Goal: Task Accomplishment & Management: Manage account settings

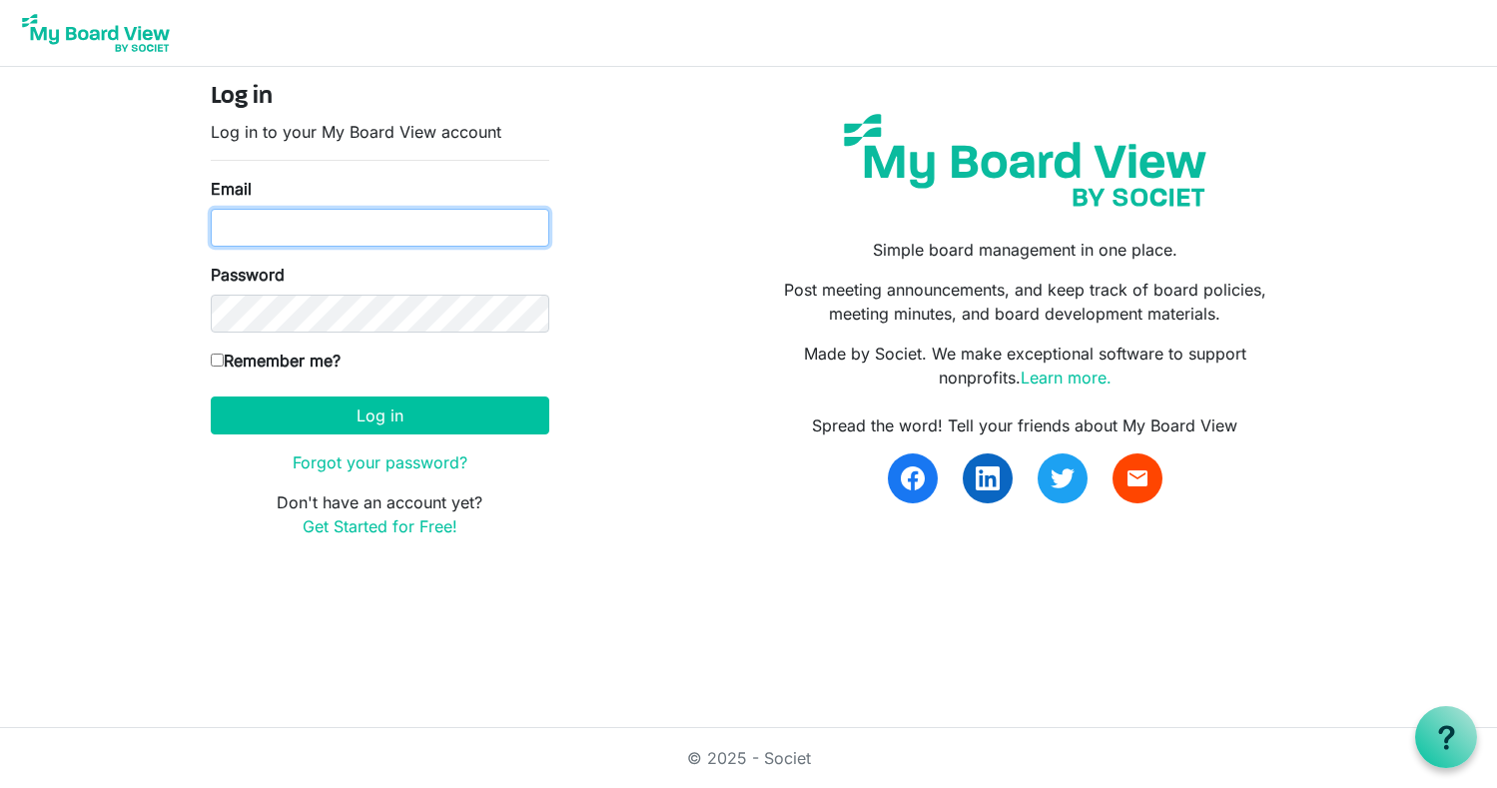
click at [228, 227] on input "Email" at bounding box center [380, 228] width 338 height 38
type input "boardsec@balletvictoria.ca"
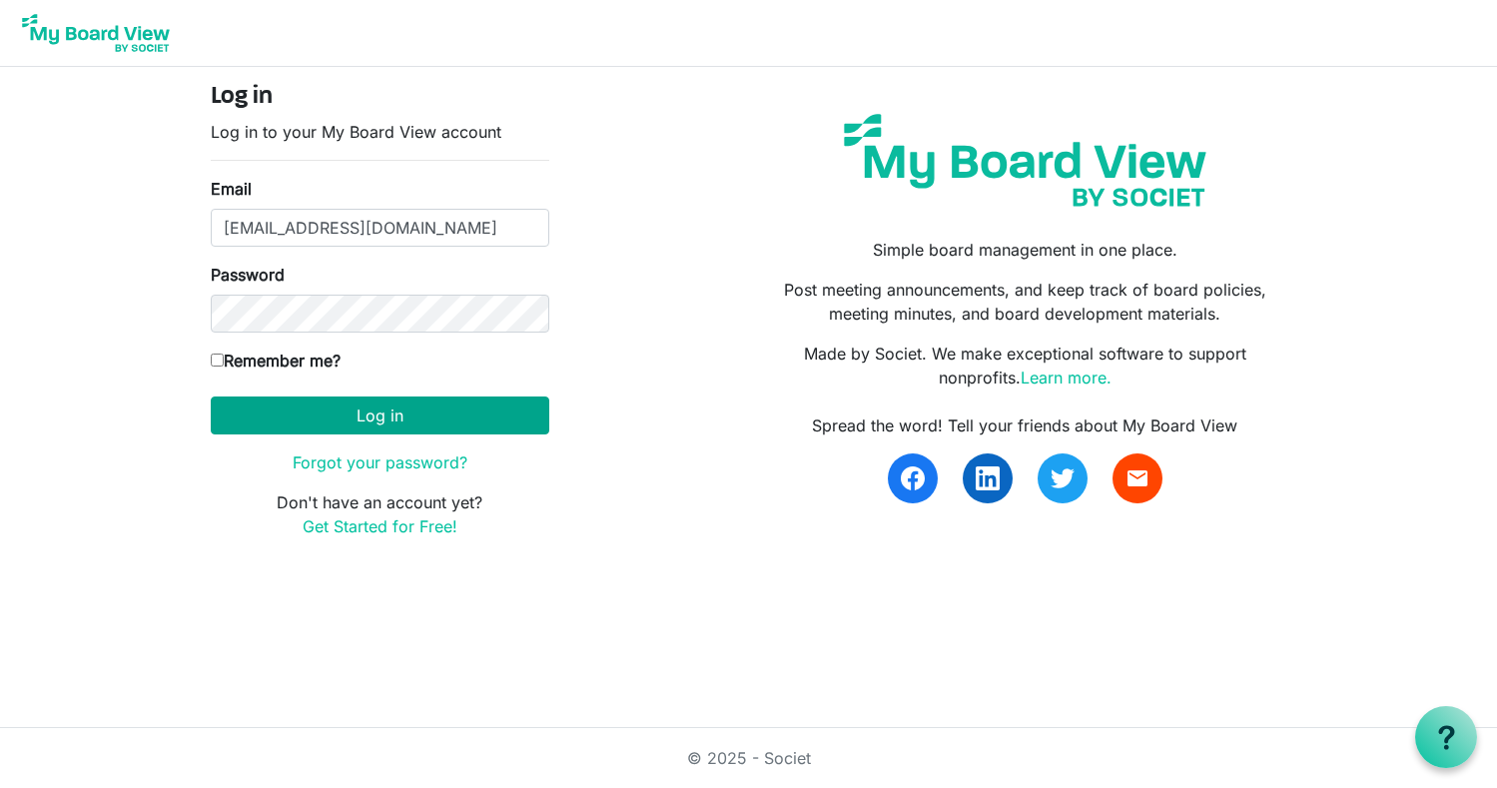
click at [347, 420] on button "Log in" at bounding box center [380, 415] width 338 height 38
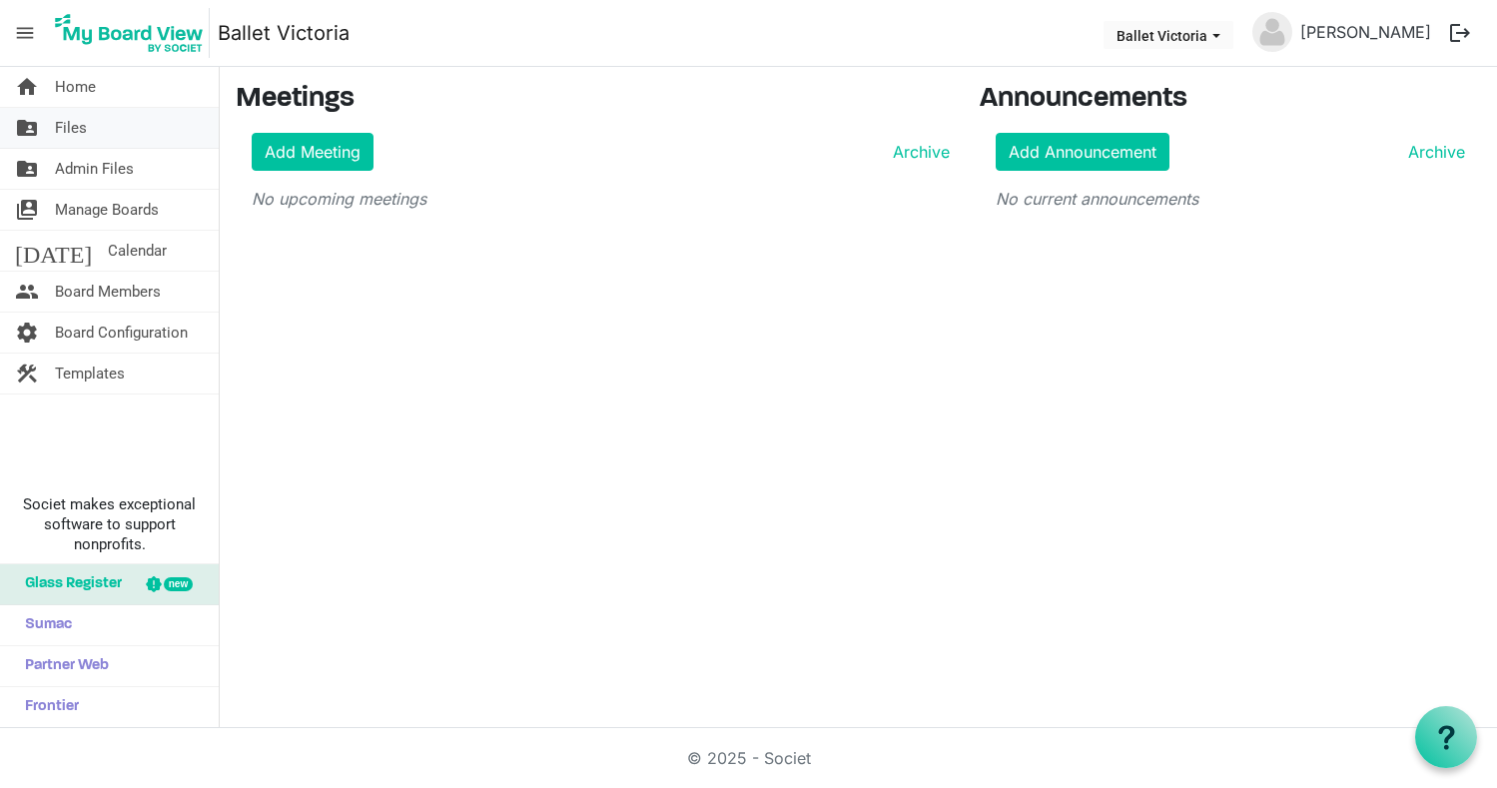
click at [70, 126] on span "Files" at bounding box center [71, 128] width 32 height 40
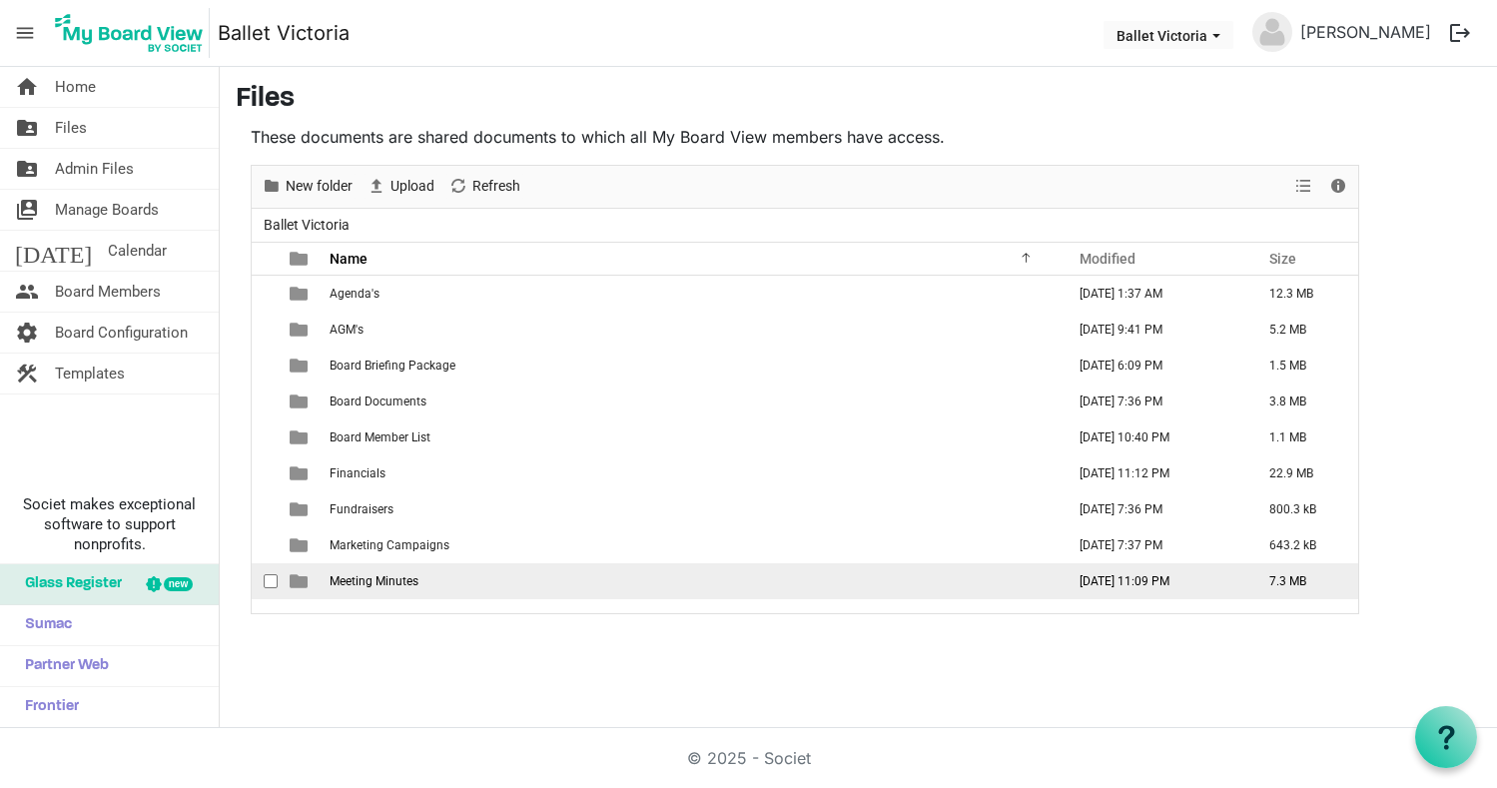
click at [297, 582] on span "is template cell column header type" at bounding box center [299, 581] width 18 height 18
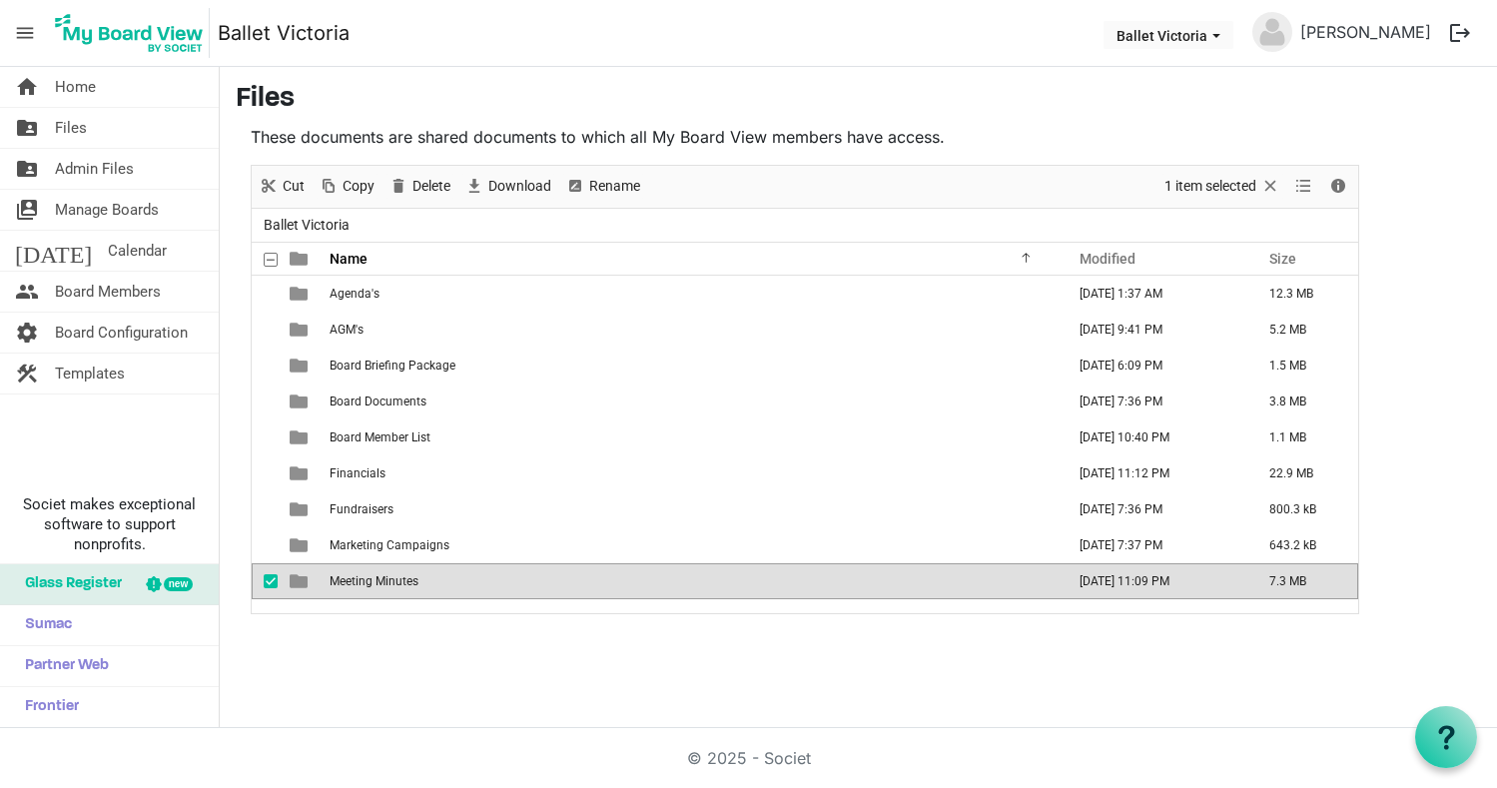
click at [298, 582] on span "is template cell column header type" at bounding box center [299, 581] width 18 height 18
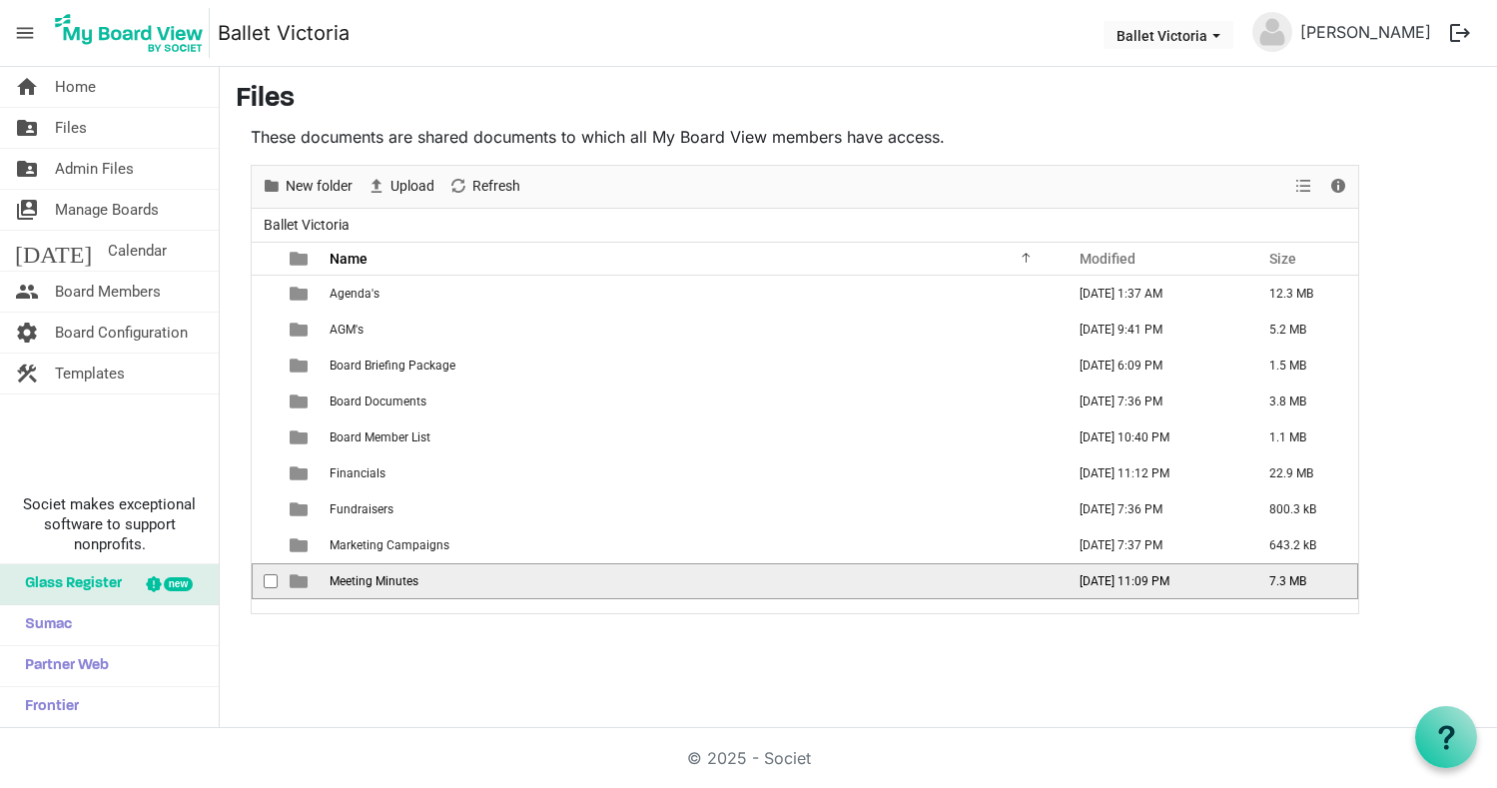
click at [298, 582] on span "is template cell column header type" at bounding box center [299, 581] width 18 height 18
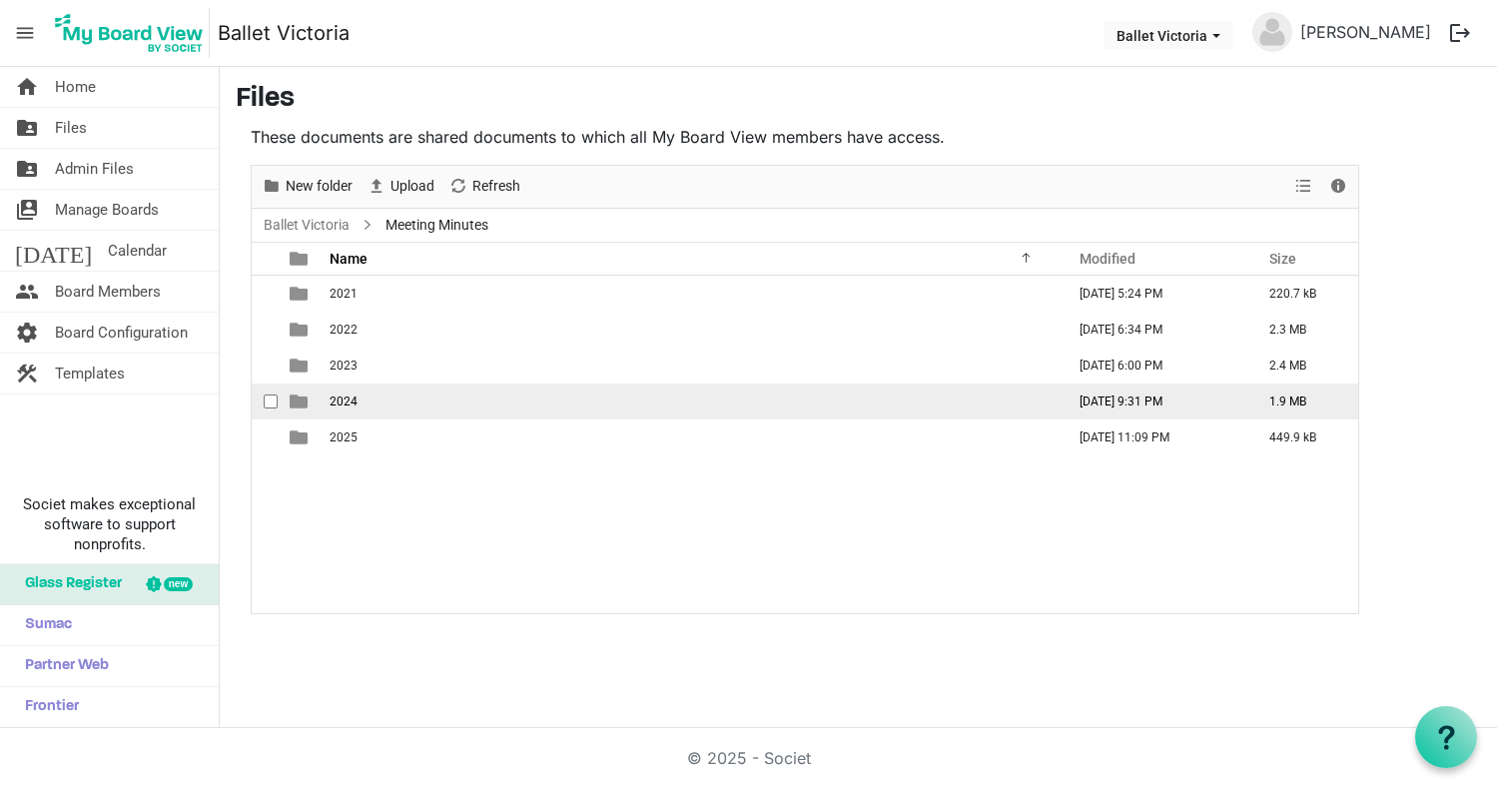
click at [300, 402] on span "is template cell column header type" at bounding box center [299, 401] width 18 height 18
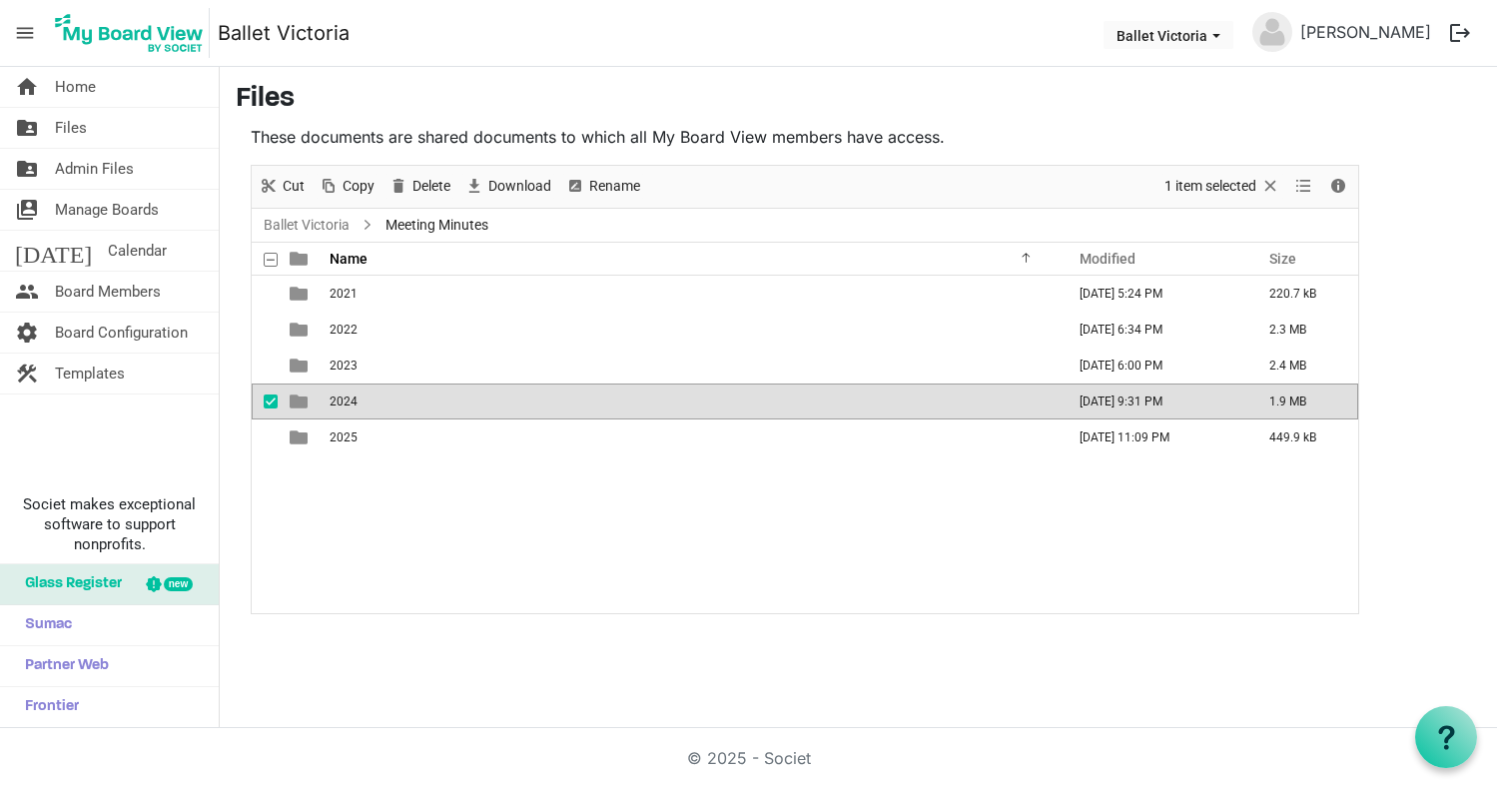
click at [300, 403] on span "is template cell column header type" at bounding box center [299, 401] width 18 height 18
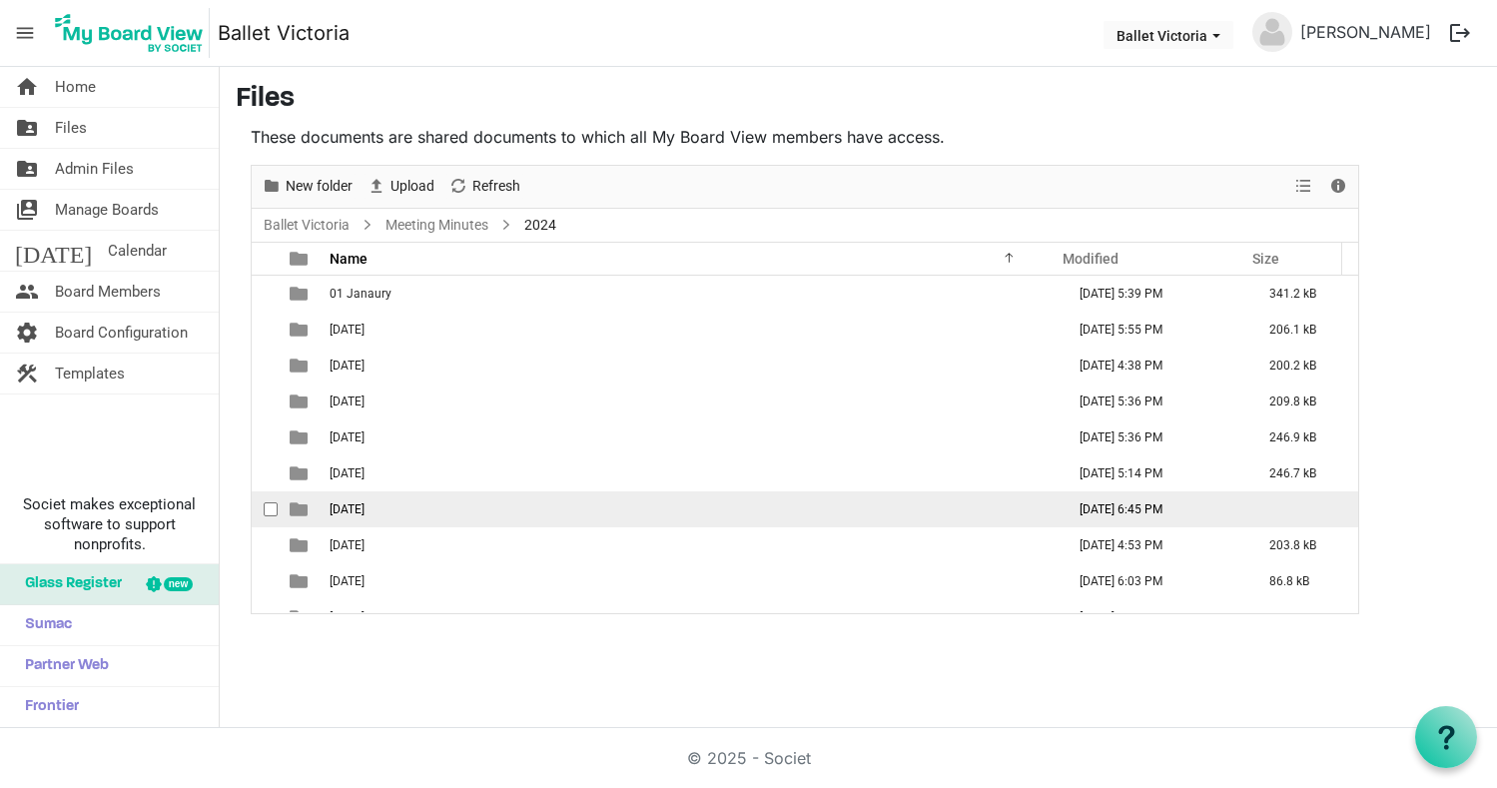
click at [302, 512] on span "is template cell column header type" at bounding box center [299, 509] width 18 height 18
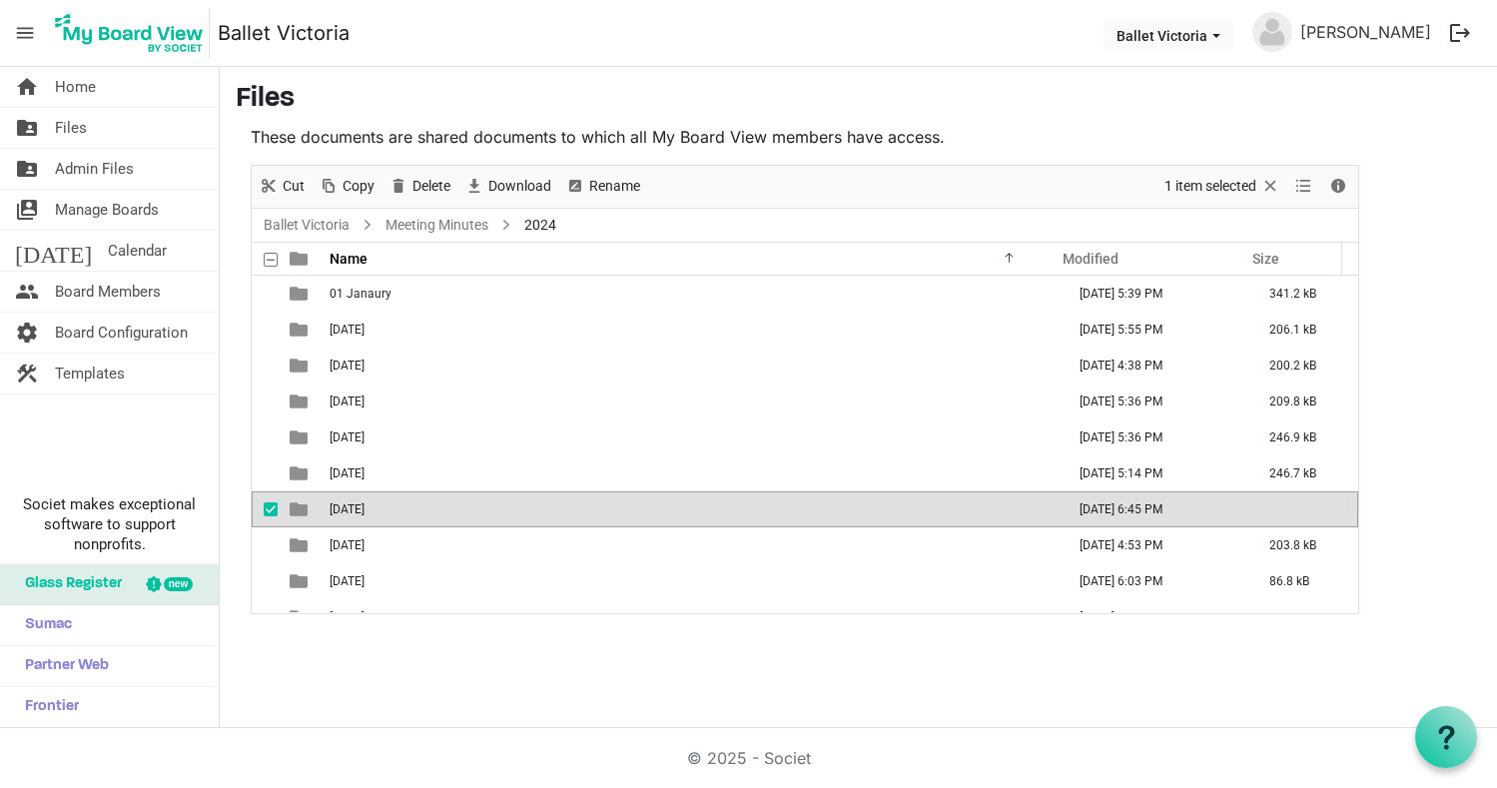
click at [302, 512] on span "is template cell column header type" at bounding box center [299, 509] width 18 height 18
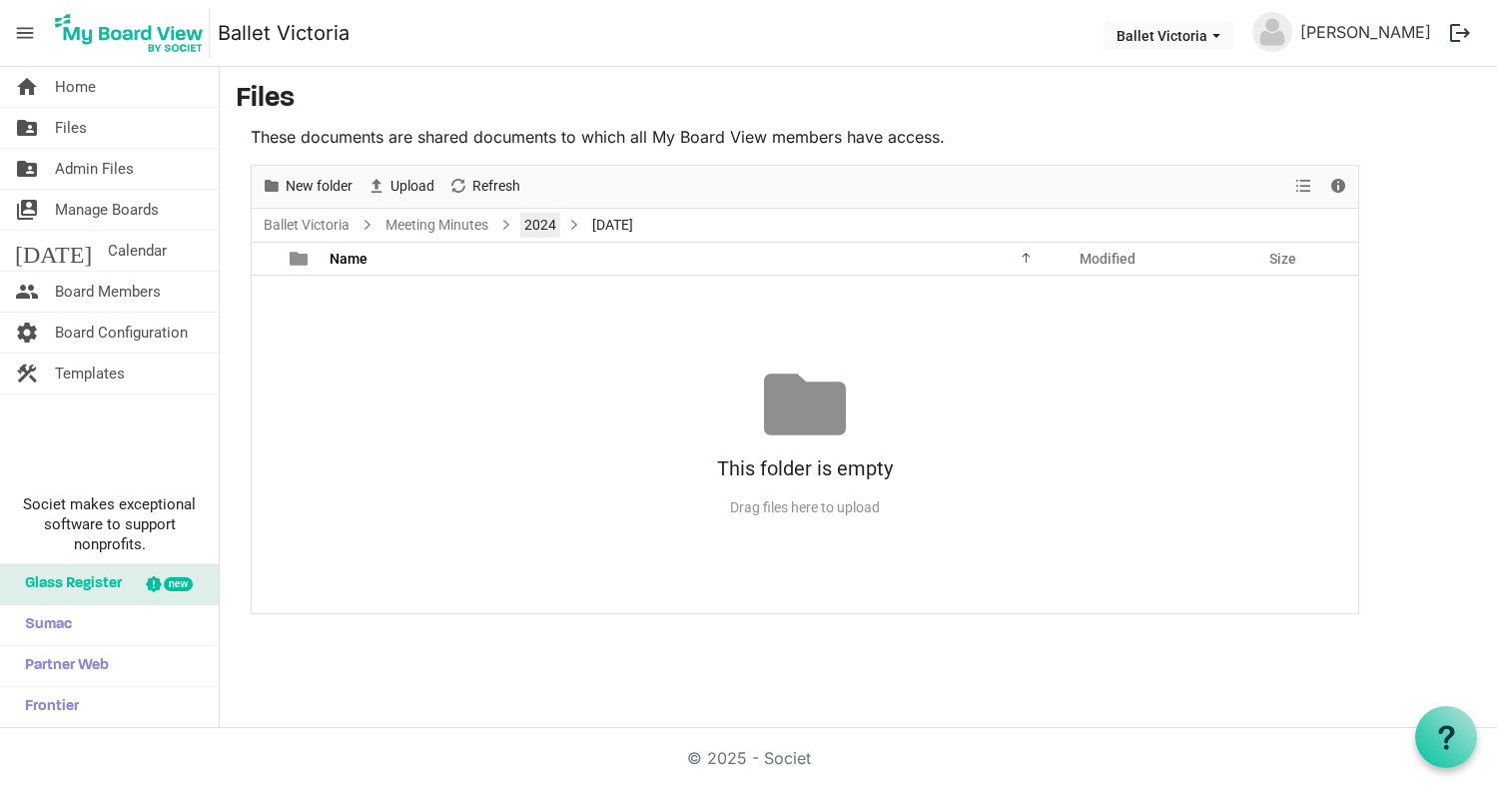
click at [539, 225] on link "2024" at bounding box center [540, 225] width 40 height 25
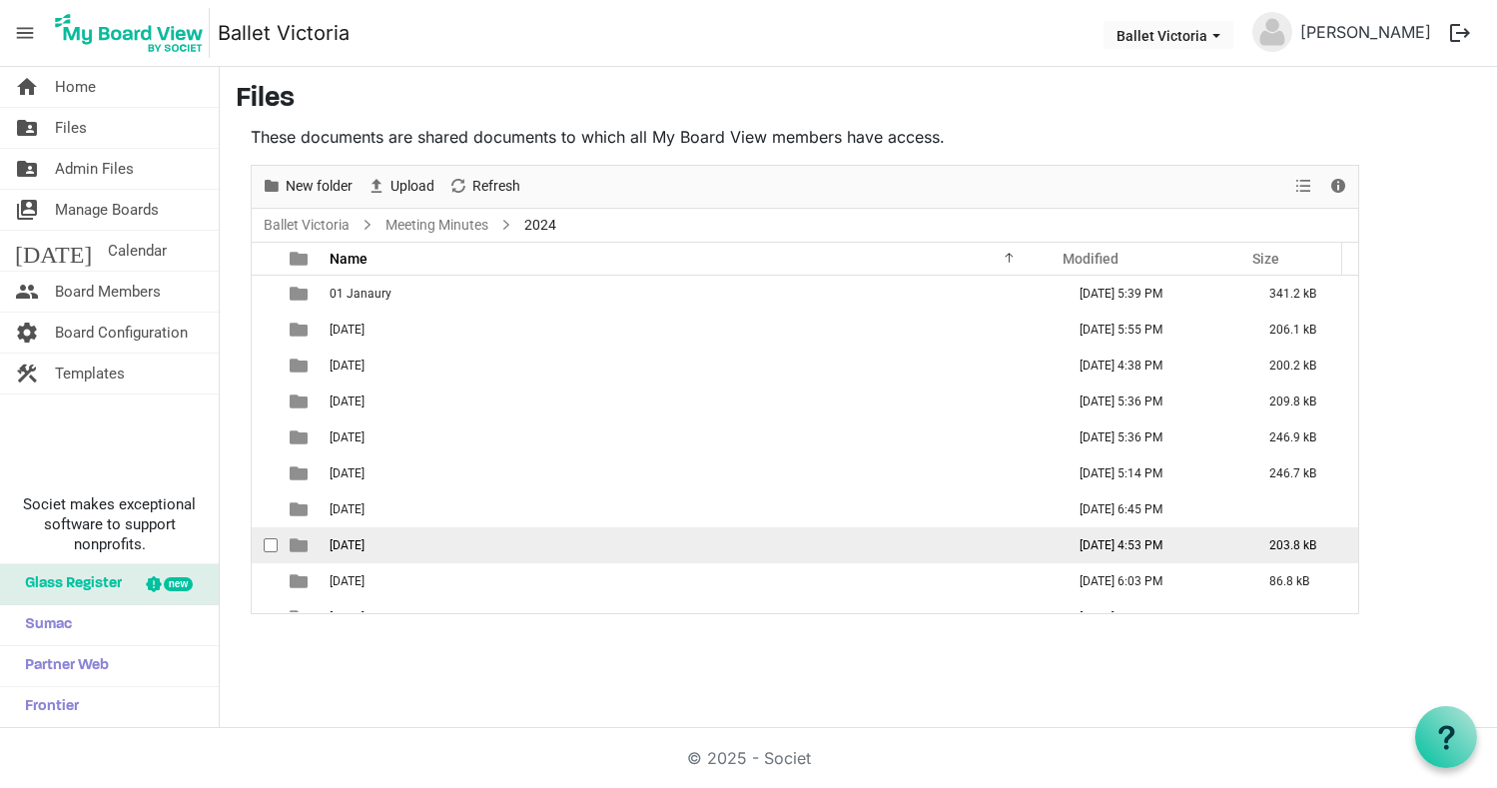
click at [304, 545] on span "is template cell column header type" at bounding box center [299, 545] width 18 height 18
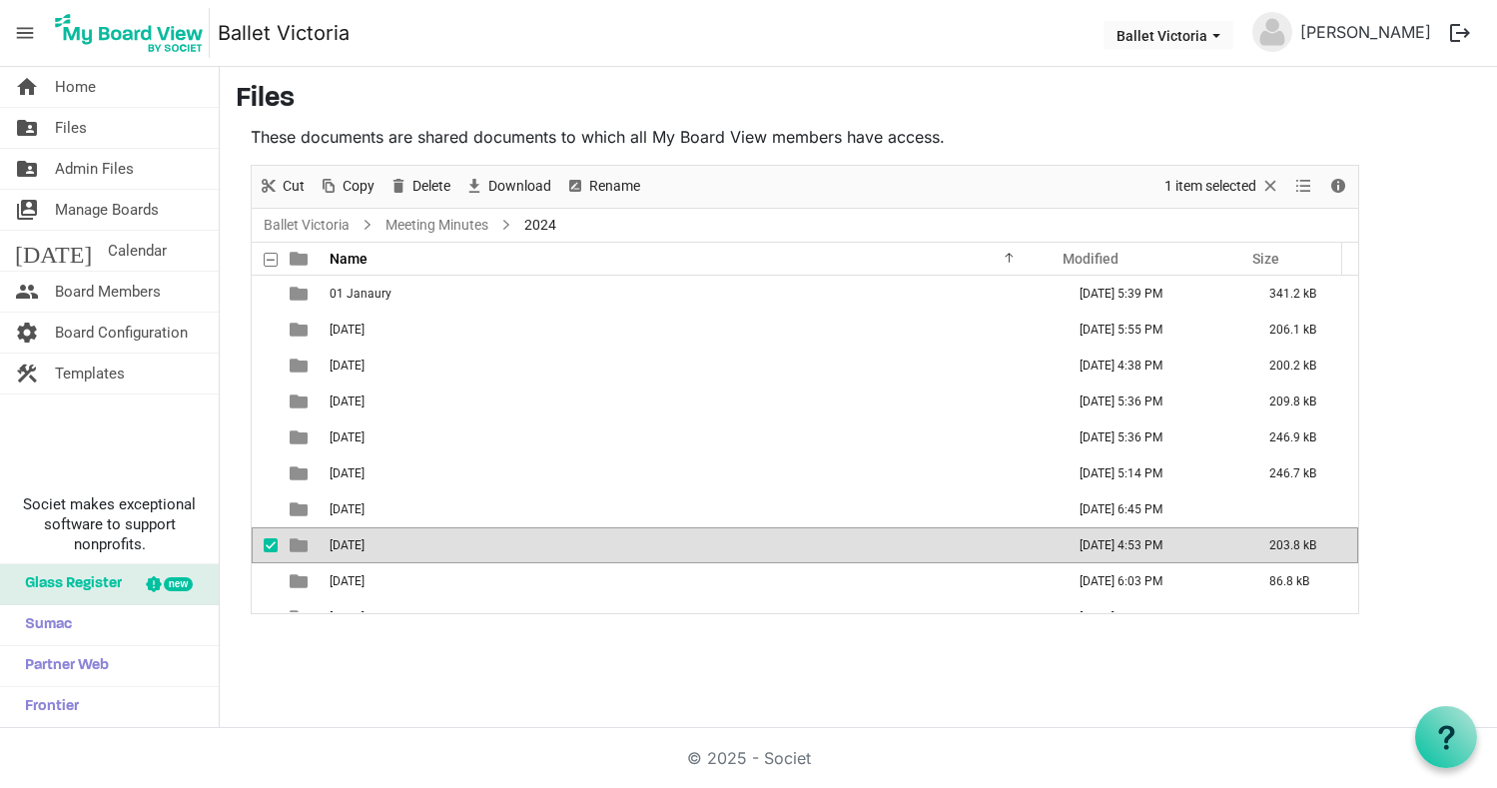
click at [304, 545] on span "is template cell column header type" at bounding box center [299, 545] width 18 height 18
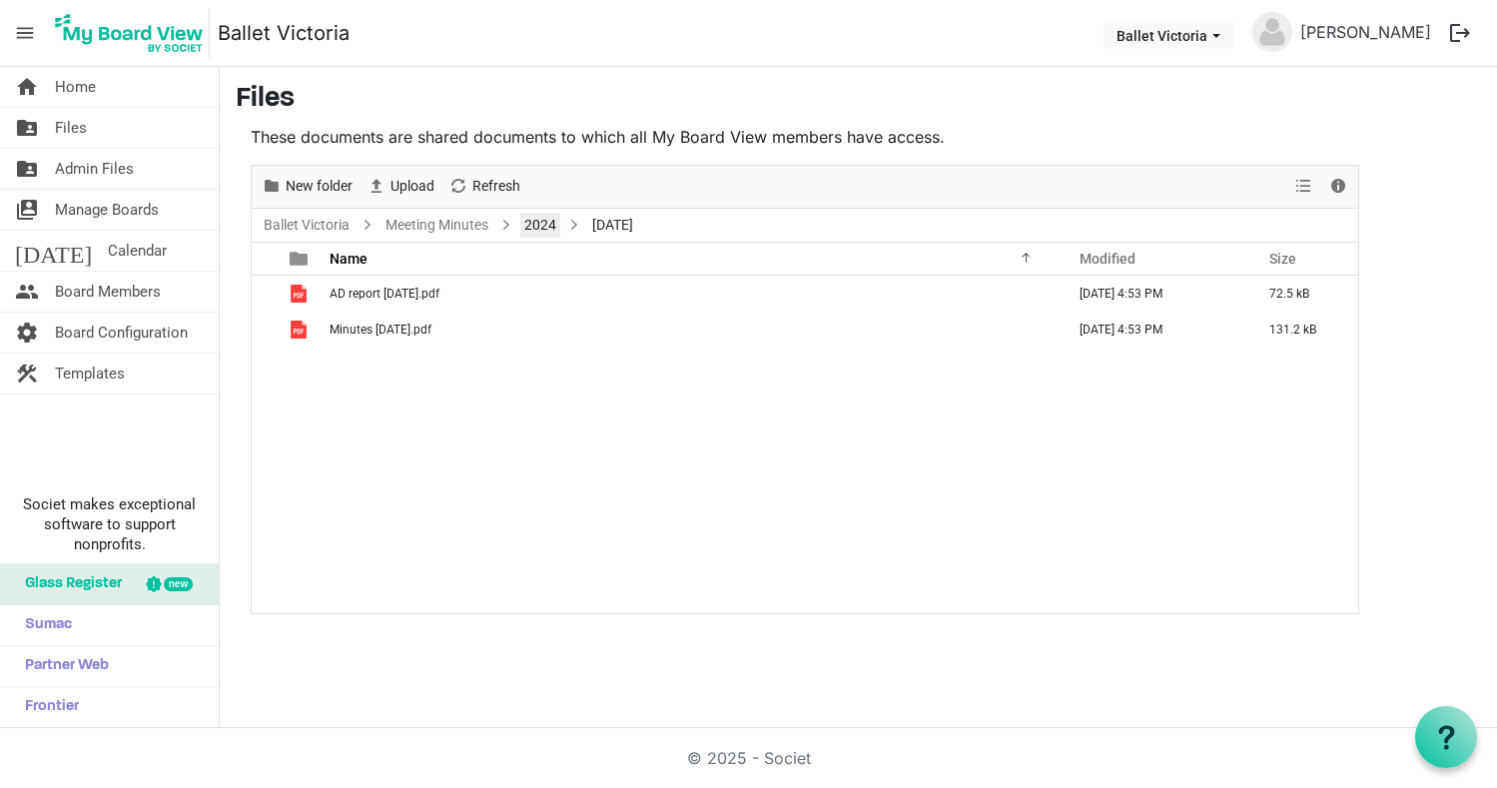
click at [545, 225] on link "2024" at bounding box center [540, 225] width 40 height 25
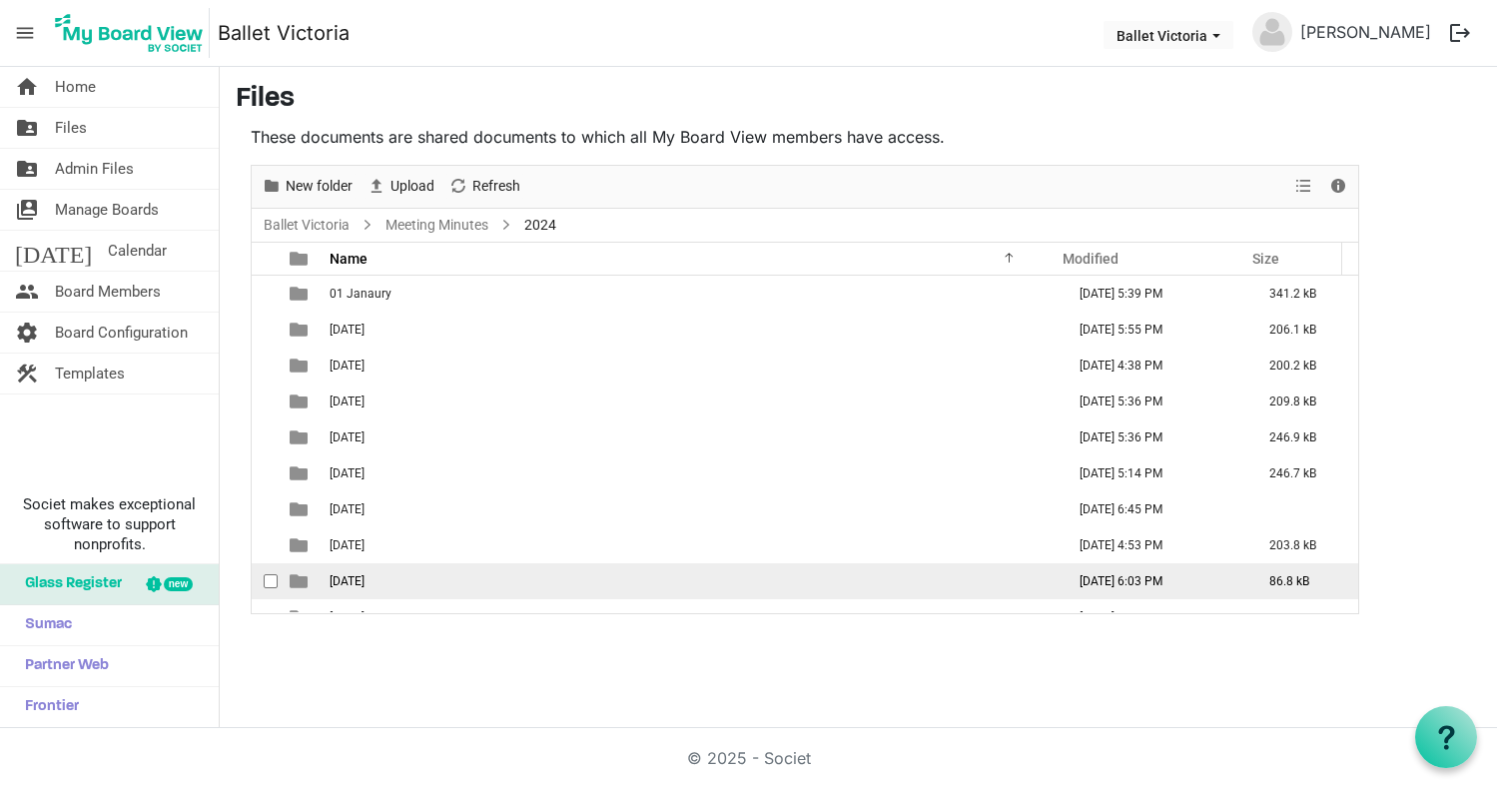
click at [297, 580] on span "is template cell column header type" at bounding box center [299, 581] width 18 height 18
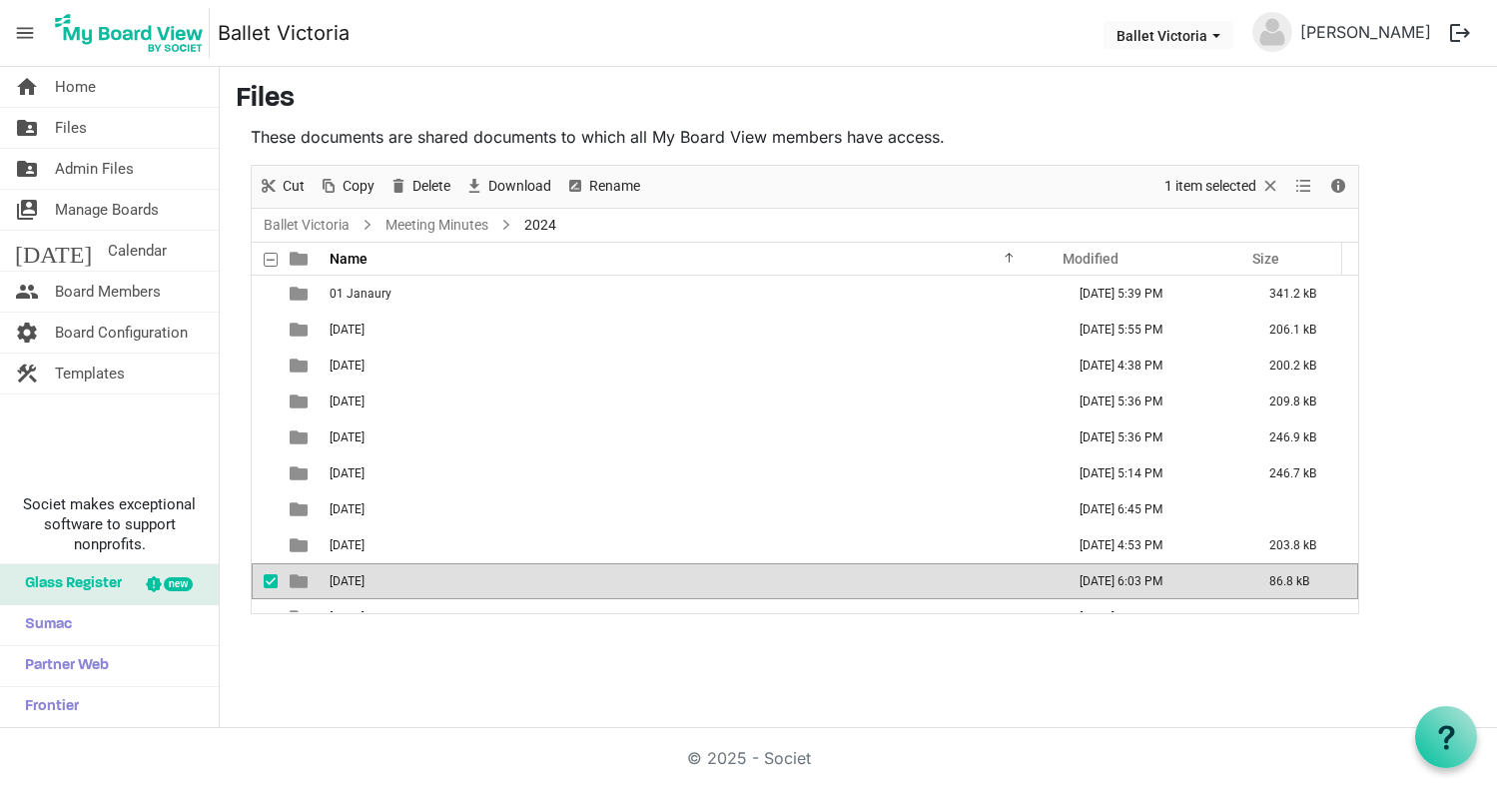
click at [298, 580] on span "is template cell column header type" at bounding box center [299, 581] width 18 height 18
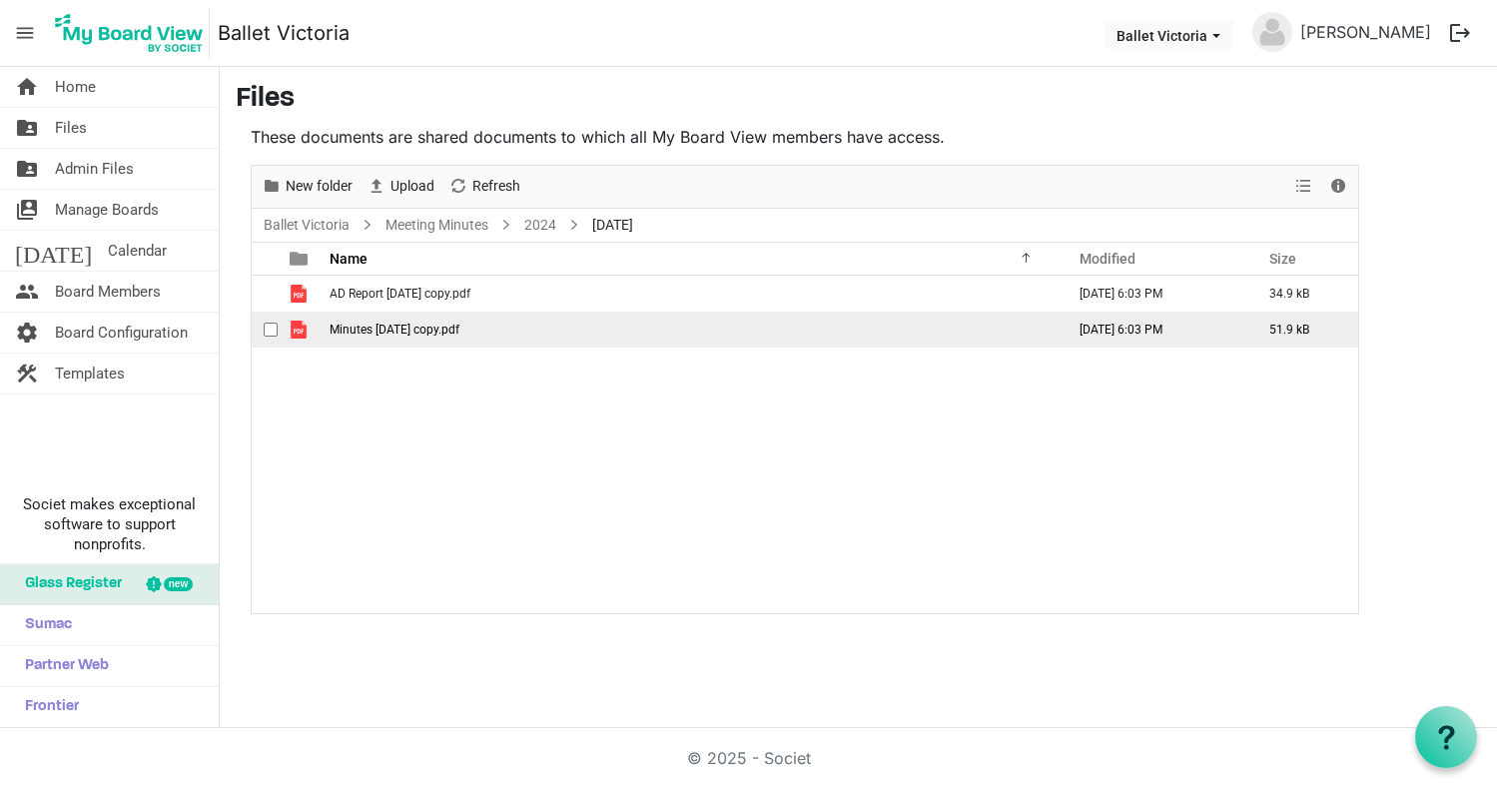
click at [297, 330] on span "is template cell column header type" at bounding box center [299, 329] width 18 height 18
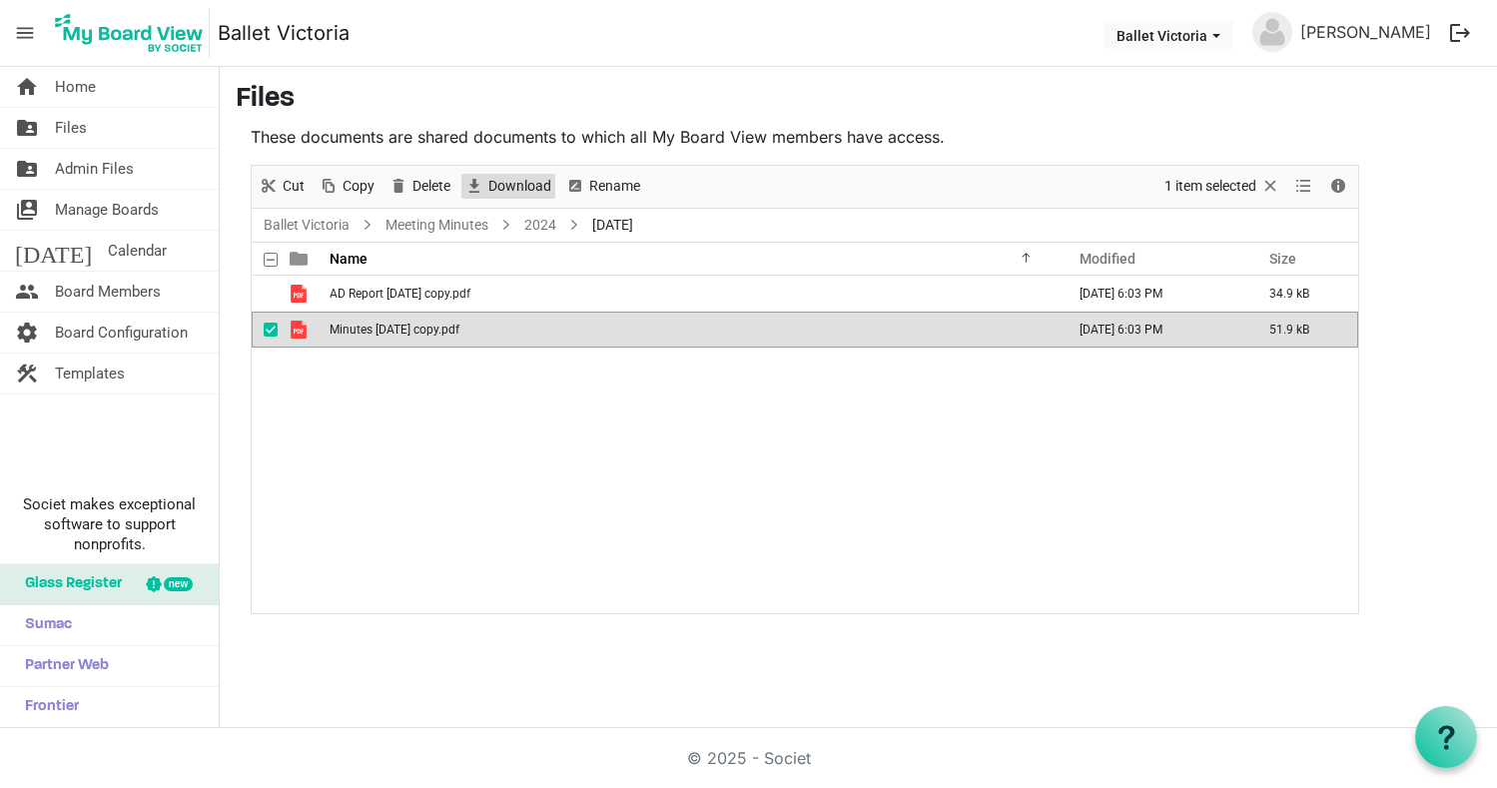
click at [517, 183] on span "Download" at bounding box center [519, 186] width 67 height 25
click at [269, 333] on span "checkbox" at bounding box center [271, 329] width 14 height 14
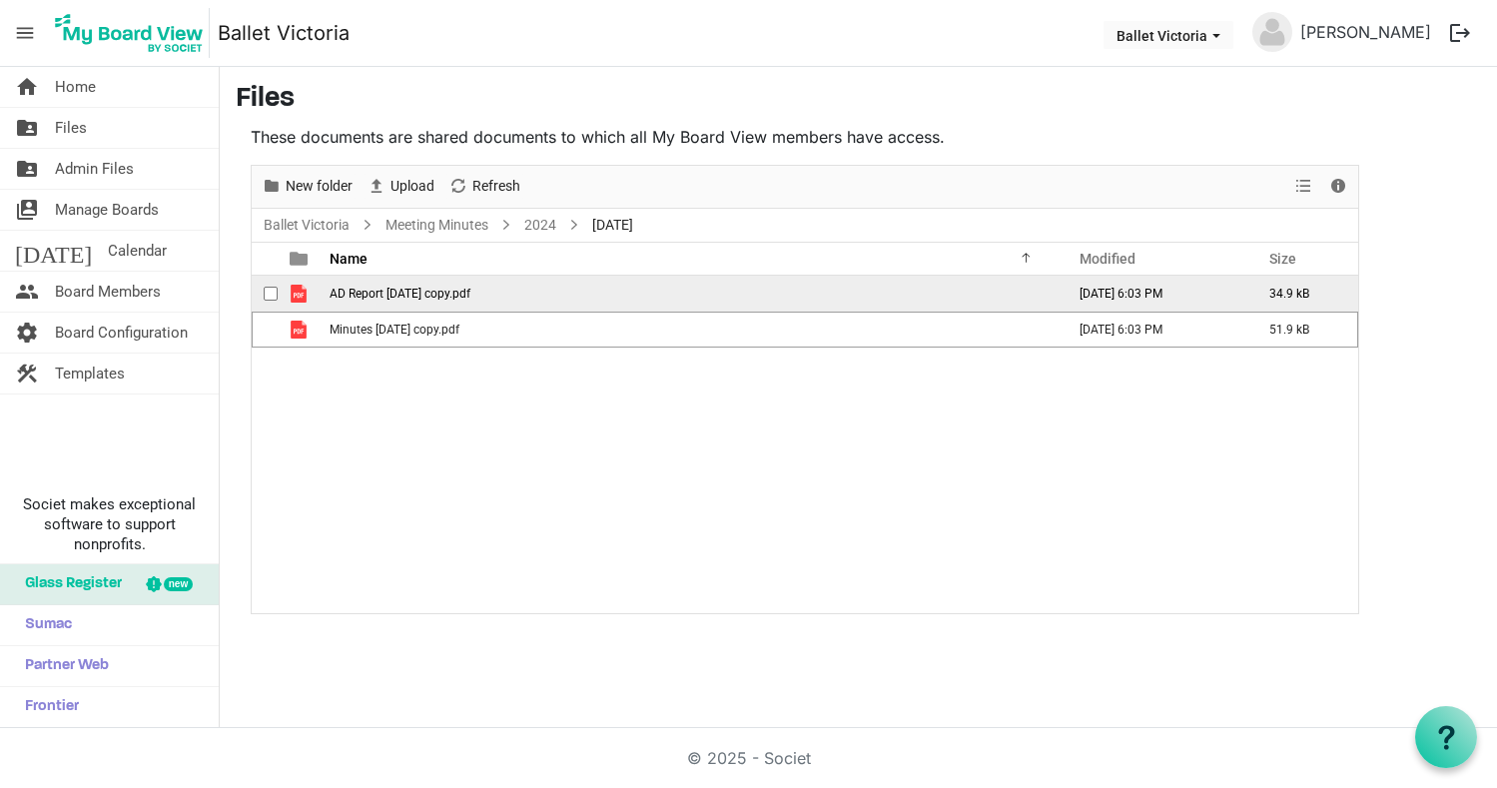
click at [298, 296] on span "is template cell column header type" at bounding box center [299, 294] width 18 height 18
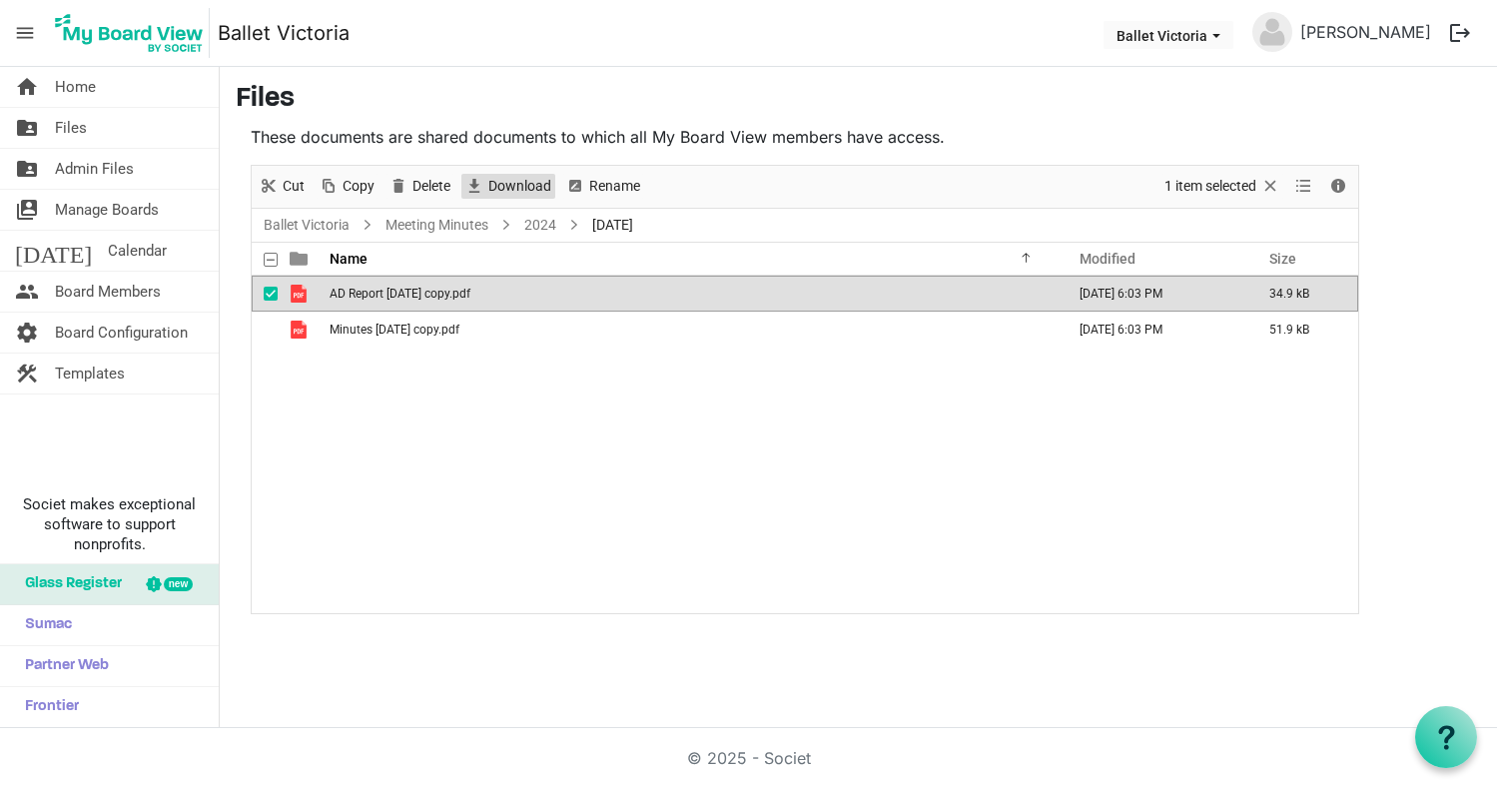
click at [522, 183] on span "Download" at bounding box center [519, 186] width 67 height 25
click at [270, 296] on span "checkbox" at bounding box center [271, 294] width 14 height 14
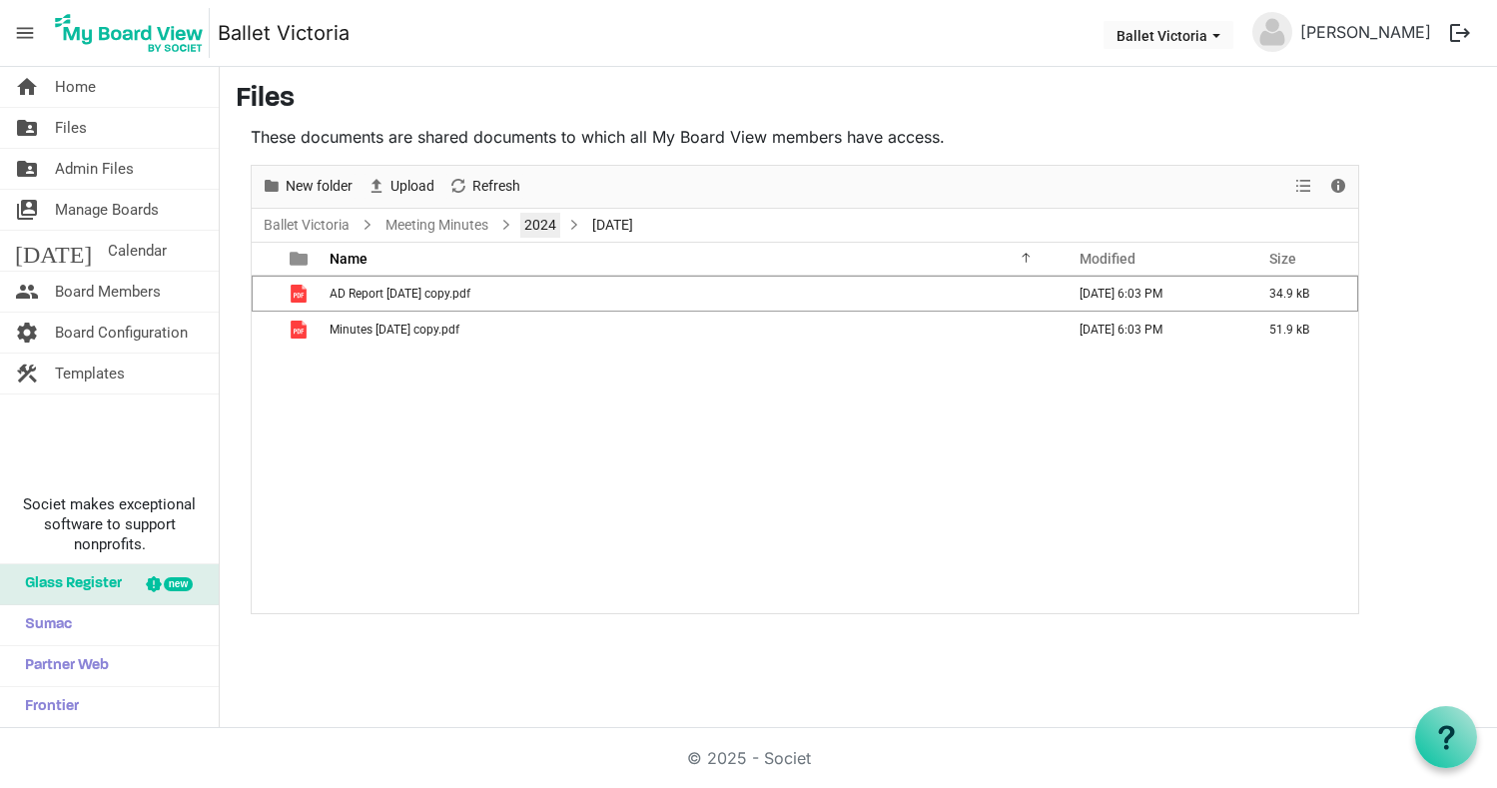
click at [547, 226] on link "2024" at bounding box center [540, 225] width 40 height 25
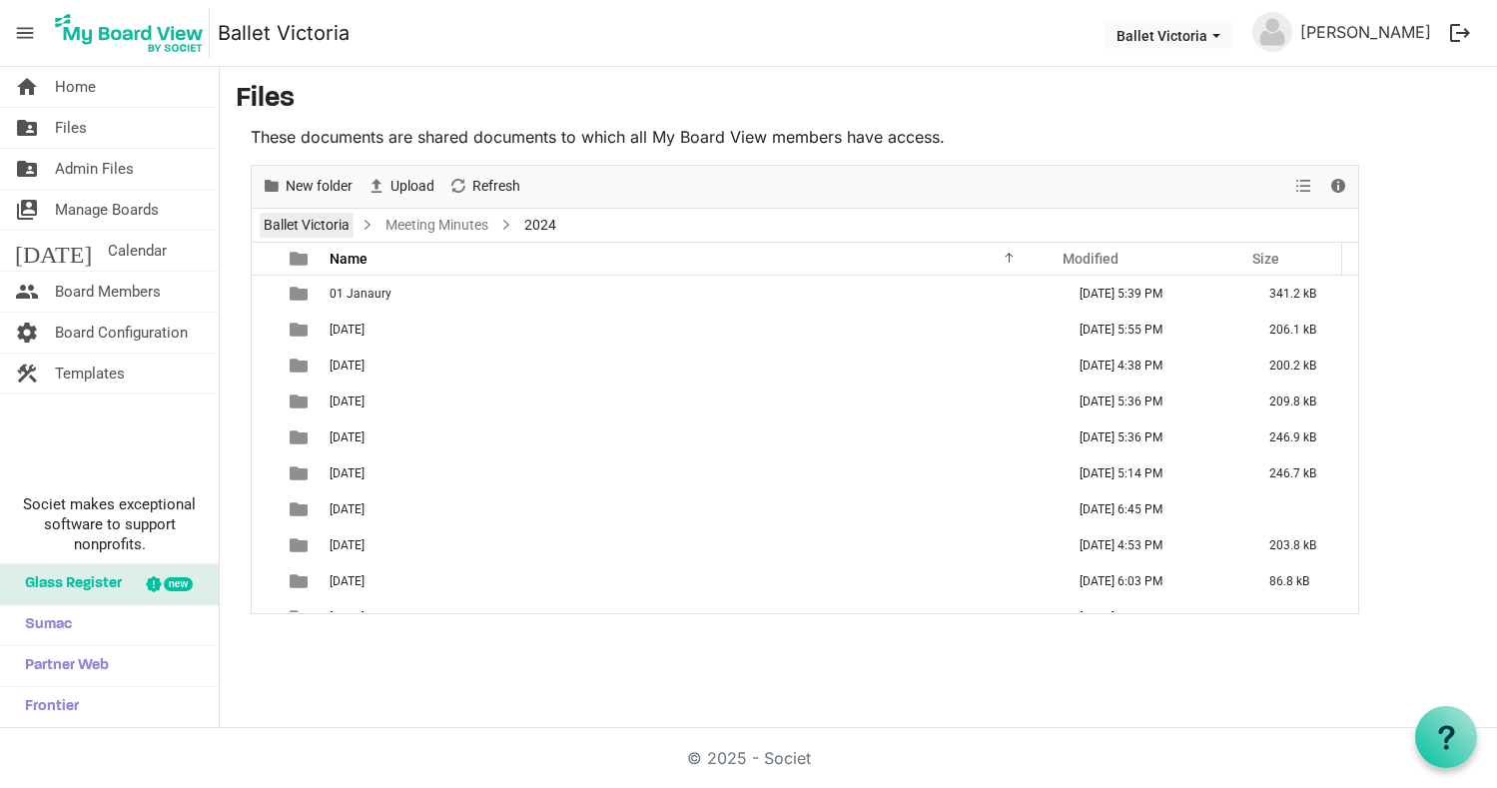
click at [320, 225] on link "Ballet Victoria" at bounding box center [307, 225] width 94 height 25
click at [110, 292] on span "Board Members" at bounding box center [108, 292] width 106 height 40
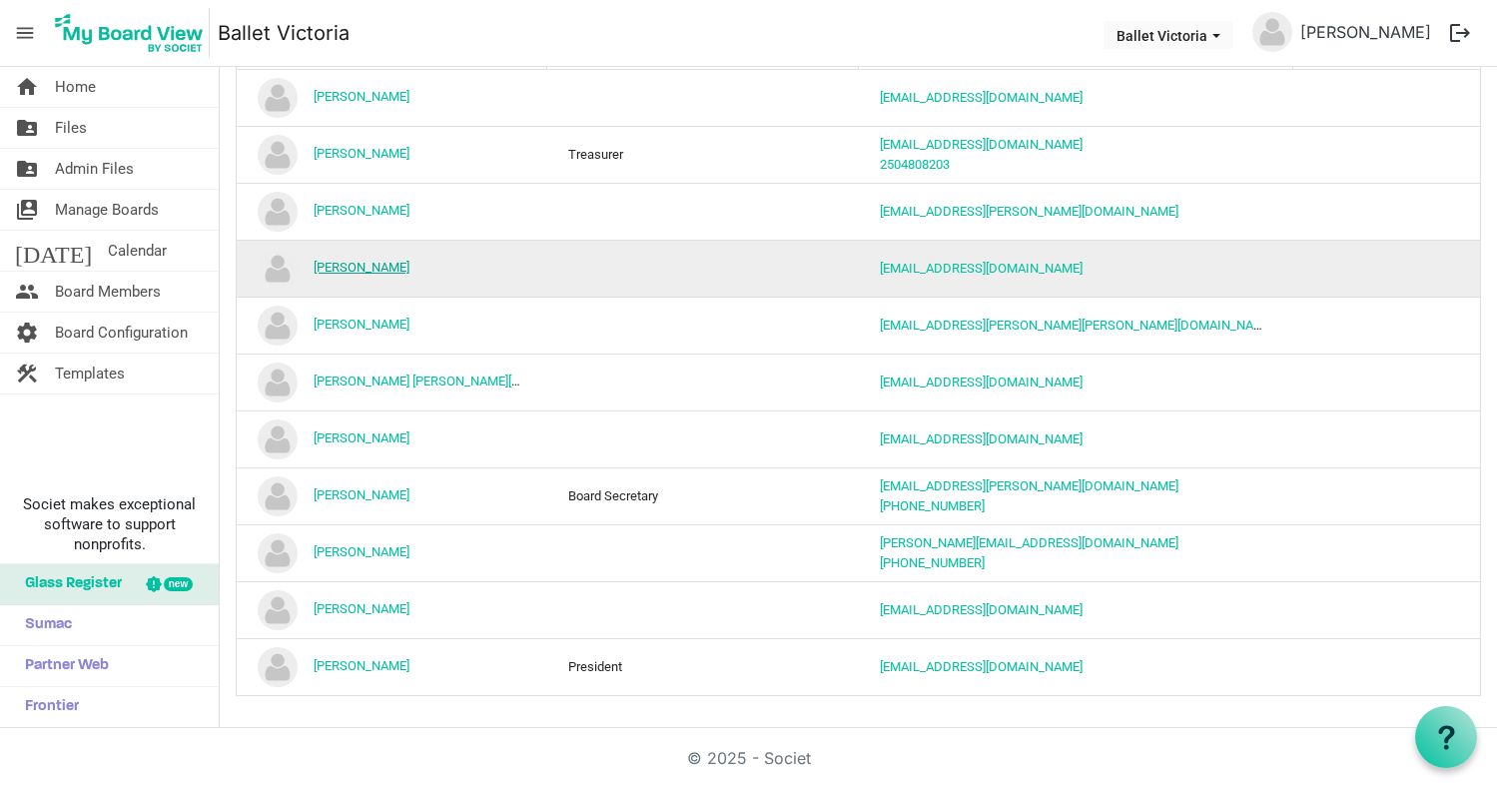
click at [380, 267] on link "Johan Destrooper" at bounding box center [361, 267] width 96 height 15
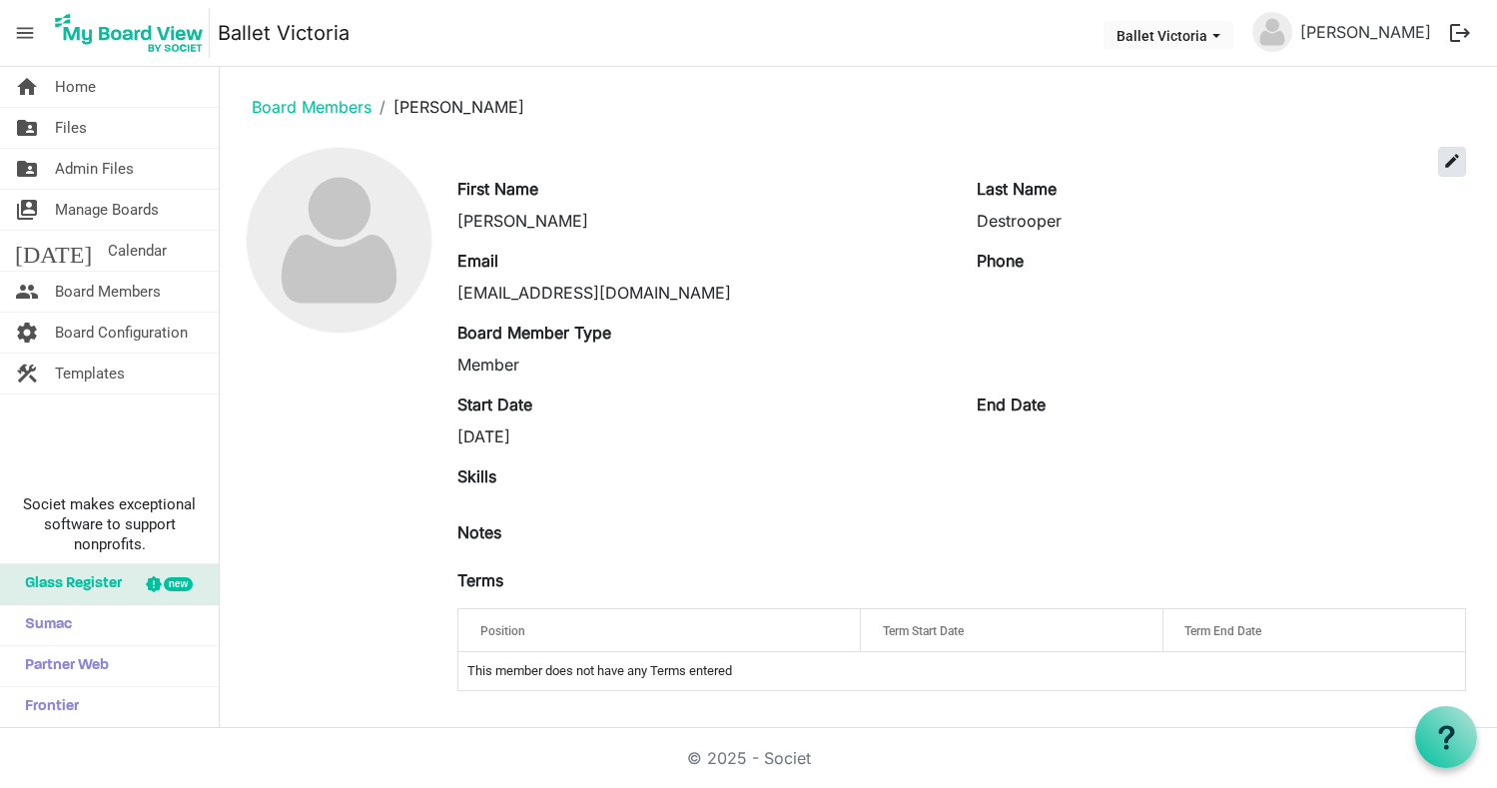
click at [1449, 158] on span "edit" at bounding box center [1452, 161] width 18 height 18
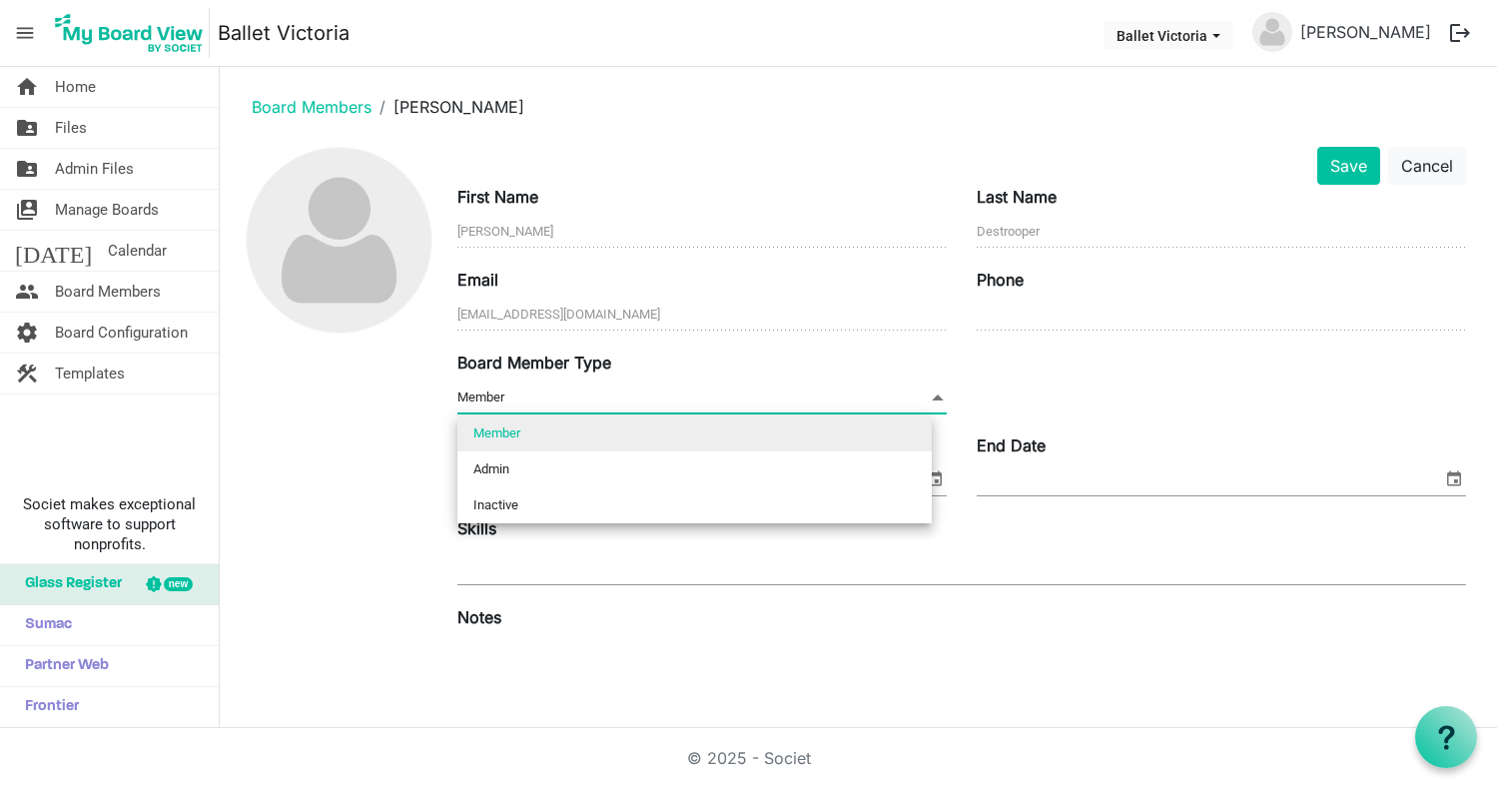
click at [931, 396] on span at bounding box center [938, 397] width 18 height 22
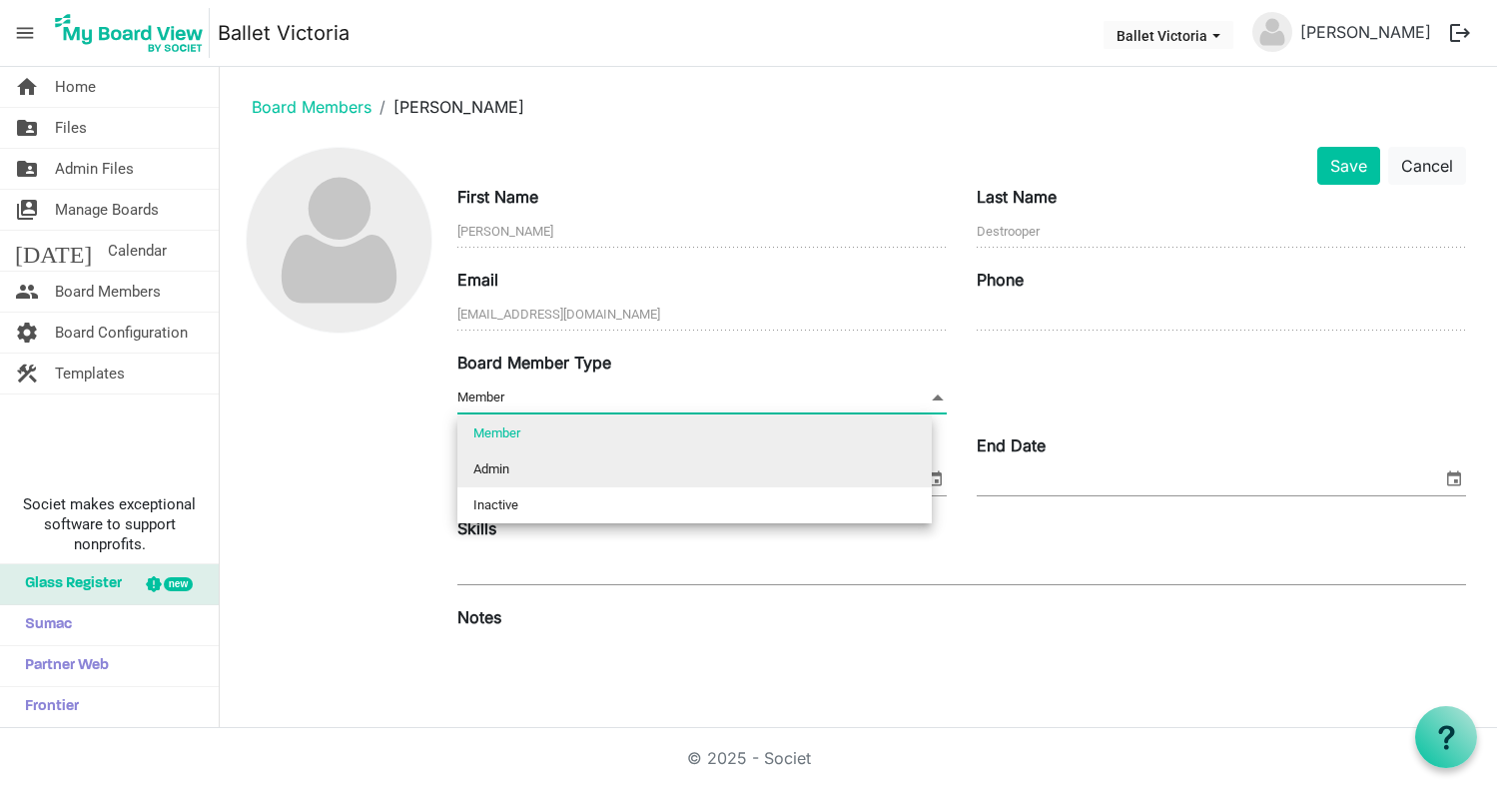
click at [824, 466] on li "Admin" at bounding box center [694, 469] width 474 height 36
type input "Admin"
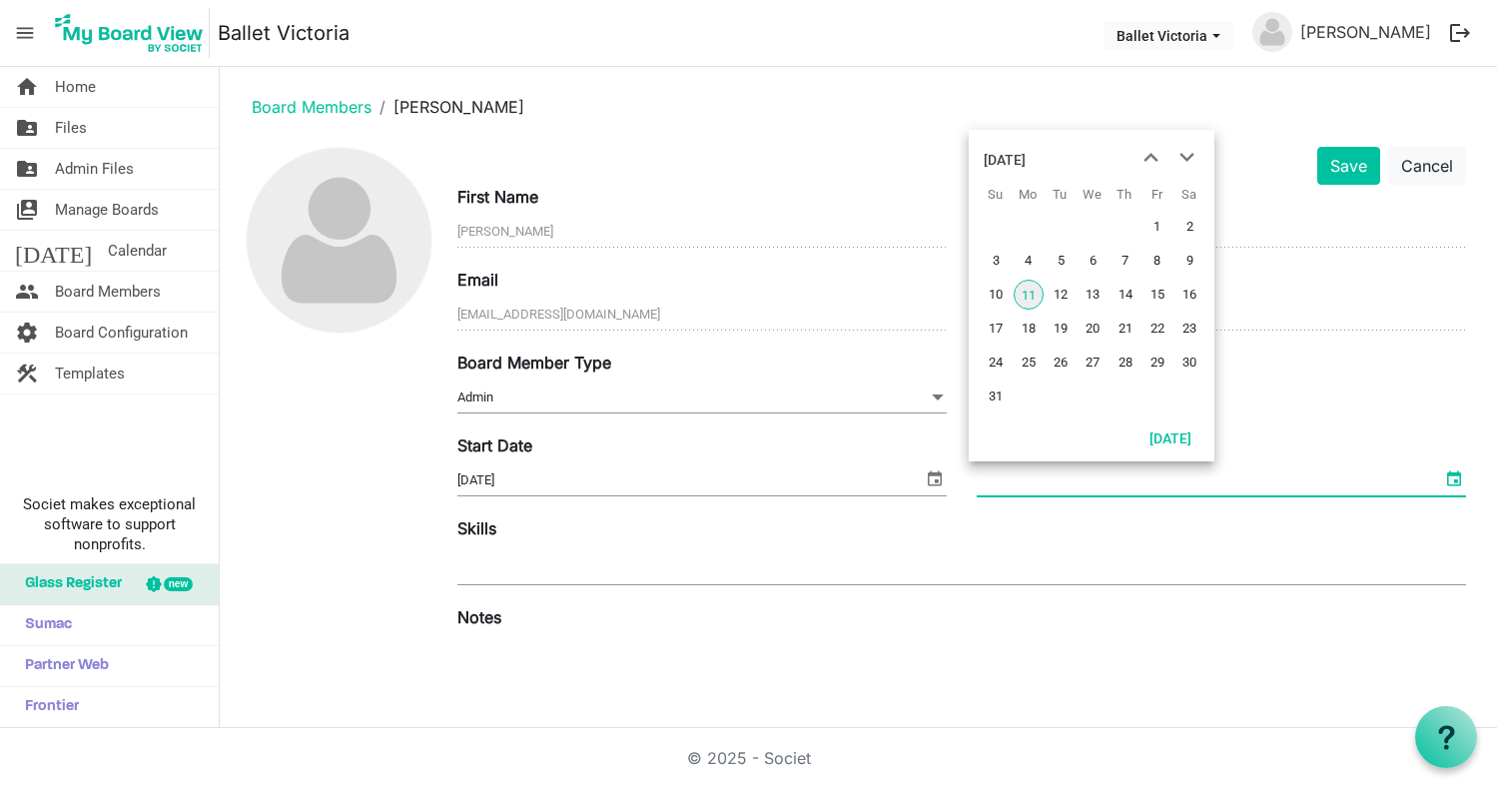
click at [1442, 481] on span "select" at bounding box center [1454, 478] width 24 height 26
click at [1185, 158] on span "next month" at bounding box center [1186, 158] width 35 height 36
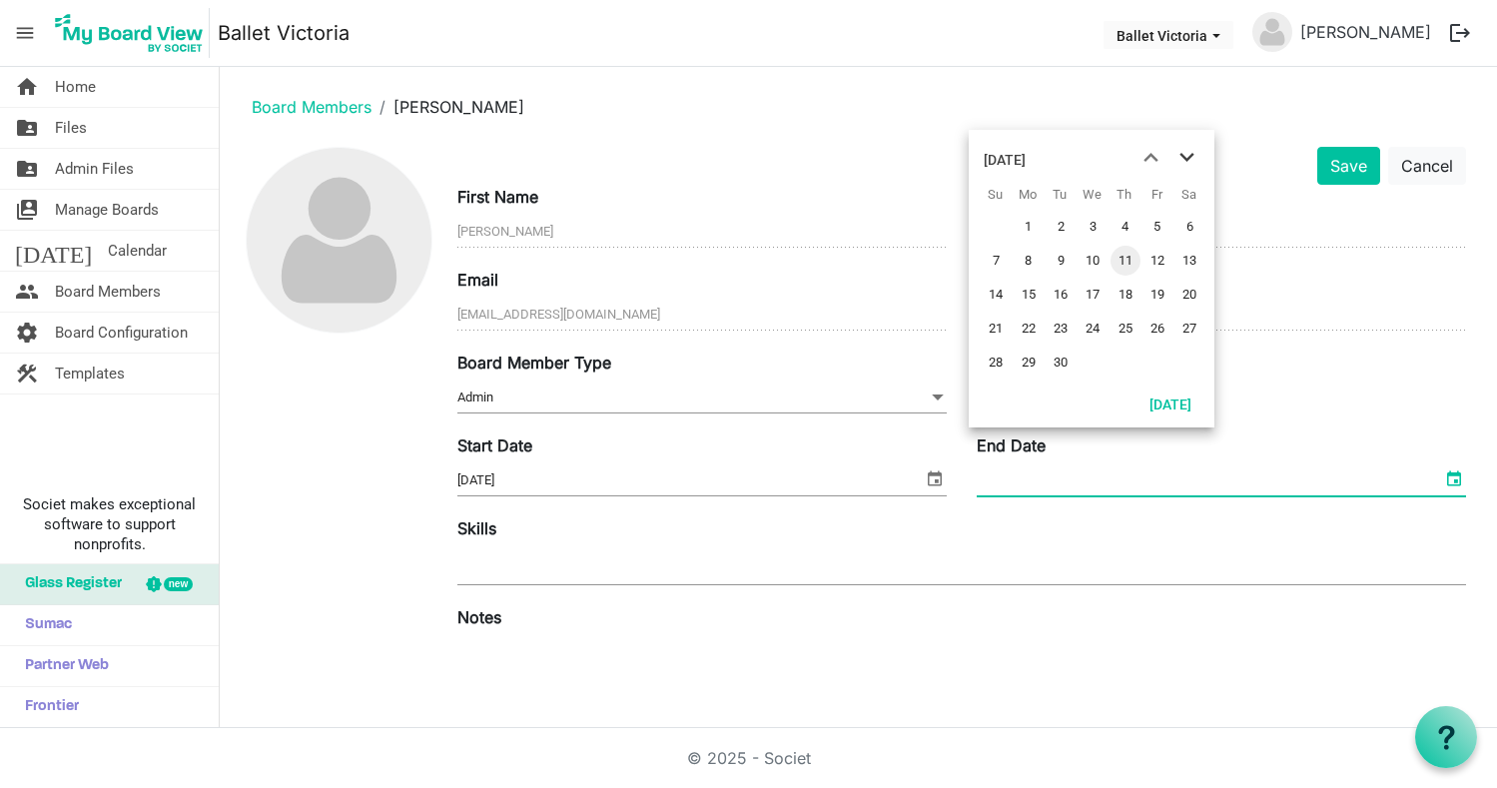
click at [1185, 158] on span "next month" at bounding box center [1186, 158] width 35 height 36
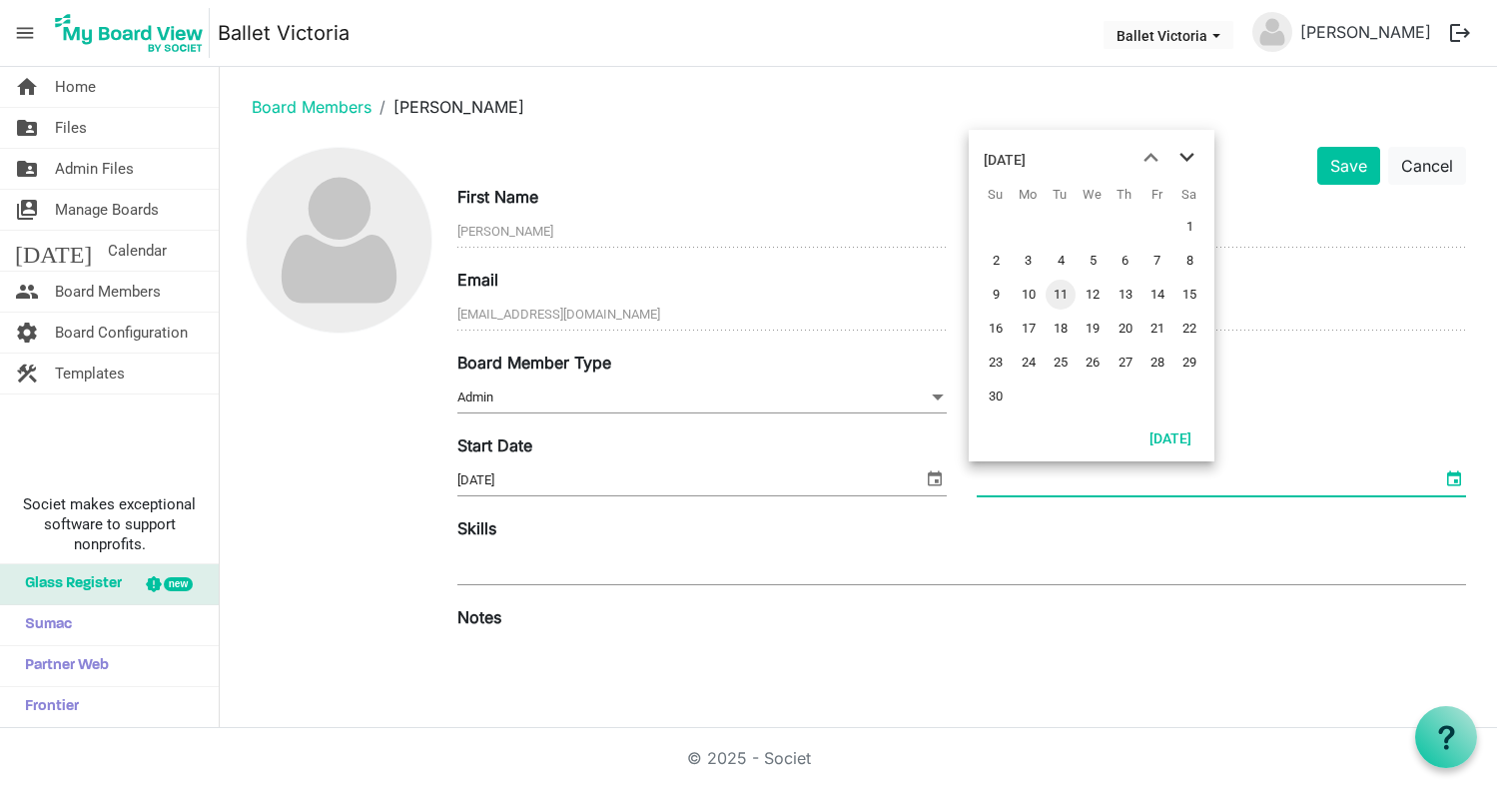
click at [1185, 158] on span "next month" at bounding box center [1186, 158] width 35 height 36
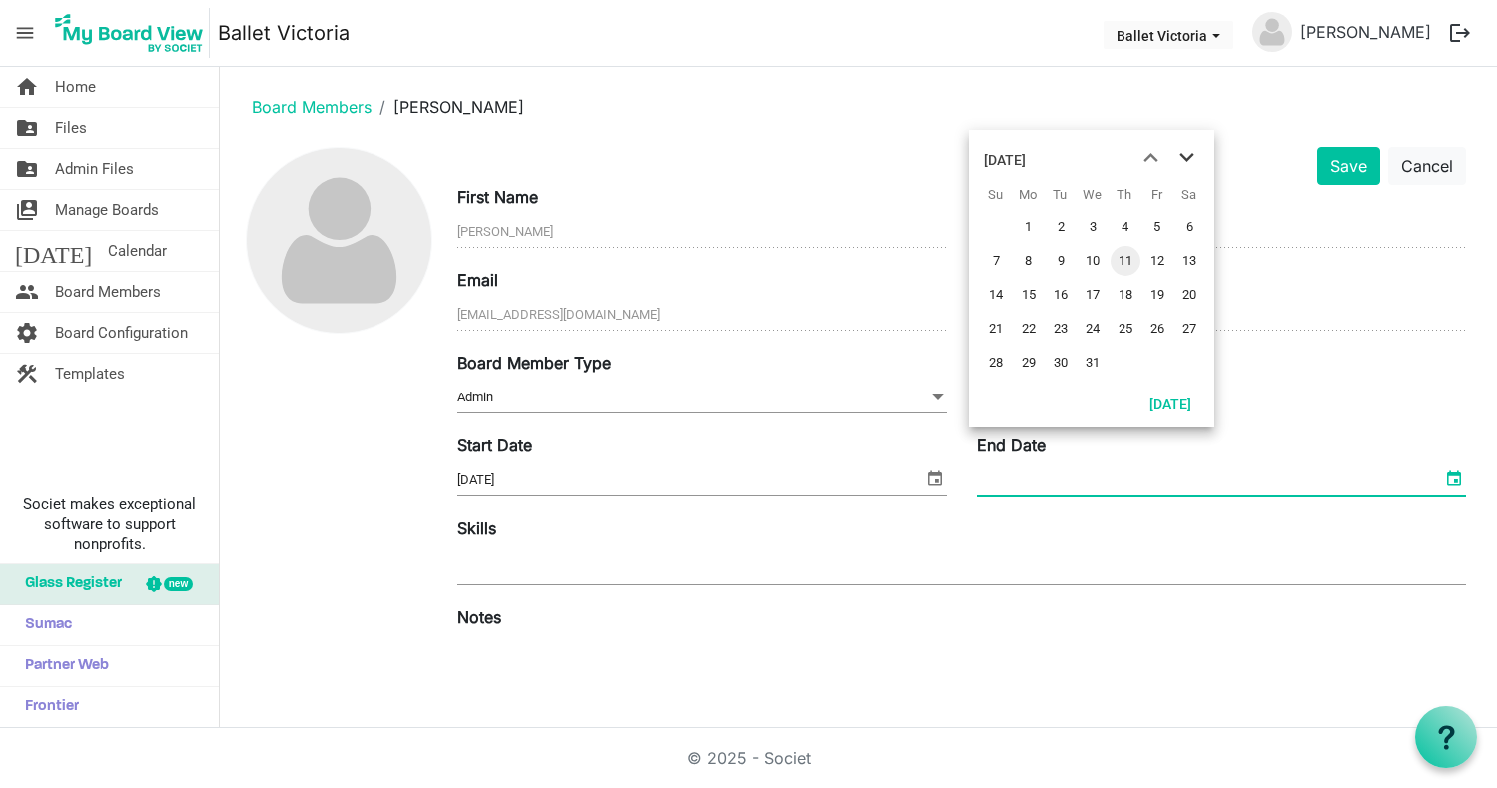
click at [1185, 158] on span "next month" at bounding box center [1186, 158] width 35 height 36
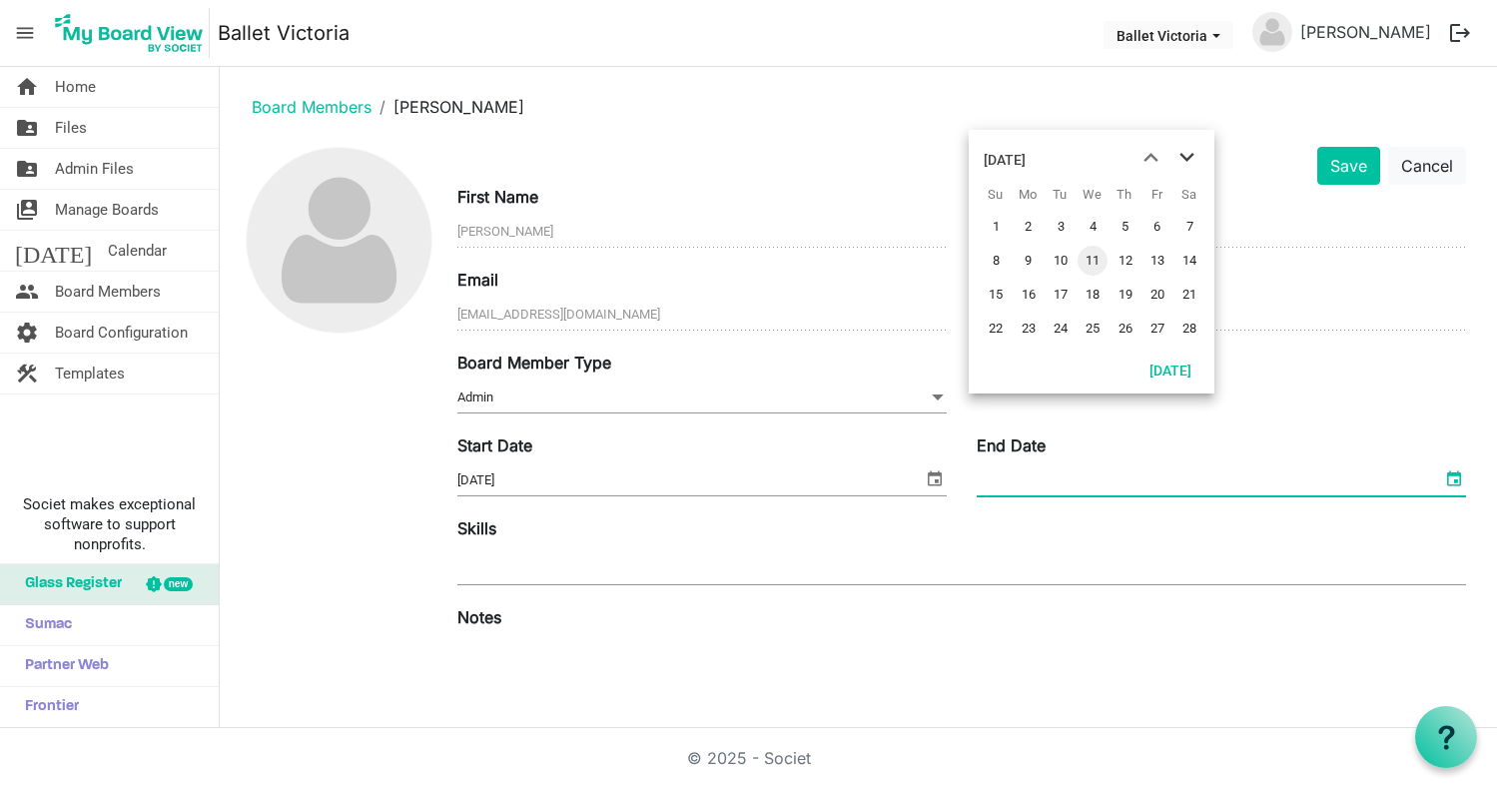
click at [1185, 158] on span "next month" at bounding box center [1186, 158] width 35 height 36
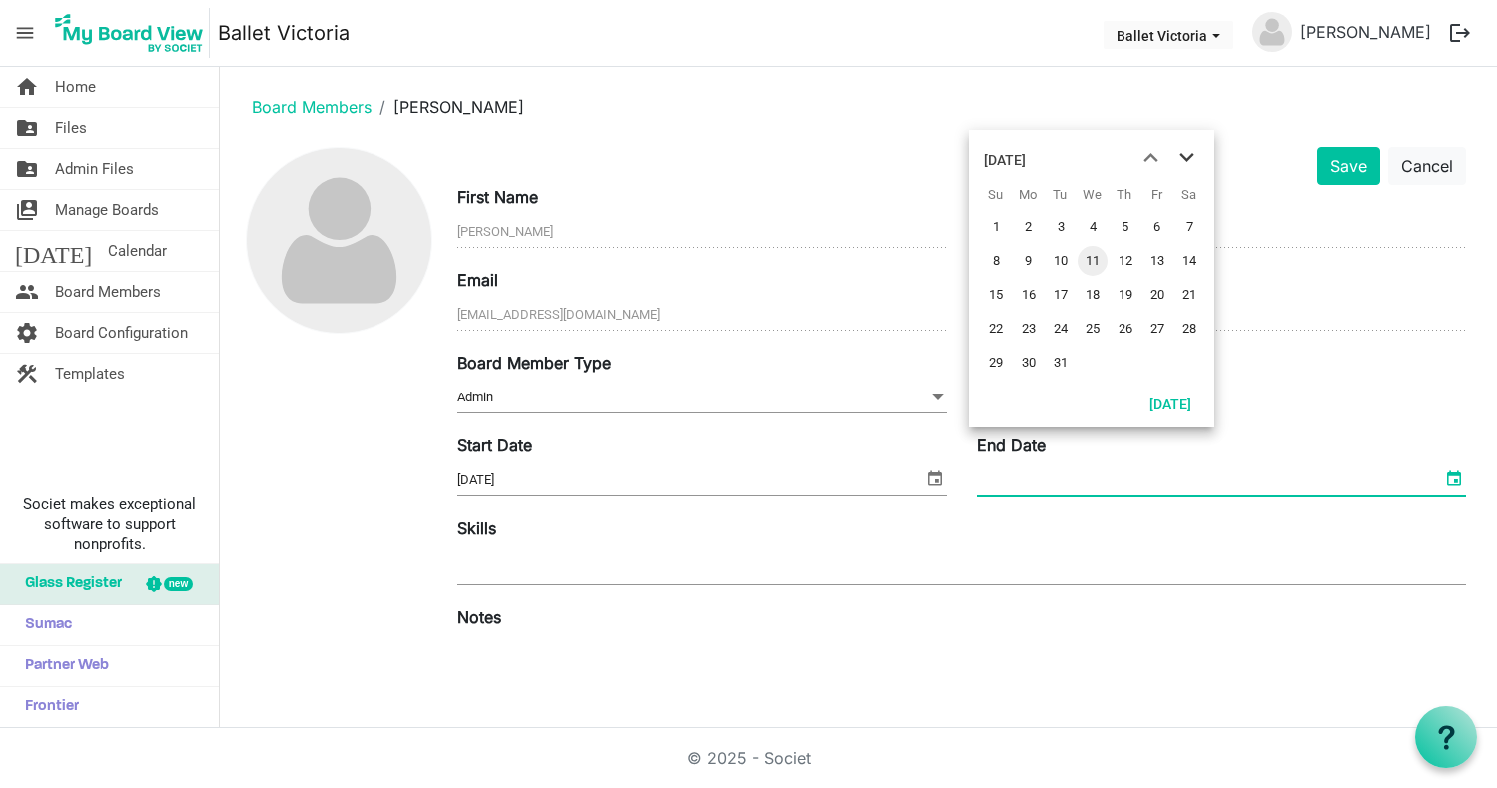
click at [1185, 158] on span "next month" at bounding box center [1186, 158] width 35 height 36
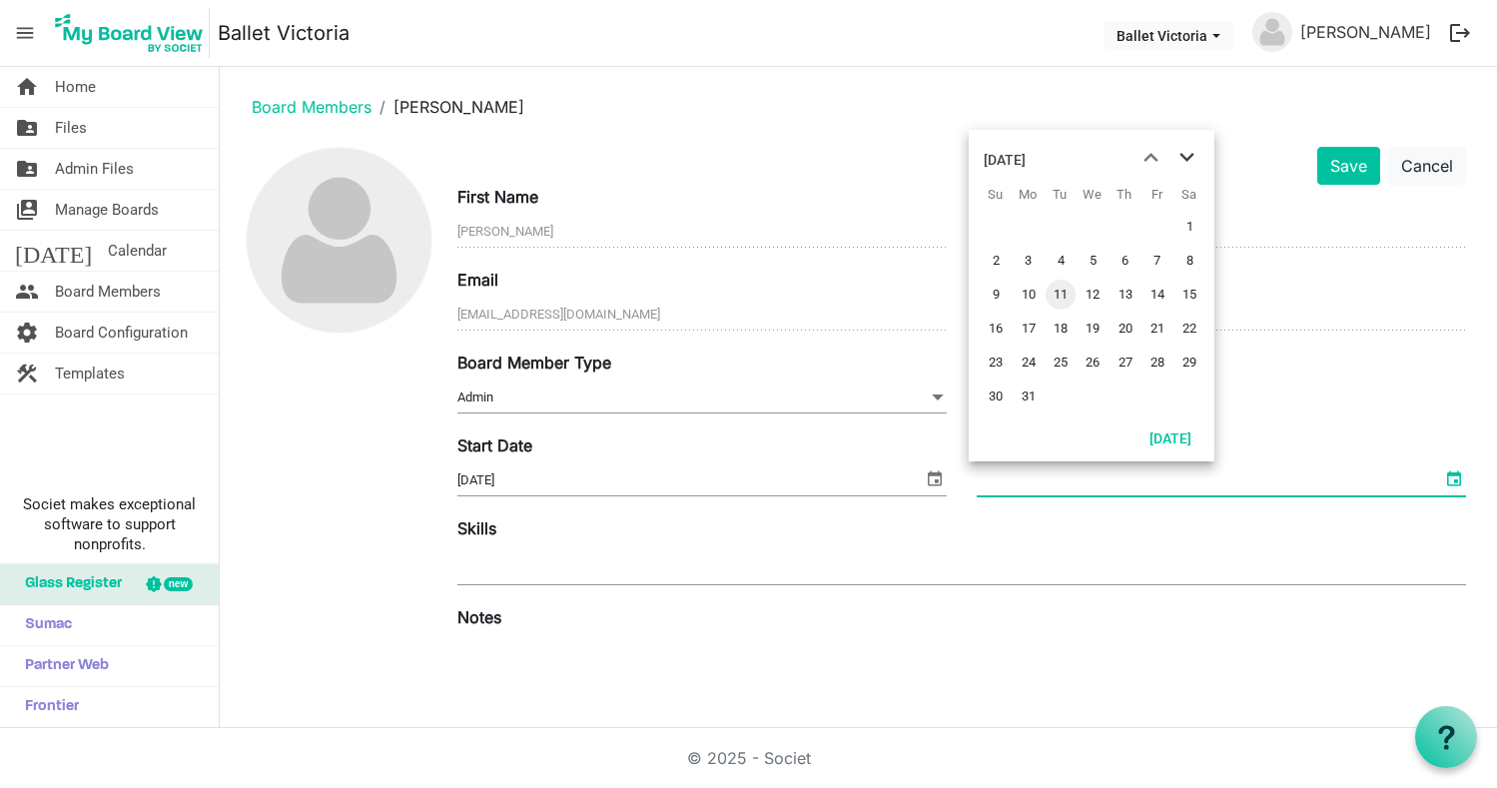
click at [1185, 158] on span "next month" at bounding box center [1186, 158] width 35 height 36
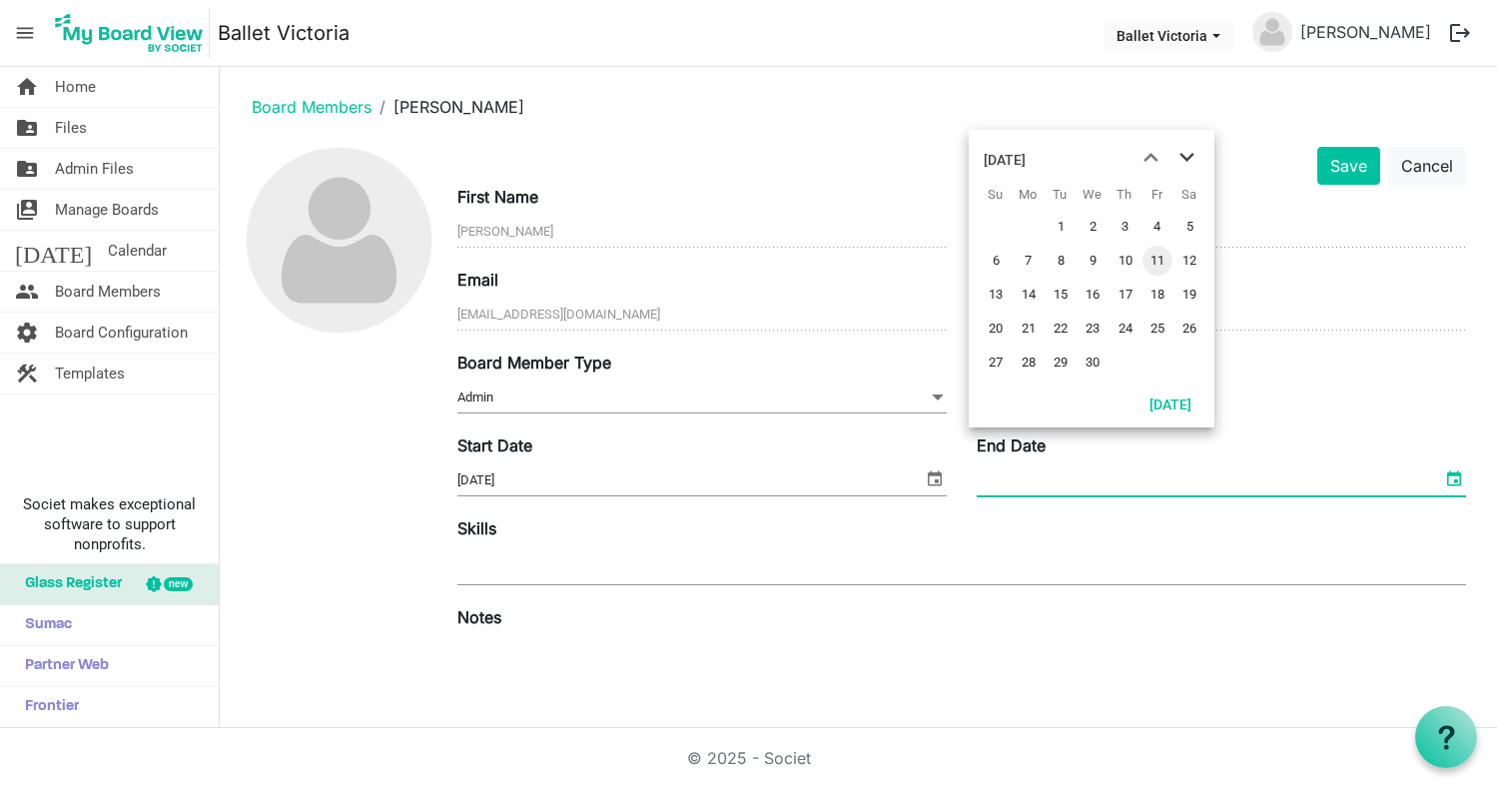
click at [1185, 158] on span "next month" at bounding box center [1186, 158] width 35 height 36
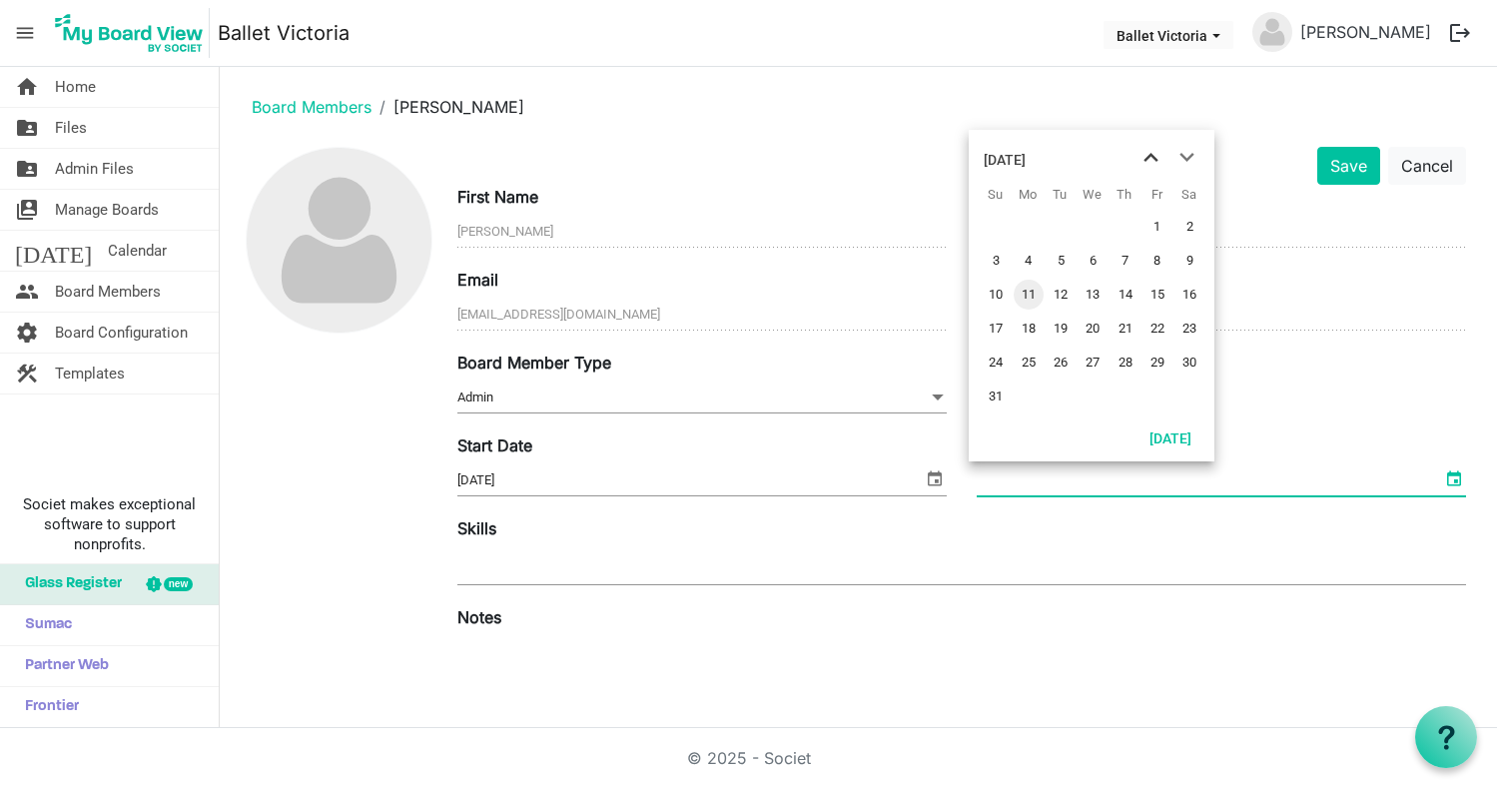
click at [1148, 158] on span "previous month" at bounding box center [1150, 158] width 35 height 36
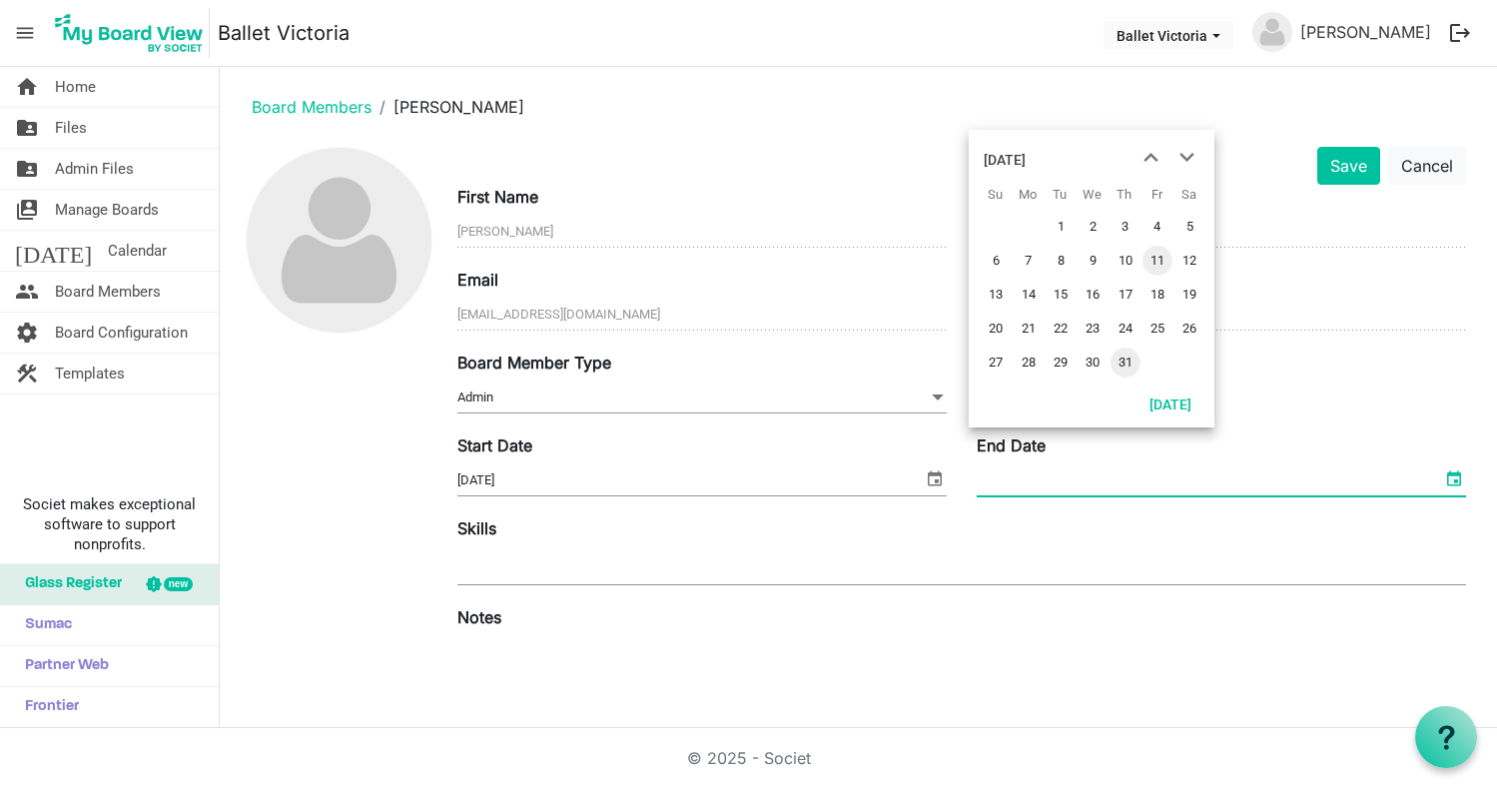
click at [1122, 358] on span "31" at bounding box center [1125, 362] width 30 height 30
type input "2026-12-31"
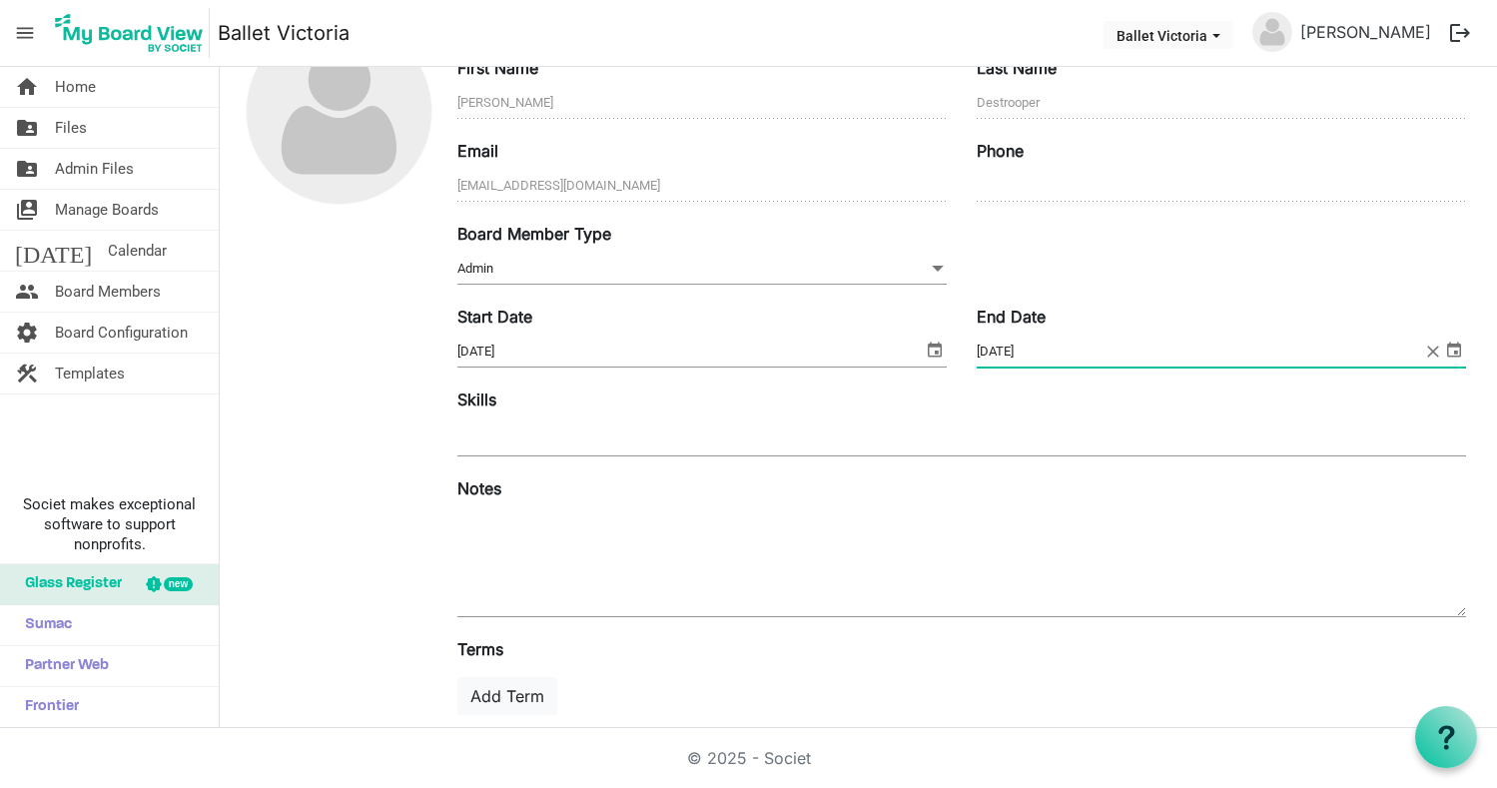
scroll to position [145, 0]
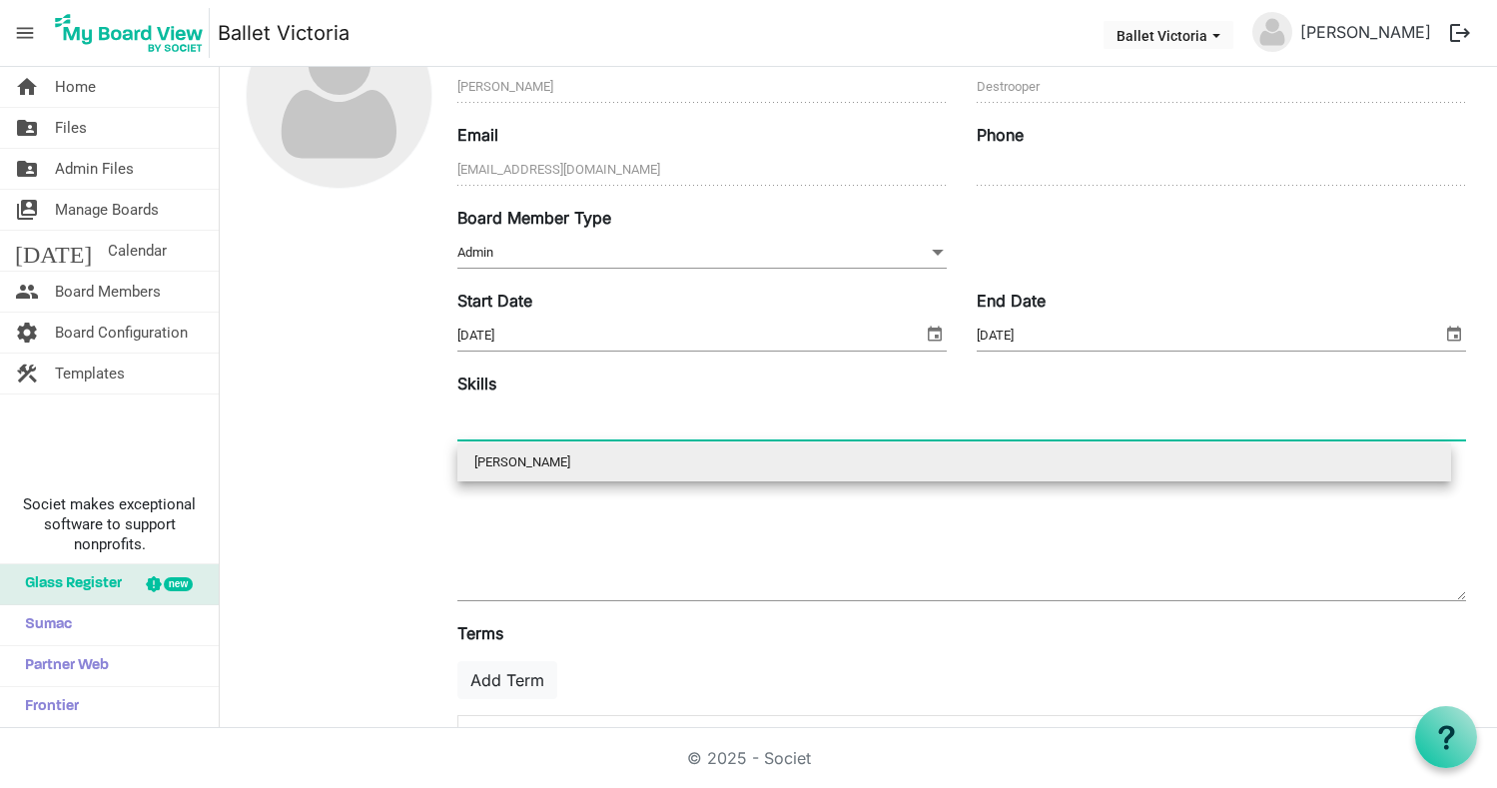
click at [515, 429] on div at bounding box center [961, 421] width 1008 height 36
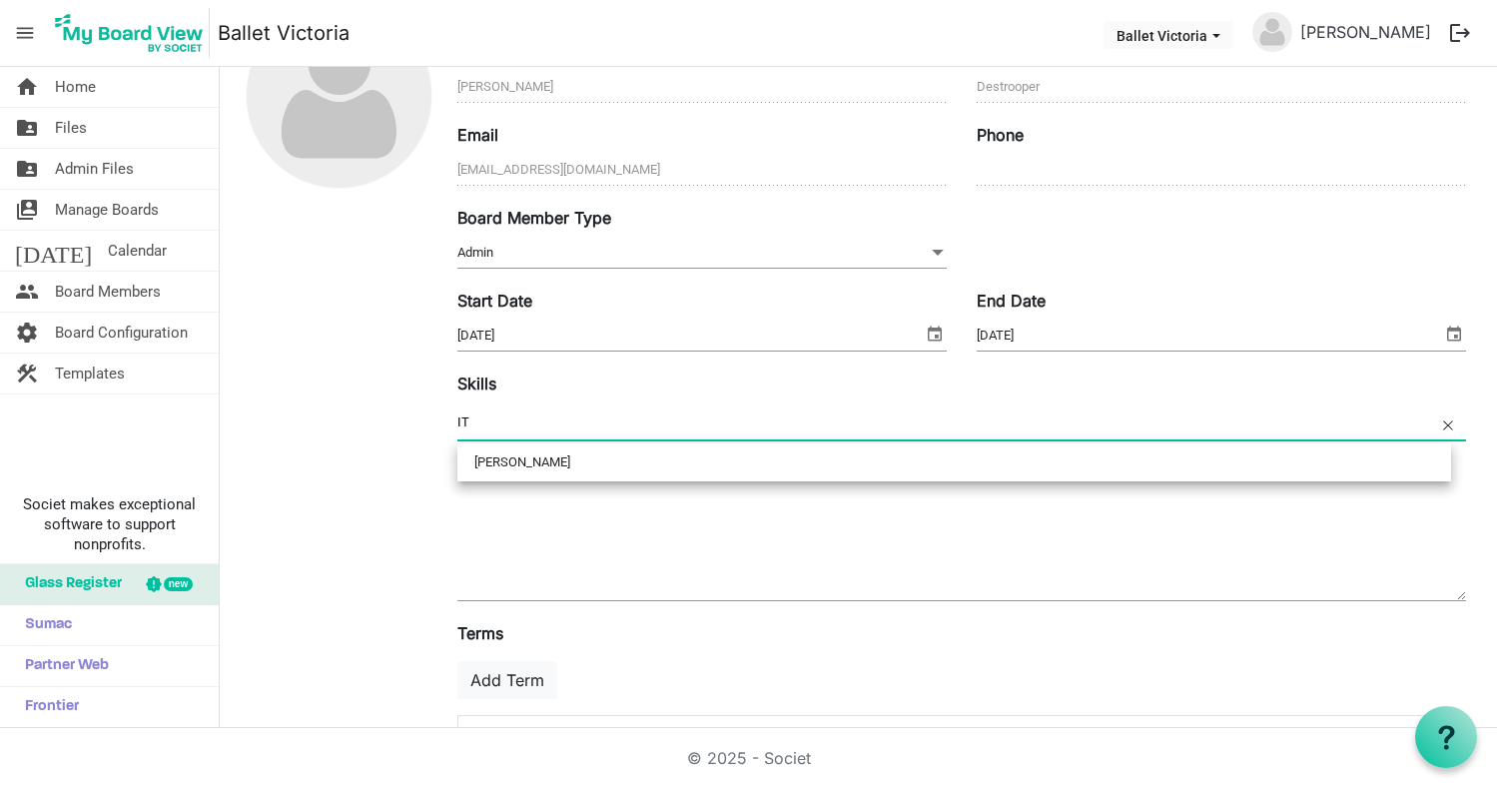
type input "IT"
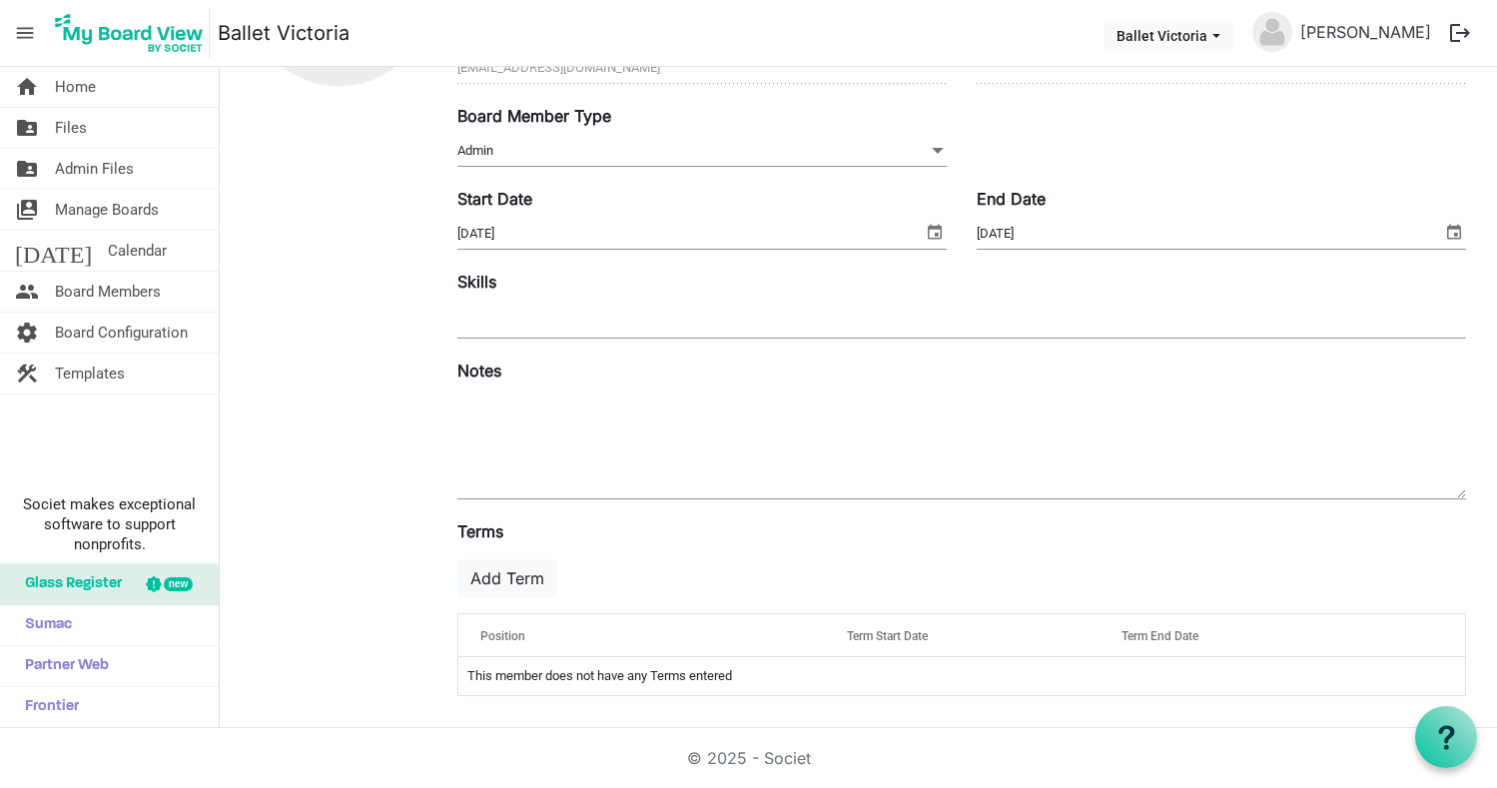
scroll to position [248, 0]
click at [786, 636] on div "Position" at bounding box center [641, 635] width 338 height 29
click at [786, 635] on div at bounding box center [789, 632] width 10 height 10
click at [522, 582] on button "Add Term" at bounding box center [507, 578] width 100 height 38
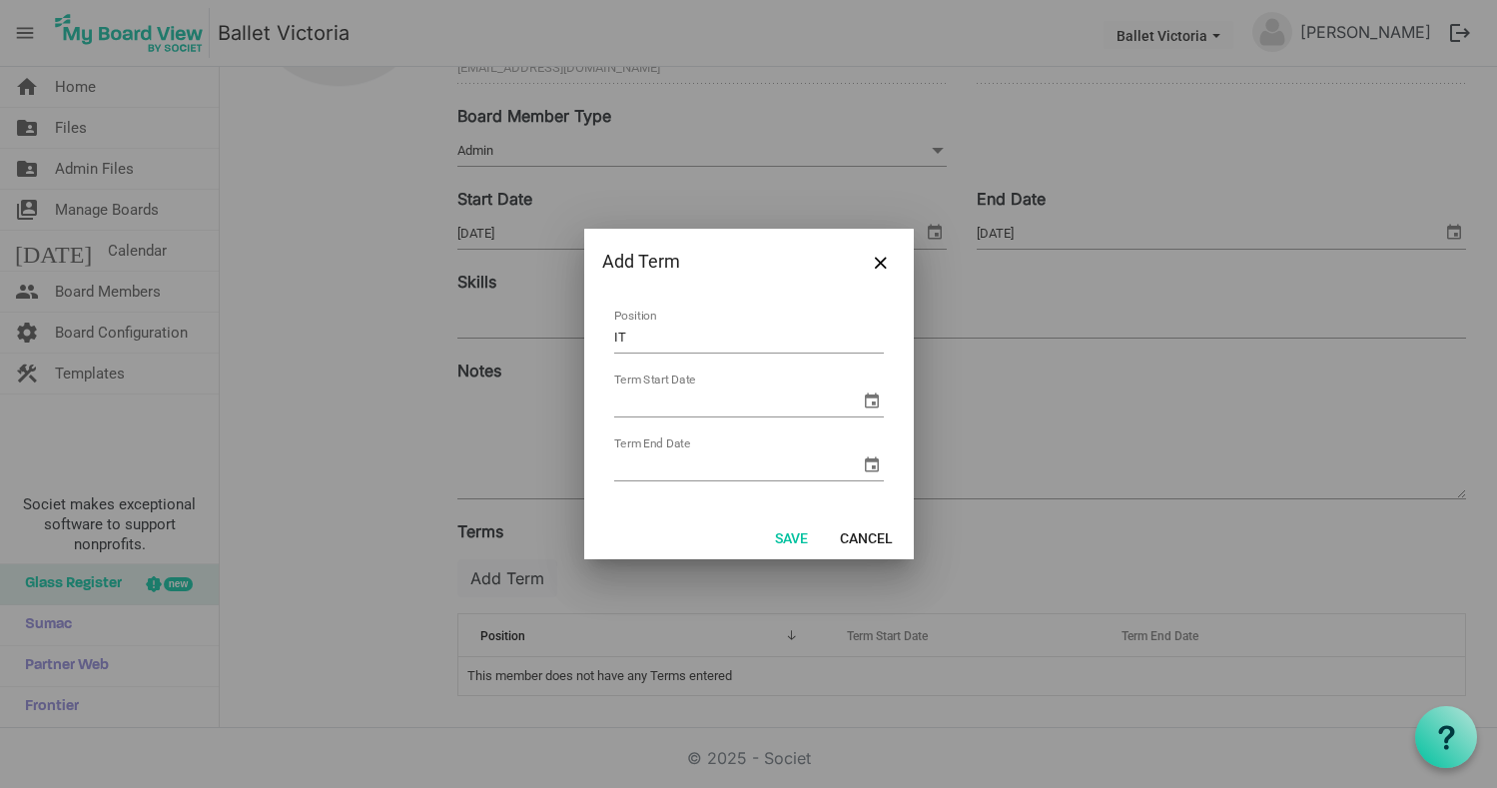
click at [614, 335] on input "IT" at bounding box center [749, 337] width 270 height 31
type input "BVITIT"
click at [660, 385] on td "Term Start Date" at bounding box center [749, 395] width 272 height 53
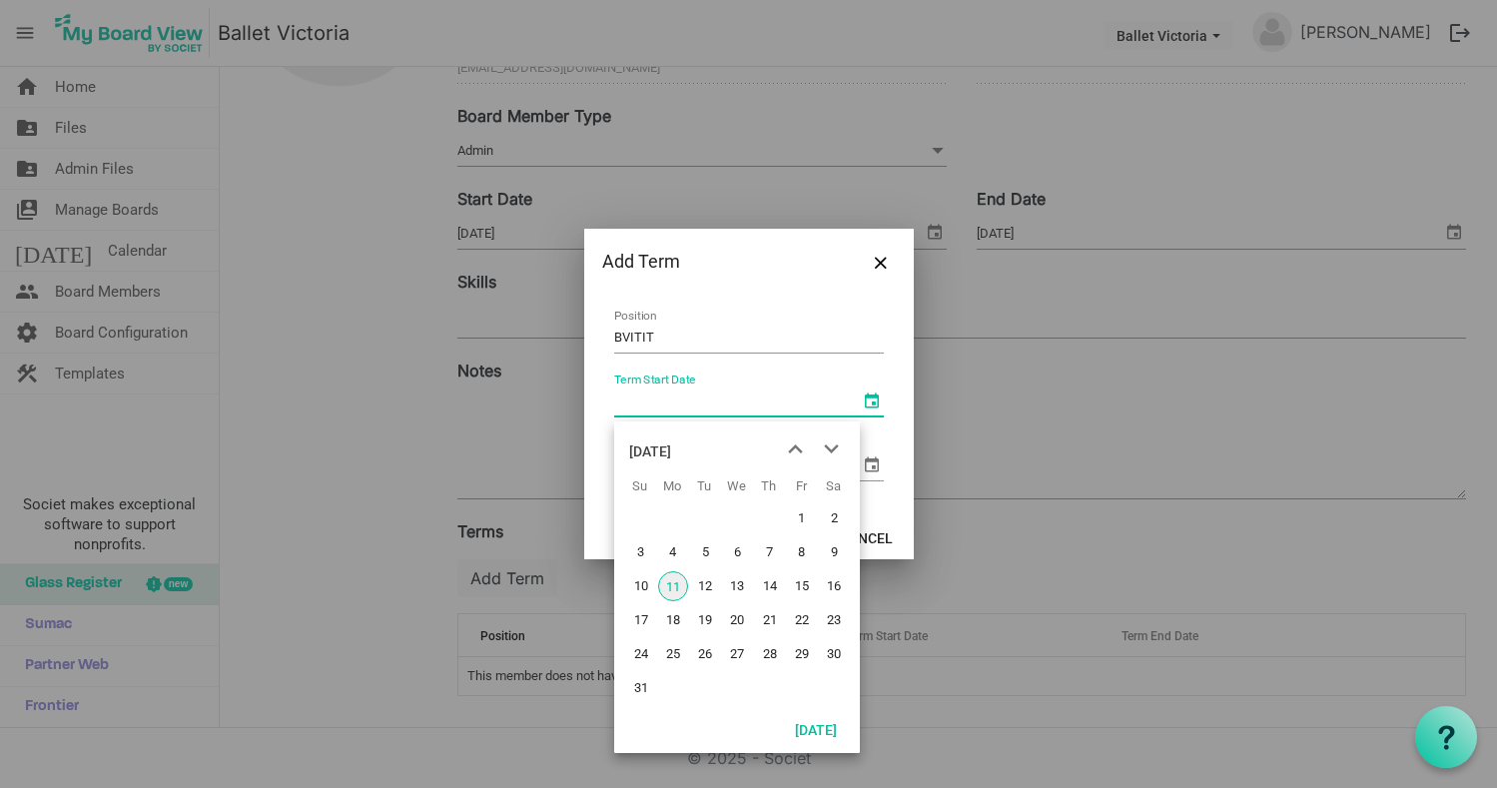
click at [869, 399] on span "select" at bounding box center [872, 400] width 24 height 24
click at [793, 449] on span "previous month" at bounding box center [795, 449] width 35 height 36
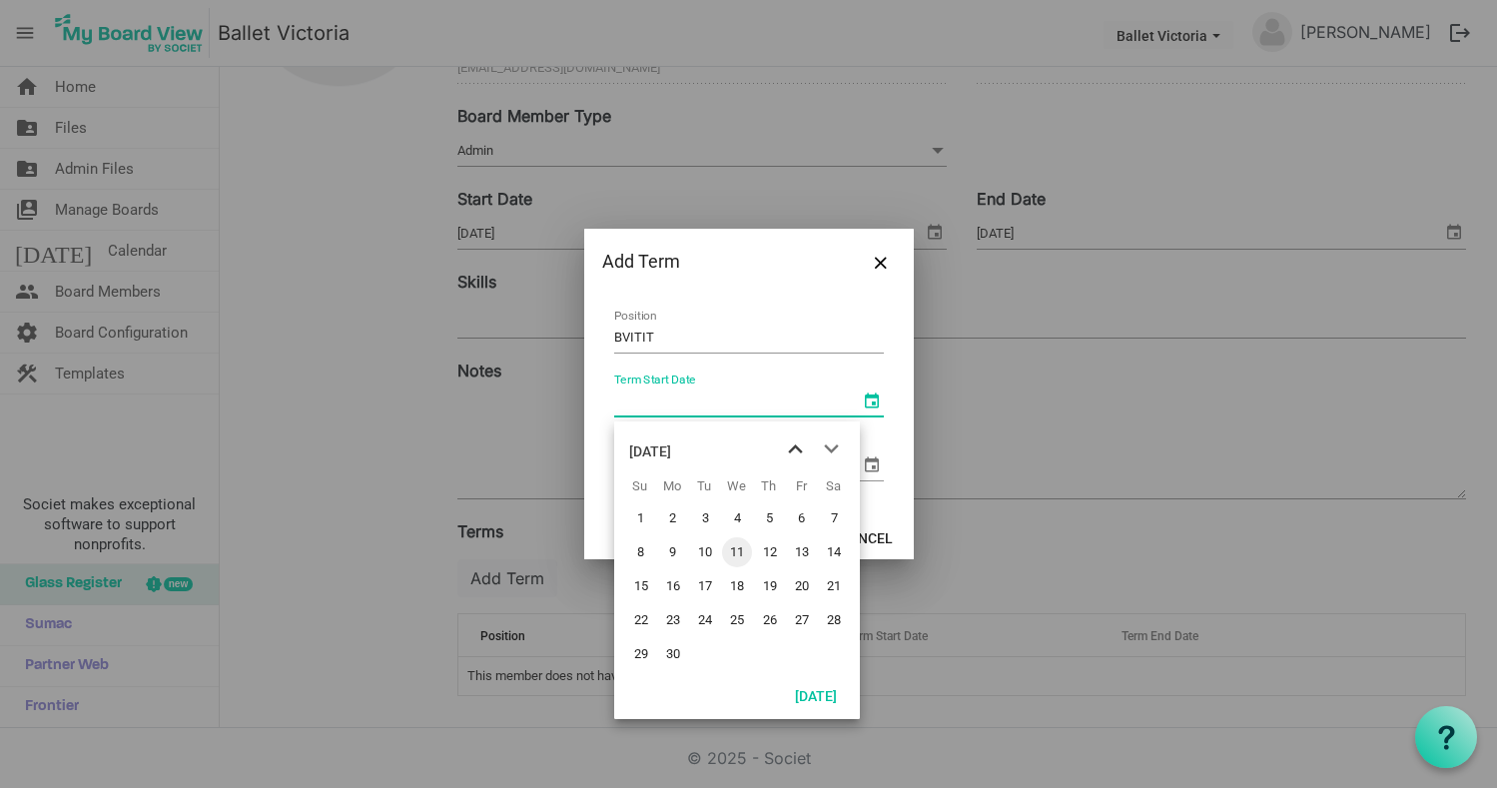
click at [793, 449] on span "previous month" at bounding box center [795, 449] width 35 height 36
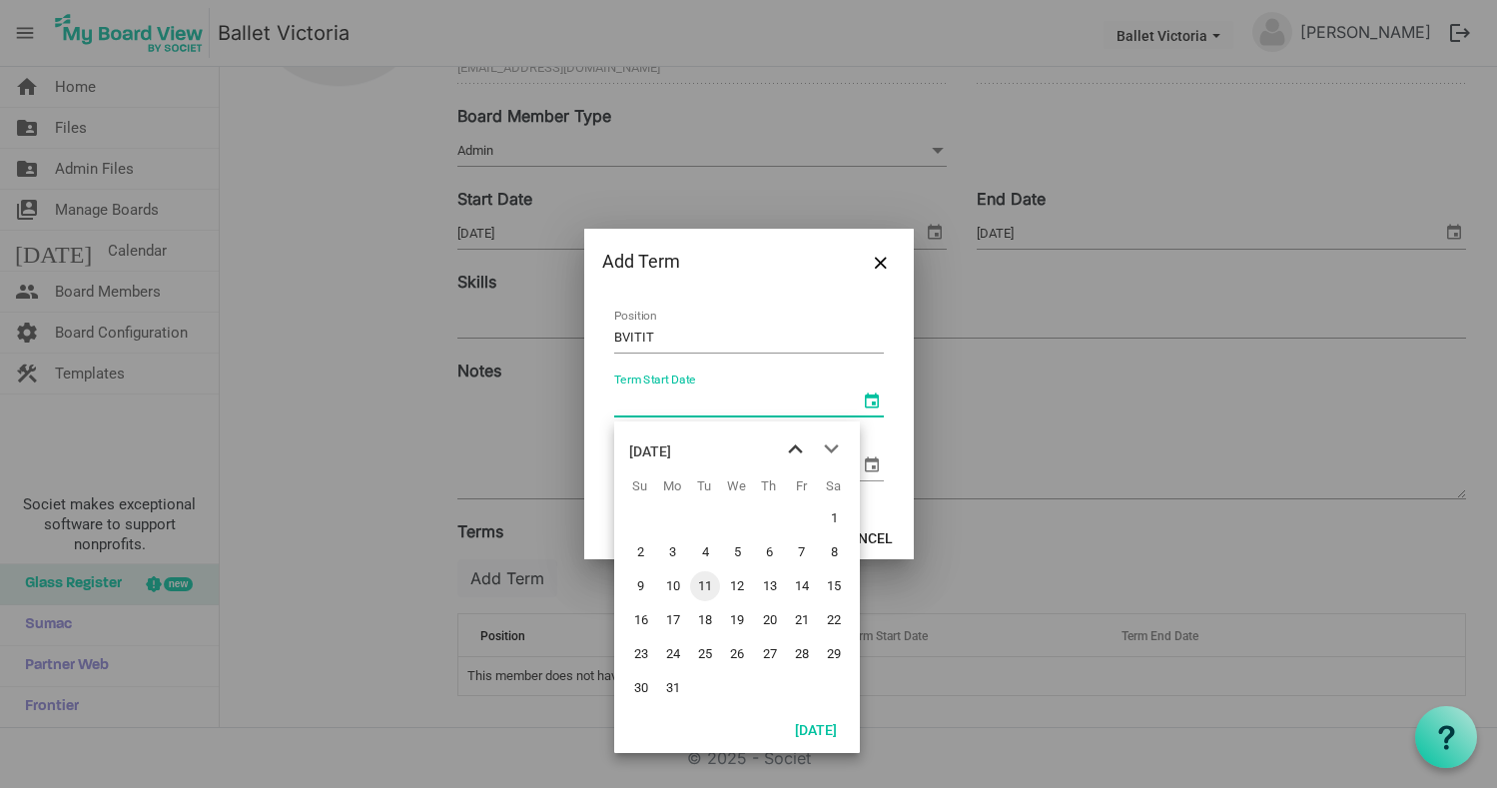
click at [793, 449] on span "previous month" at bounding box center [795, 449] width 35 height 36
click at [768, 516] on span "2" at bounding box center [770, 518] width 30 height 30
type input "2025-01-02"
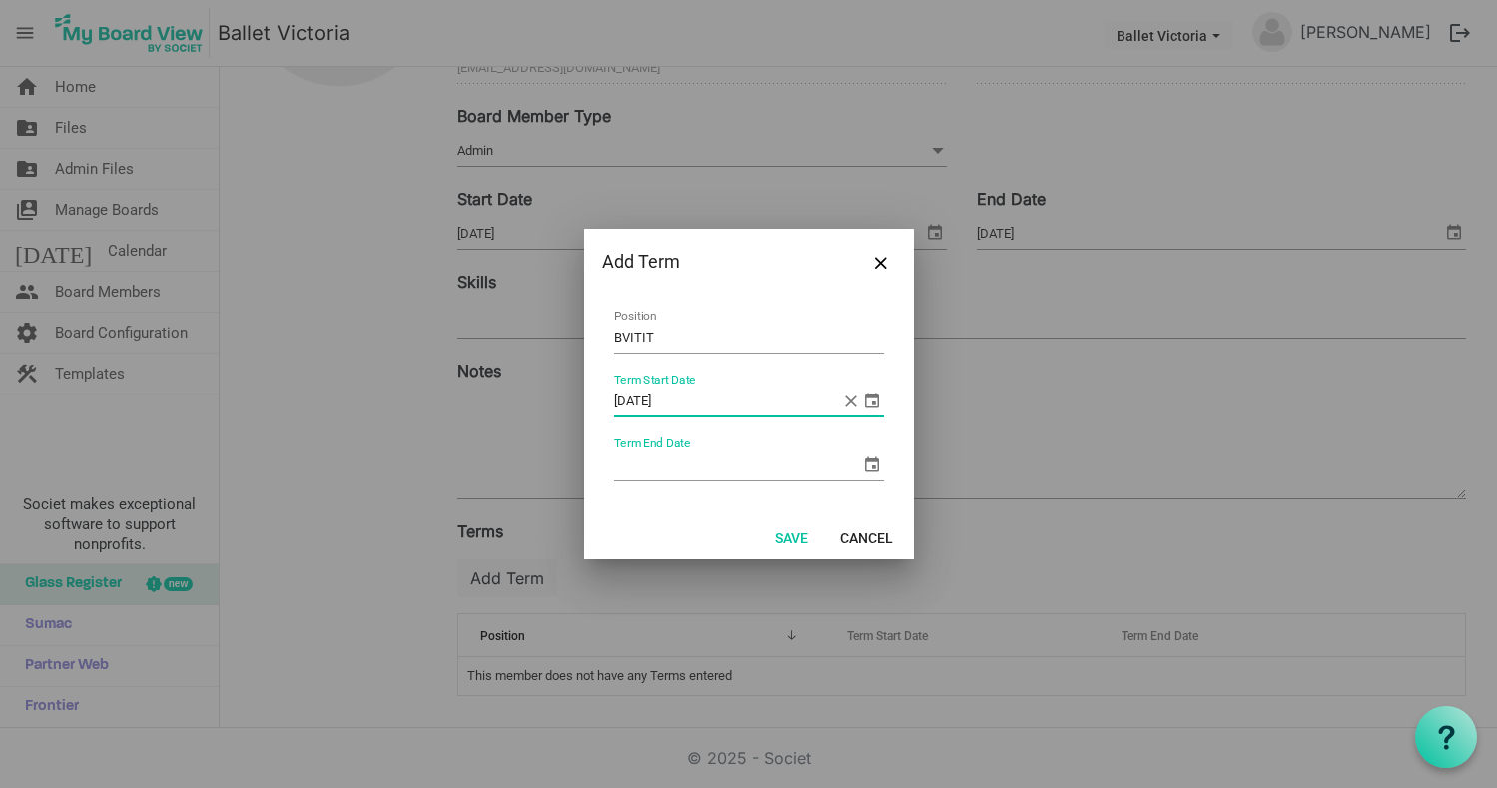
click at [869, 467] on span "select" at bounding box center [872, 464] width 24 height 24
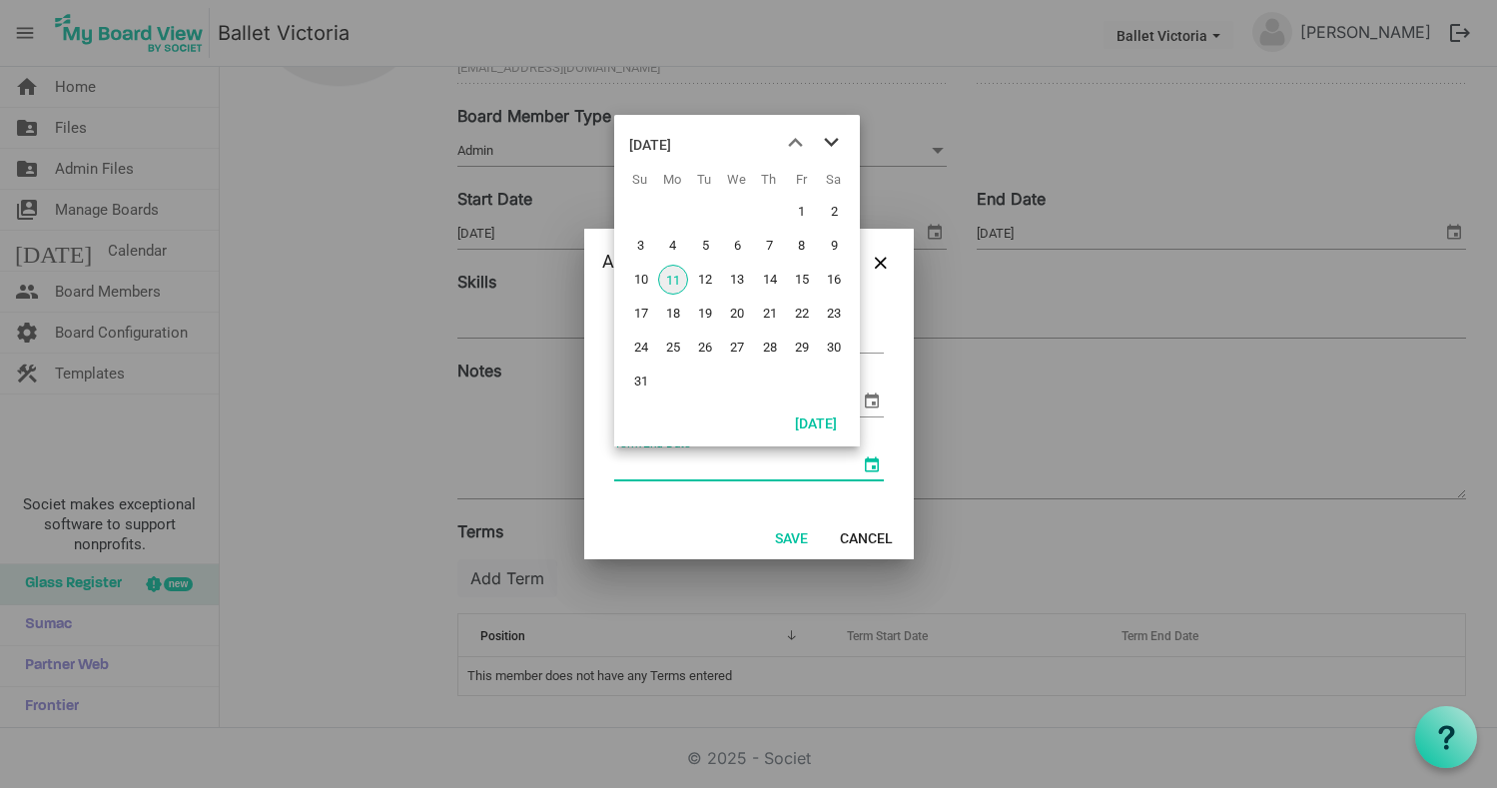
click at [831, 141] on span "next month" at bounding box center [831, 143] width 35 height 36
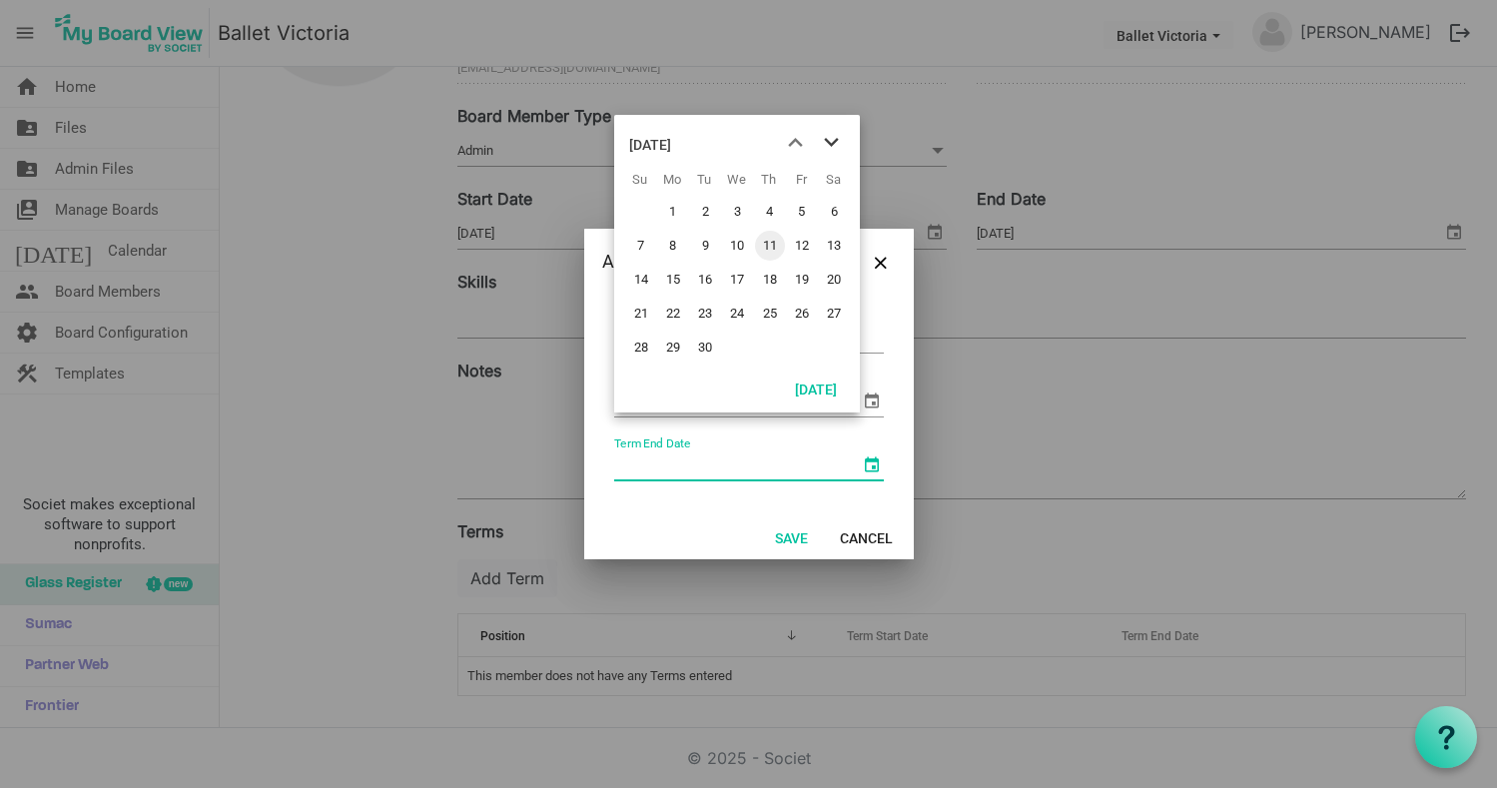
click at [831, 141] on span "next month" at bounding box center [831, 143] width 35 height 36
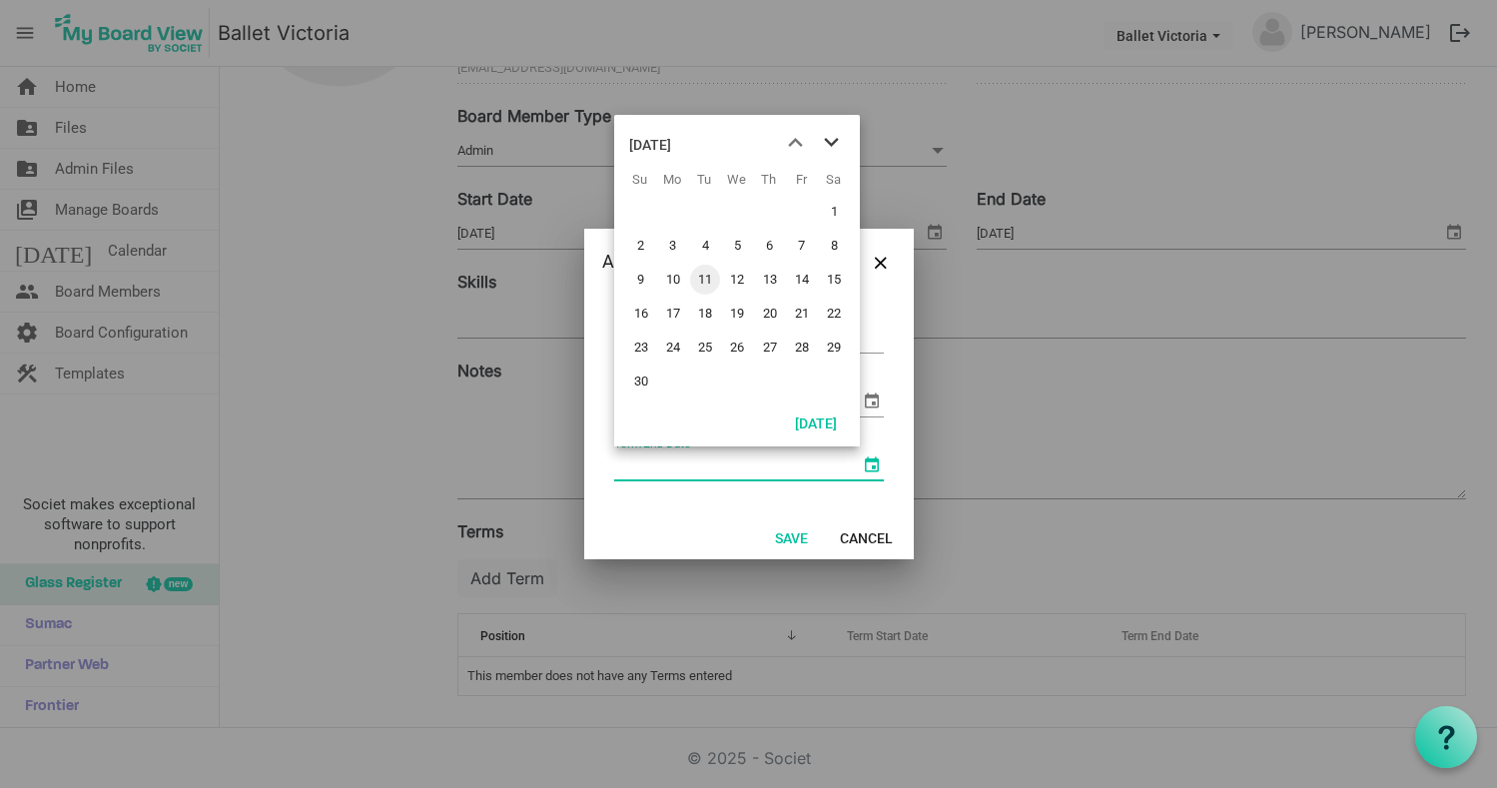
click at [831, 141] on span "next month" at bounding box center [831, 143] width 35 height 36
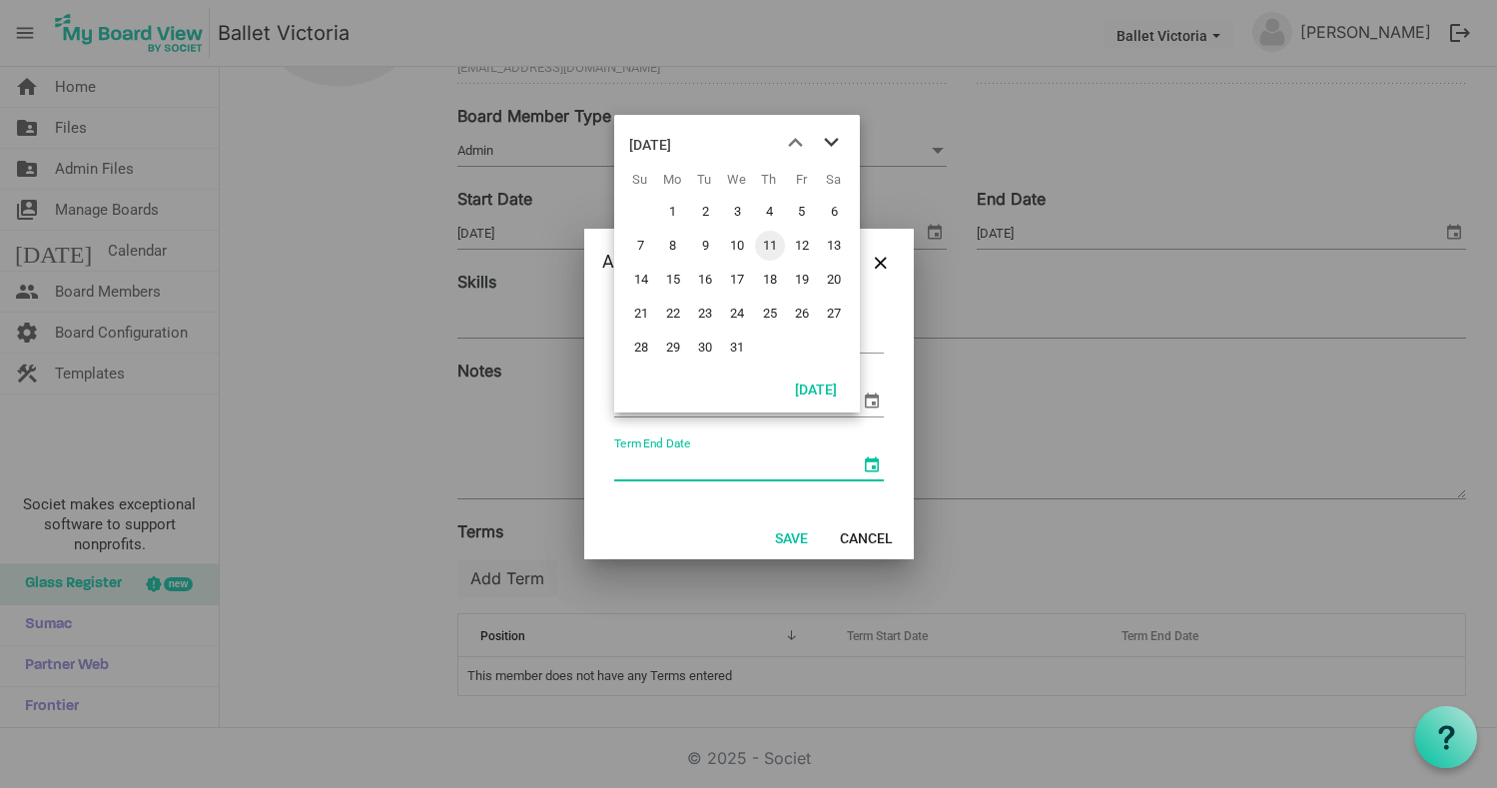
click at [831, 141] on span "next month" at bounding box center [831, 143] width 35 height 36
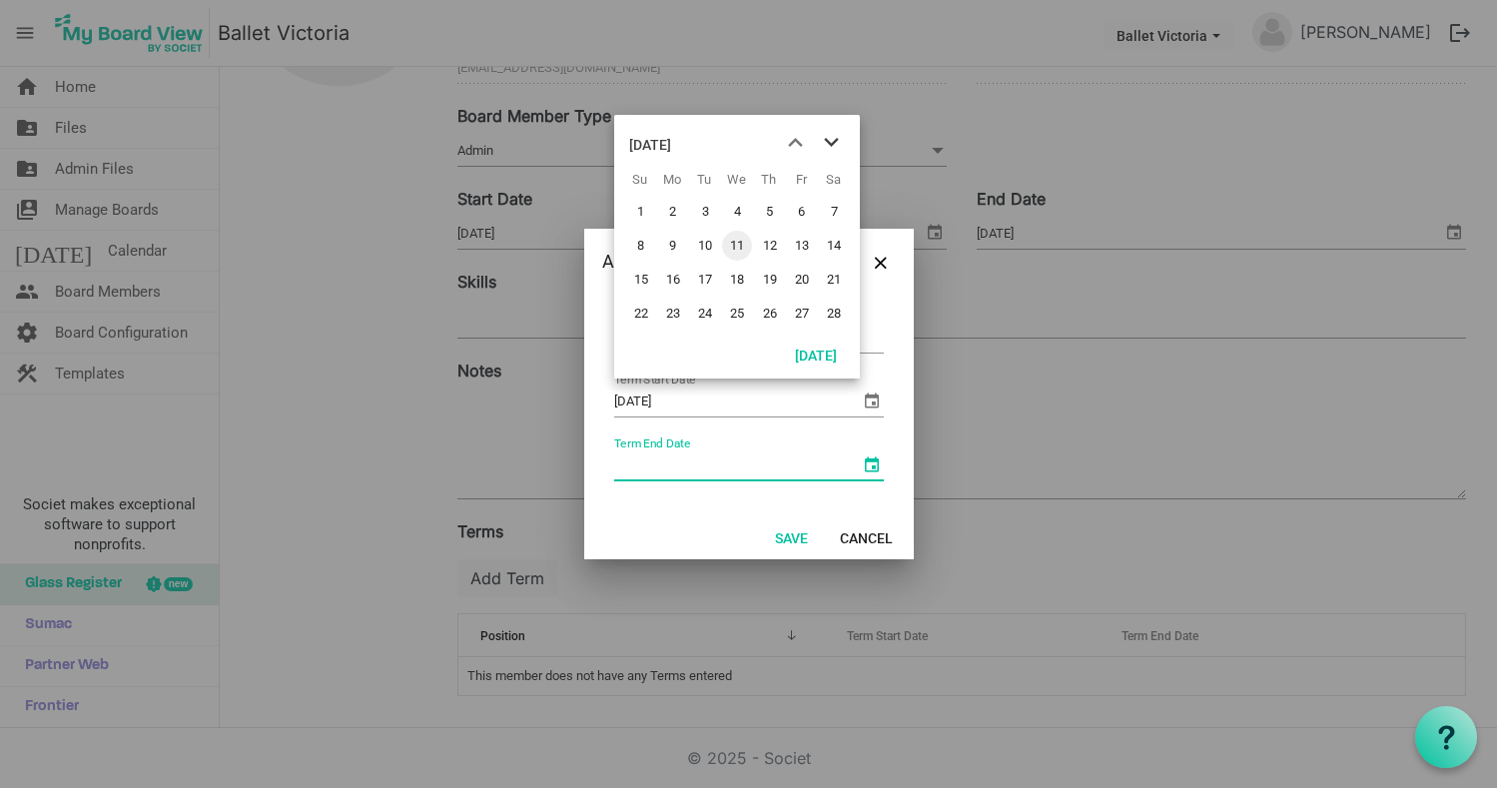
click at [831, 141] on span "next month" at bounding box center [831, 143] width 35 height 36
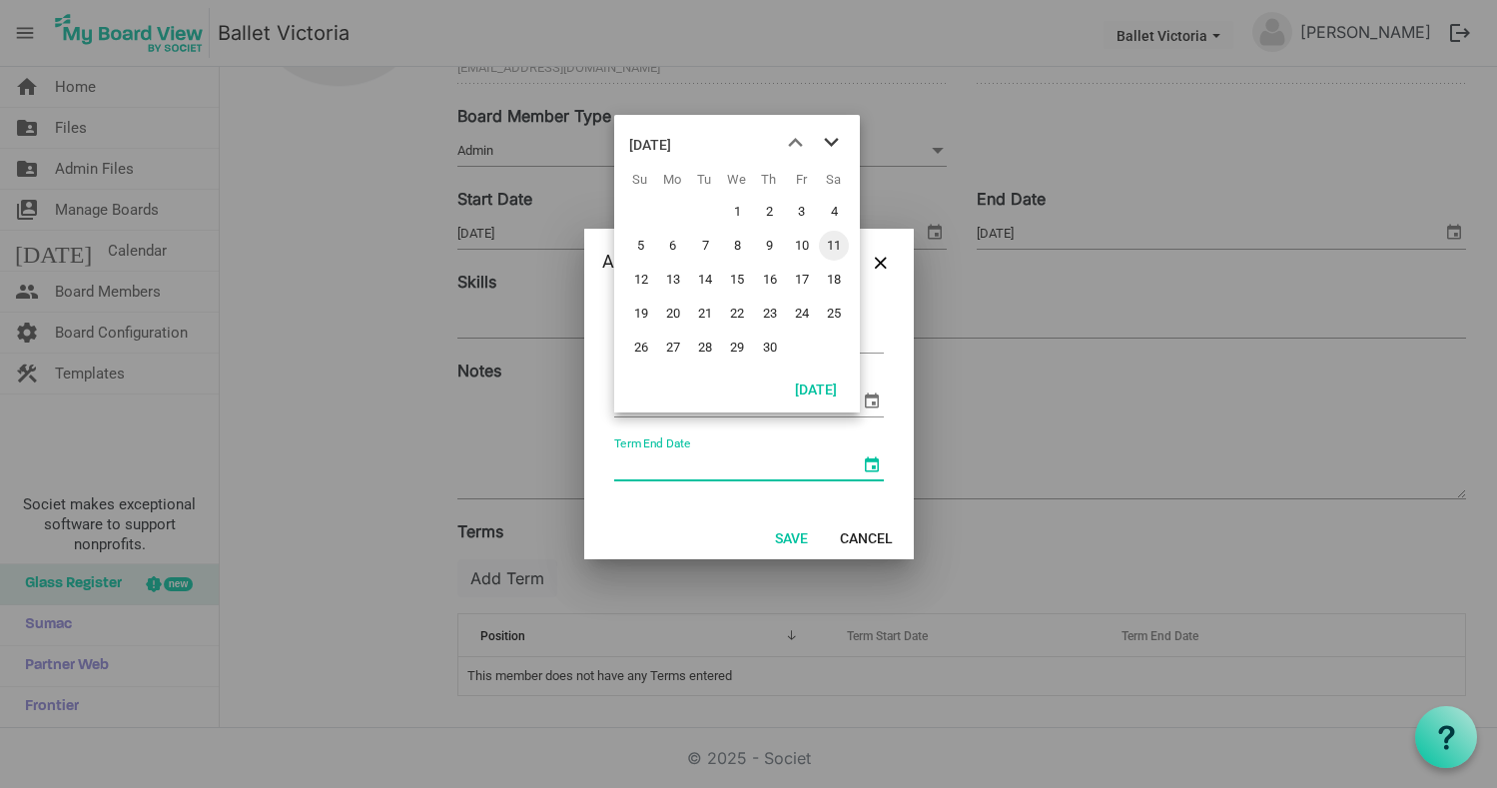
click at [831, 141] on span "next month" at bounding box center [831, 143] width 35 height 36
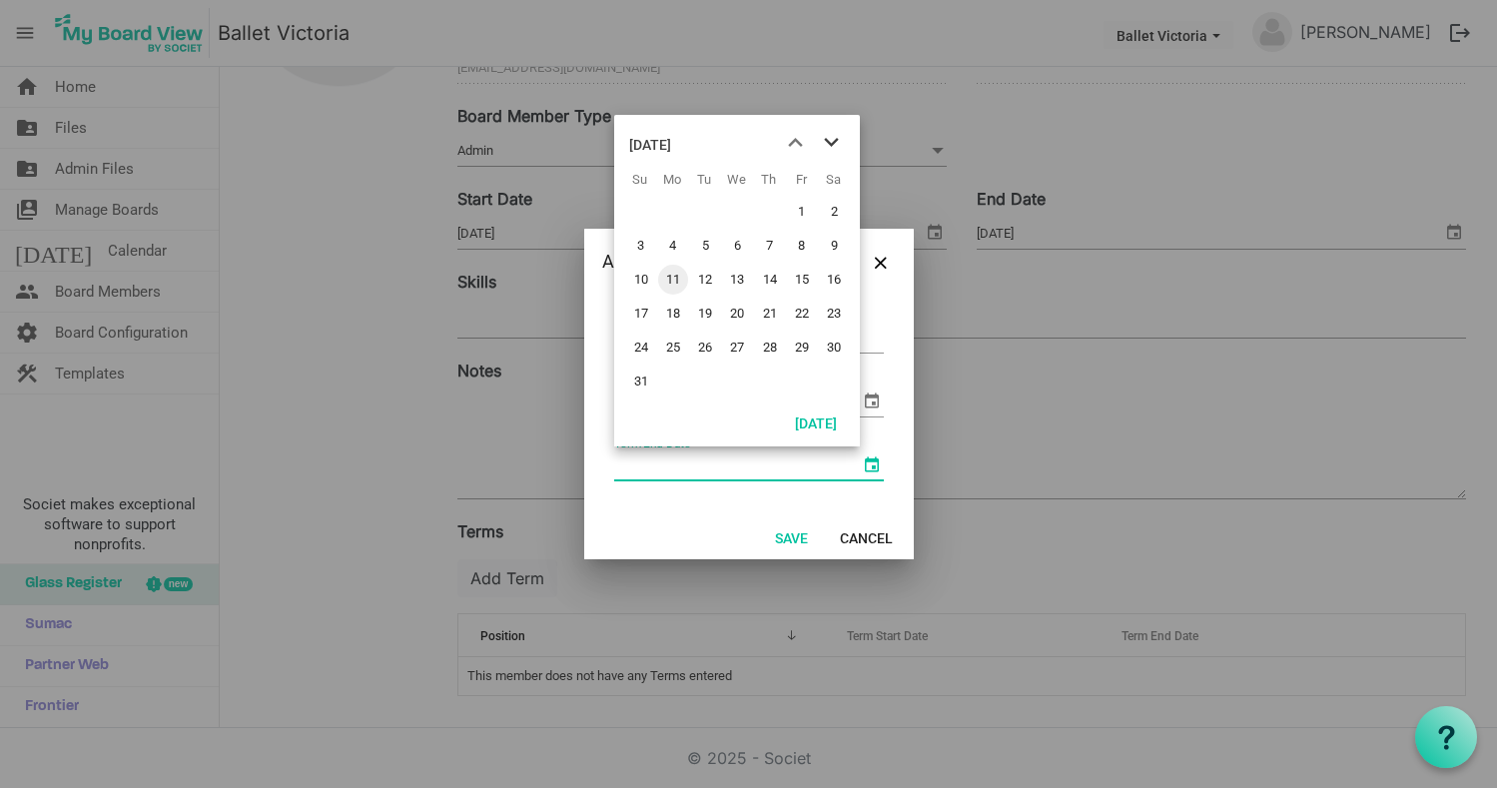
click at [831, 141] on span "next month" at bounding box center [831, 143] width 35 height 36
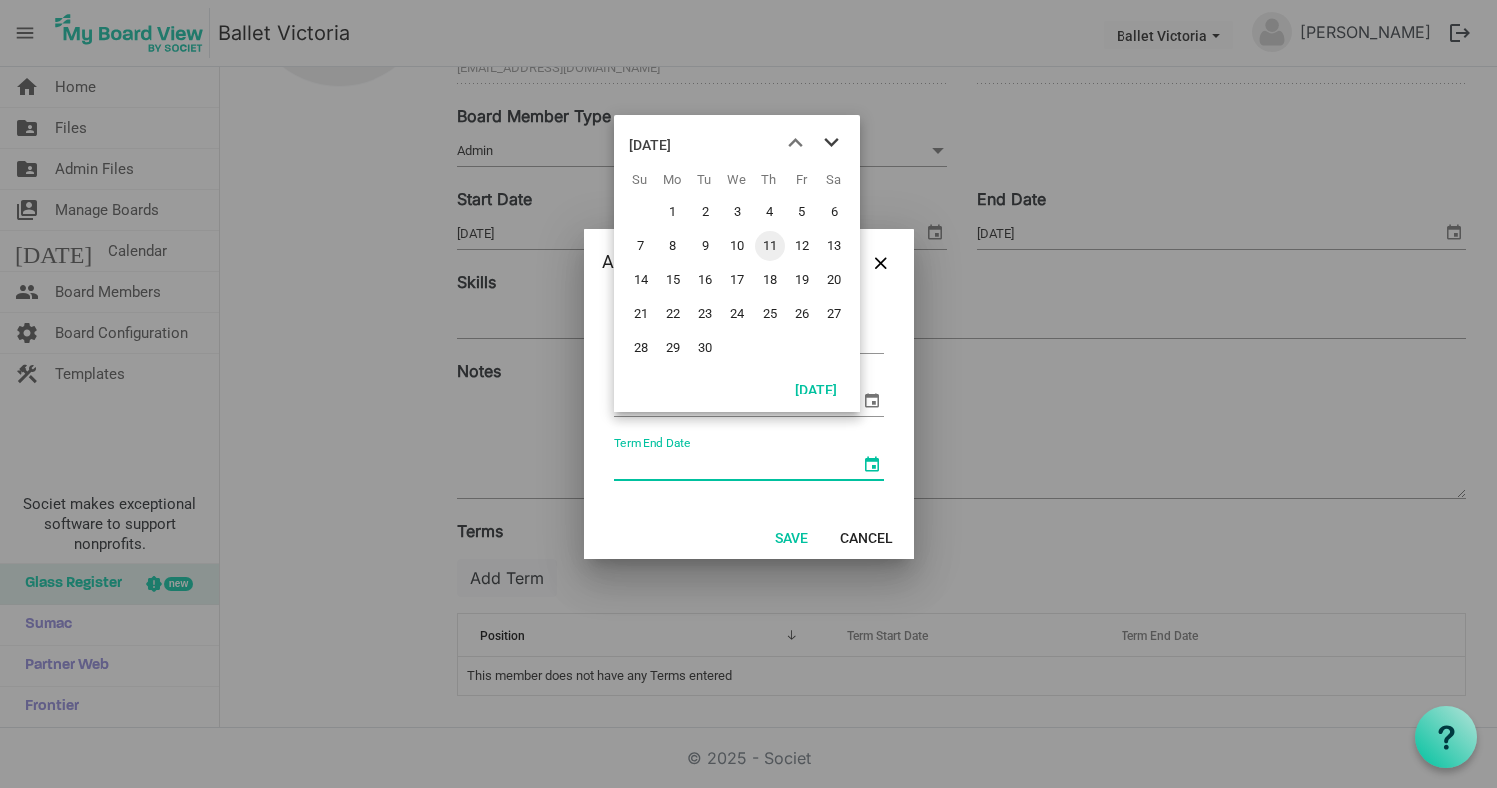
click at [831, 141] on span "next month" at bounding box center [831, 143] width 35 height 36
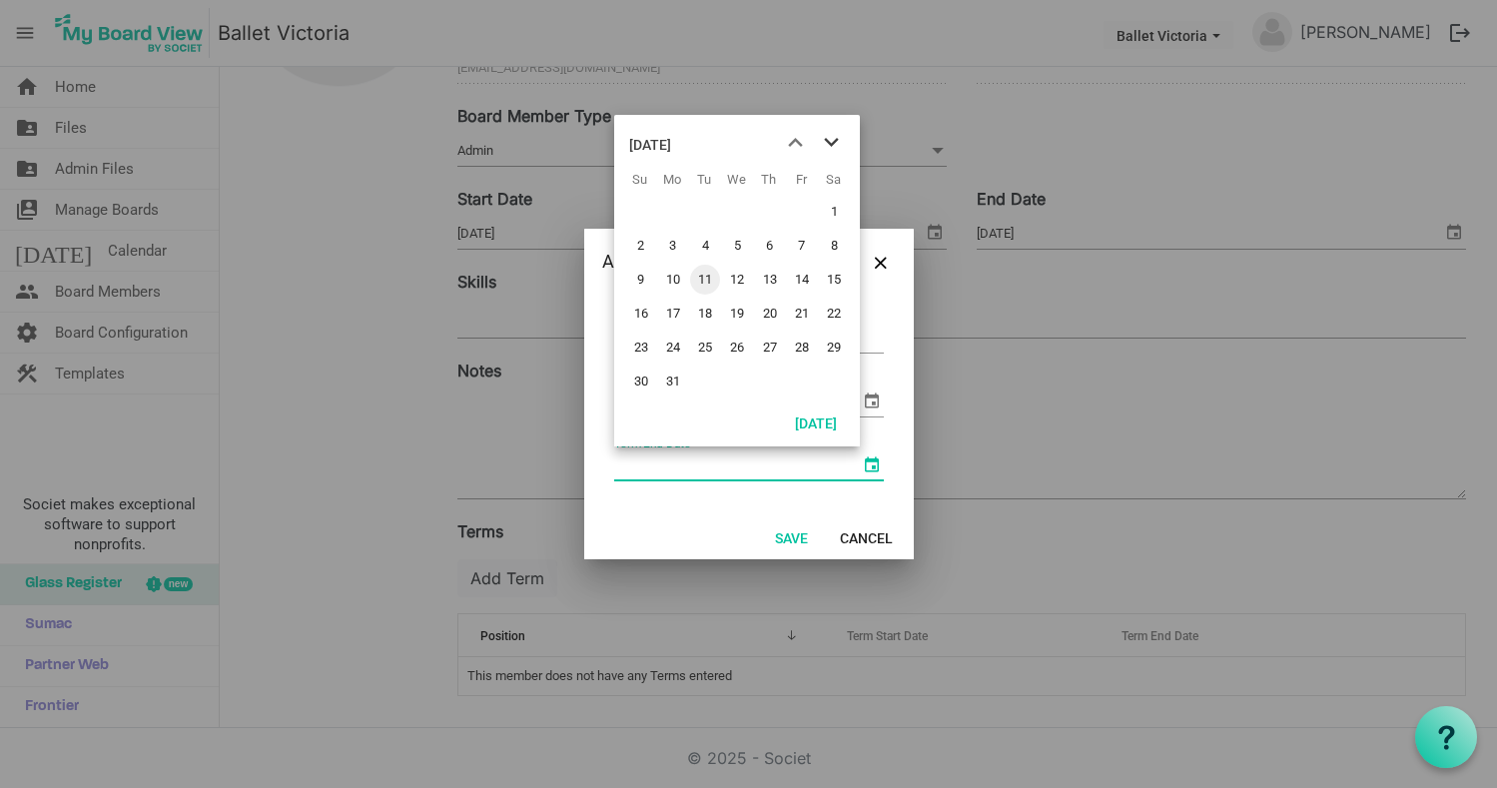
click at [832, 141] on span "next month" at bounding box center [831, 143] width 35 height 36
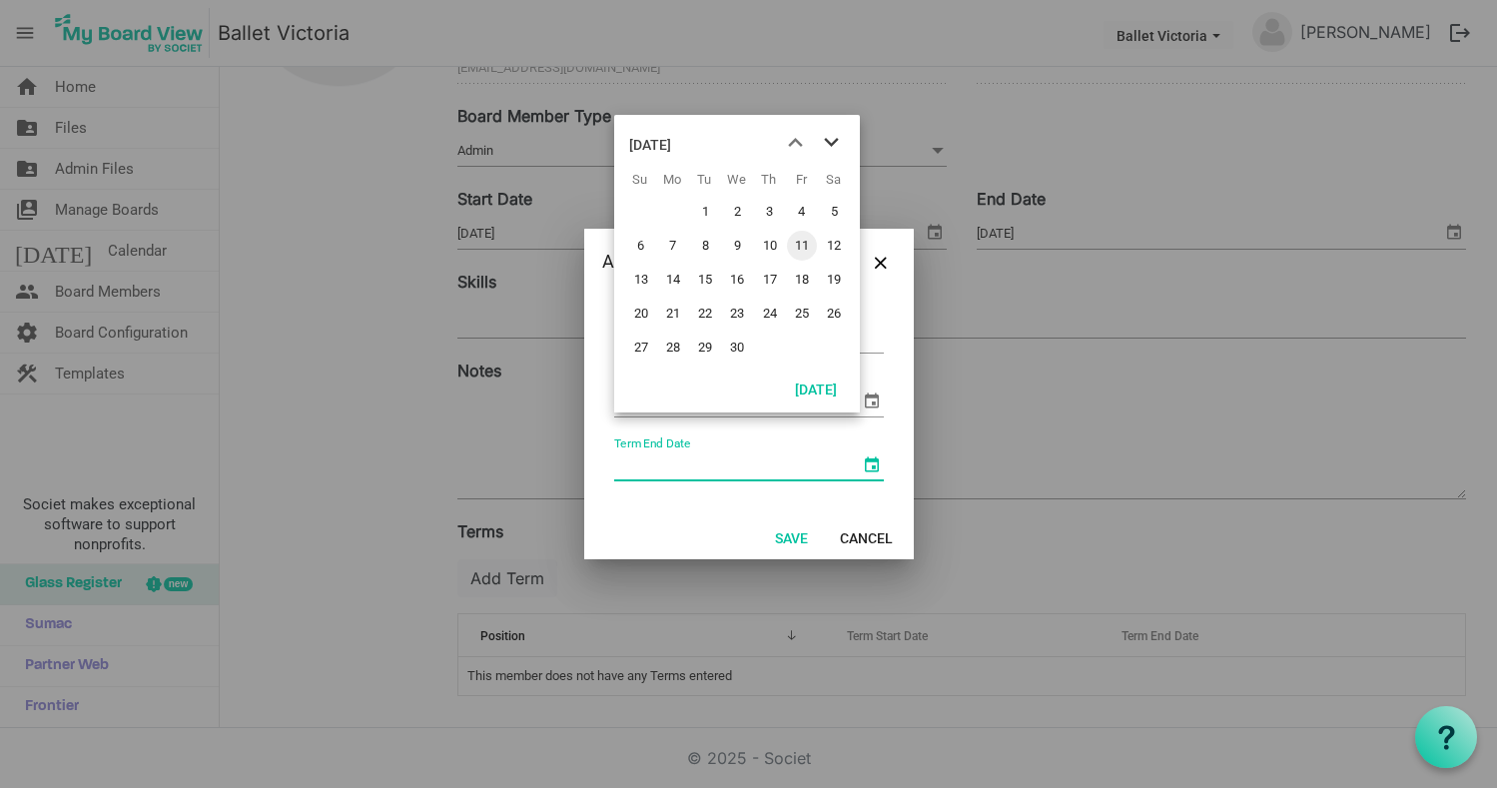
click at [832, 141] on span "next month" at bounding box center [831, 143] width 35 height 36
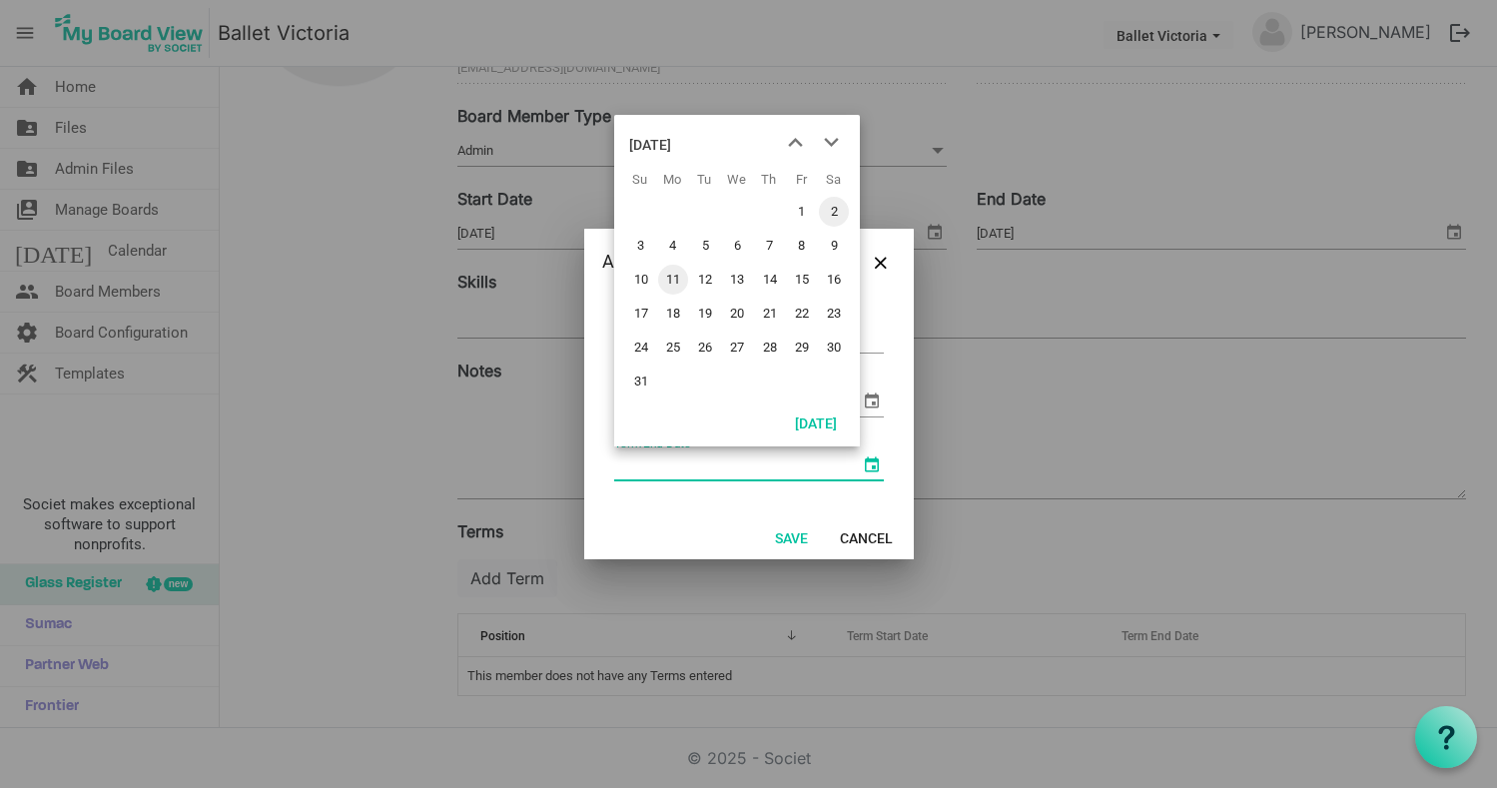
click at [833, 210] on span "2" at bounding box center [834, 212] width 30 height 30
type input "2027-01-02"
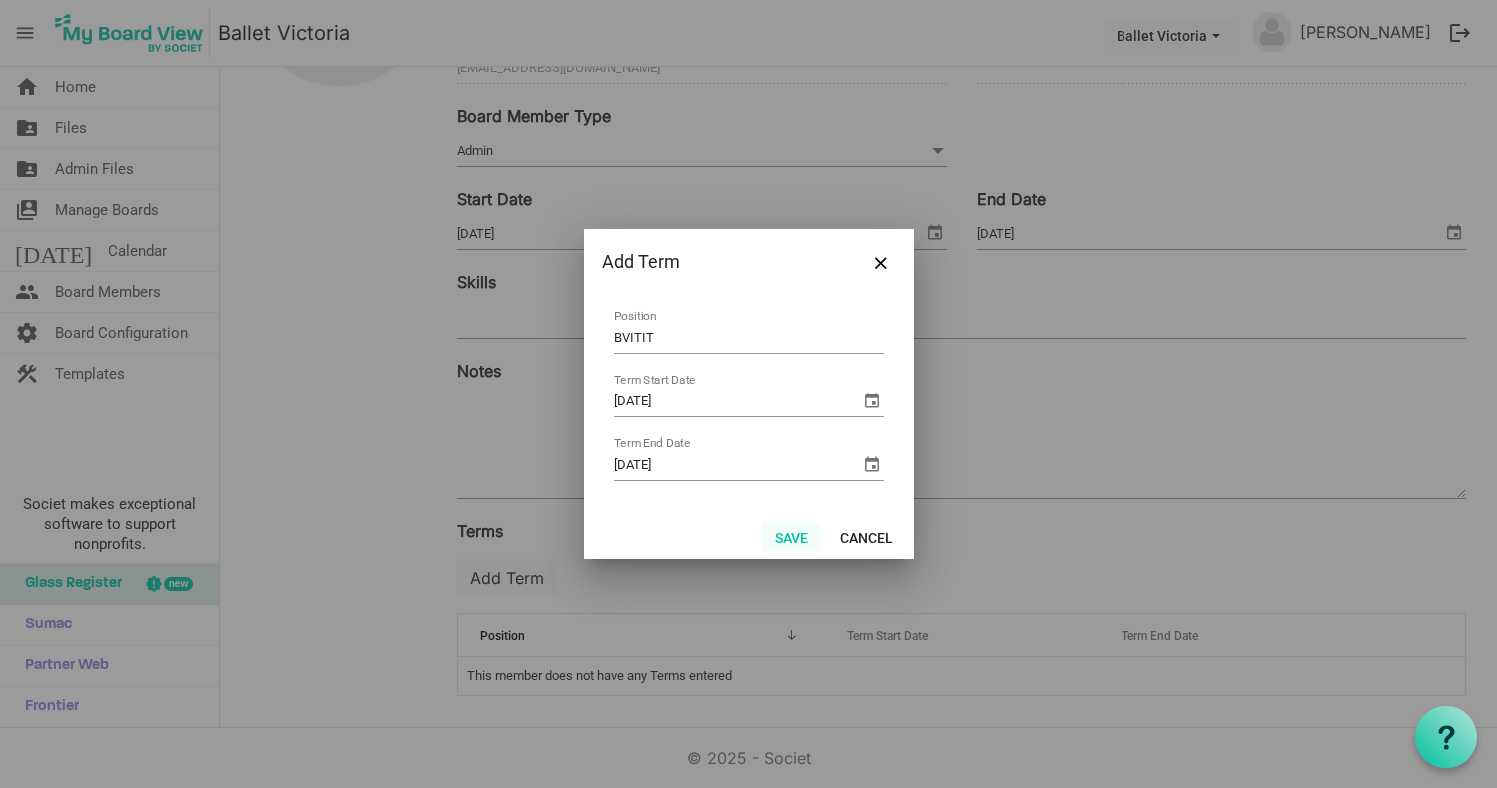
click at [786, 536] on button "Save" at bounding box center [791, 537] width 59 height 28
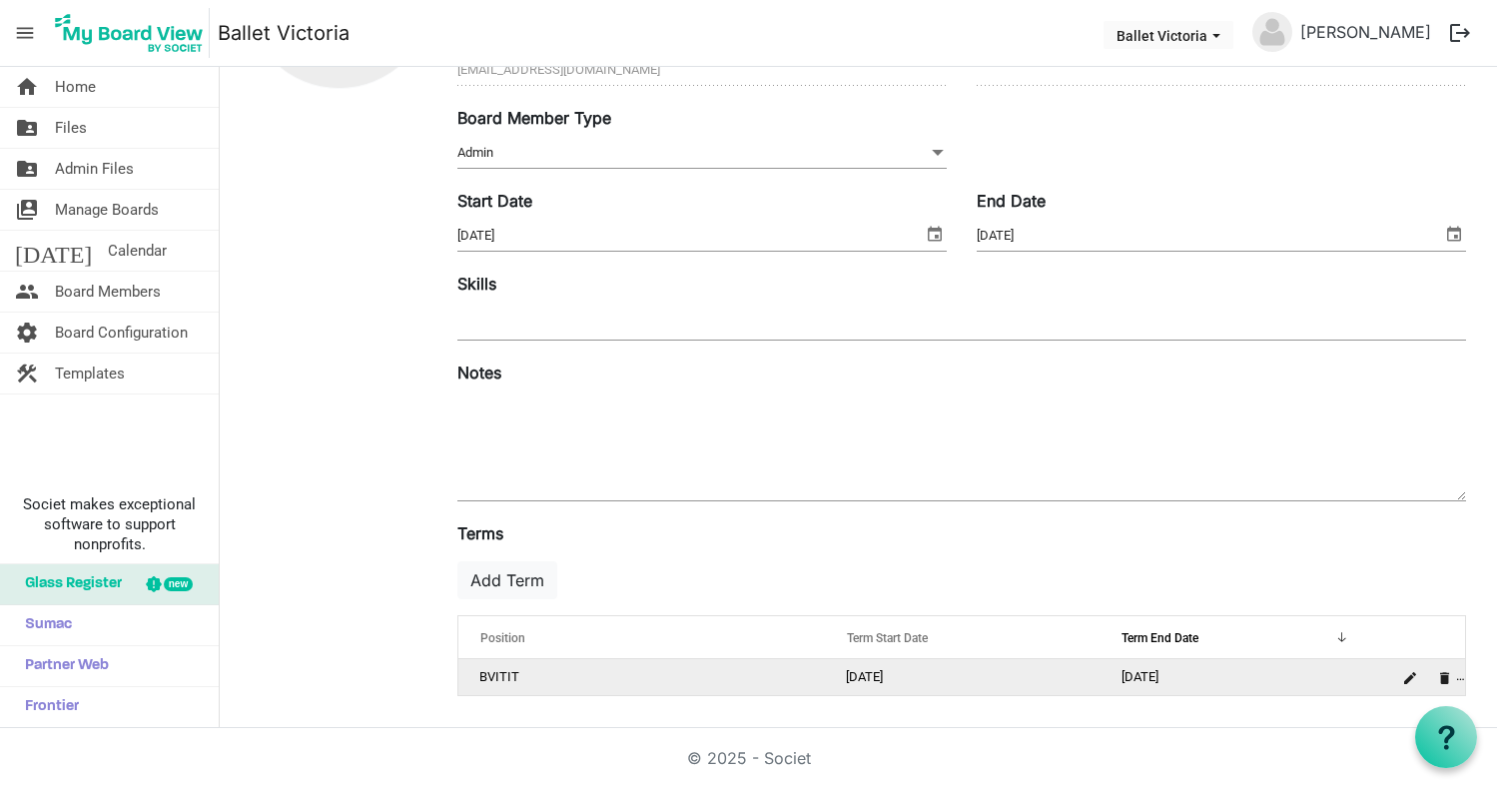
click at [521, 680] on td "BVITIT" at bounding box center [641, 677] width 366 height 36
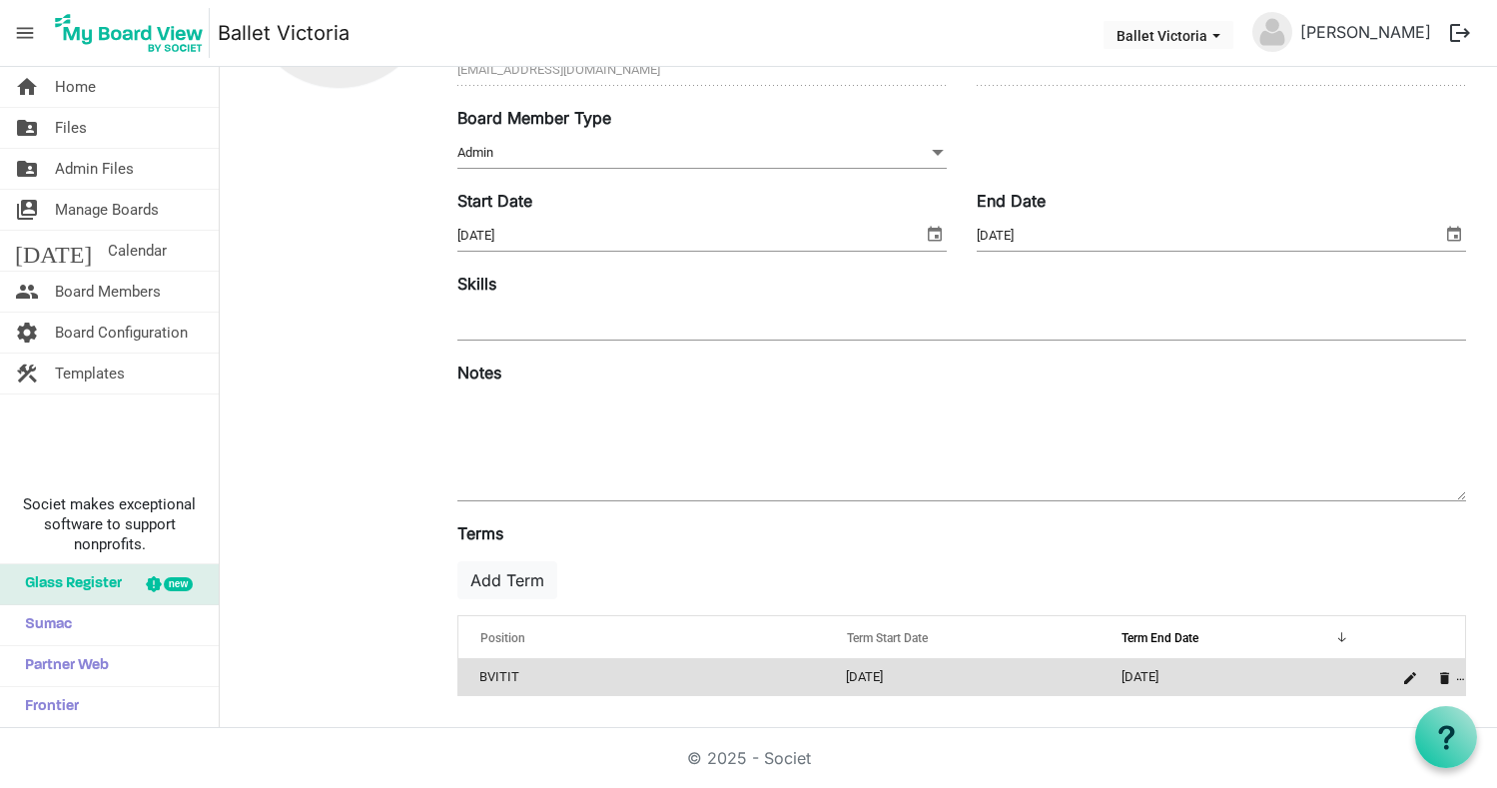
click at [524, 676] on td "BVITIT" at bounding box center [641, 677] width 366 height 36
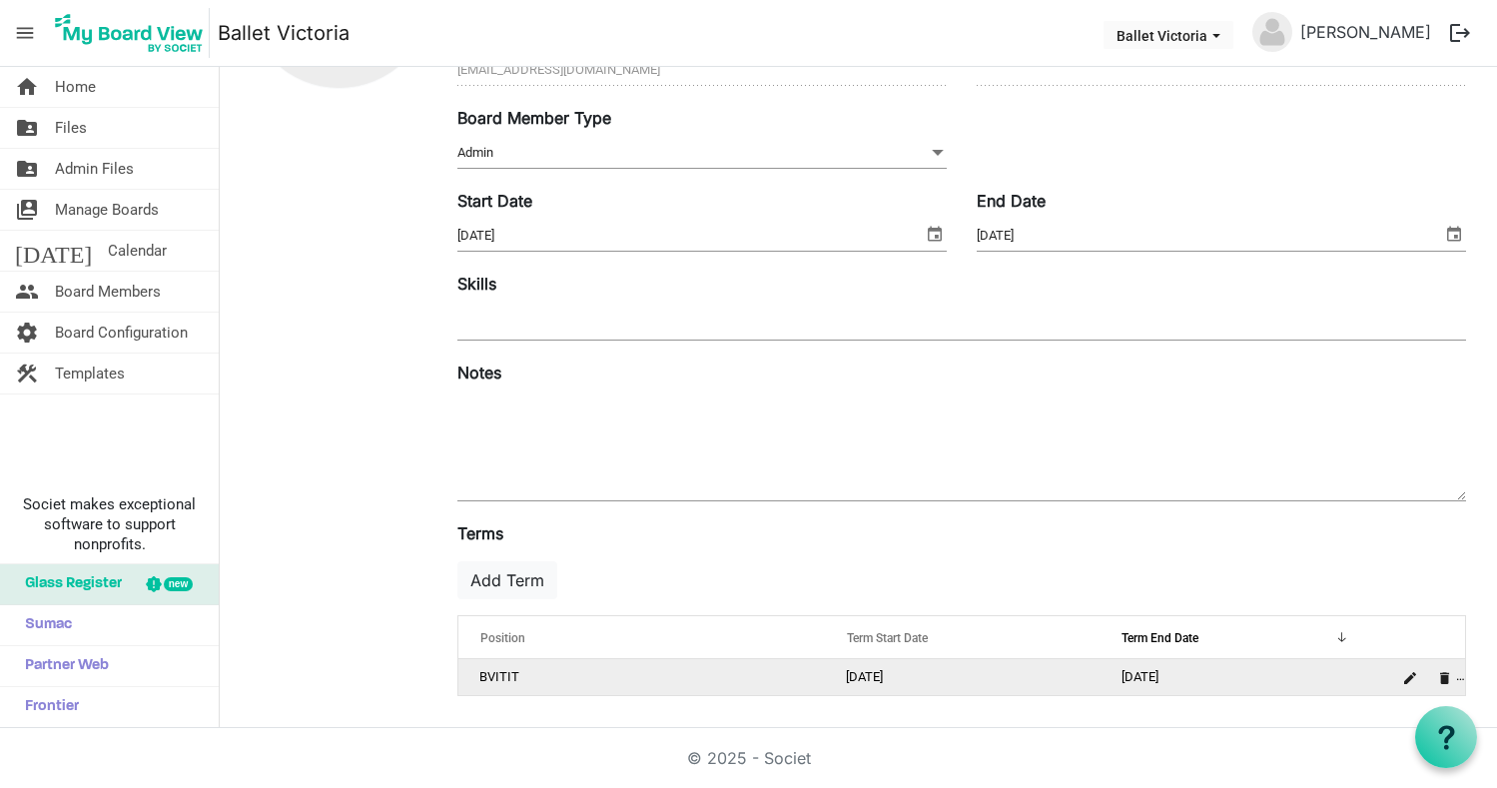
click at [524, 676] on td "BVITIT" at bounding box center [641, 677] width 366 height 36
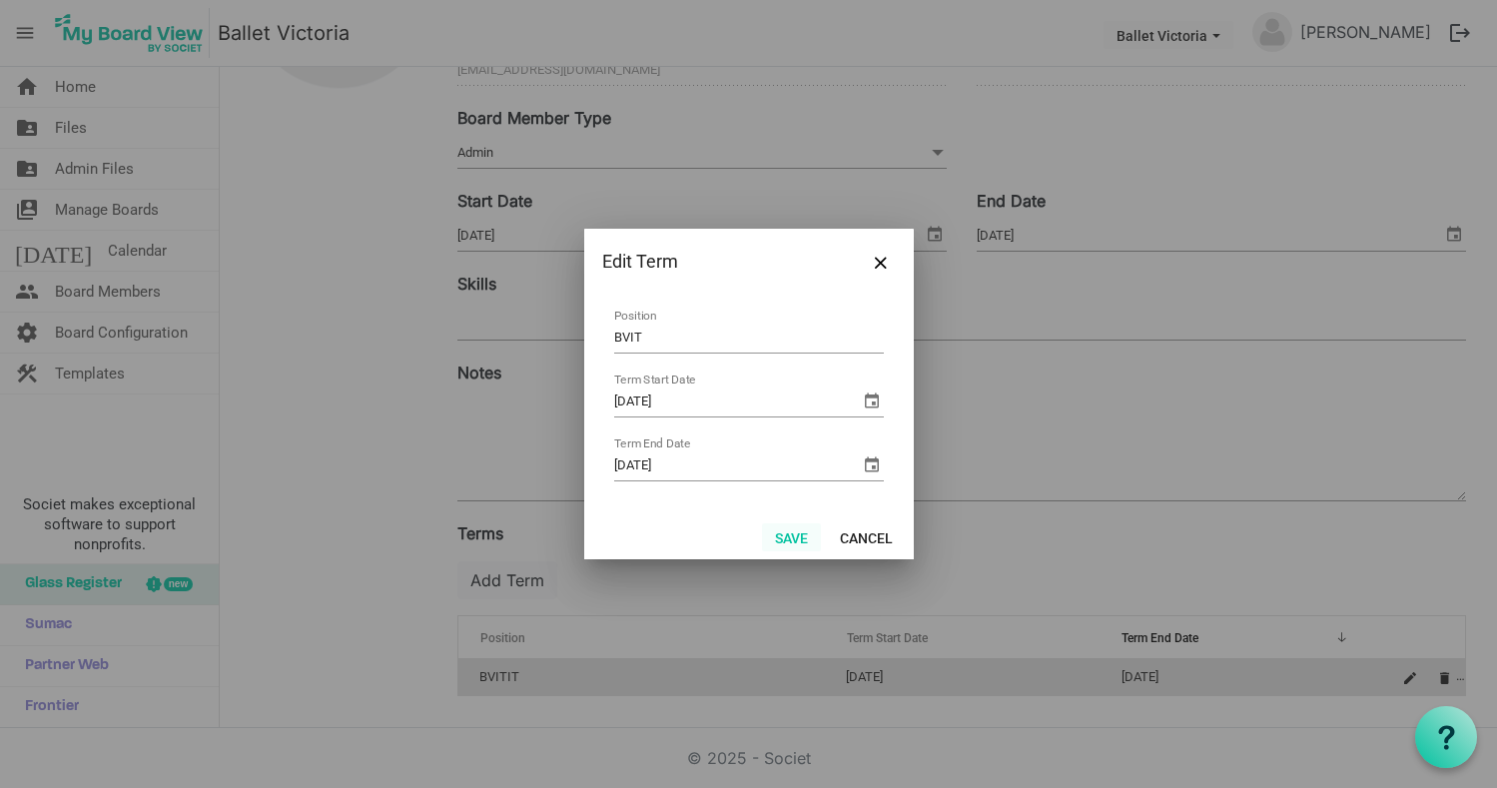
type input "BVIT"
click at [795, 538] on button "Save" at bounding box center [791, 537] width 59 height 28
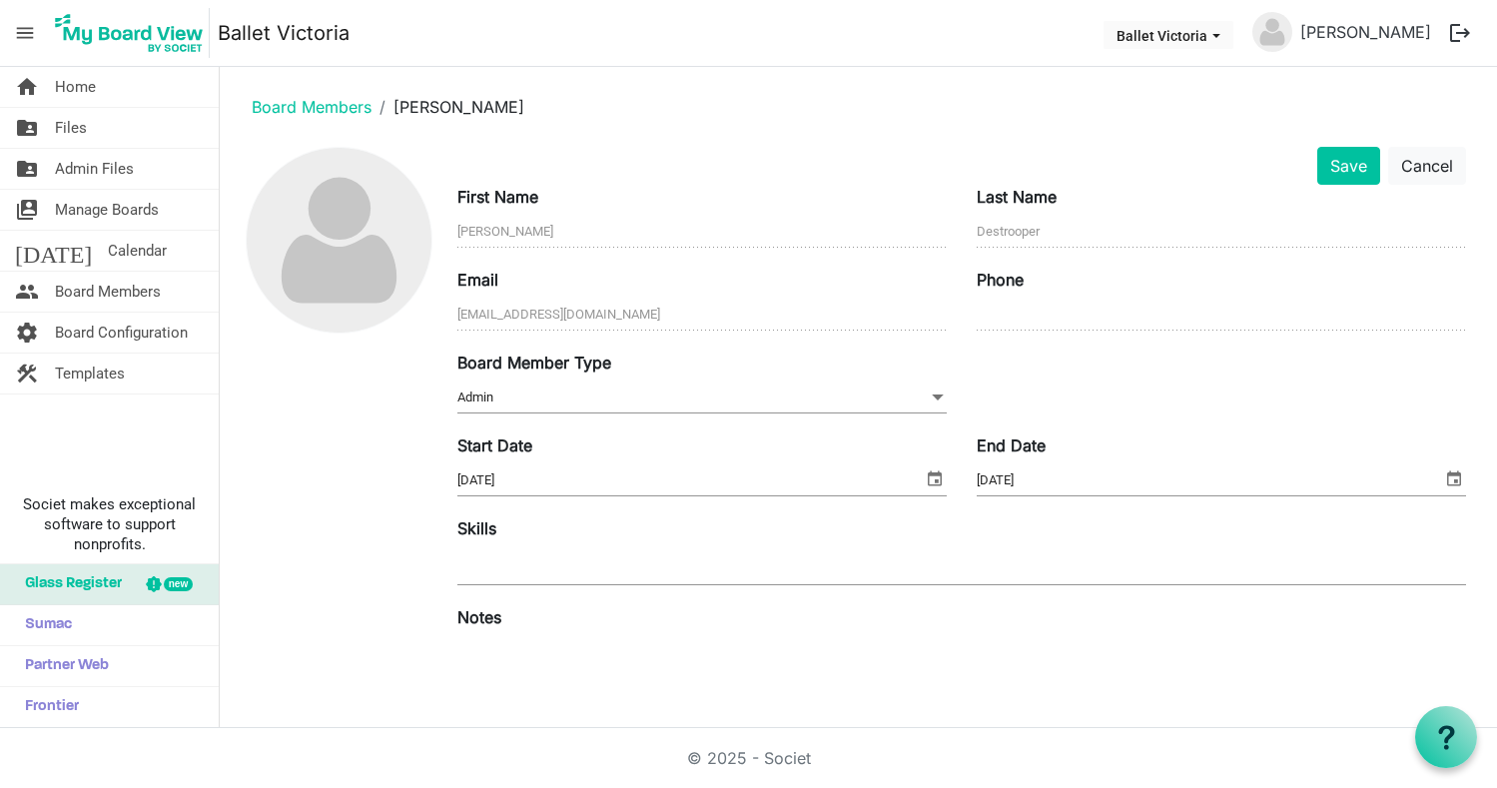
scroll to position [0, 0]
click at [1336, 167] on button "Save" at bounding box center [1348, 166] width 63 height 38
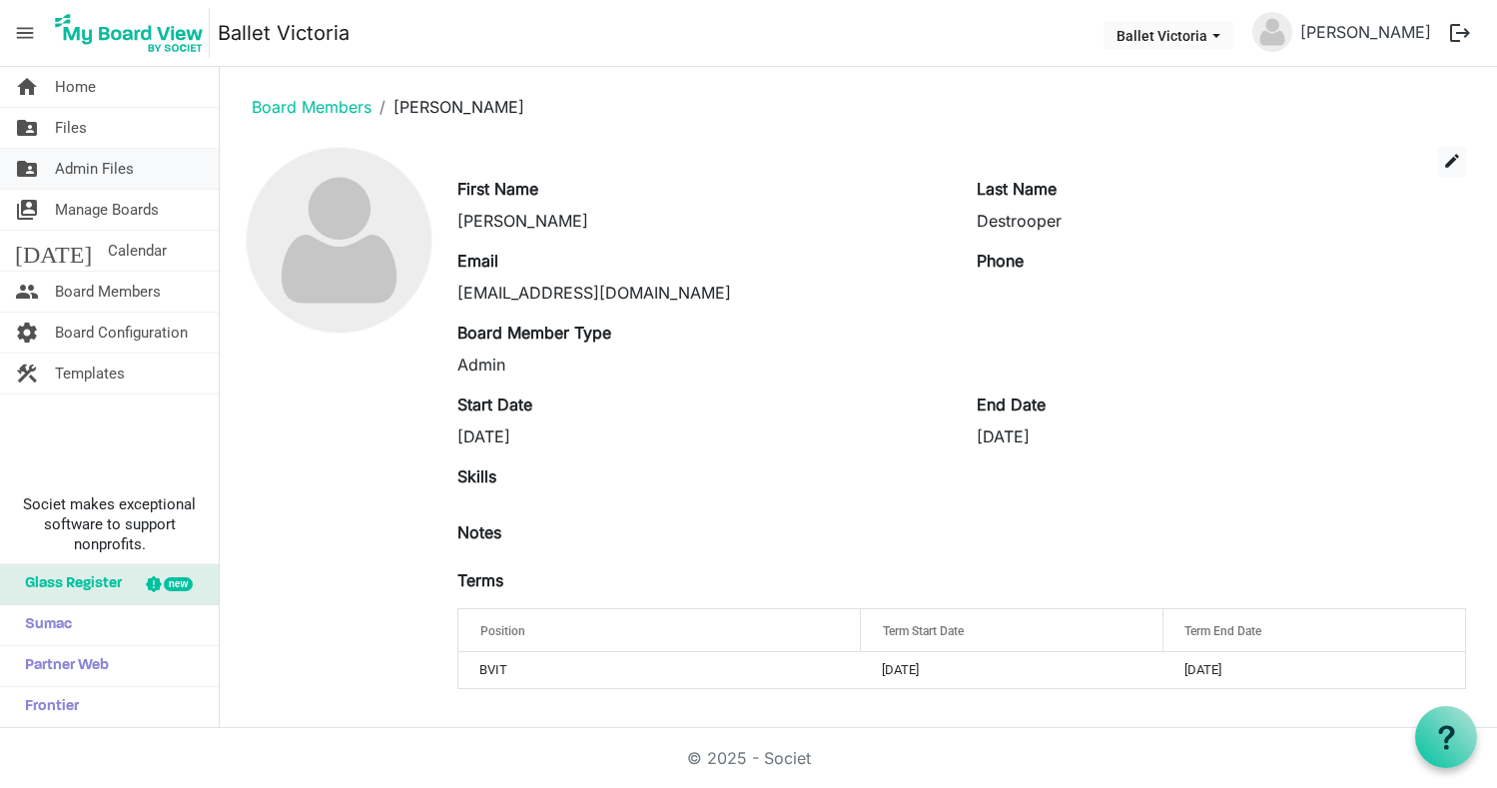
click at [74, 168] on span "Admin Files" at bounding box center [94, 169] width 79 height 40
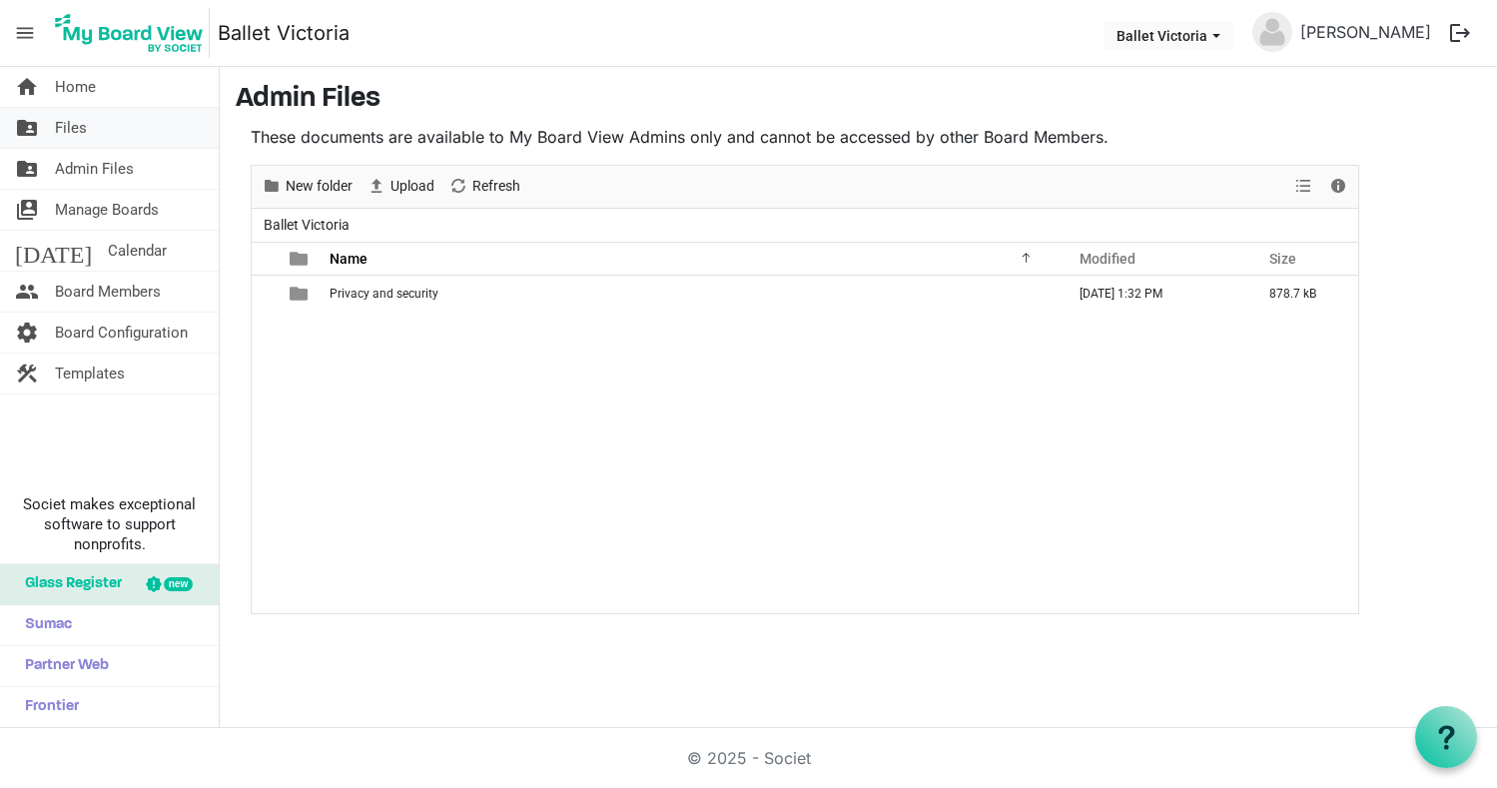
click at [75, 127] on span "Files" at bounding box center [71, 128] width 32 height 40
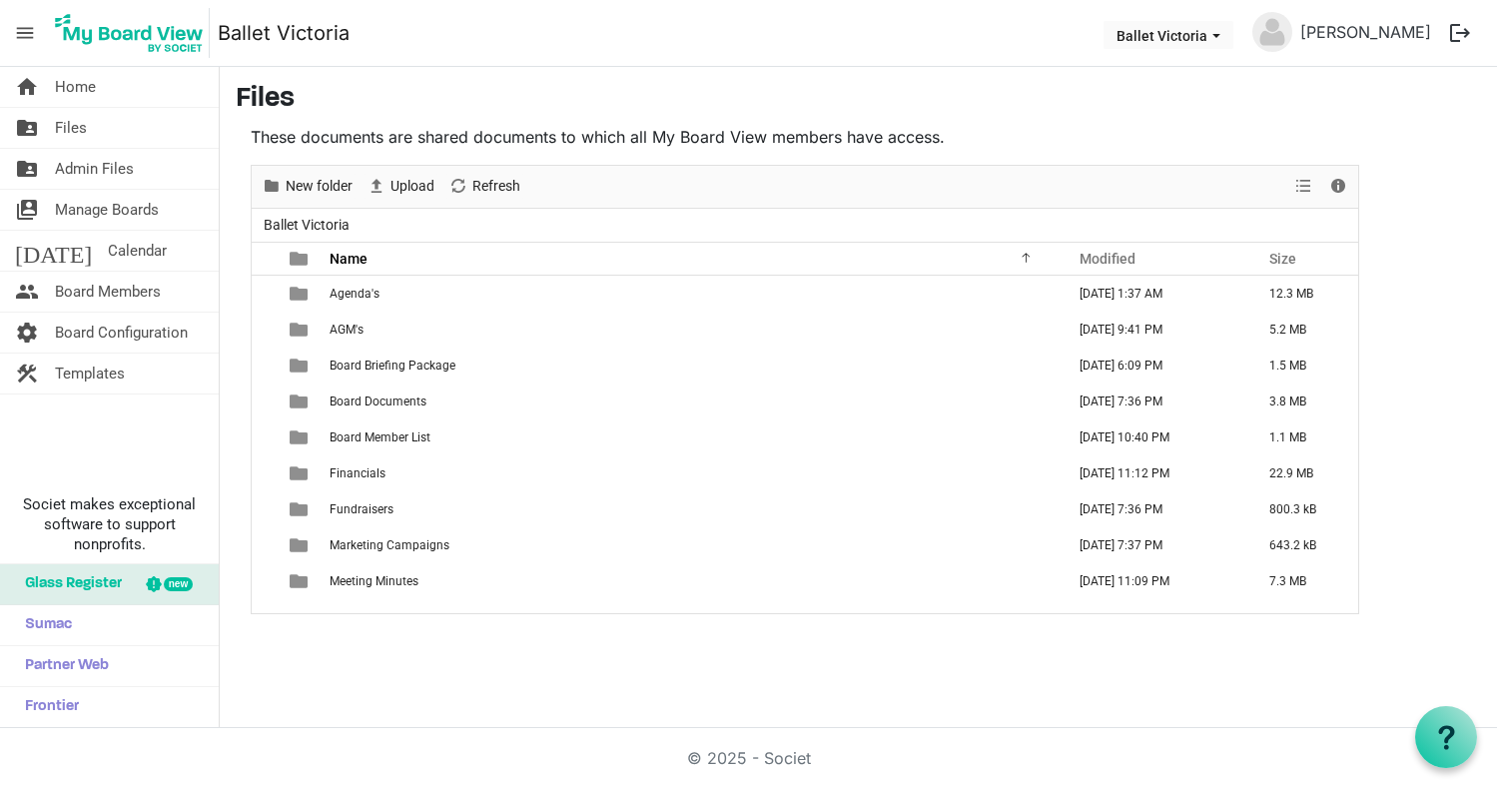
scroll to position [0, 1]
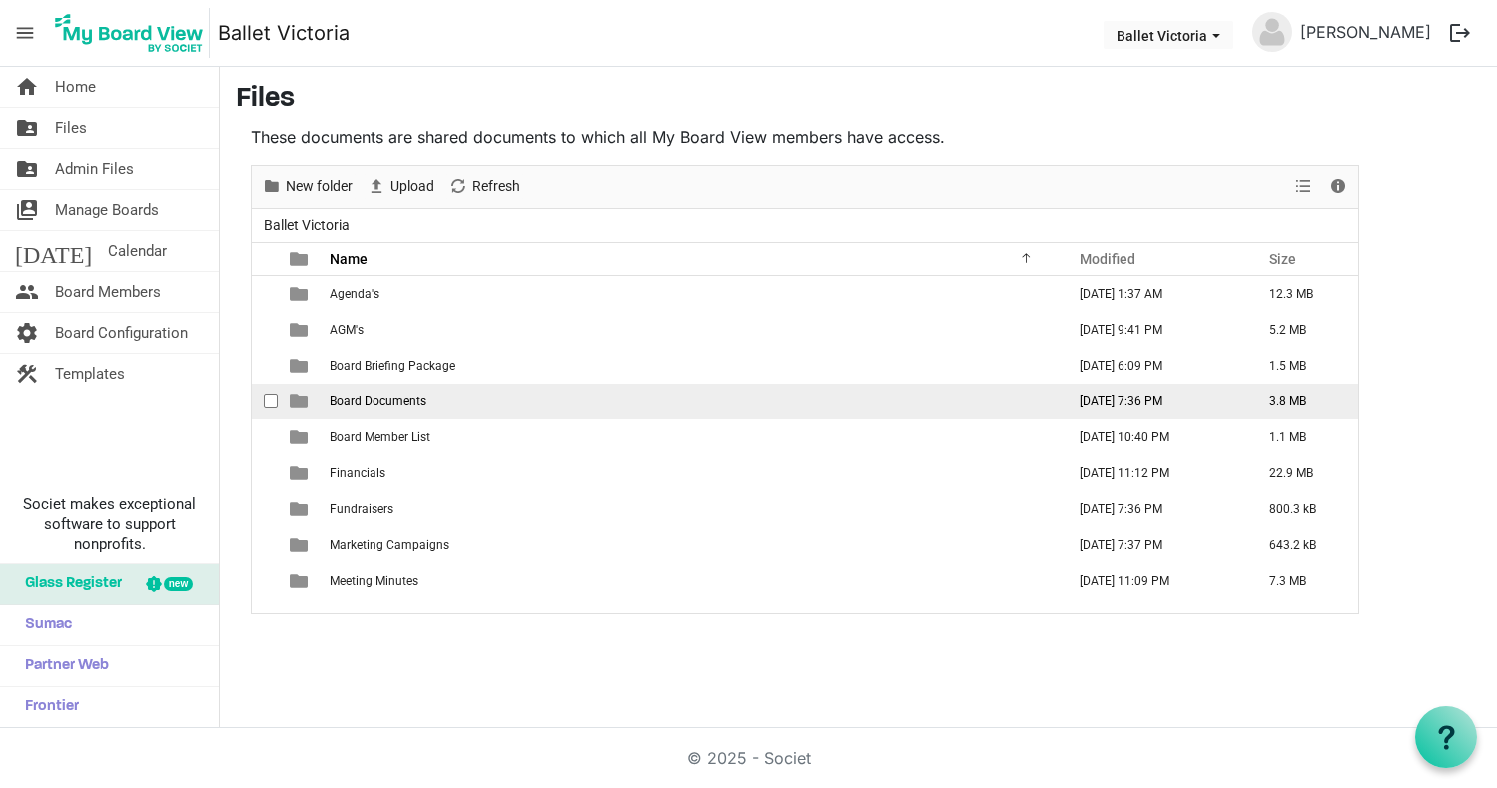
click at [295, 399] on span "is template cell column header type" at bounding box center [299, 401] width 18 height 18
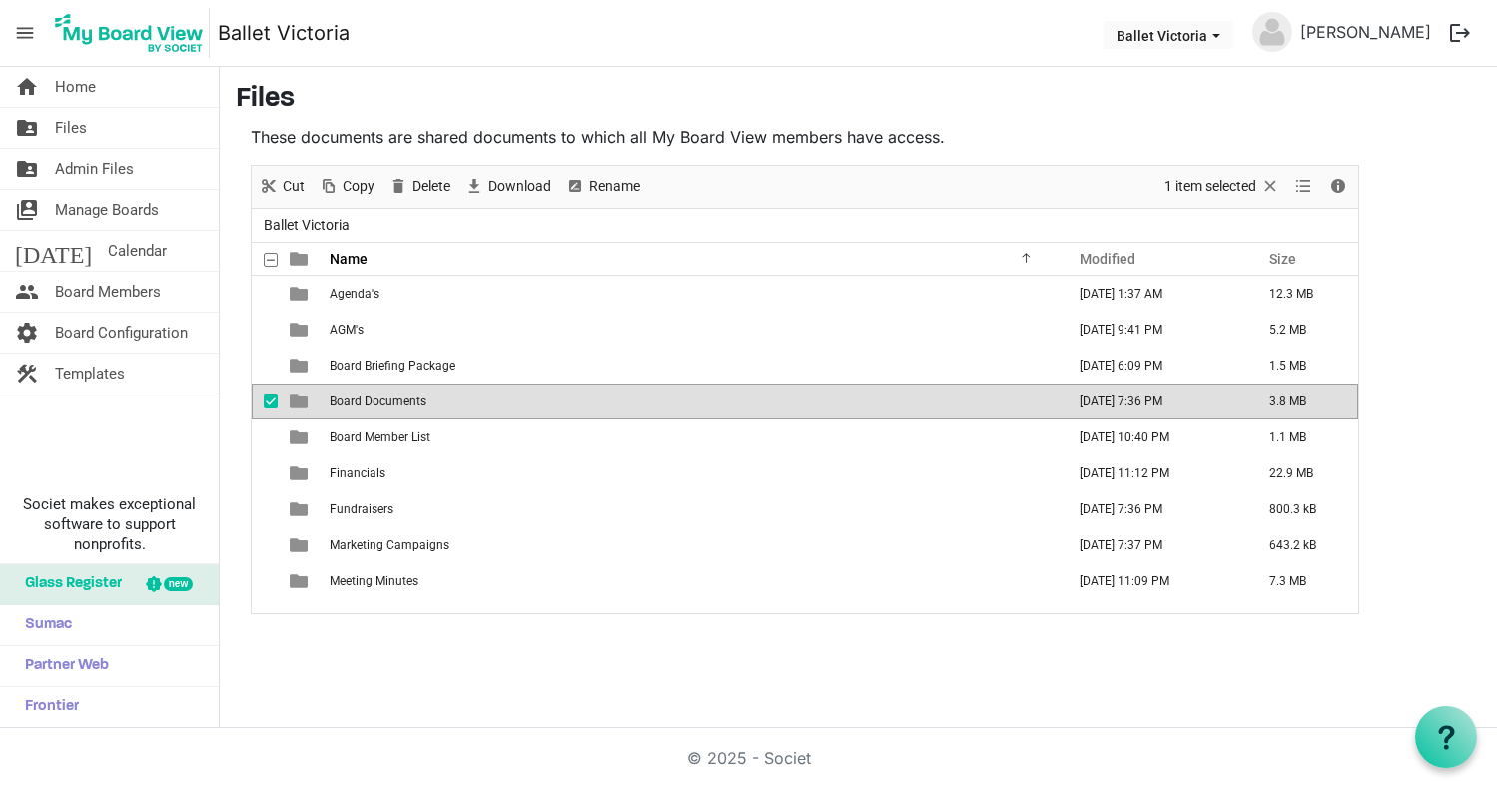
scroll to position [-1, 1]
click at [295, 399] on span "is template cell column header type" at bounding box center [299, 401] width 18 height 18
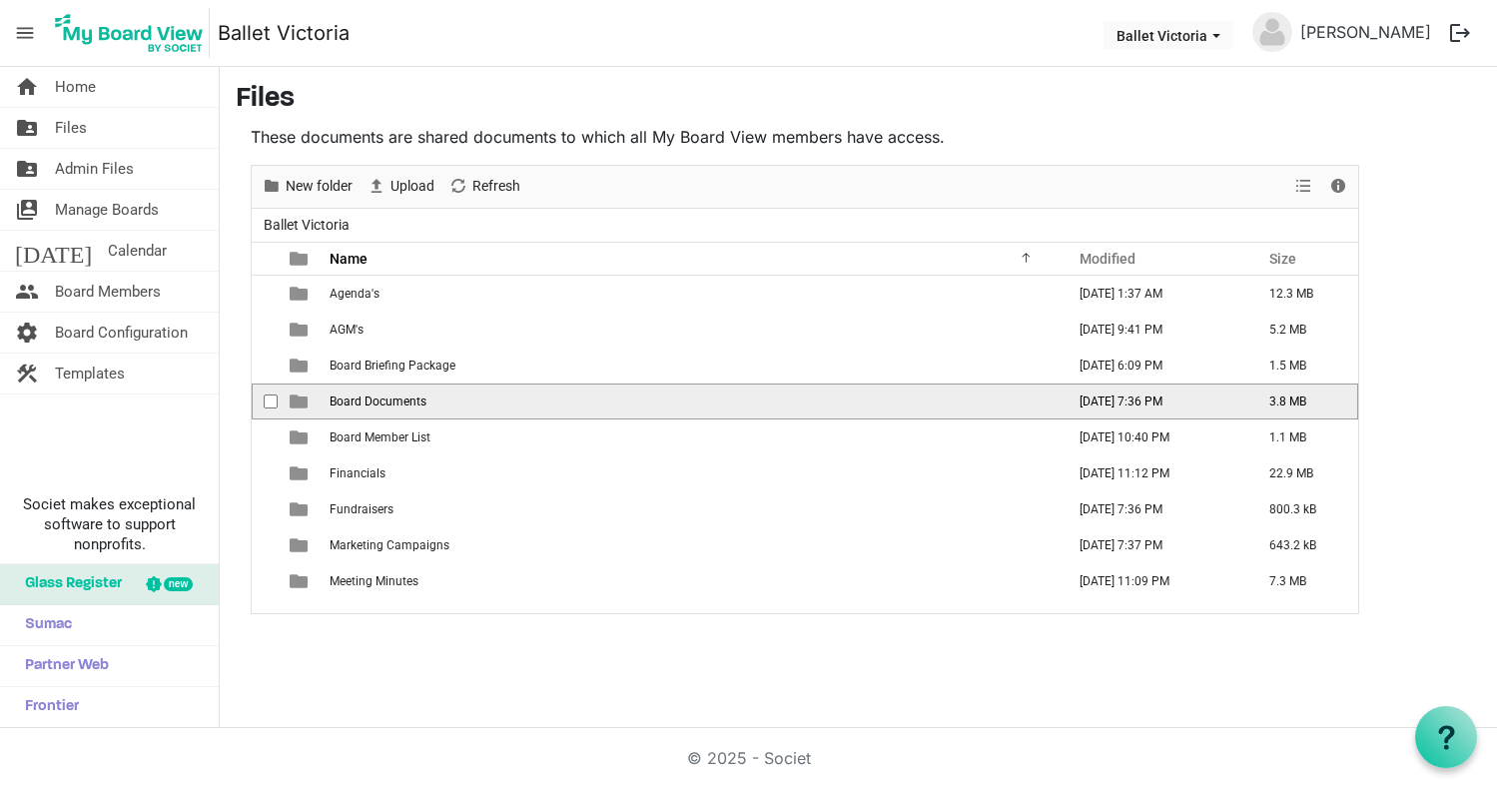
click at [295, 399] on span "is template cell column header type" at bounding box center [299, 401] width 18 height 18
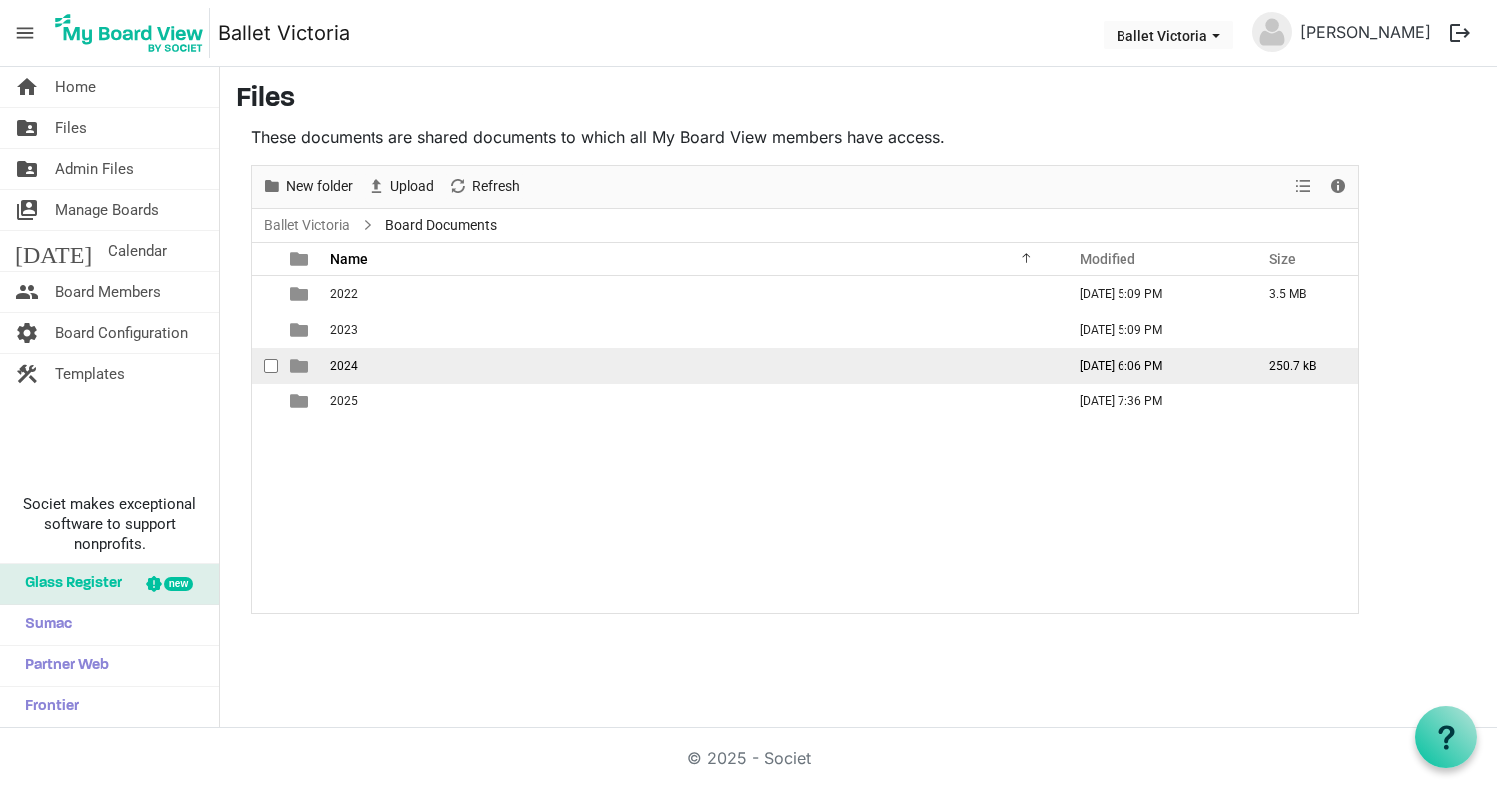
click at [301, 367] on span "is template cell column header type" at bounding box center [299, 365] width 18 height 18
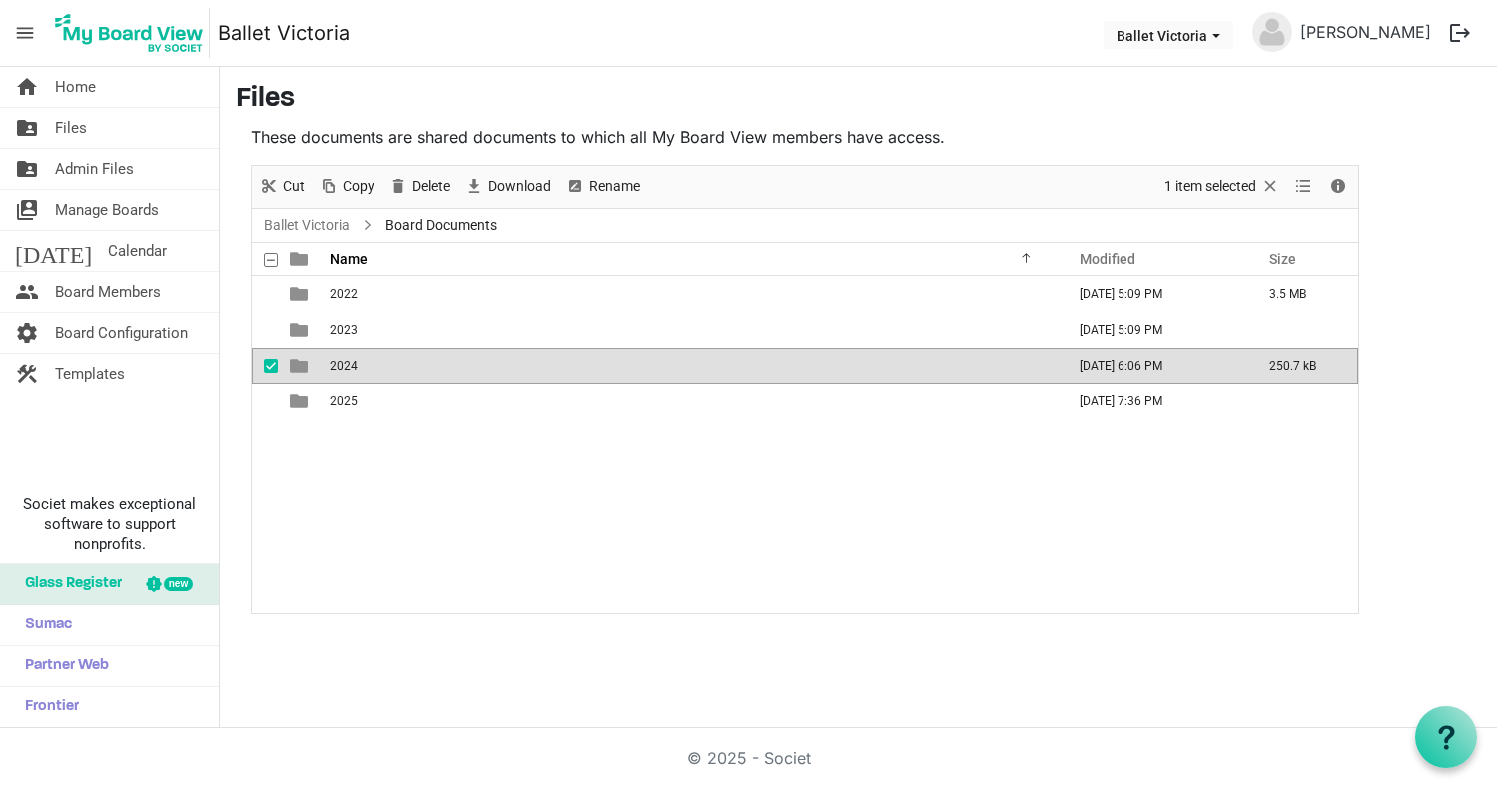
click at [301, 367] on span "is template cell column header type" at bounding box center [299, 365] width 18 height 18
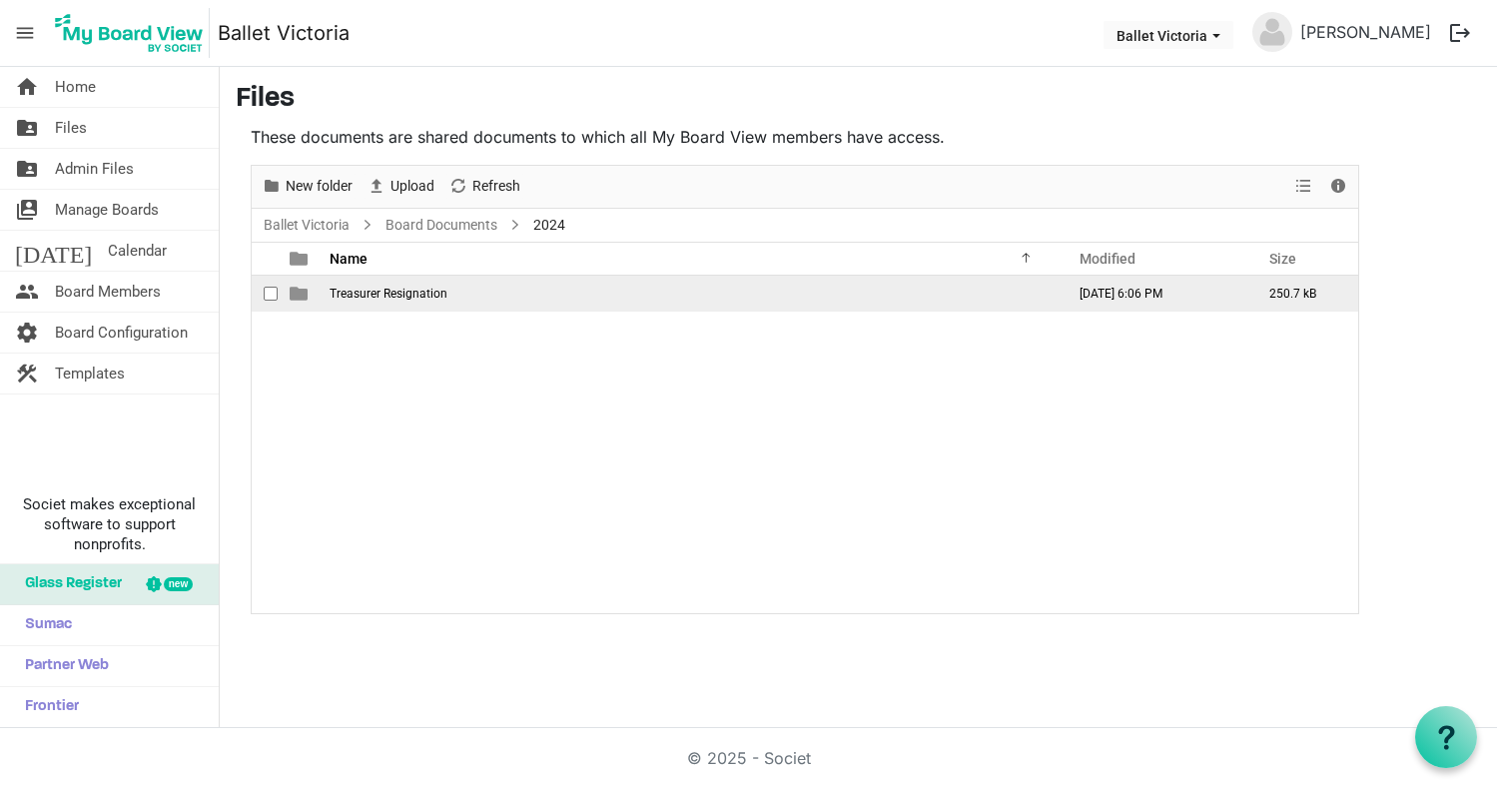
click at [295, 294] on span "is template cell column header type" at bounding box center [299, 294] width 18 height 18
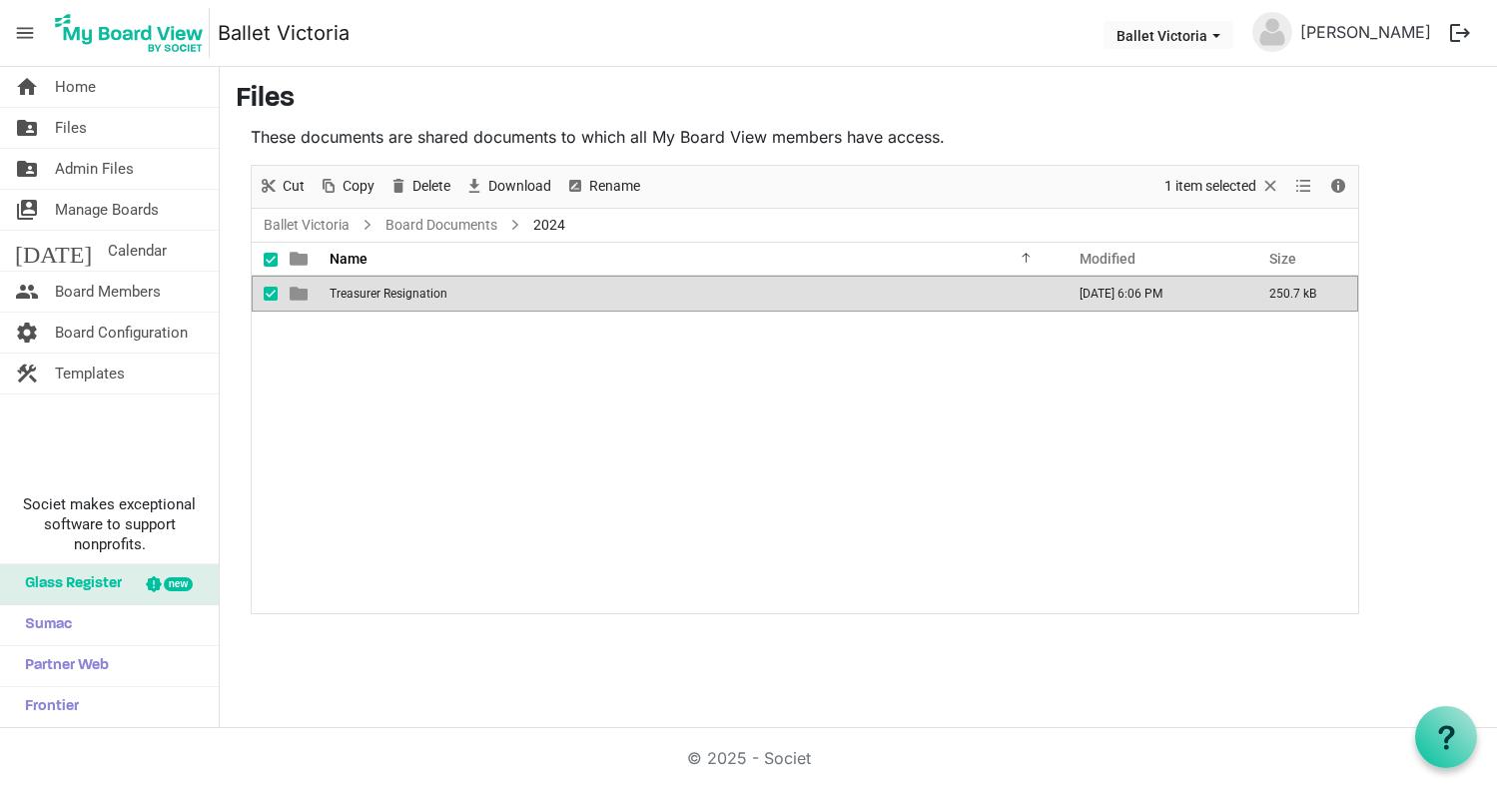
click at [295, 294] on span "is template cell column header type" at bounding box center [299, 294] width 18 height 18
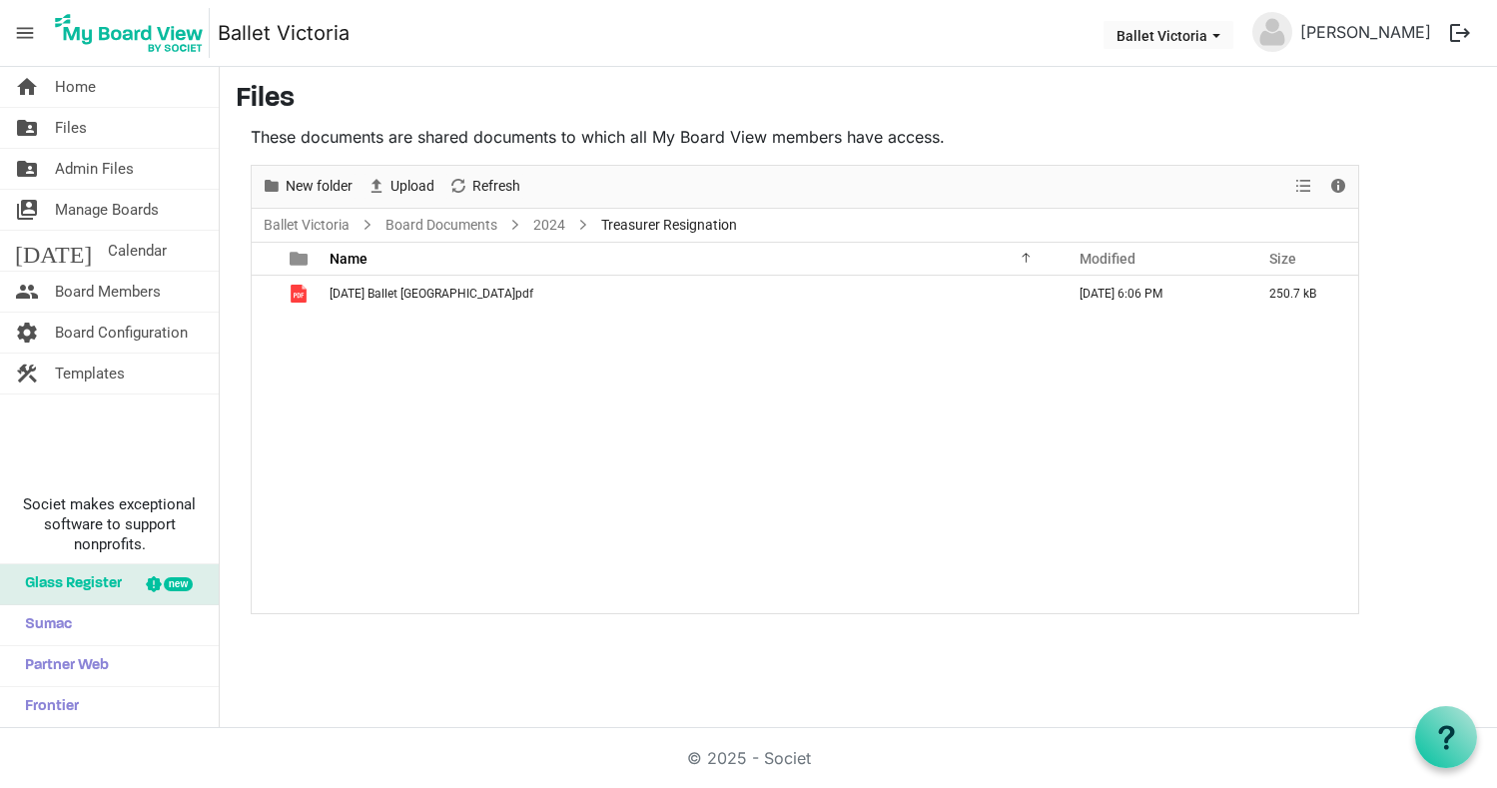
scroll to position [1, 0]
click at [462, 229] on link "Board Documents" at bounding box center [441, 225] width 120 height 25
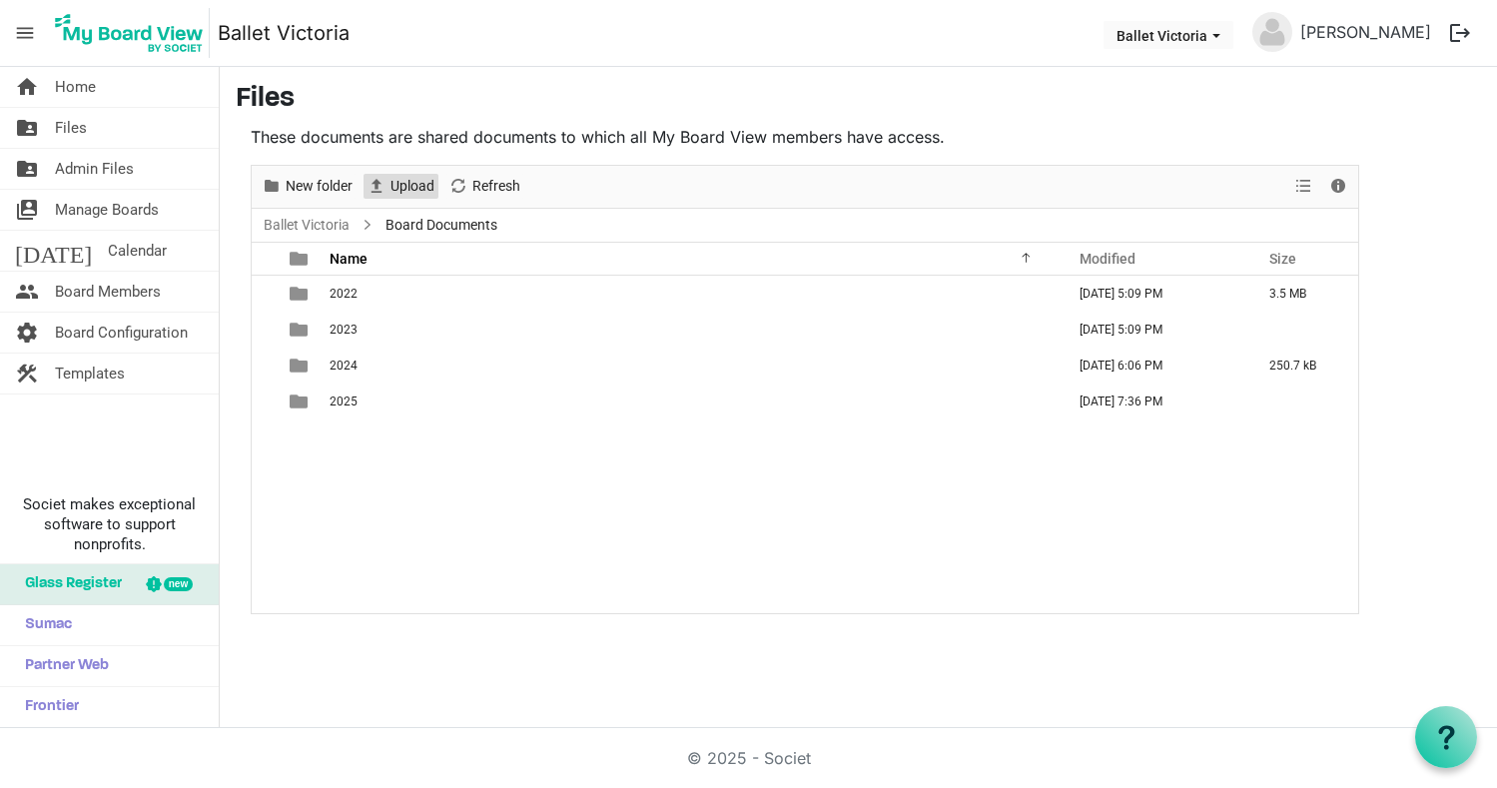
scroll to position [0, 0]
click at [328, 225] on link "Ballet Victoria" at bounding box center [307, 225] width 94 height 25
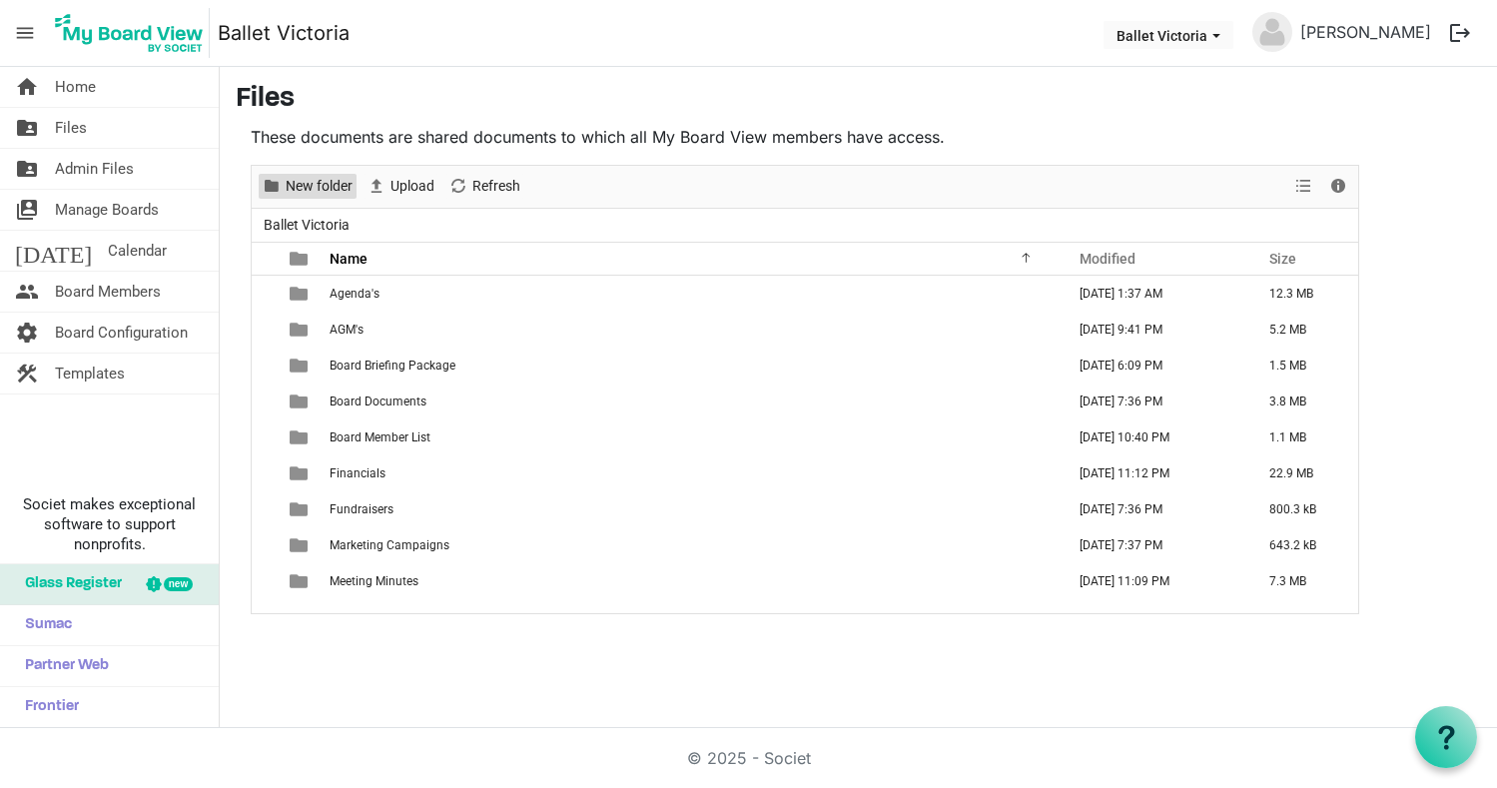
scroll to position [0, 1]
click at [301, 186] on span "New folder" at bounding box center [319, 186] width 71 height 25
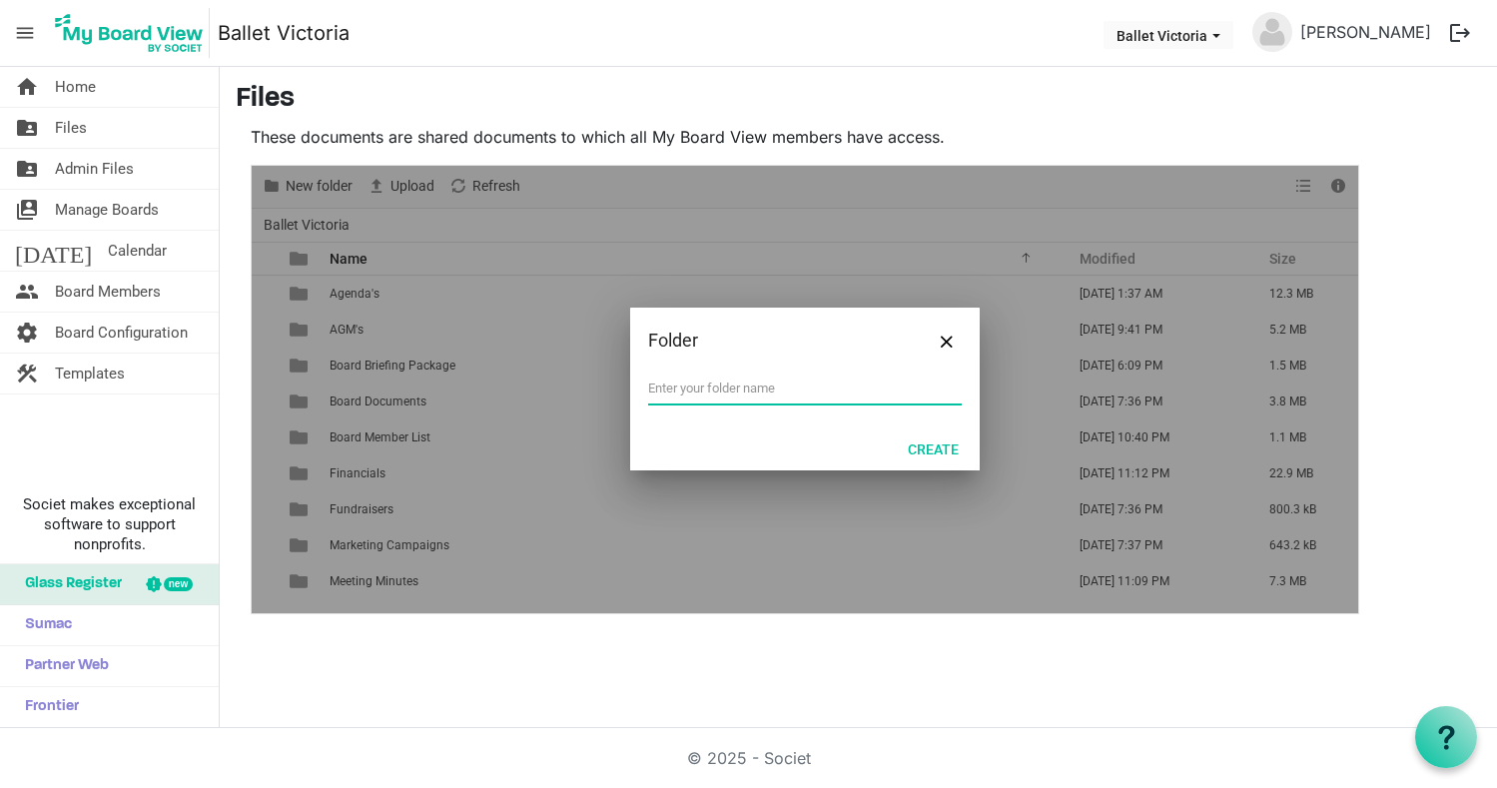
scroll to position [0, 0]
type input "Policies"
click at [921, 449] on button "Create" at bounding box center [933, 448] width 77 height 28
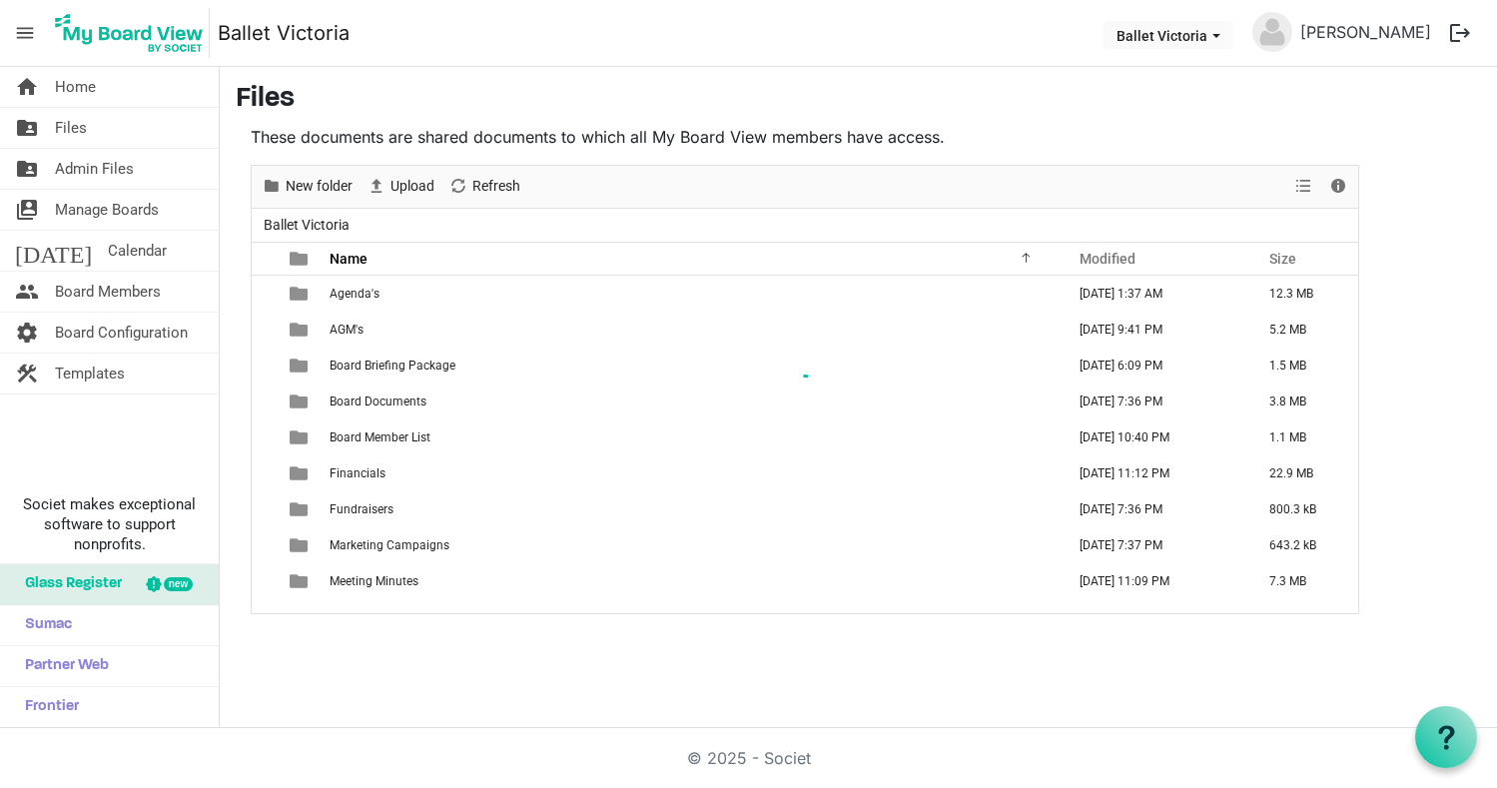
scroll to position [23, 0]
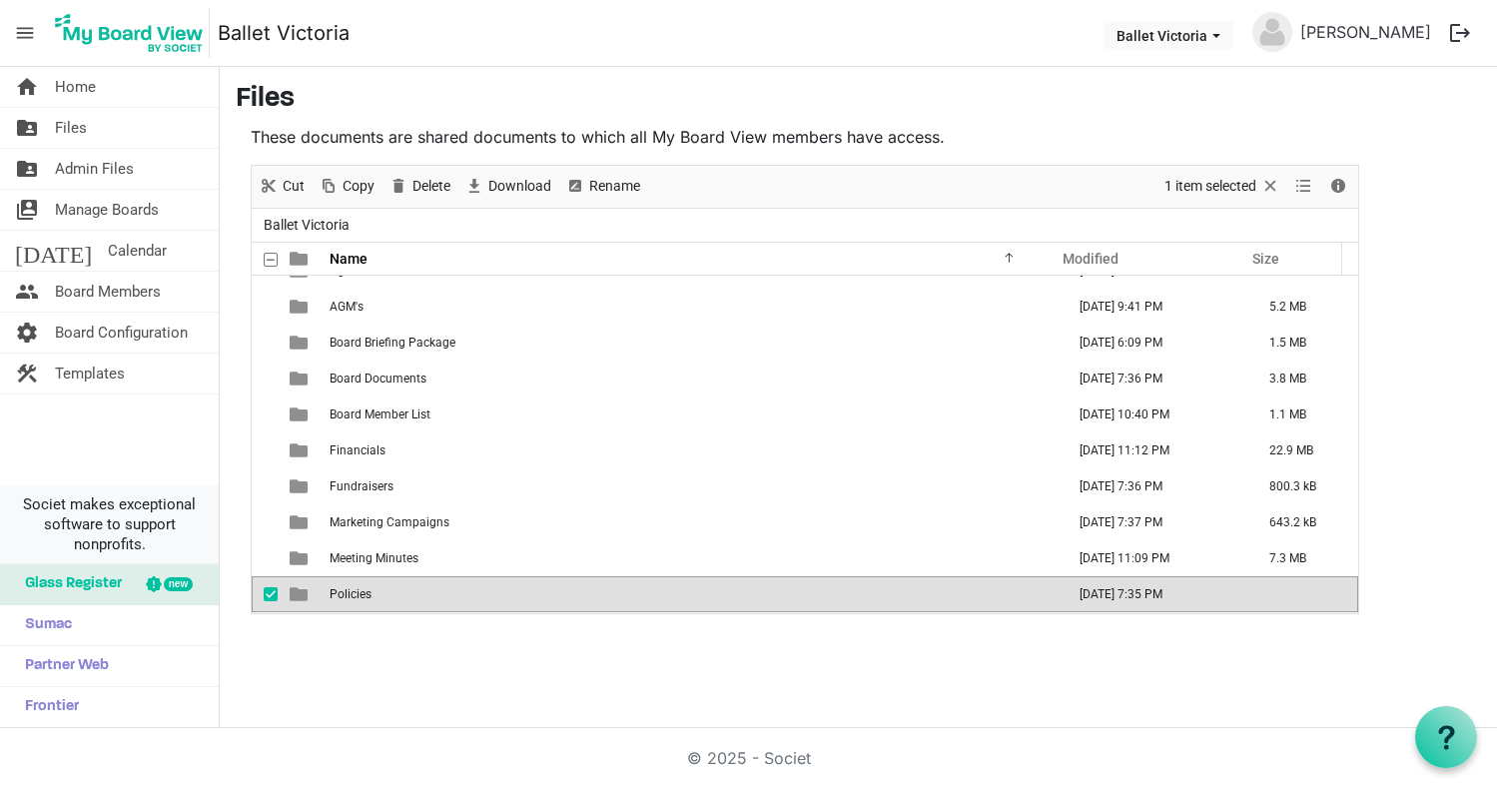
click at [299, 594] on span "is template cell column header type" at bounding box center [299, 594] width 18 height 18
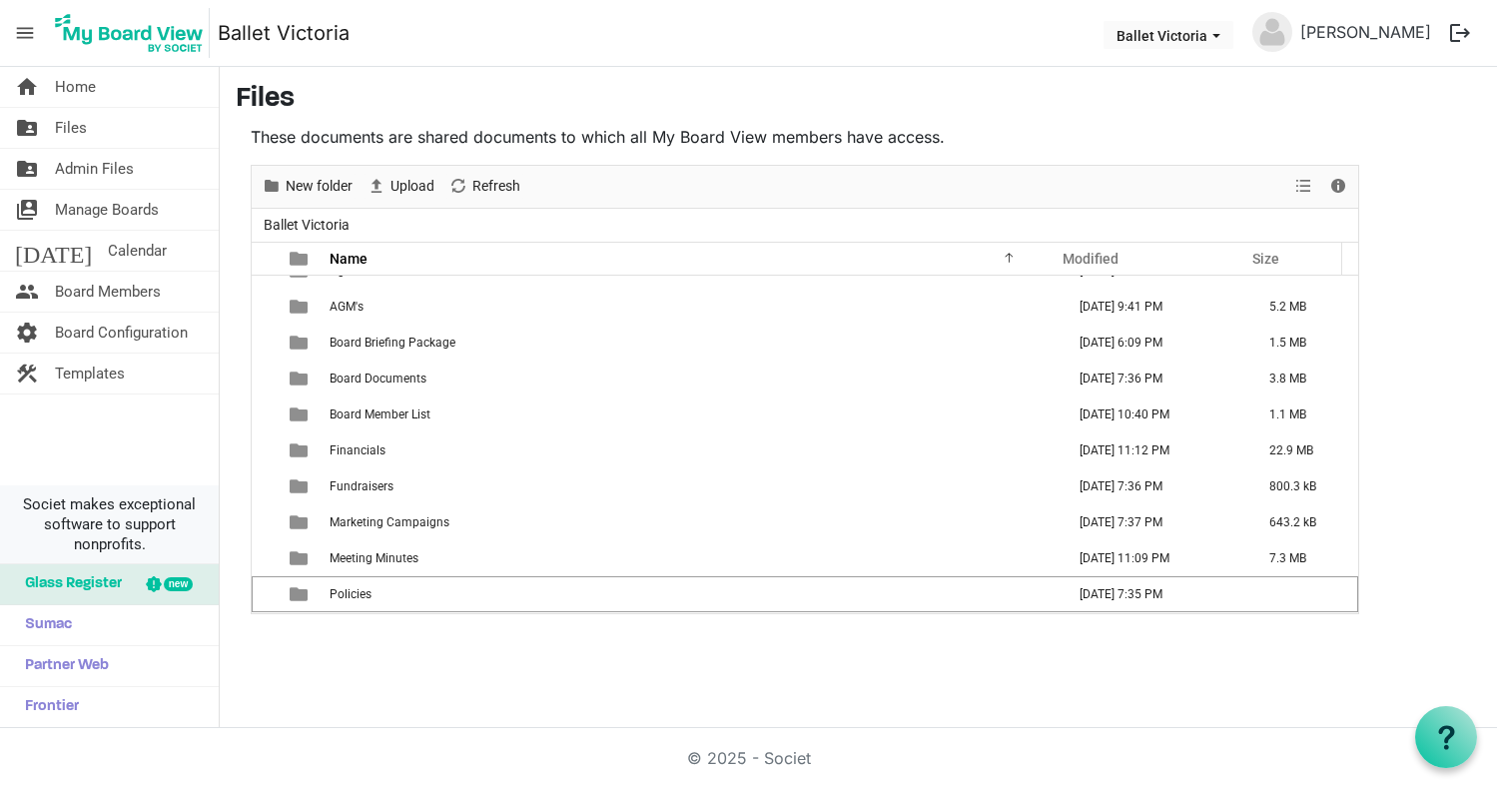
click at [299, 594] on span "is template cell column header type" at bounding box center [299, 594] width 18 height 18
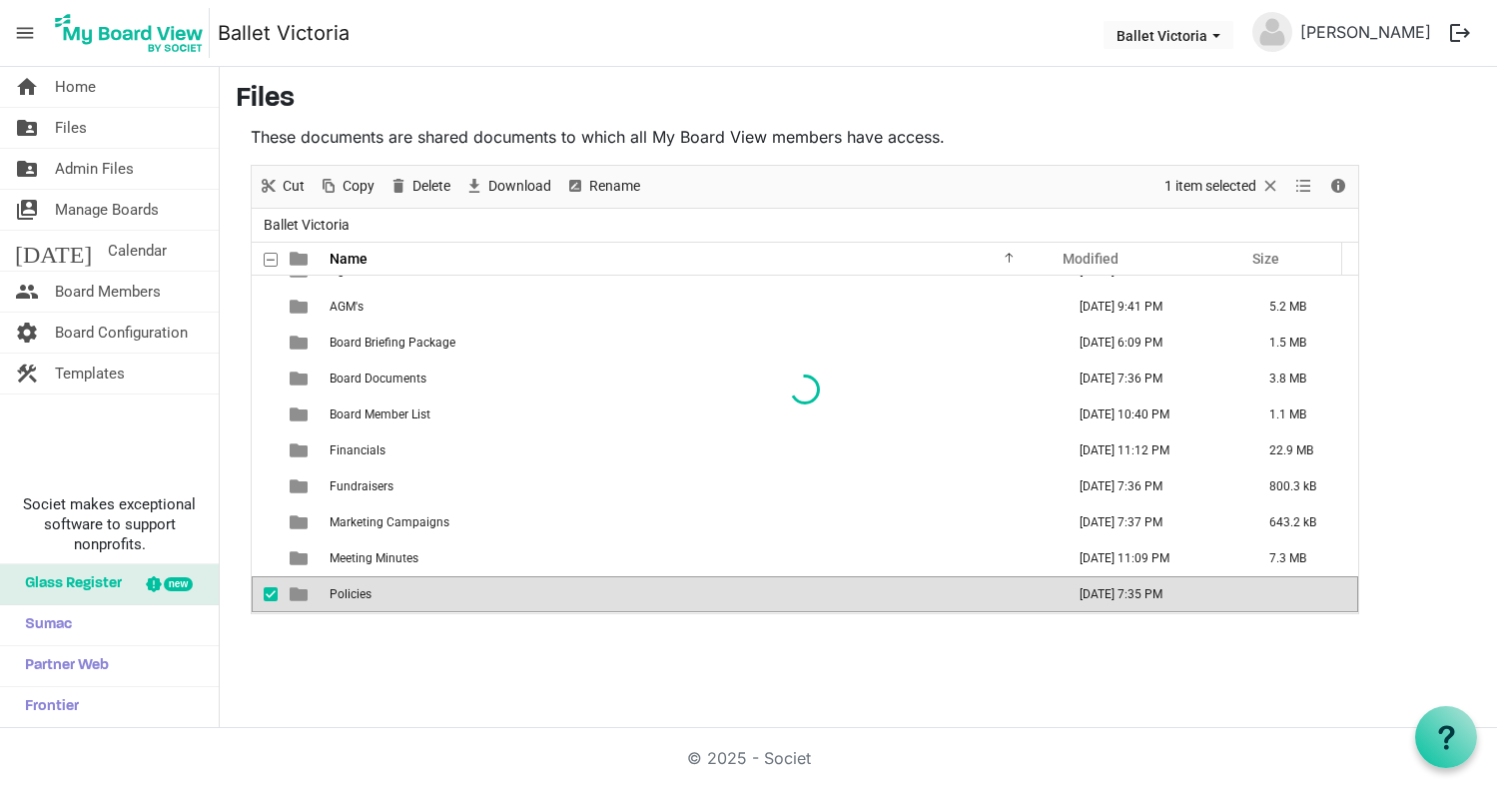
scroll to position [0, 0]
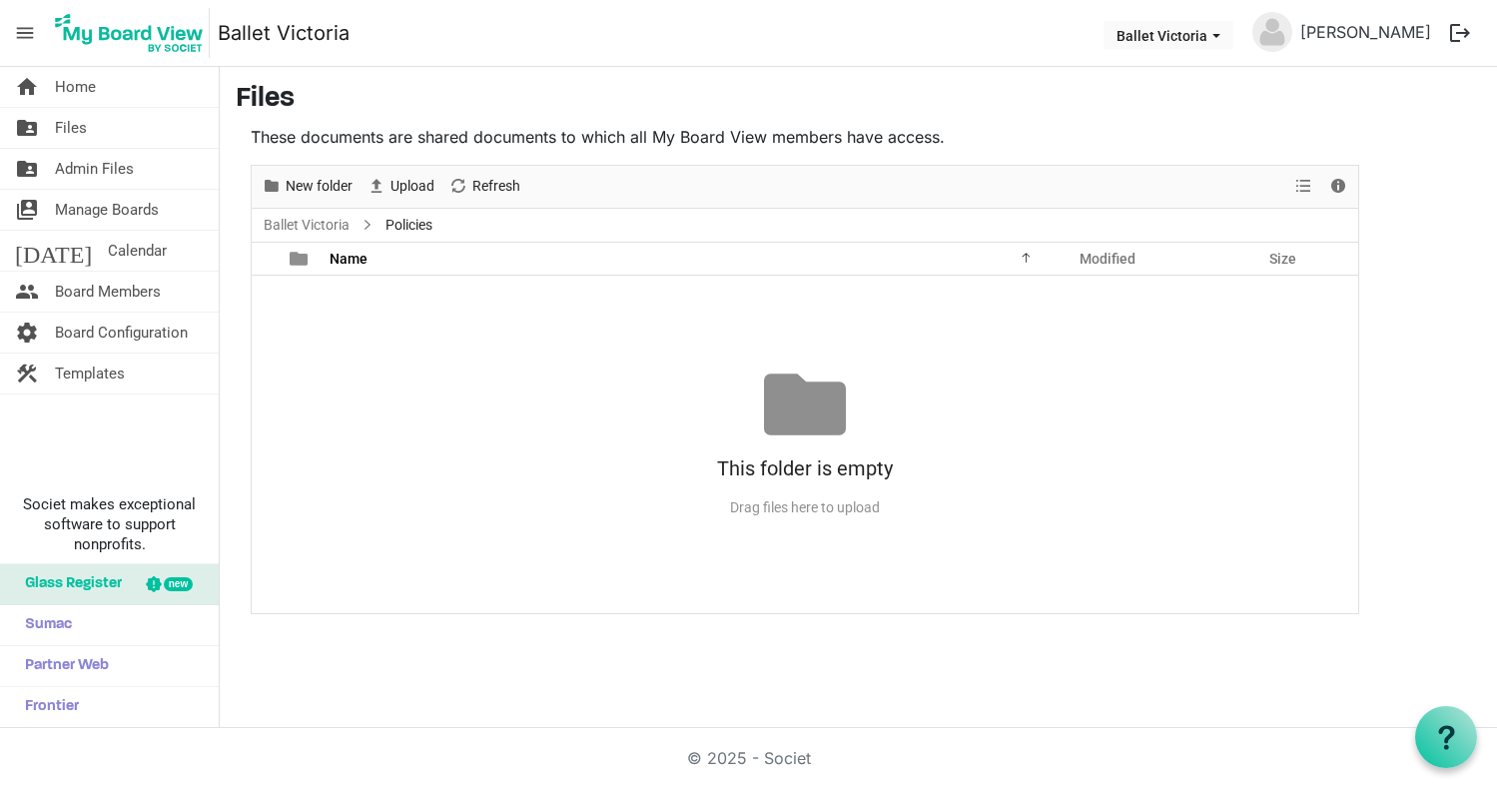
click at [344, 593] on div "No records to display This folder is empty Drag files here to upload" at bounding box center [805, 444] width 1106 height 336
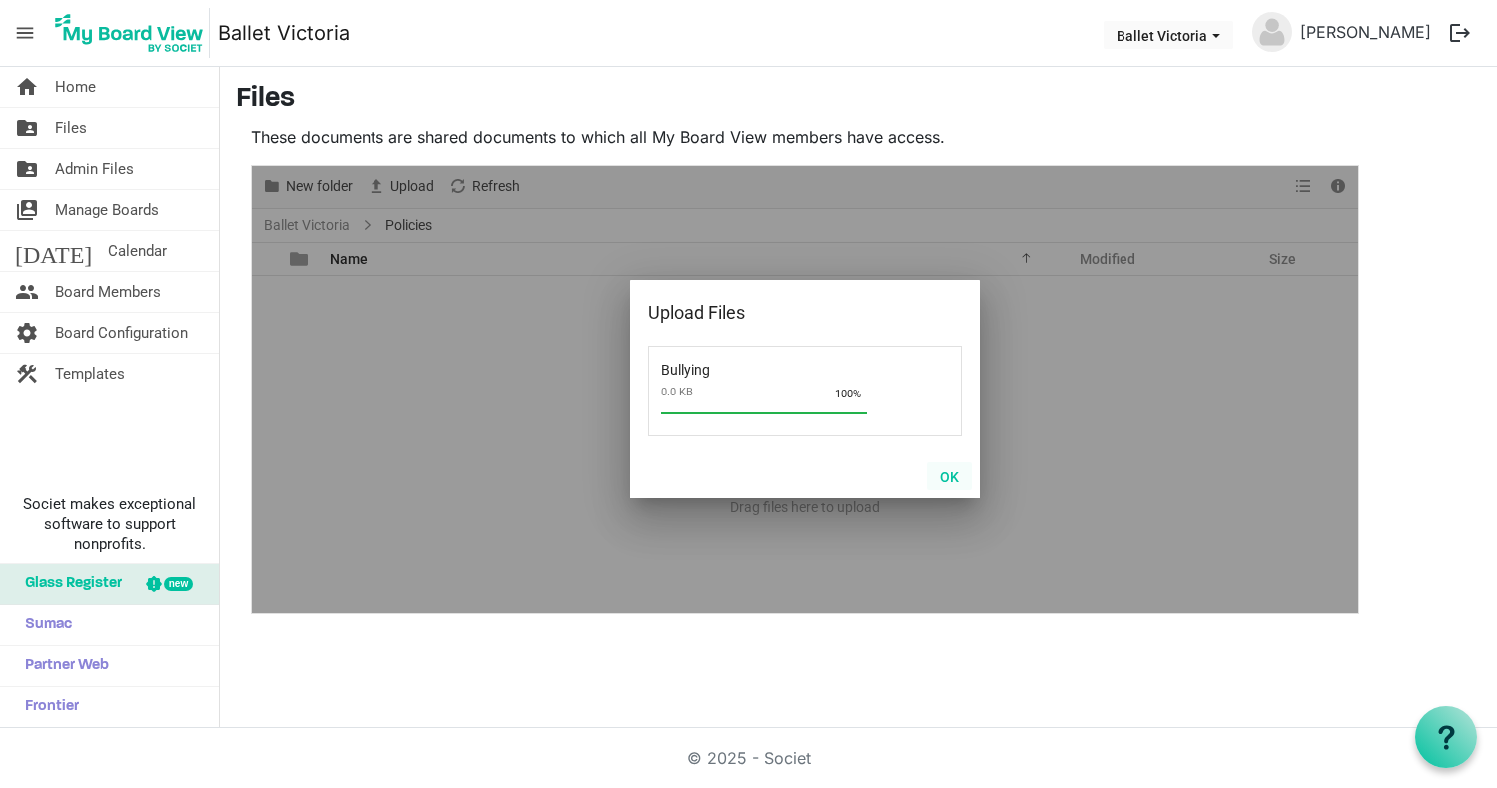
click at [953, 475] on button "OK" at bounding box center [949, 476] width 45 height 28
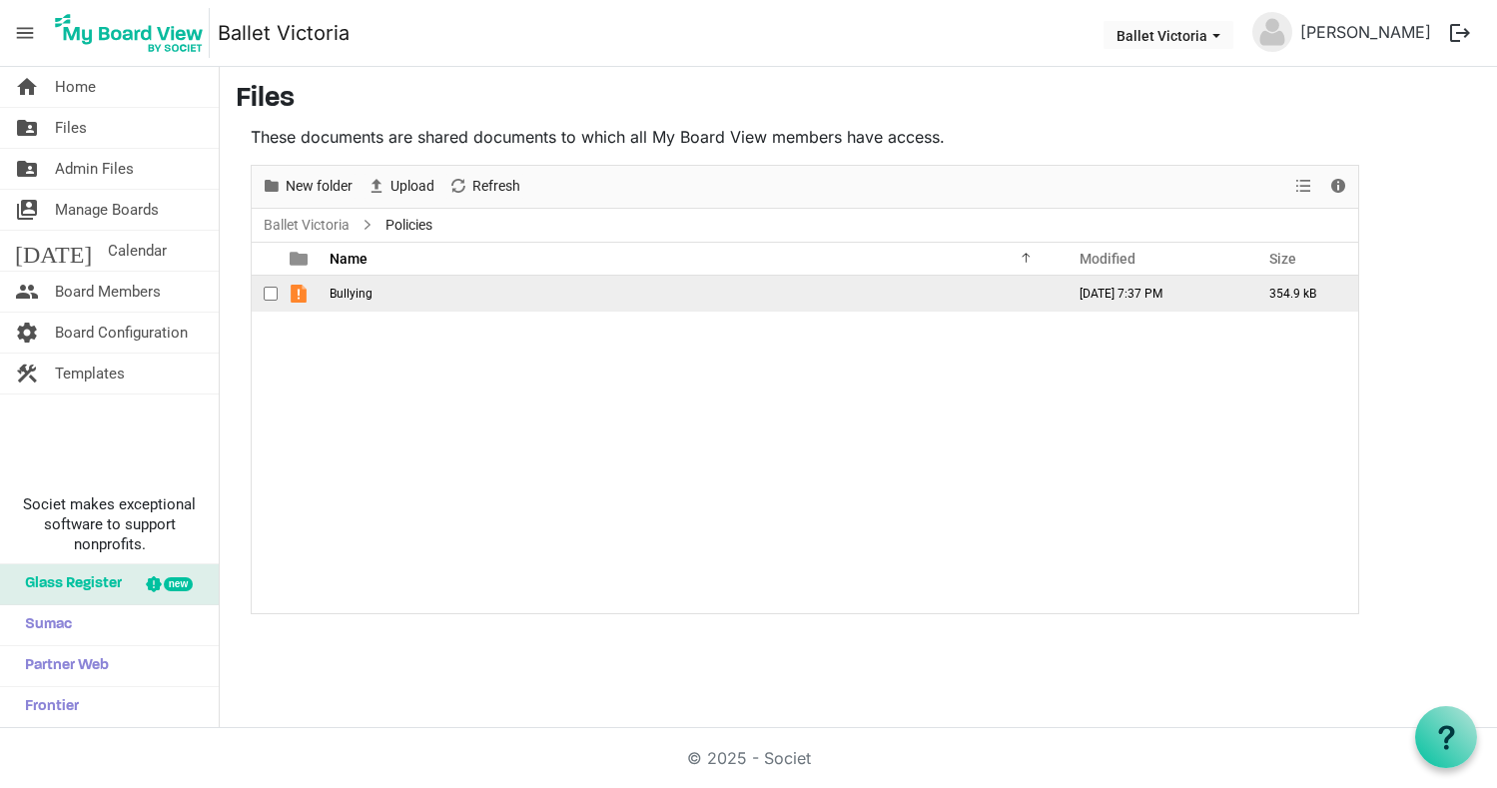
click at [269, 294] on span "checkbox" at bounding box center [271, 294] width 14 height 14
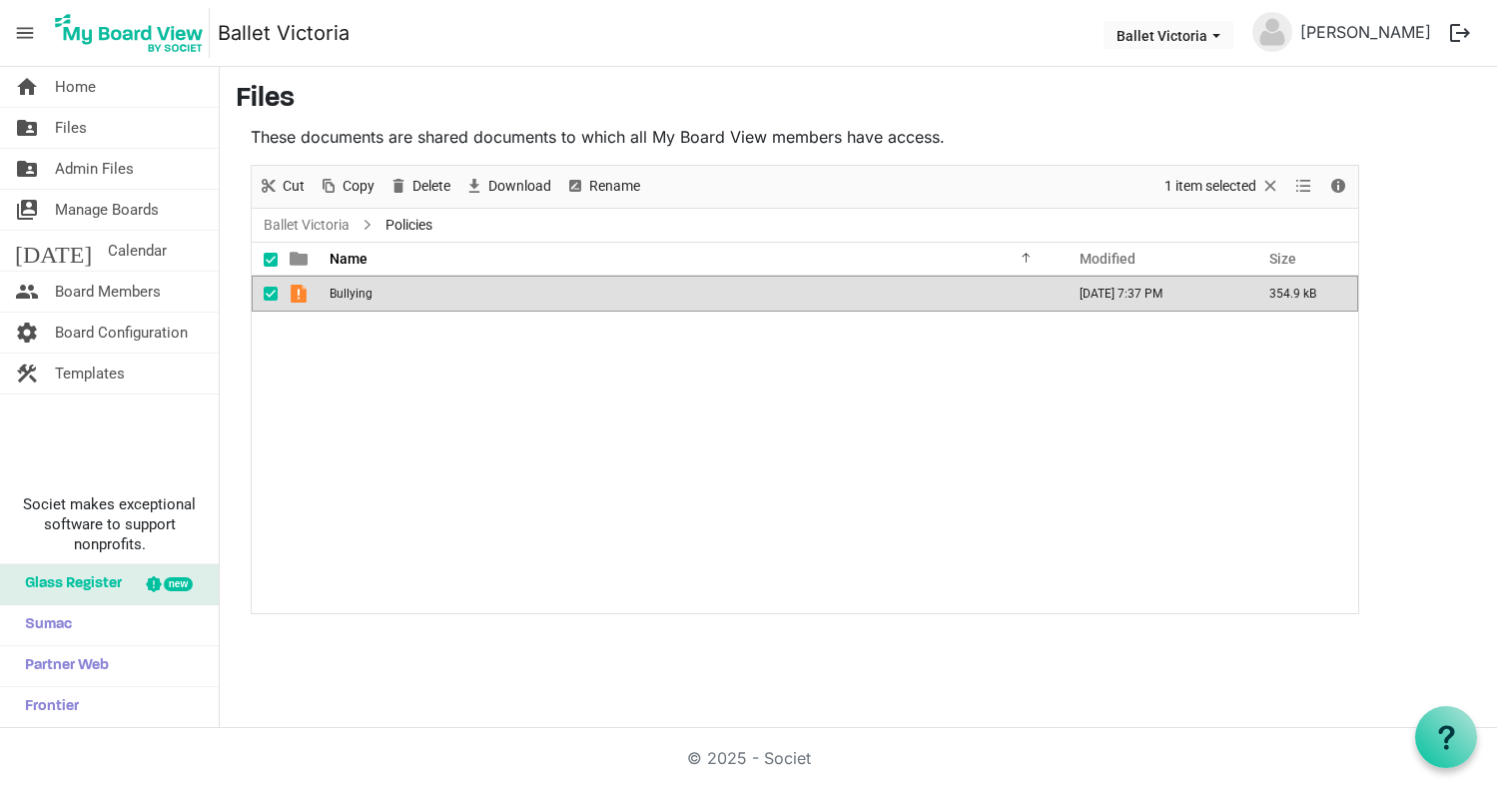
click at [392, 305] on td "Bullying" at bounding box center [690, 294] width 735 height 36
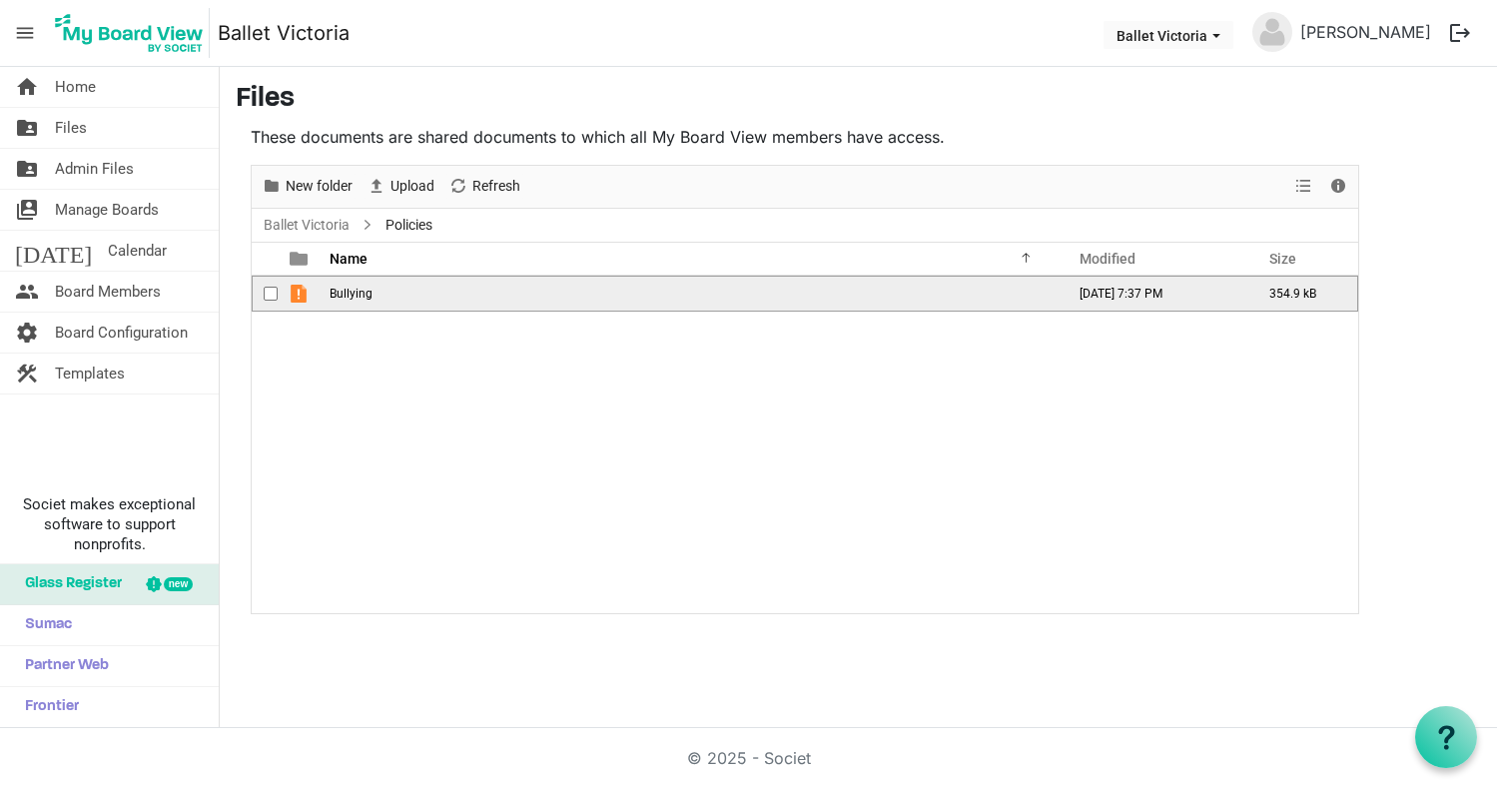
click at [414, 301] on td "Bullying" at bounding box center [690, 294] width 735 height 36
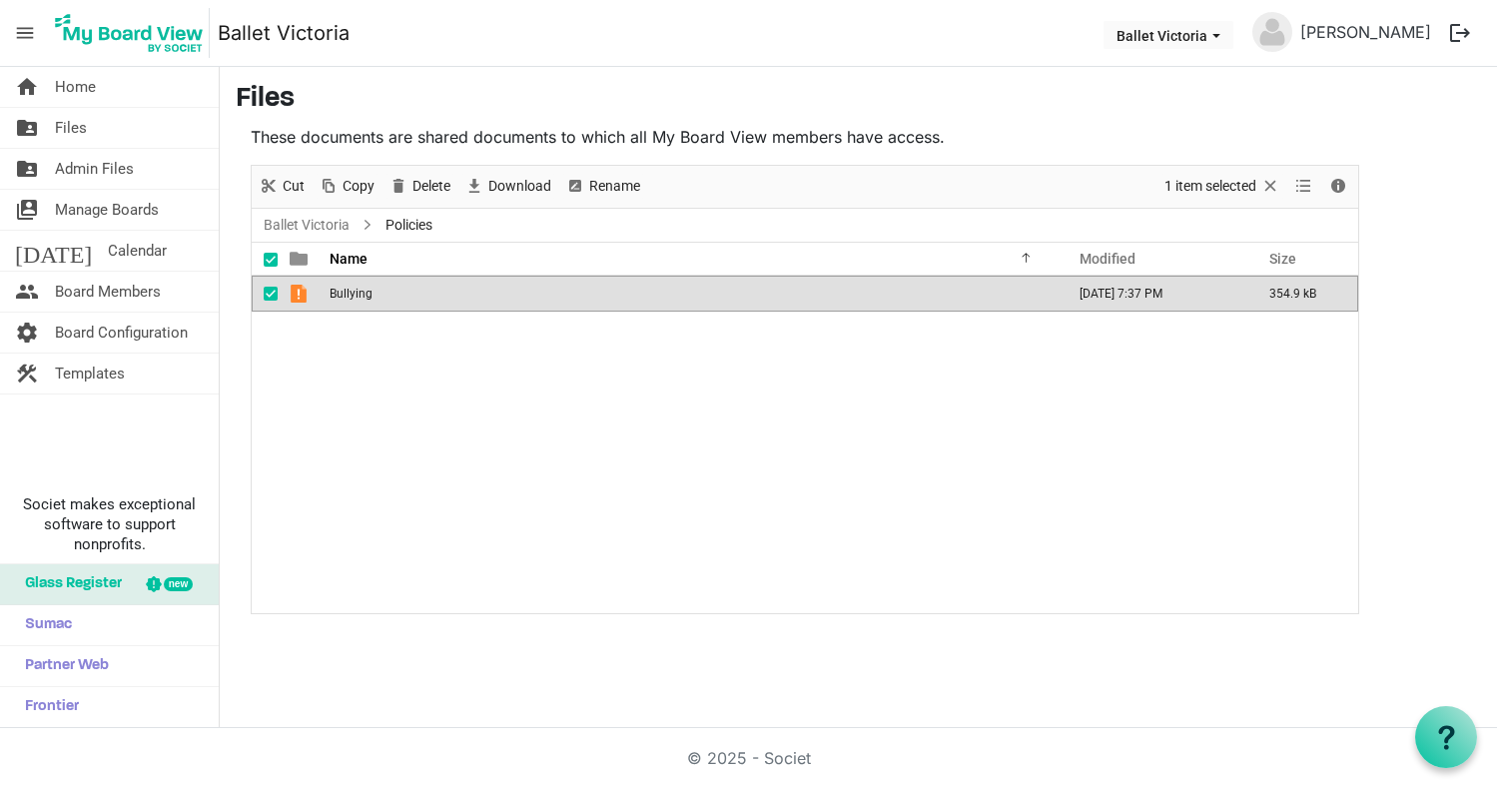
click at [270, 293] on span "checkbox" at bounding box center [271, 294] width 14 height 14
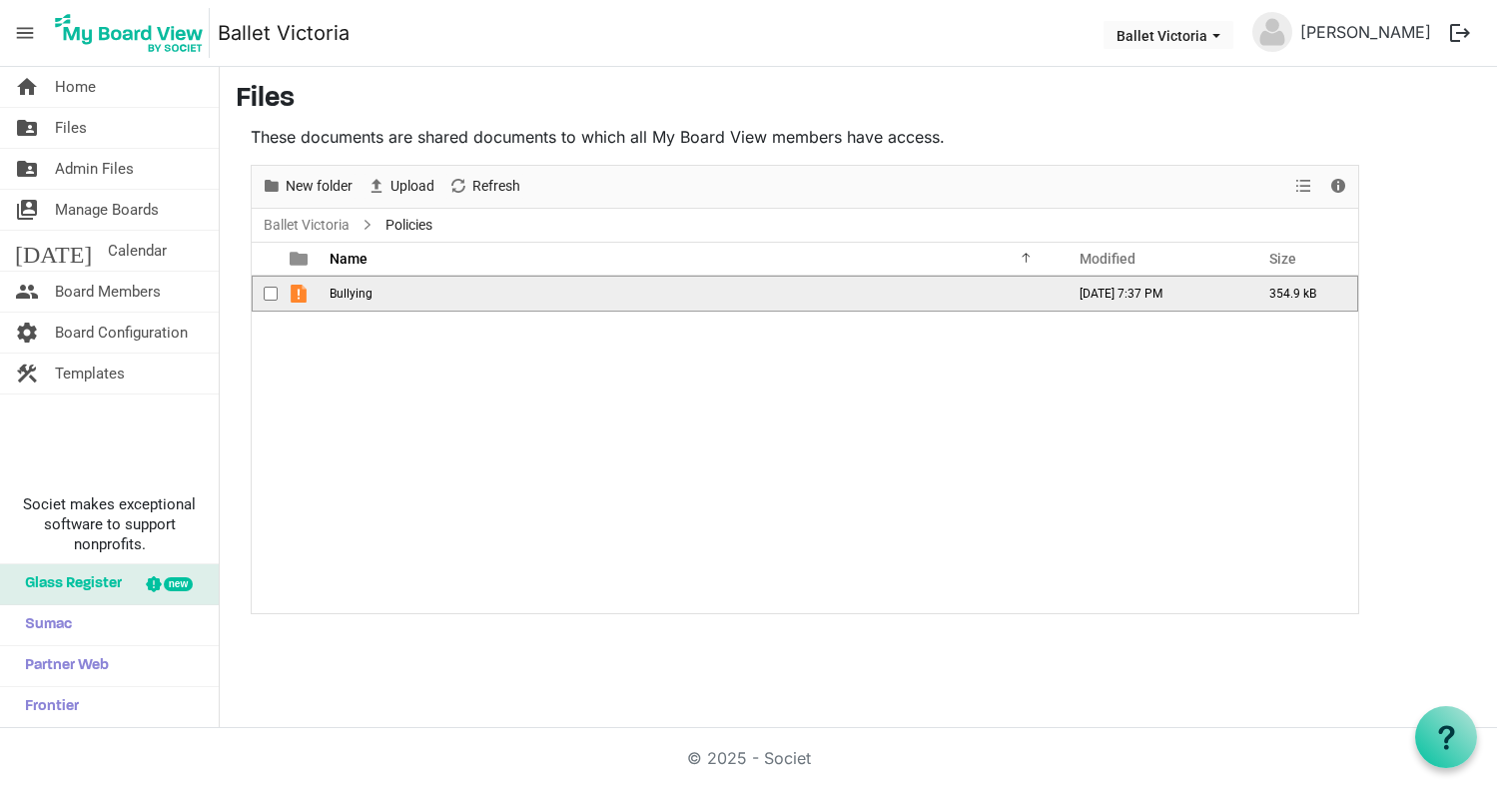
click at [272, 292] on span "checkbox" at bounding box center [271, 294] width 14 height 14
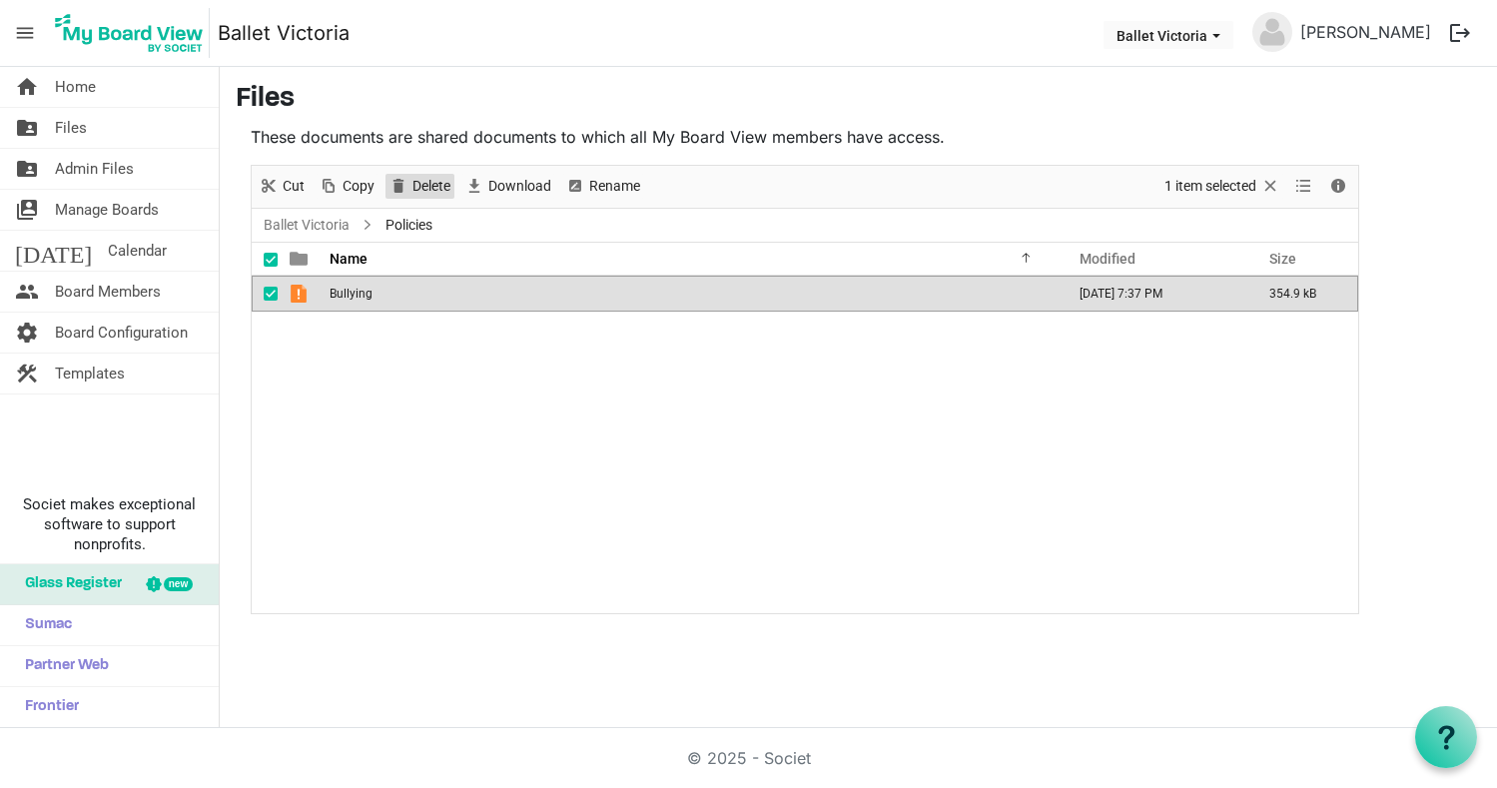
click at [418, 185] on span "Delete" at bounding box center [431, 186] width 42 height 25
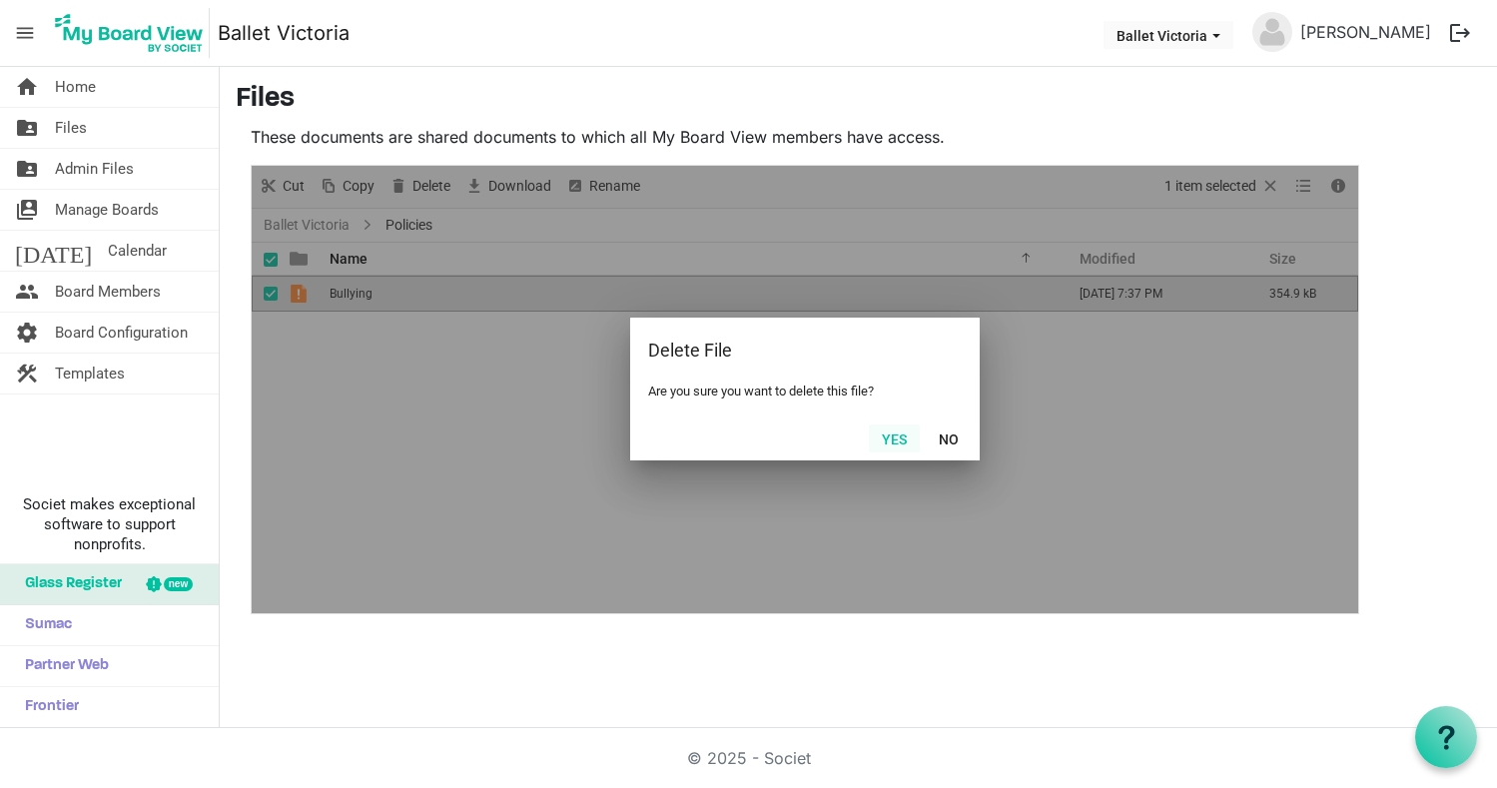
click at [899, 439] on button "Yes" at bounding box center [894, 438] width 51 height 28
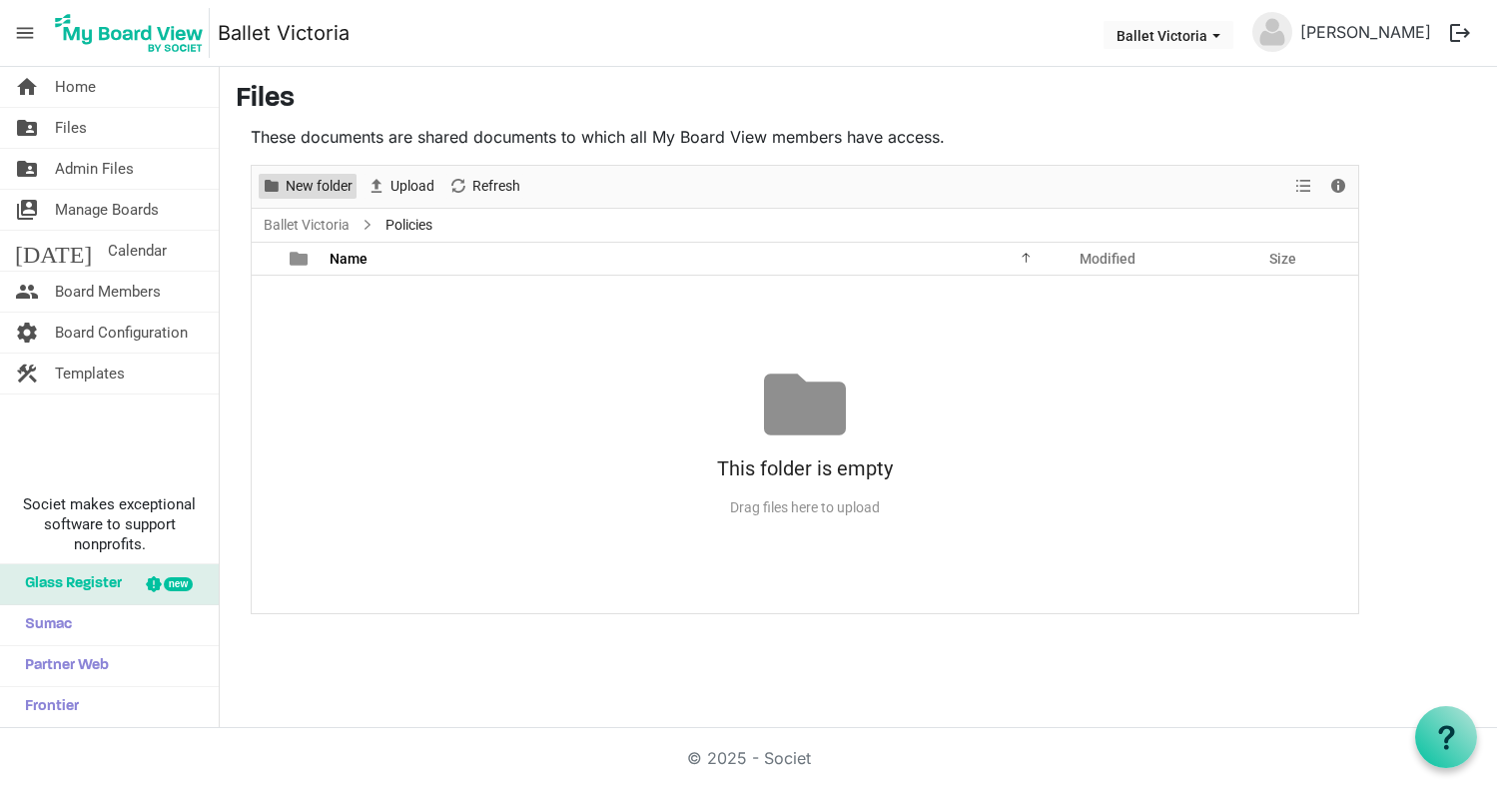
click at [301, 186] on span "New folder" at bounding box center [319, 186] width 71 height 25
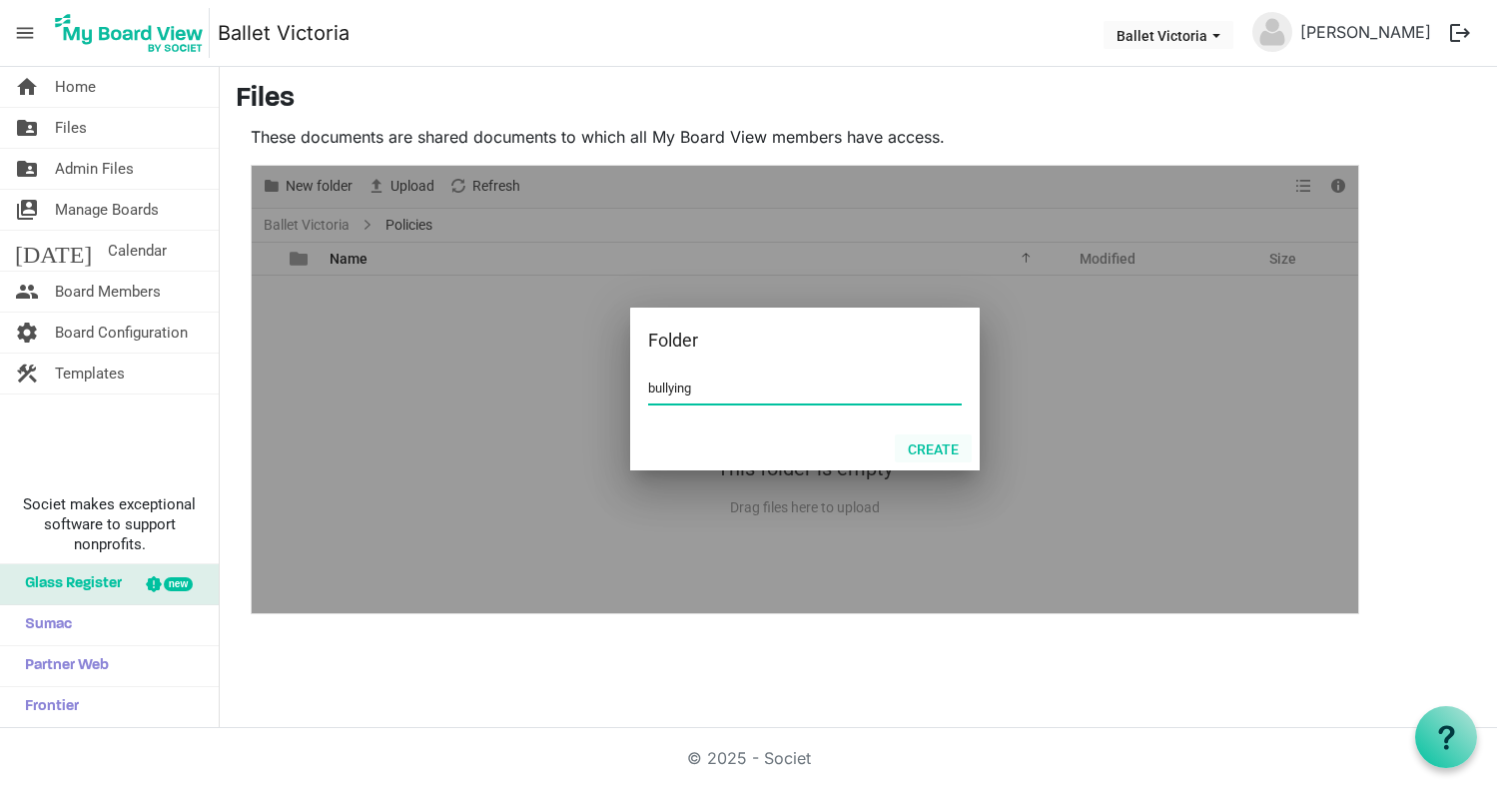
type input "bullying"
click at [936, 449] on button "Create" at bounding box center [933, 448] width 77 height 28
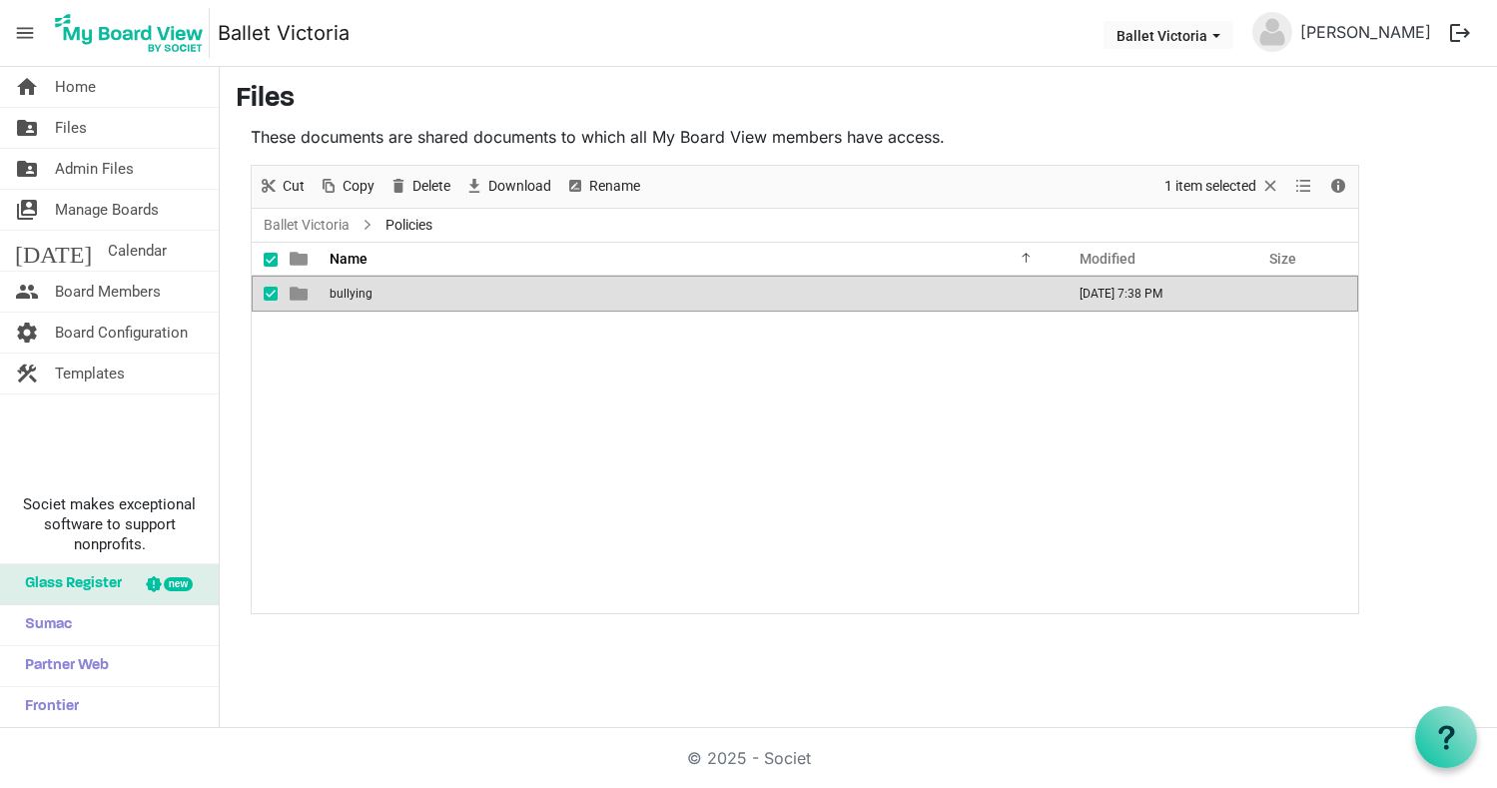
click at [269, 260] on span at bounding box center [271, 260] width 14 height 14
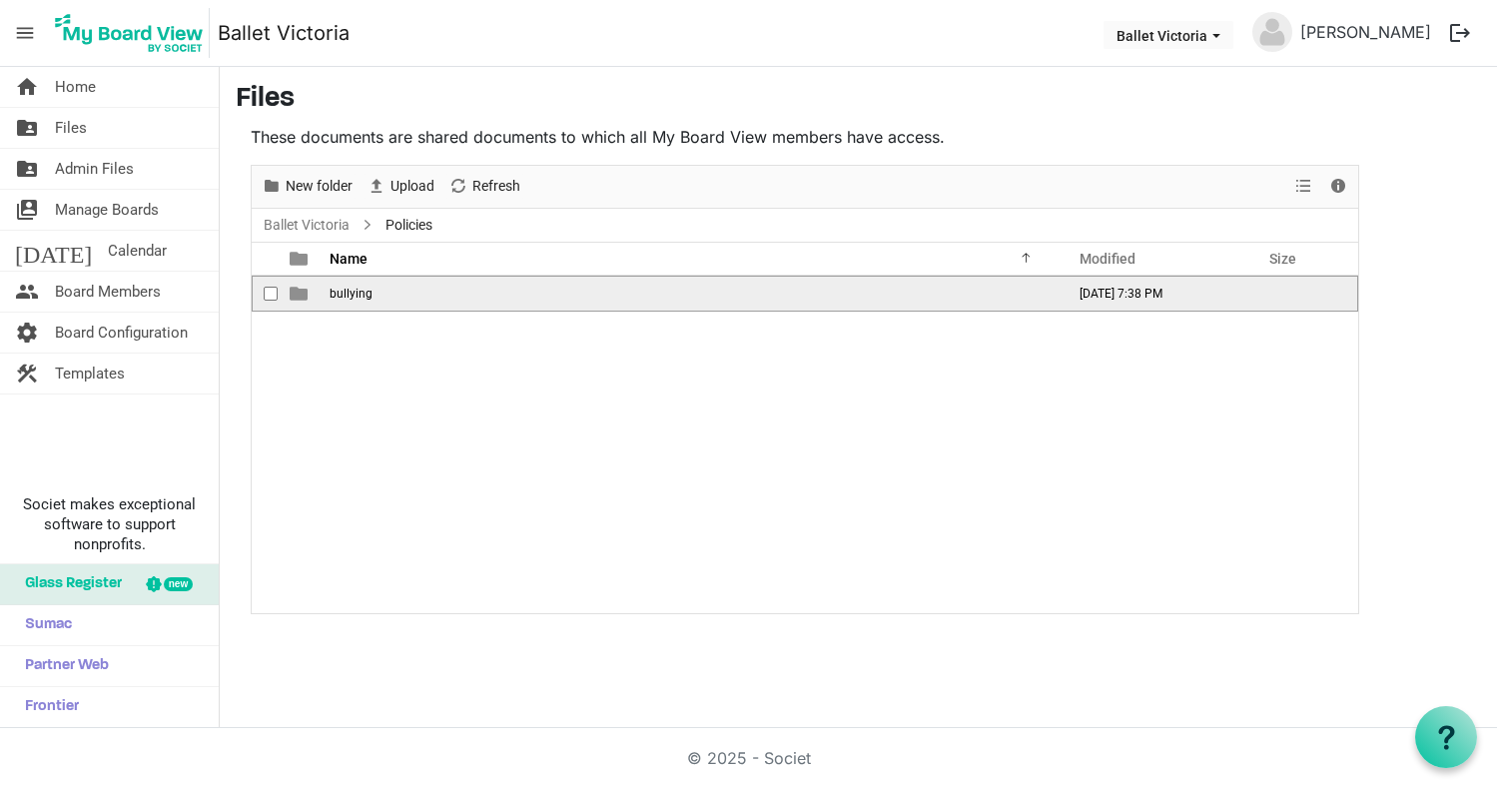
click at [269, 294] on span "checkbox" at bounding box center [271, 294] width 14 height 14
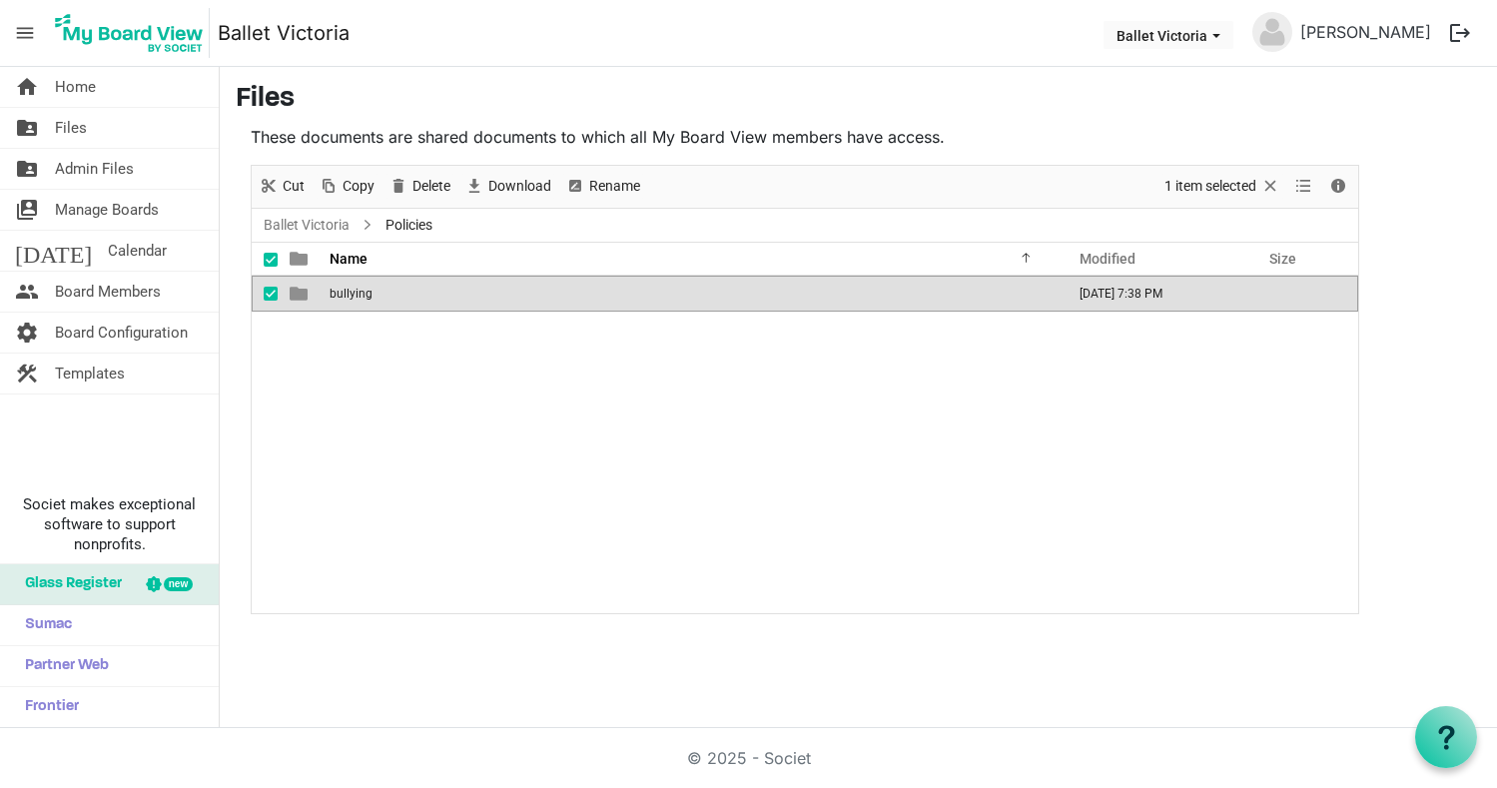
click at [358, 297] on span "bullying" at bounding box center [350, 294] width 43 height 14
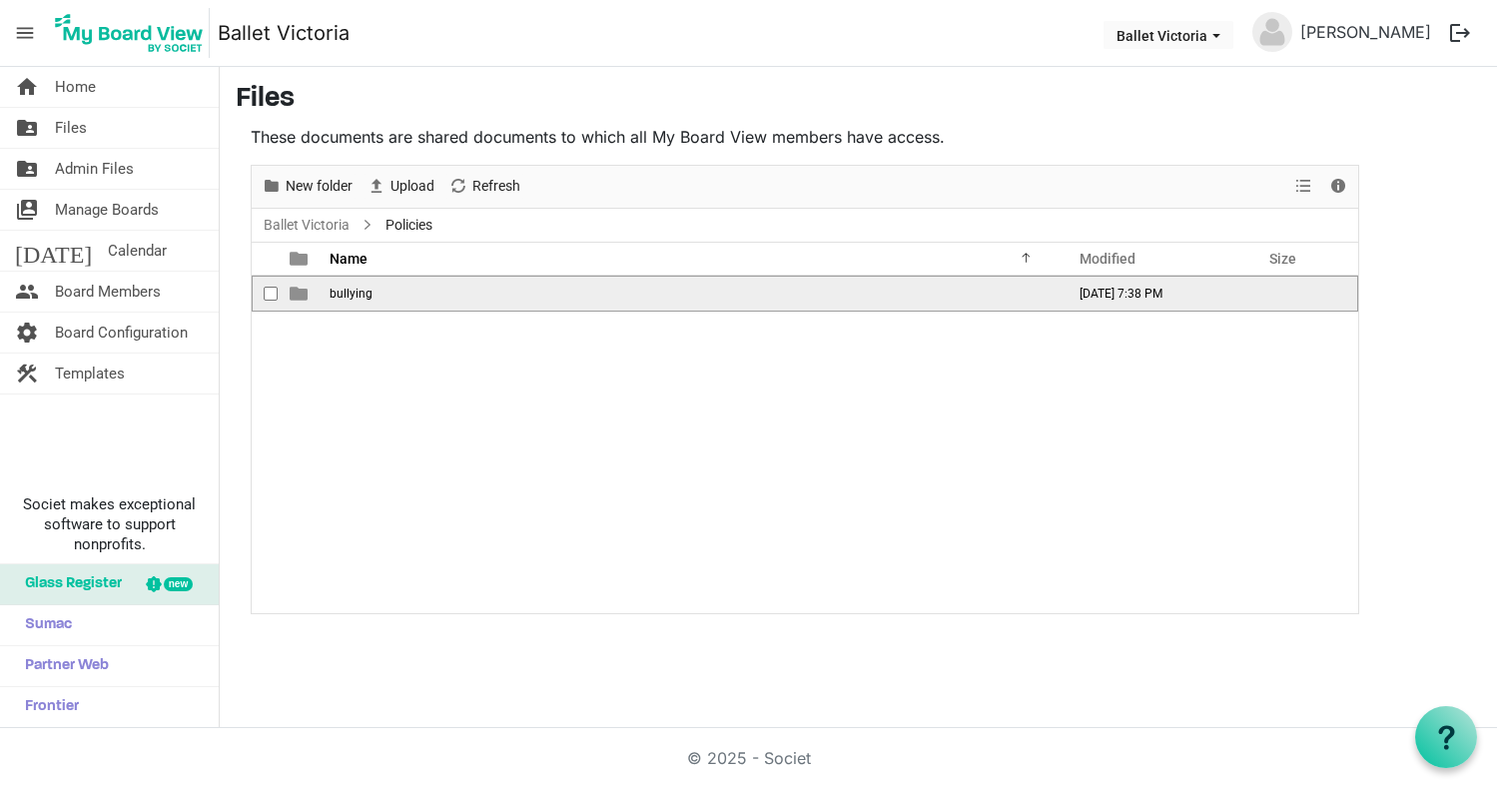
click at [358, 297] on span "bullying" at bounding box center [350, 294] width 43 height 14
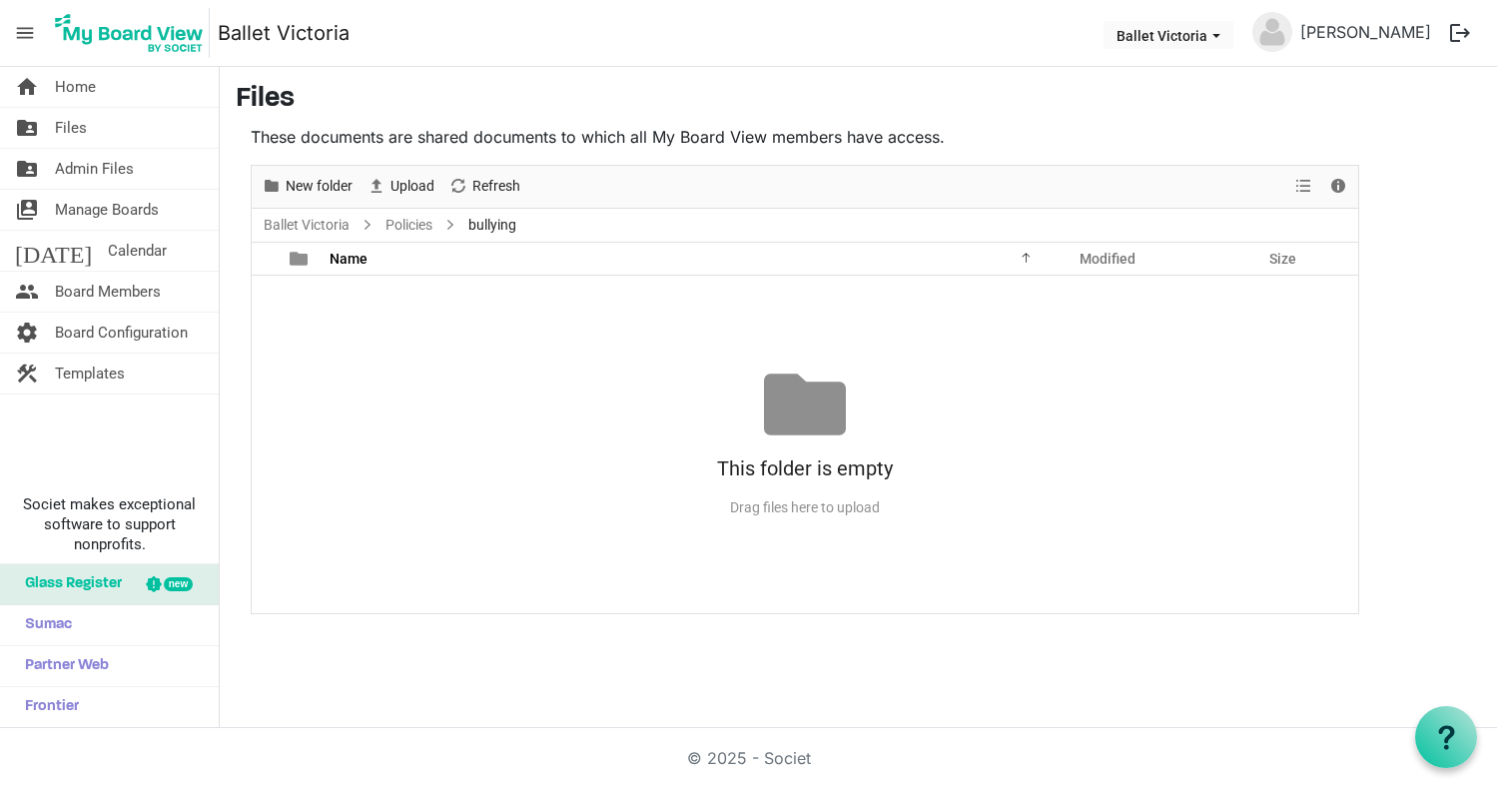
click at [542, 369] on div "This folder is empty Drag files here to upload" at bounding box center [805, 443] width 1106 height 161
click at [408, 184] on span "Upload" at bounding box center [412, 186] width 48 height 25
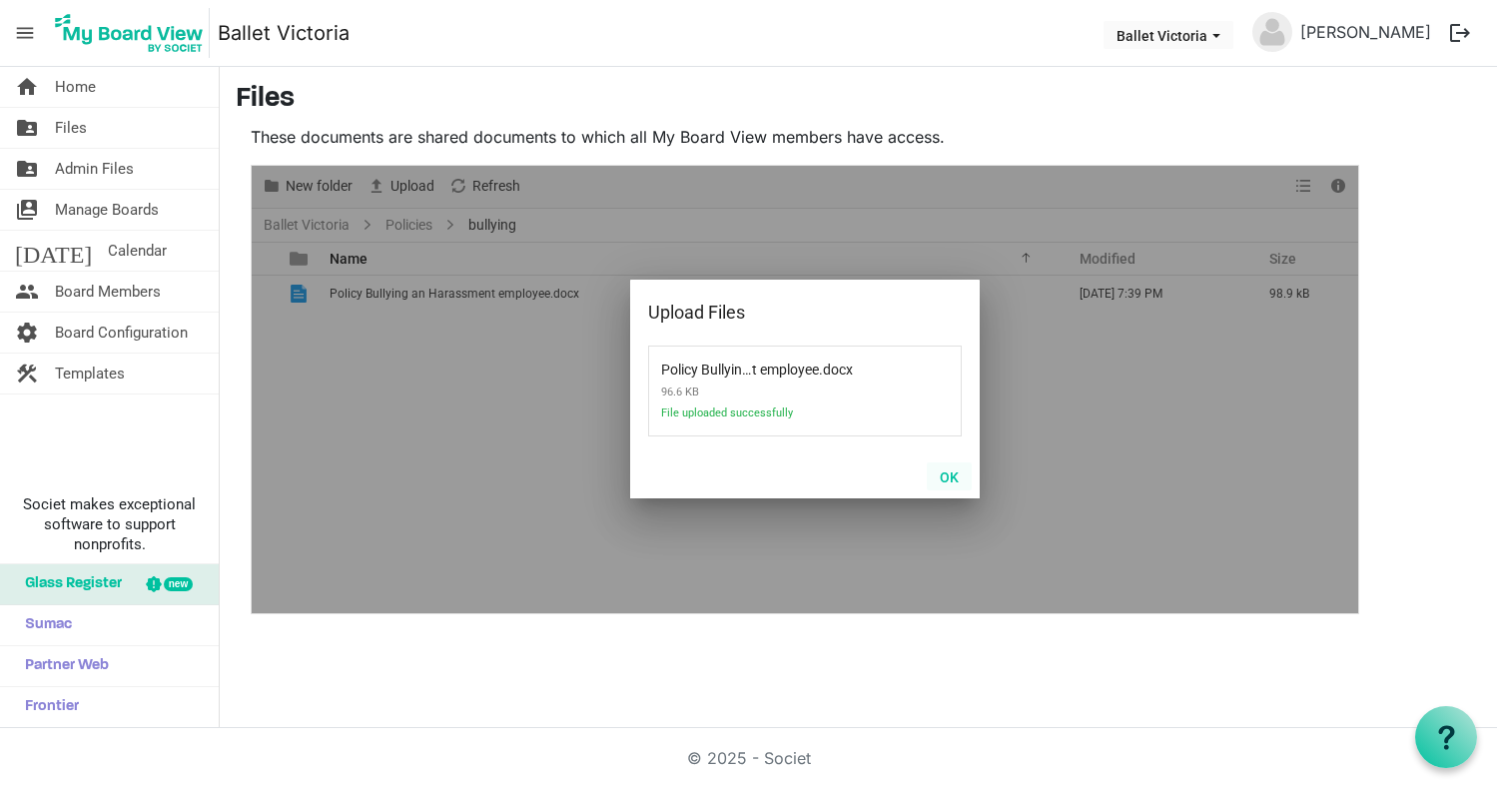
click at [948, 477] on button "OK" at bounding box center [949, 476] width 45 height 28
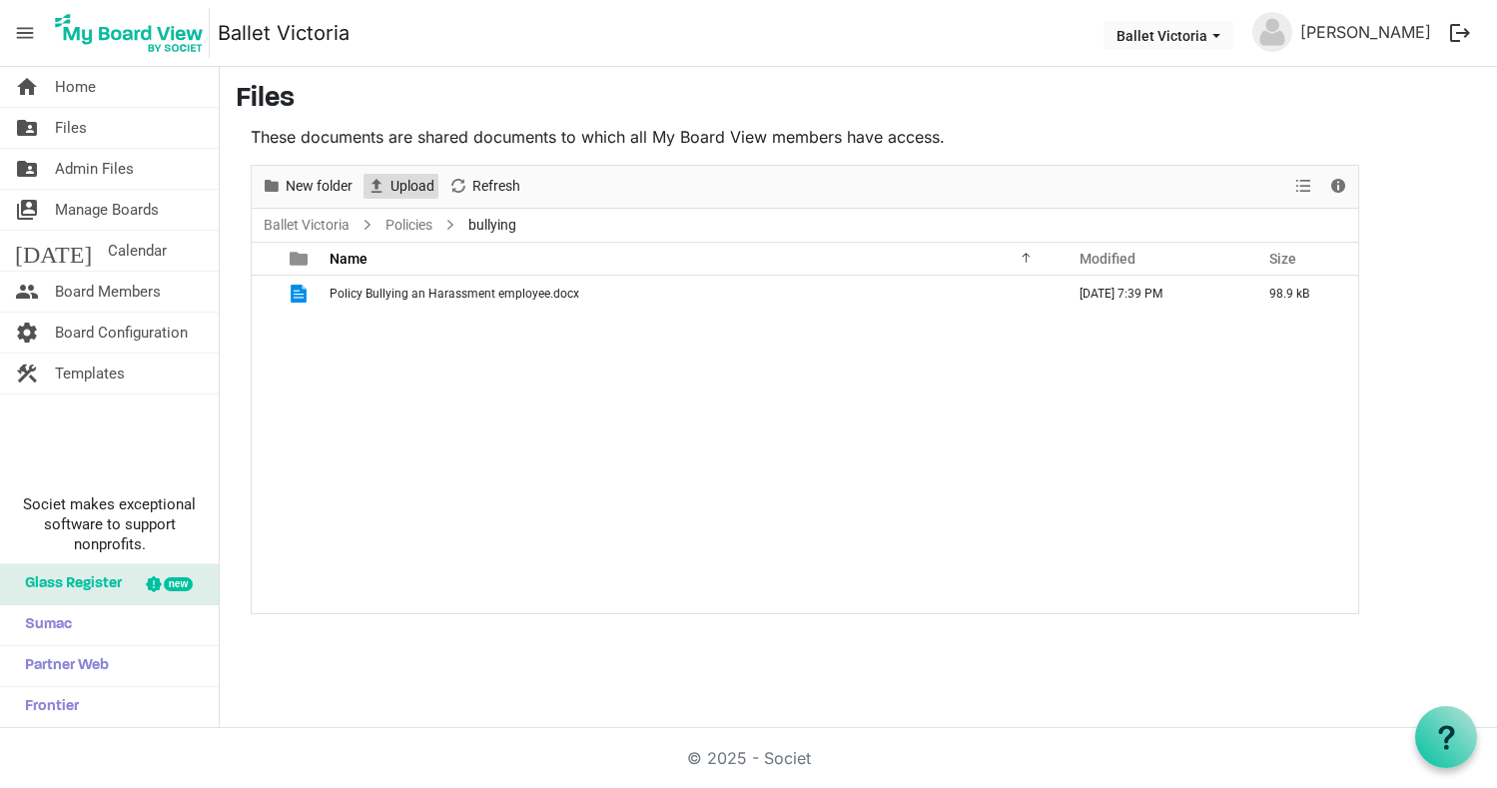
click at [407, 186] on span "Upload" at bounding box center [412, 186] width 48 height 25
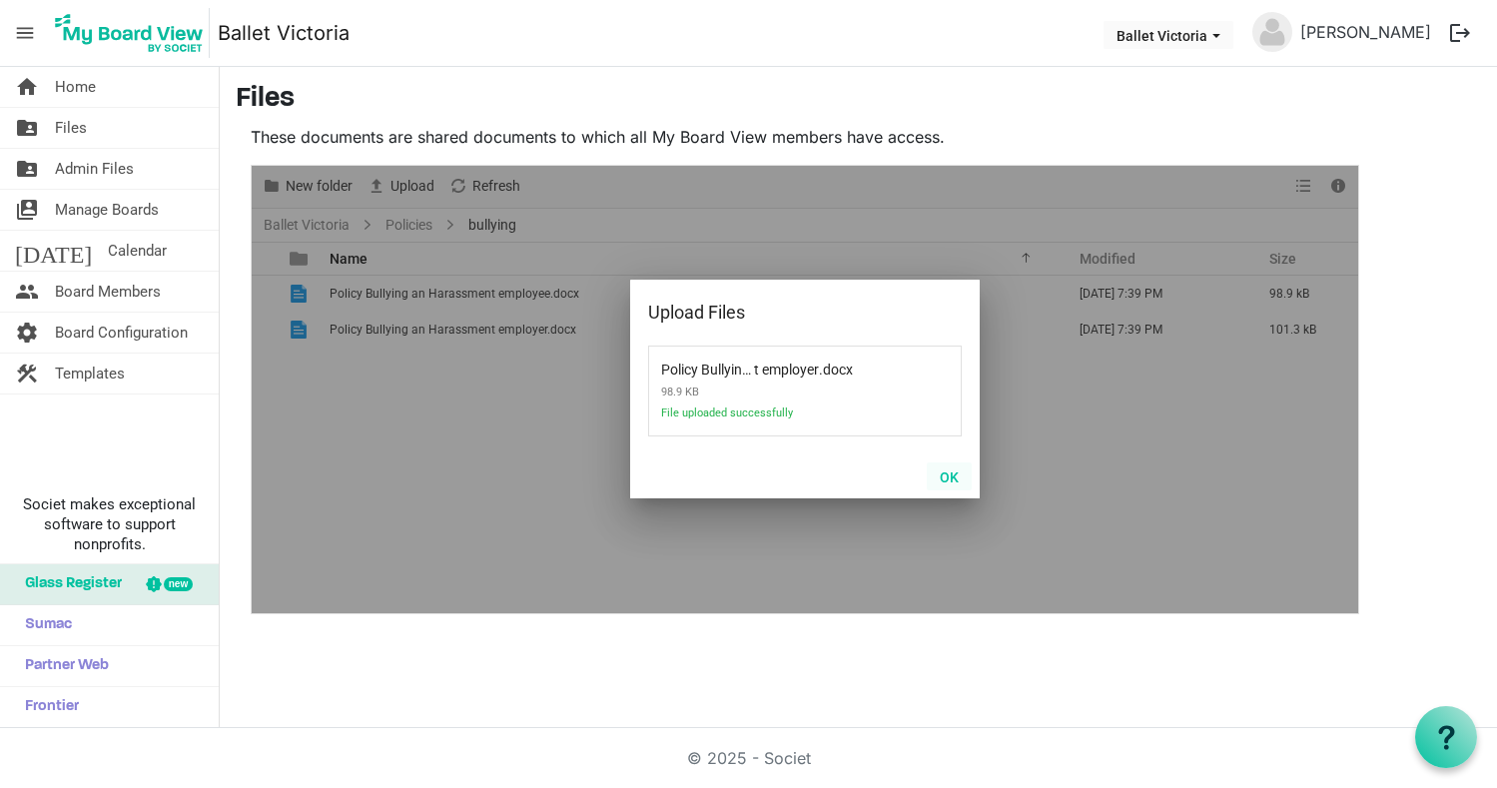
click at [950, 477] on button "OK" at bounding box center [949, 476] width 45 height 28
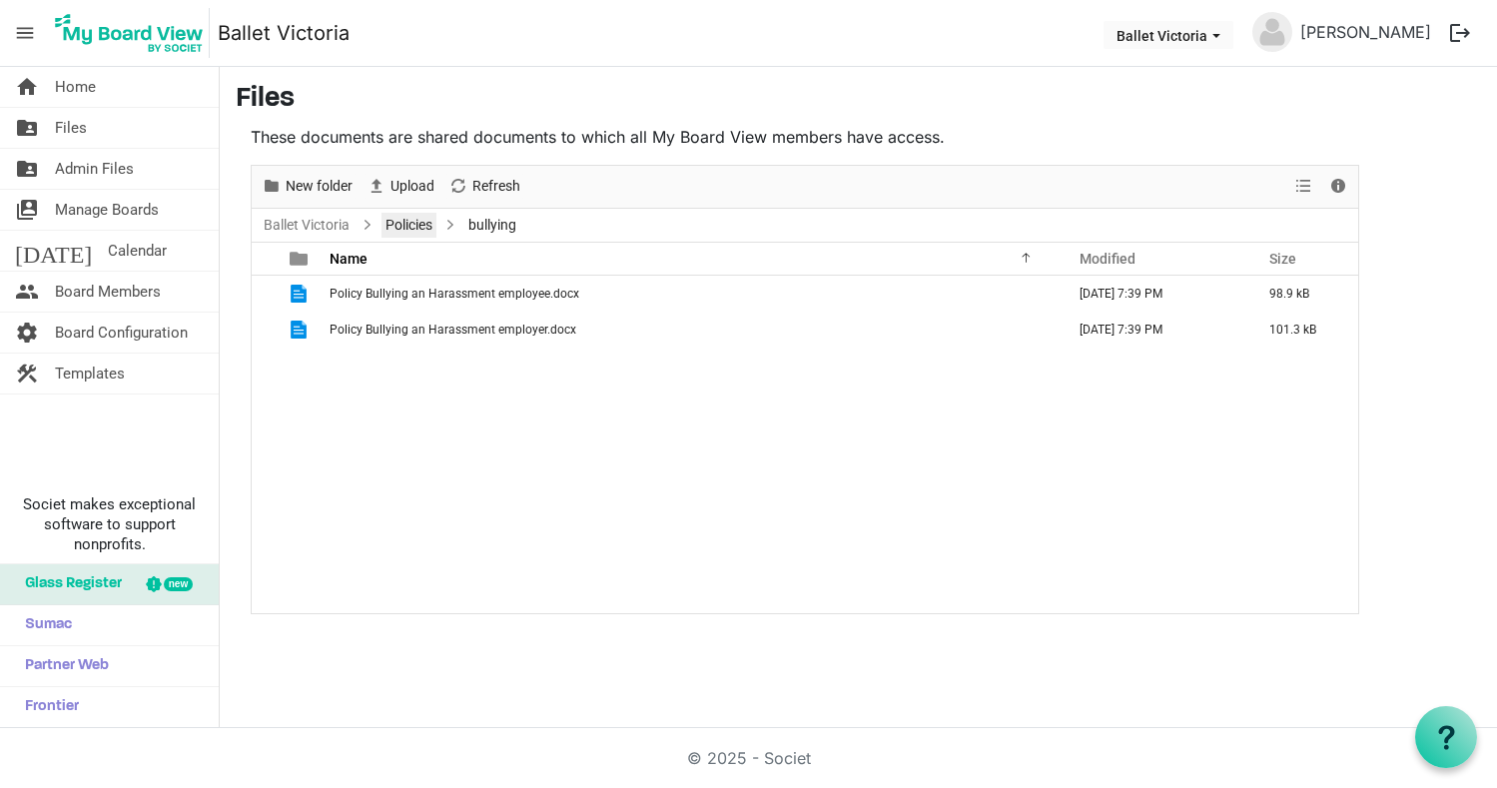
click at [405, 223] on link "Policies" at bounding box center [408, 225] width 55 height 25
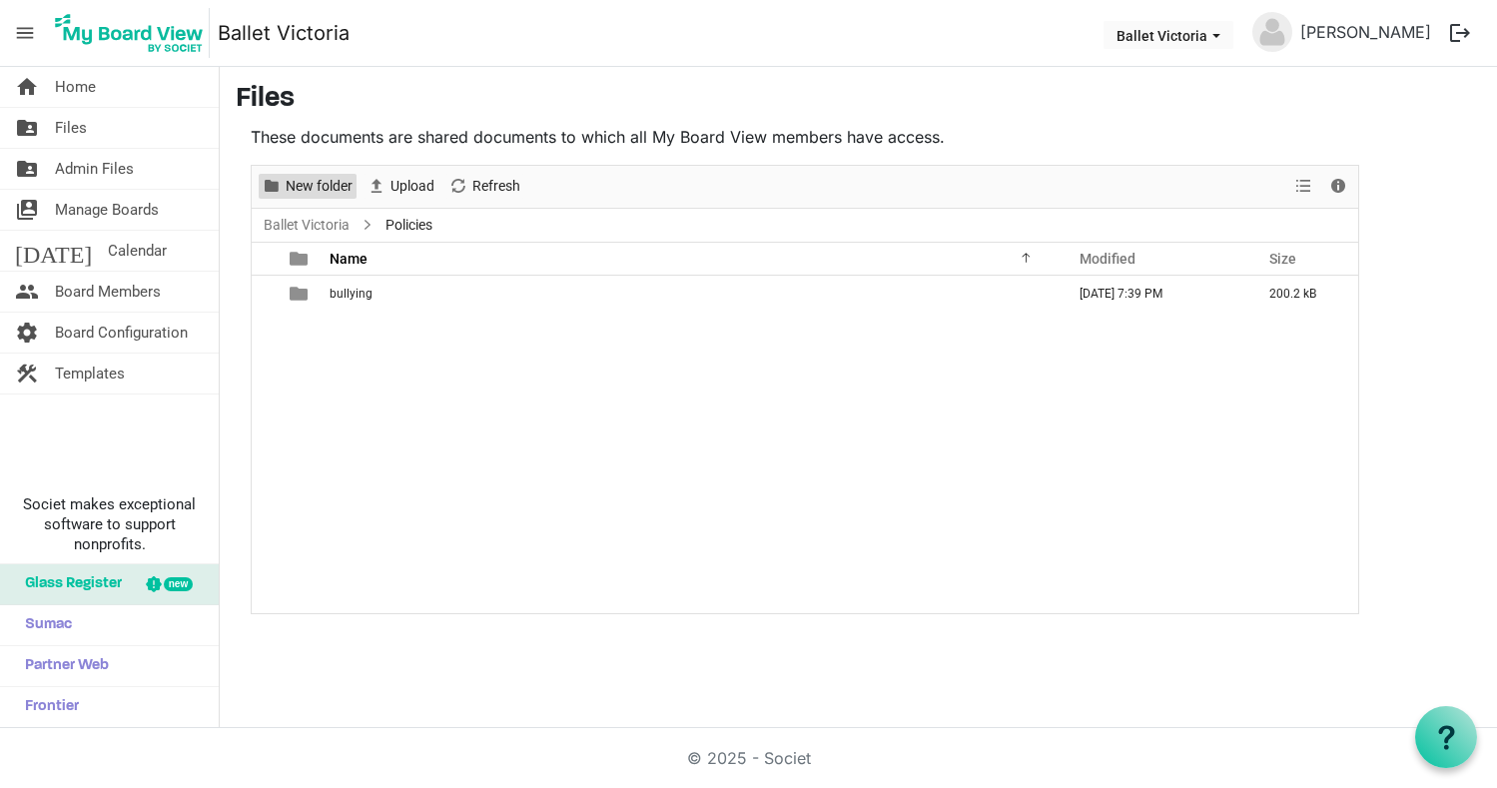
click at [308, 183] on span "New folder" at bounding box center [319, 186] width 71 height 25
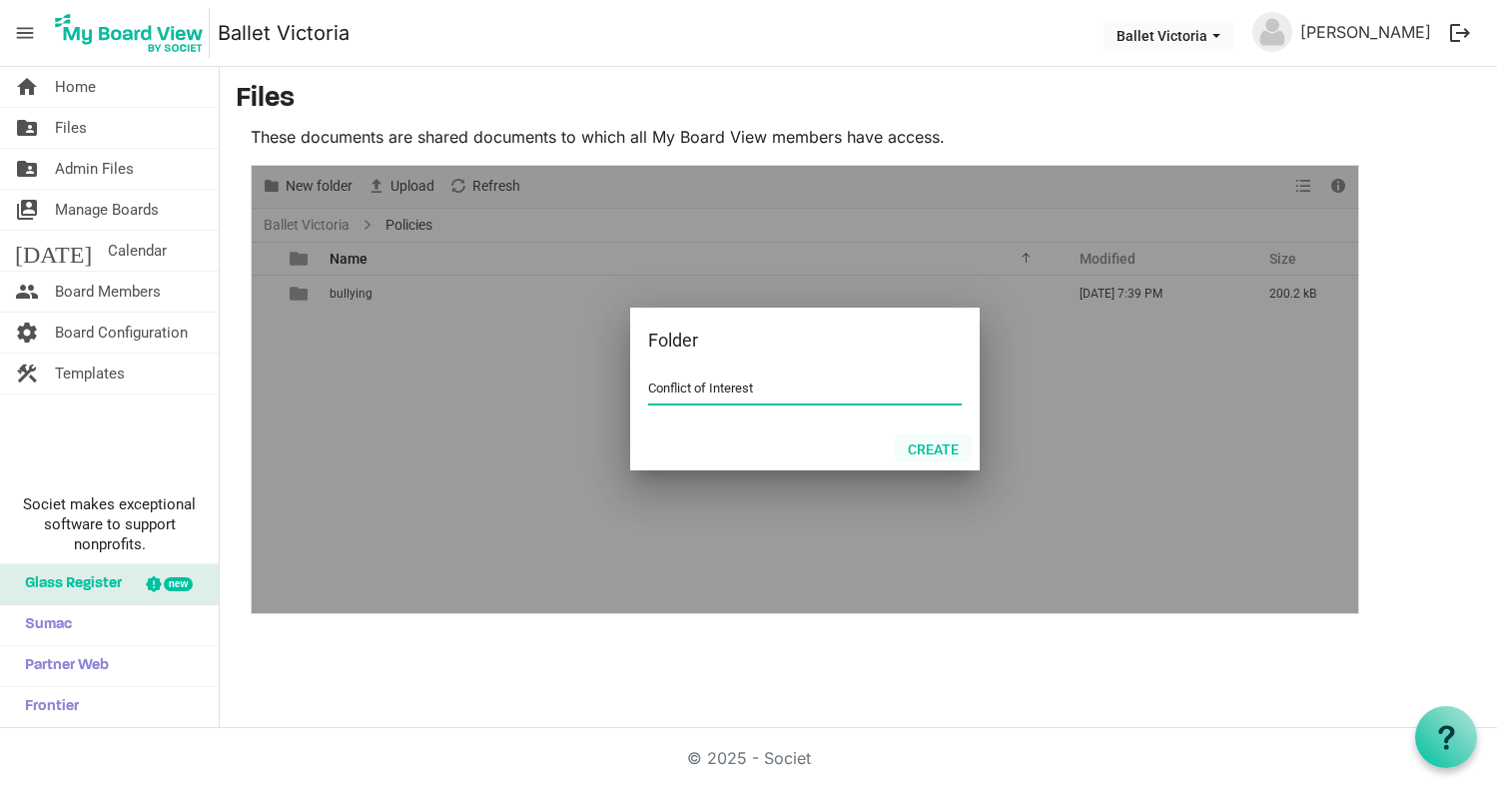
type input "Conflict of Interest"
click at [939, 450] on button "Create" at bounding box center [933, 448] width 77 height 28
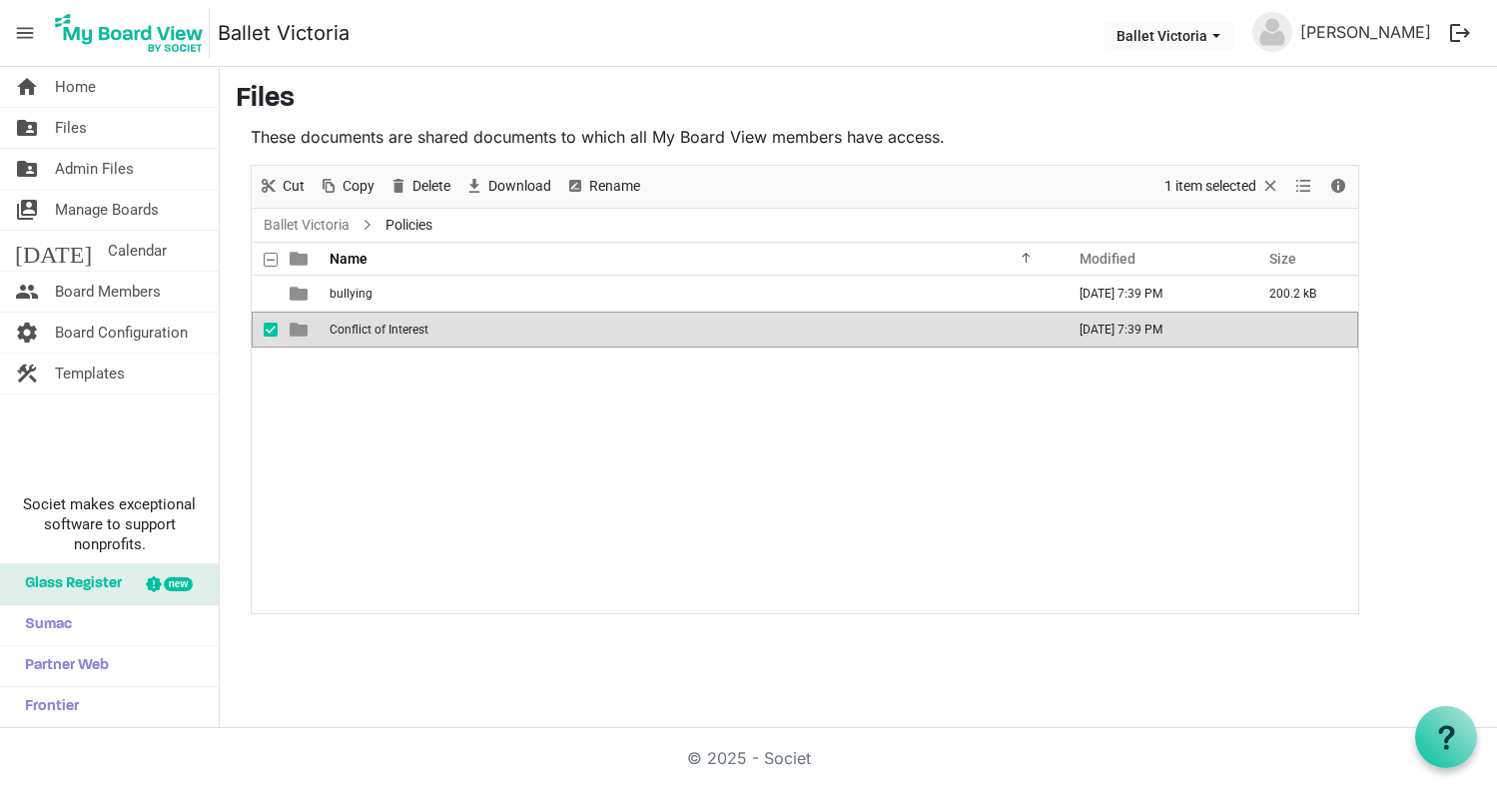
scroll to position [0, 1]
click at [297, 330] on span "is template cell column header type" at bounding box center [299, 329] width 18 height 18
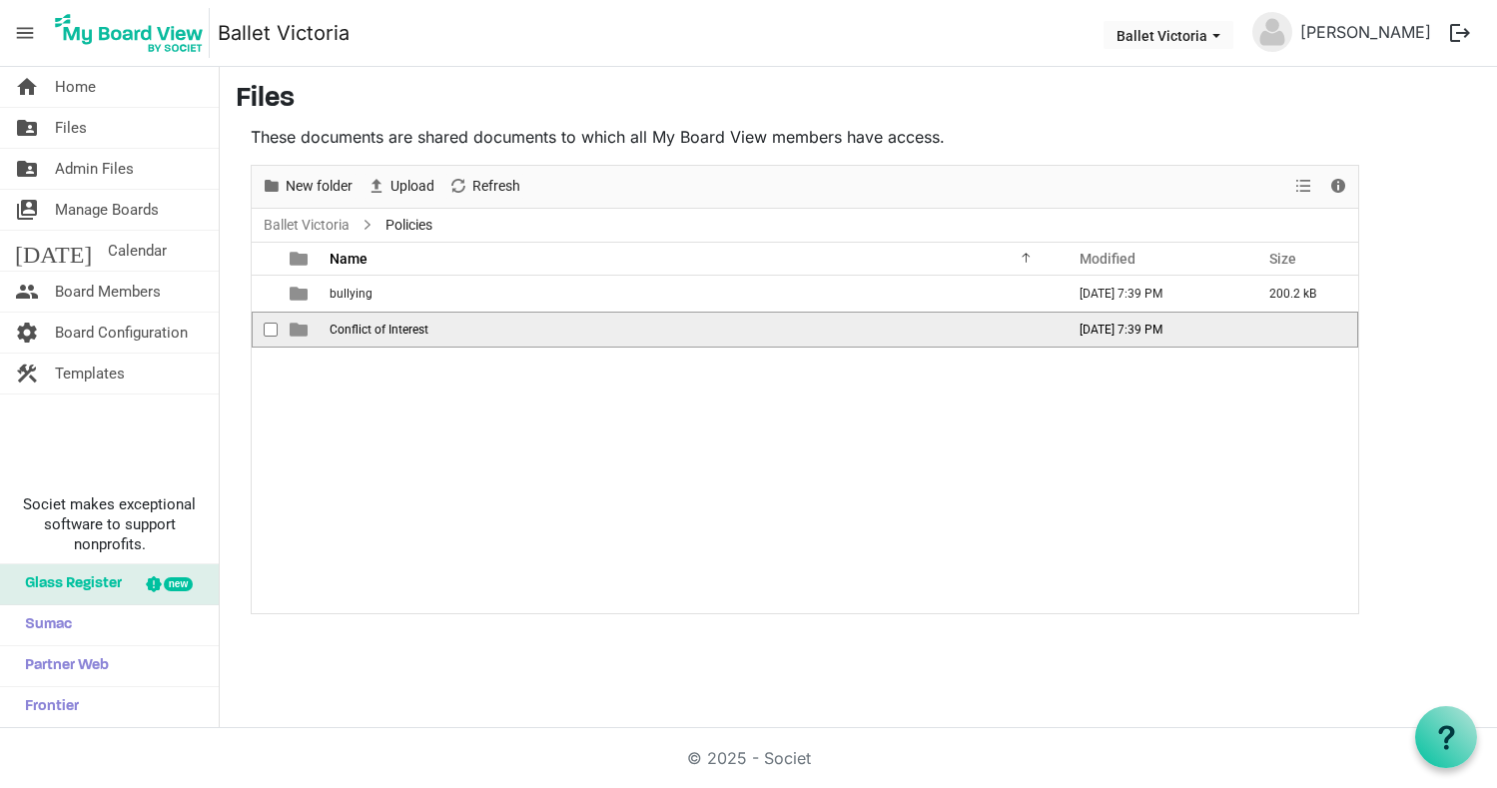
click at [297, 330] on span "is template cell column header type" at bounding box center [299, 329] width 18 height 18
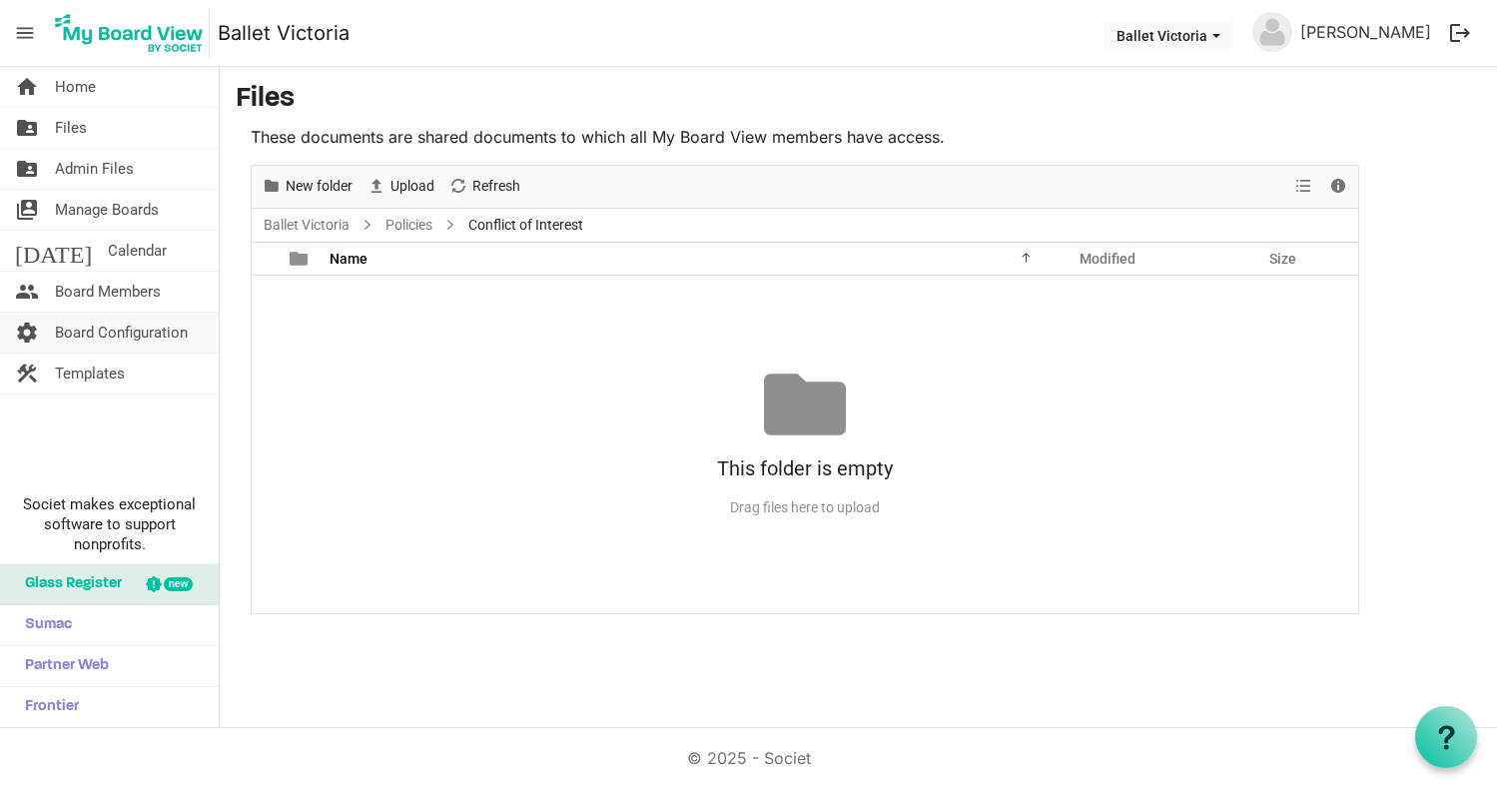
scroll to position [0, 0]
click at [410, 183] on span "Upload" at bounding box center [412, 186] width 48 height 25
click at [417, 185] on span "Upload" at bounding box center [412, 186] width 48 height 25
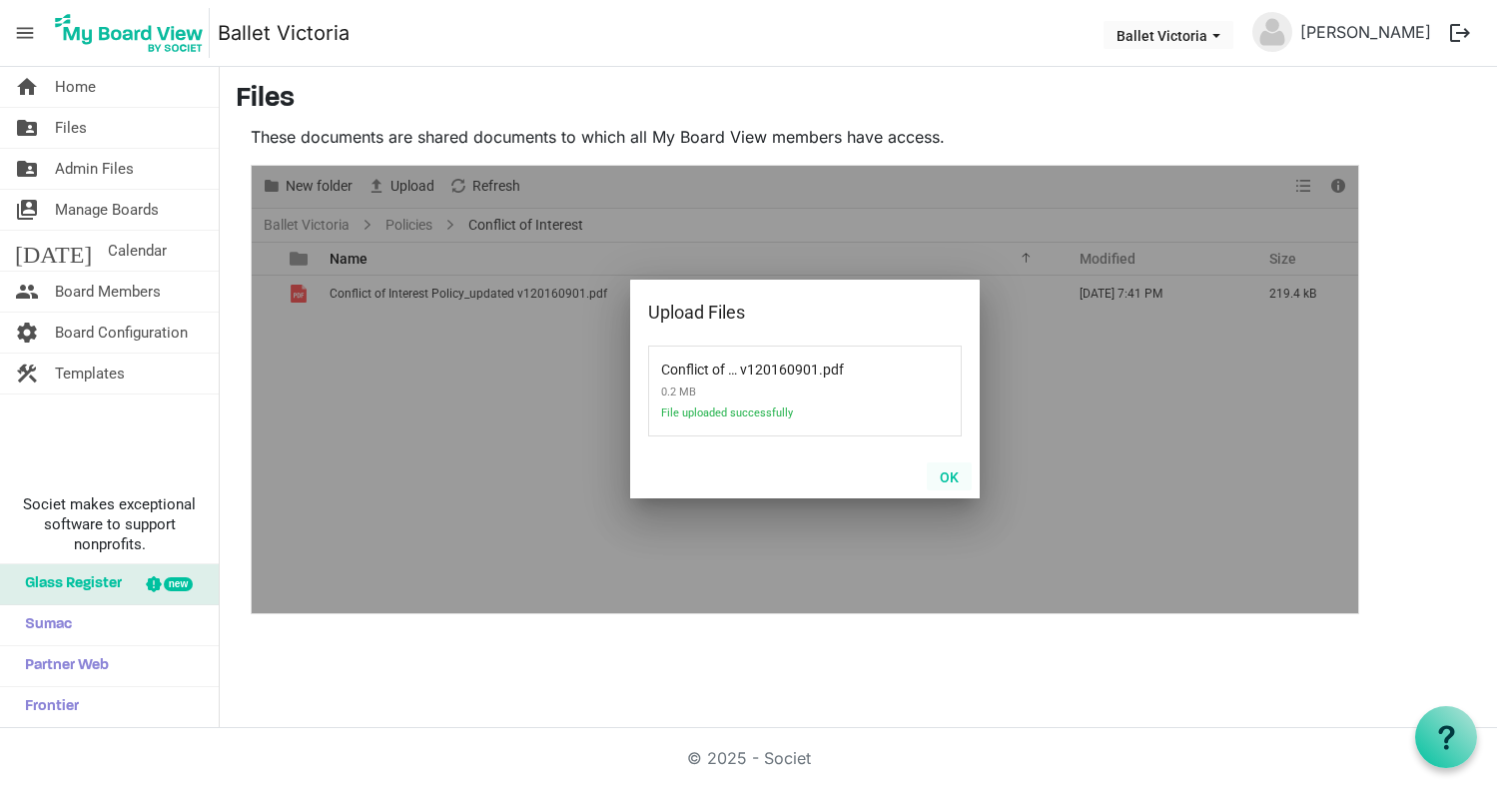
click at [946, 477] on button "OK" at bounding box center [949, 476] width 45 height 28
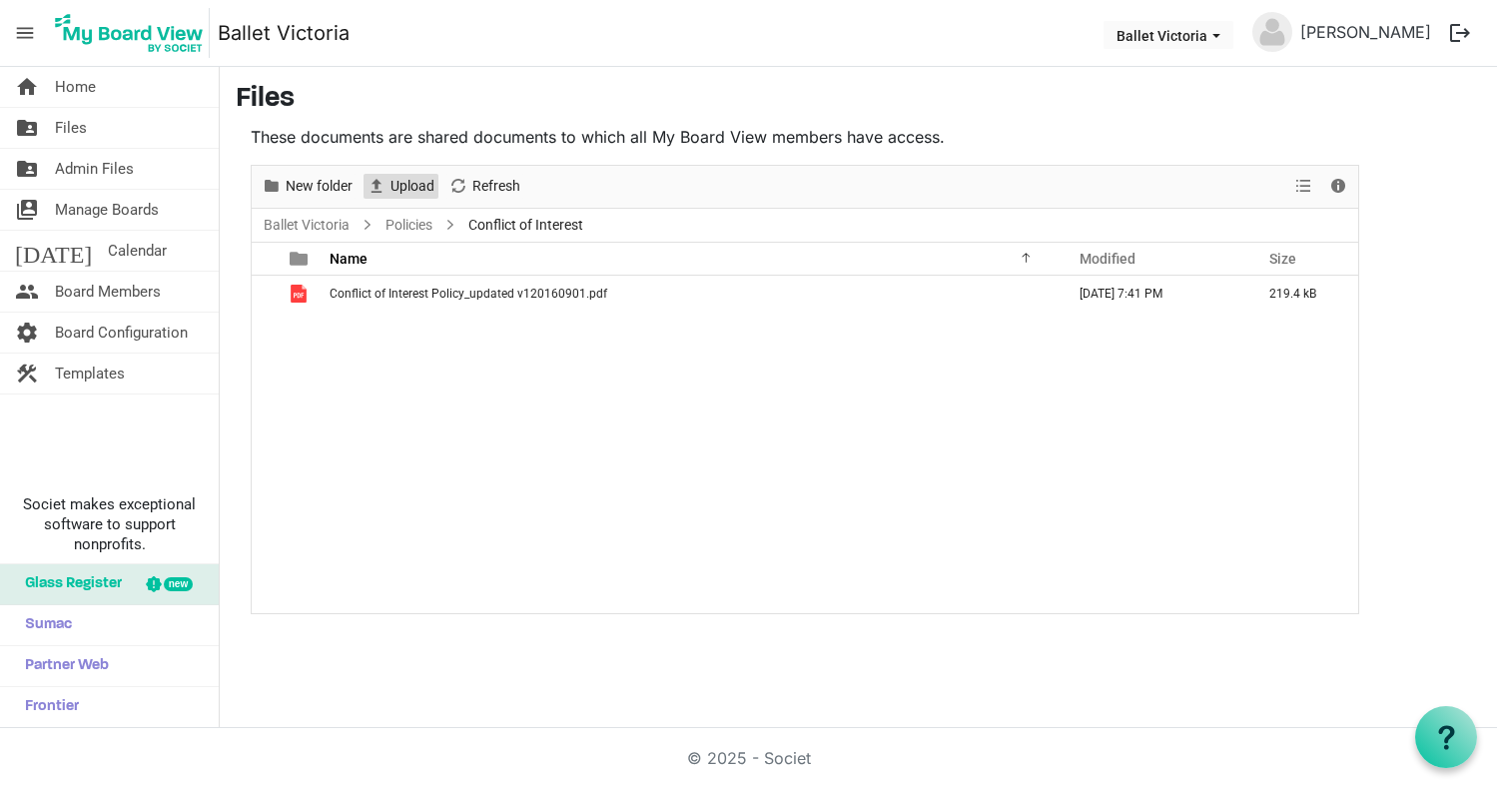
click at [408, 183] on span "Upload" at bounding box center [412, 186] width 48 height 25
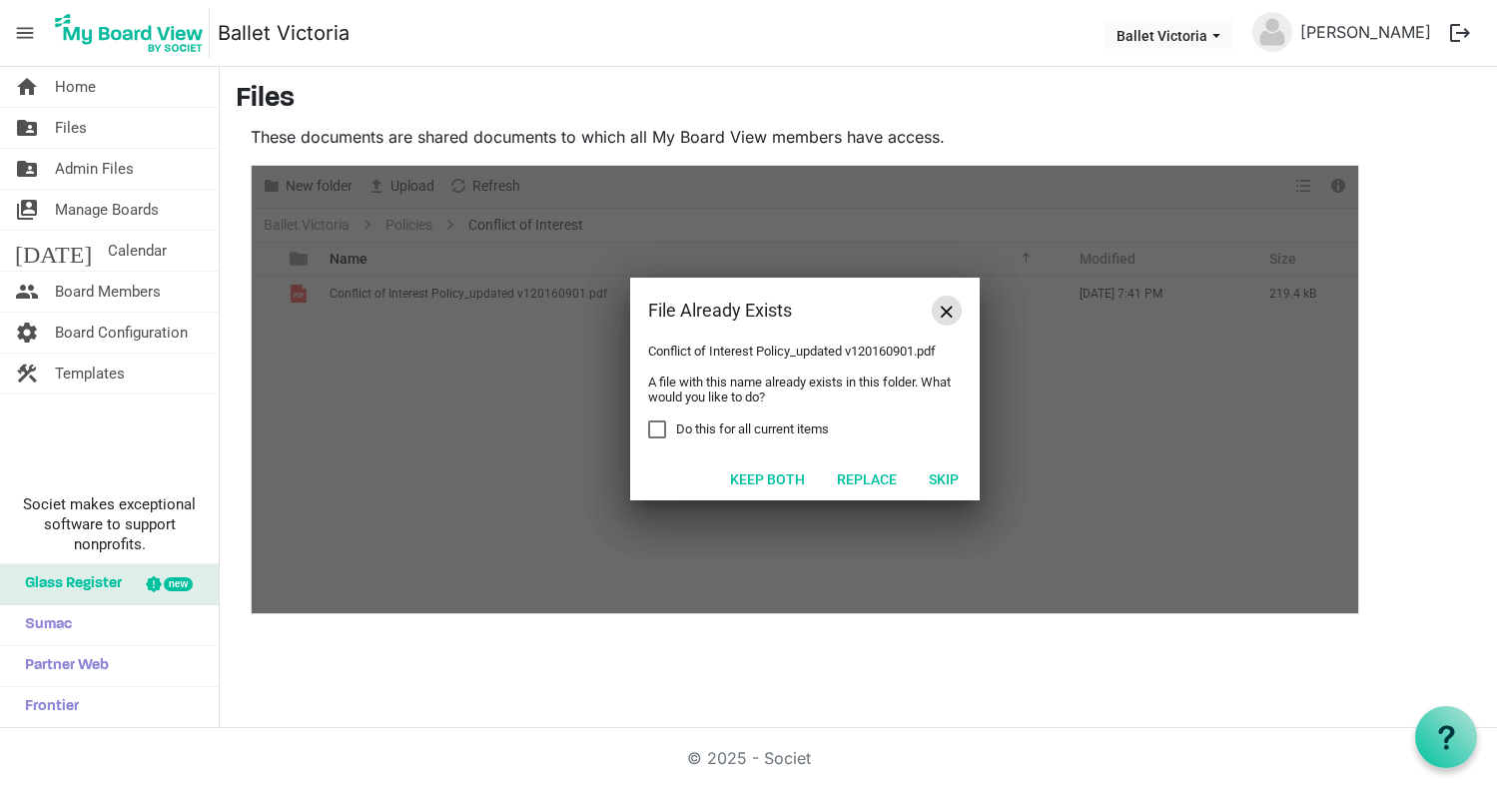
click at [946, 313] on span "Close" at bounding box center [946, 312] width 12 height 12
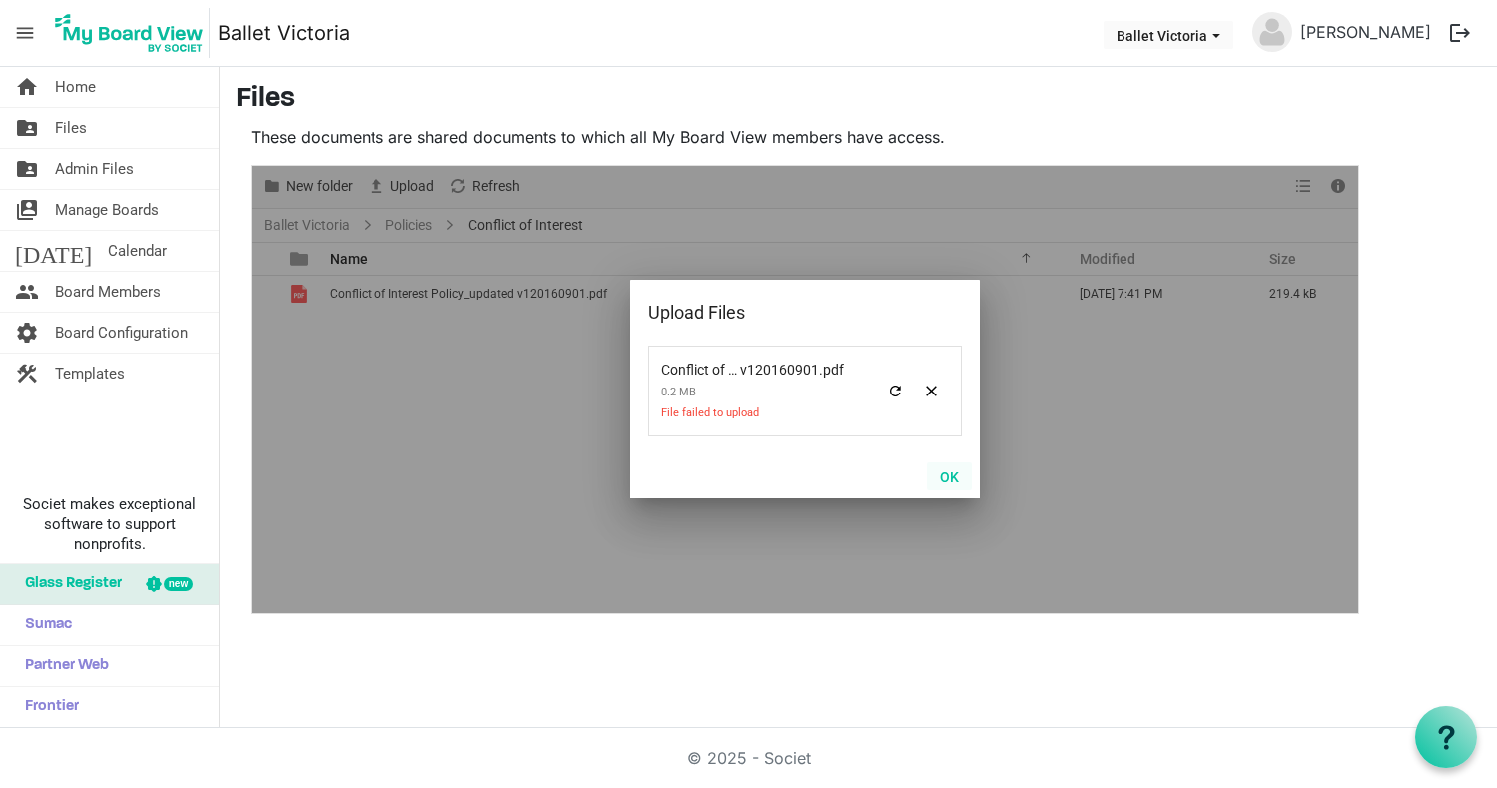
click at [945, 474] on button "OK" at bounding box center [949, 476] width 45 height 28
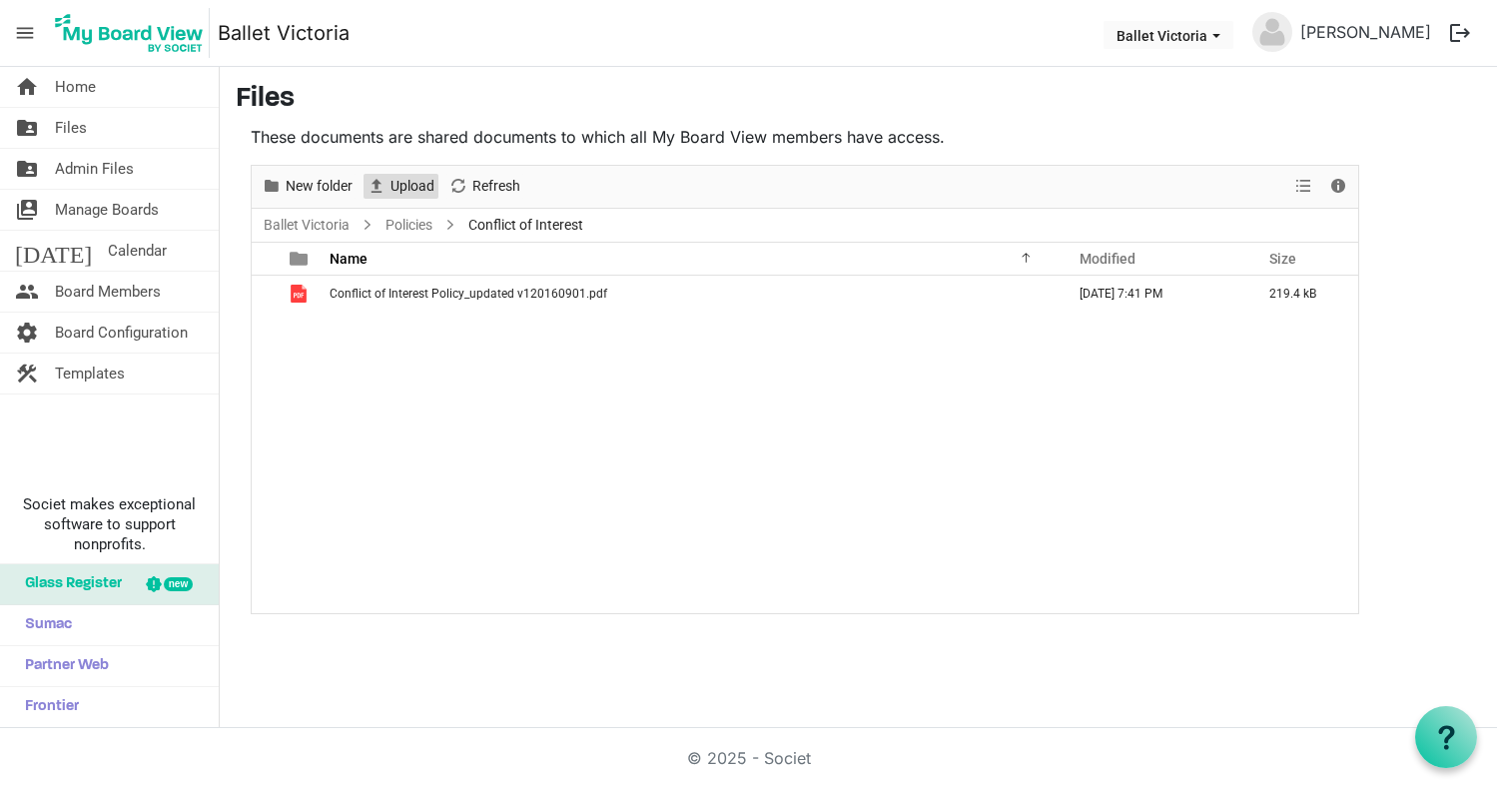
click at [407, 187] on span "Upload" at bounding box center [412, 186] width 48 height 25
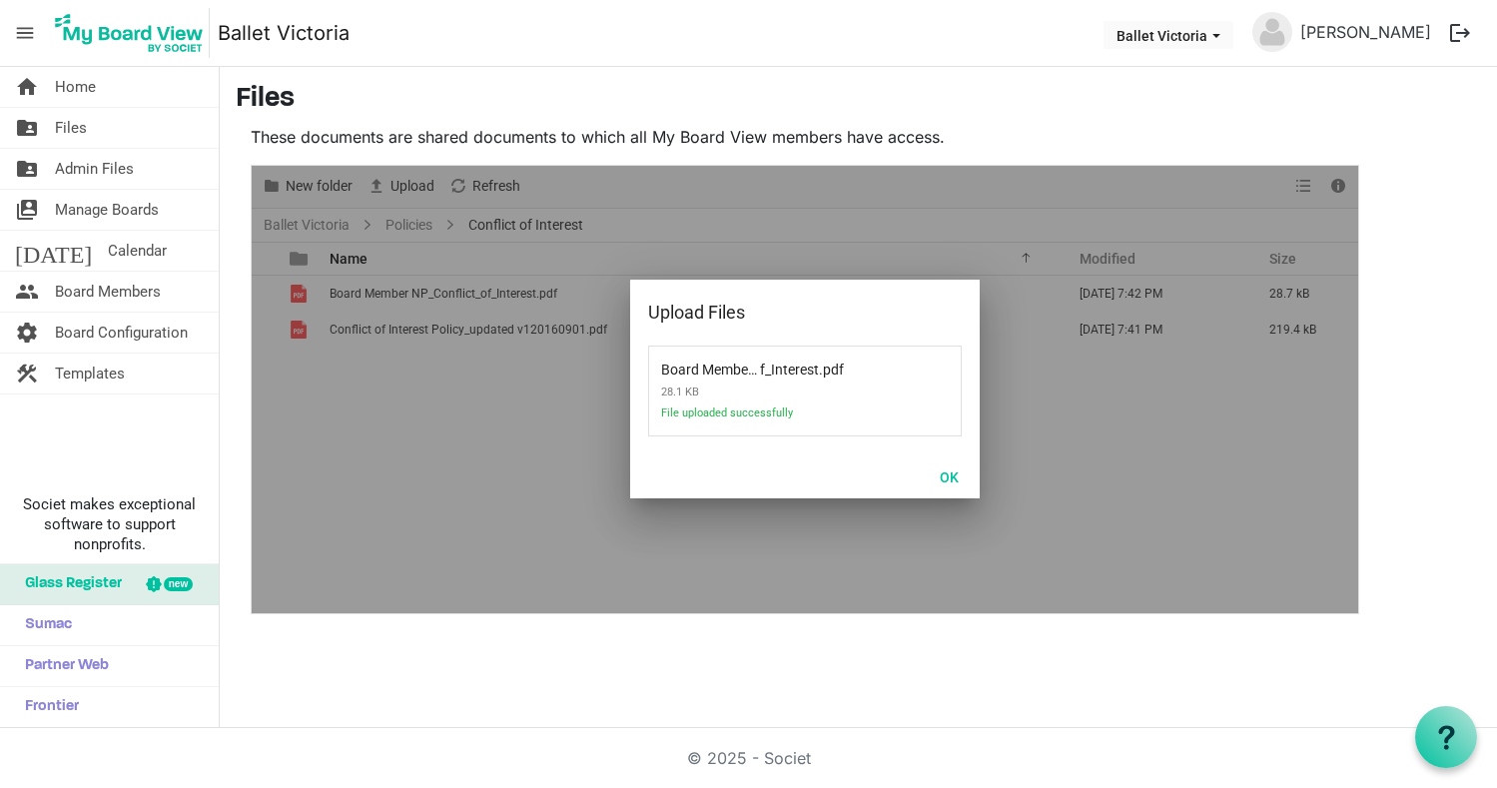
click at [945, 473] on button "OK" at bounding box center [949, 476] width 45 height 28
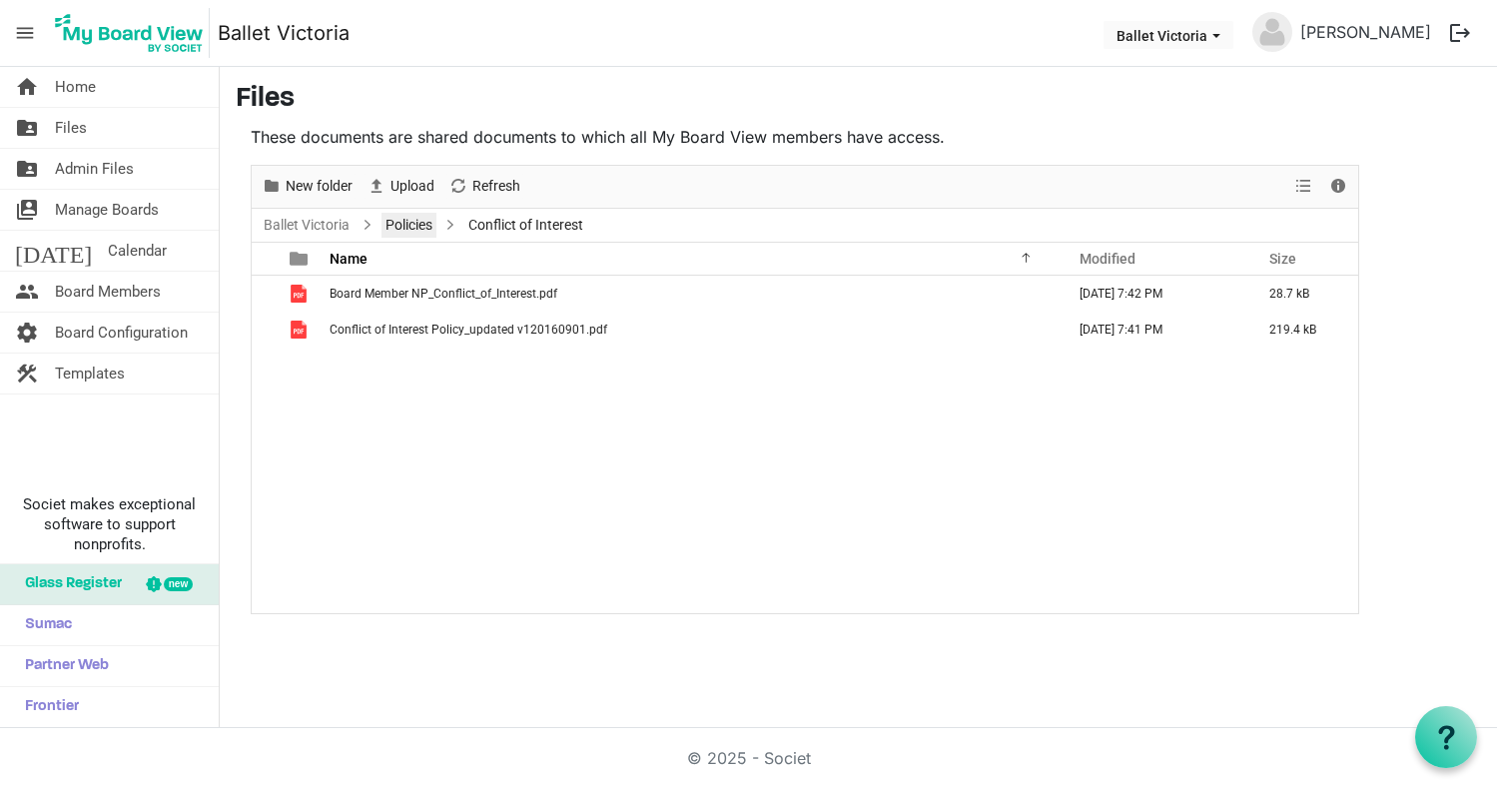
click at [412, 222] on link "Policies" at bounding box center [408, 225] width 55 height 25
click at [0, 0] on div at bounding box center [0, 0] width 0 height 0
click at [294, 185] on span "New folder" at bounding box center [319, 186] width 71 height 25
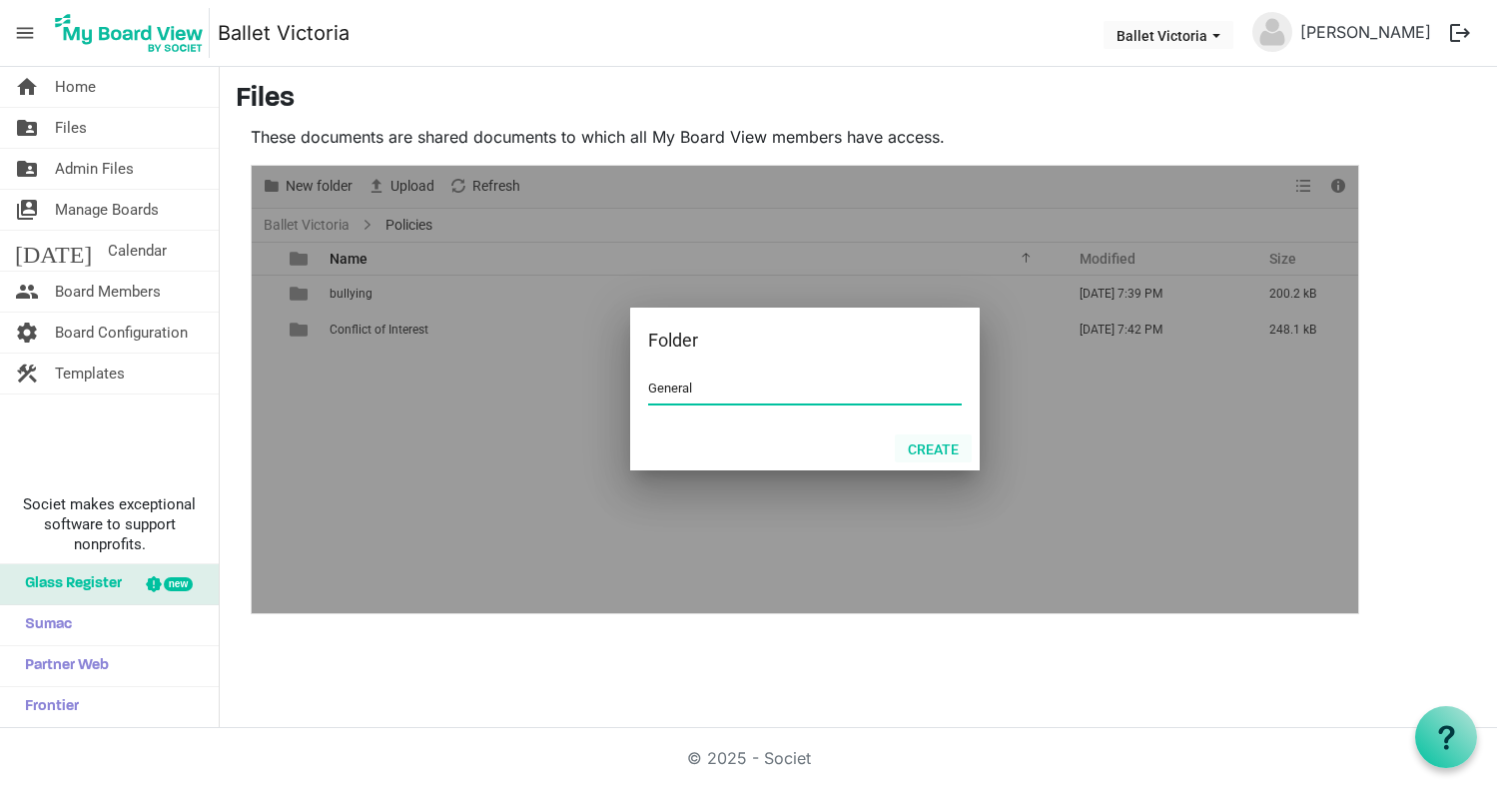
type input "General"
click at [929, 446] on button "Create" at bounding box center [933, 448] width 77 height 28
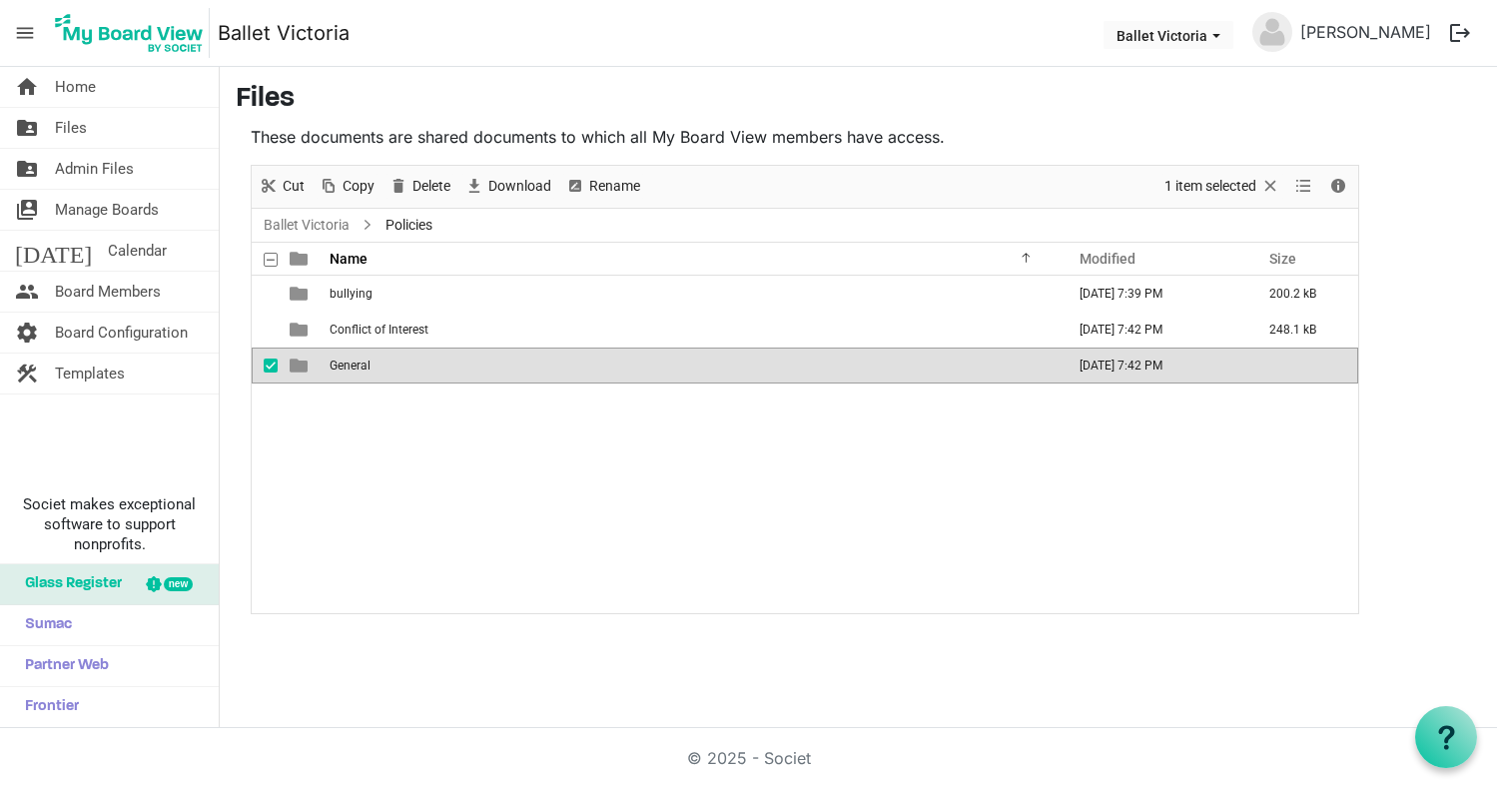
click at [296, 367] on span "is template cell column header type" at bounding box center [299, 365] width 18 height 18
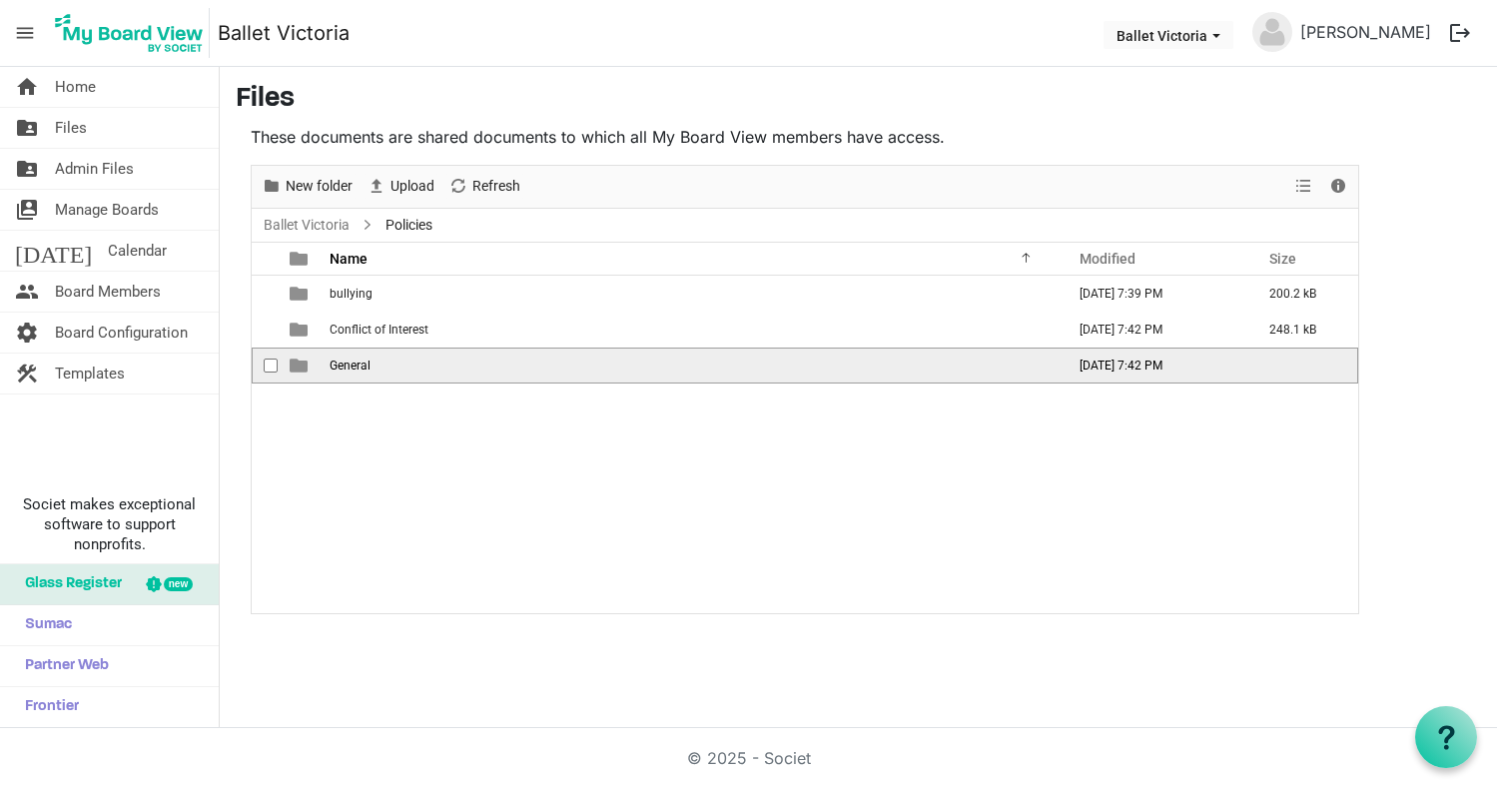
click at [296, 367] on span "is template cell column header type" at bounding box center [299, 365] width 18 height 18
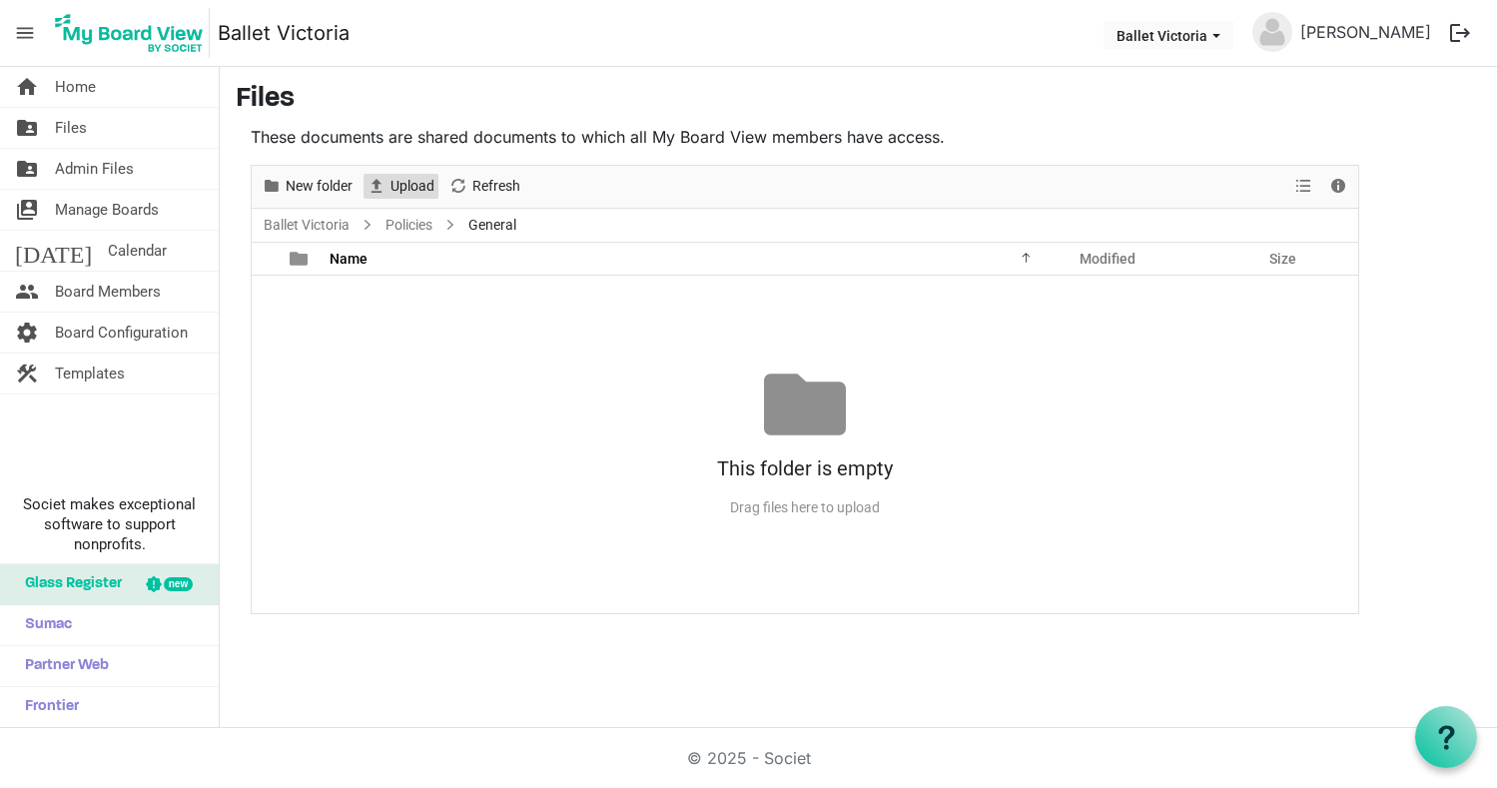
click at [401, 188] on span "Upload" at bounding box center [412, 186] width 48 height 25
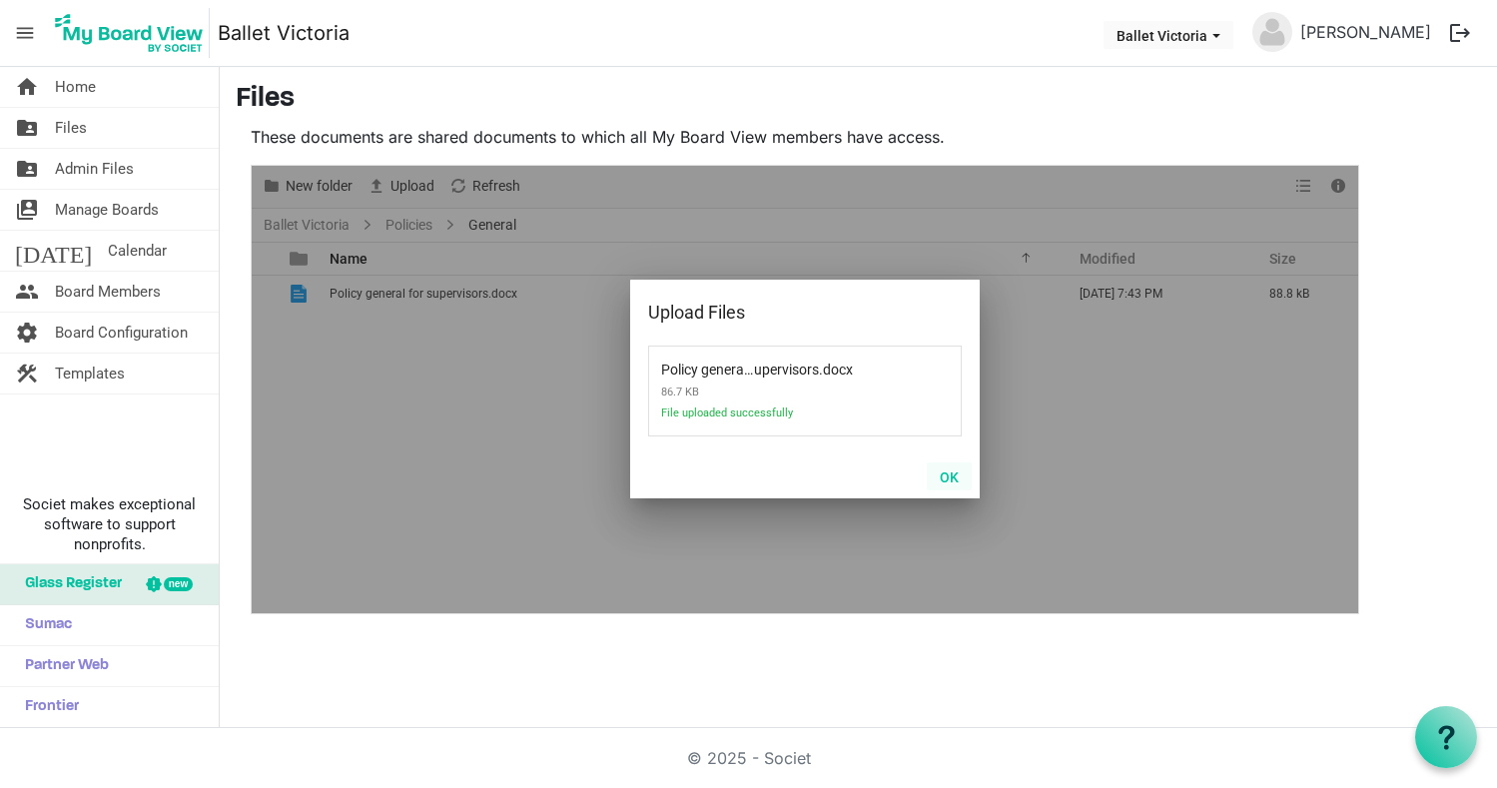
click at [947, 473] on button "OK" at bounding box center [949, 476] width 45 height 28
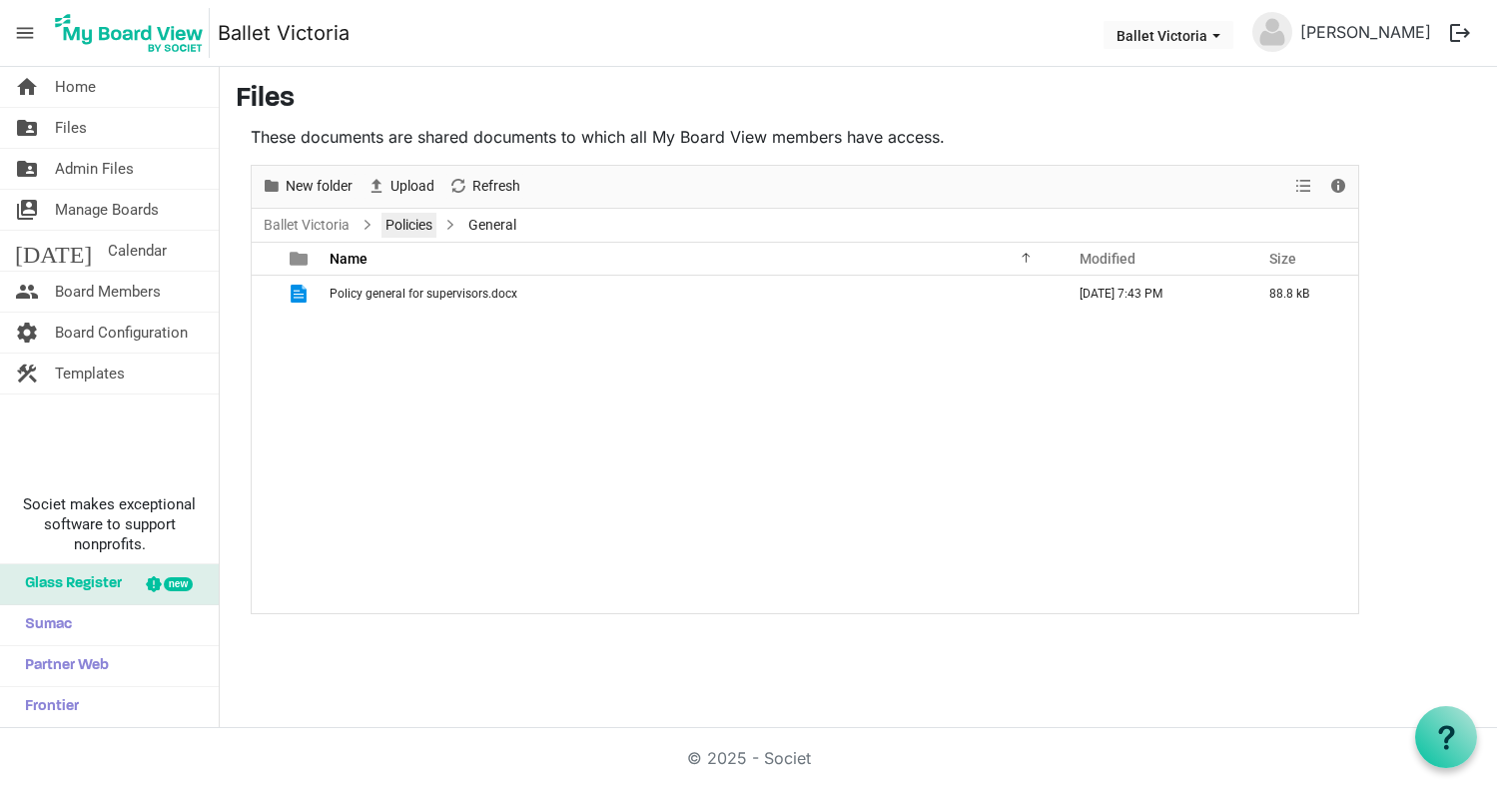
click at [394, 219] on link "Policies" at bounding box center [408, 225] width 55 height 25
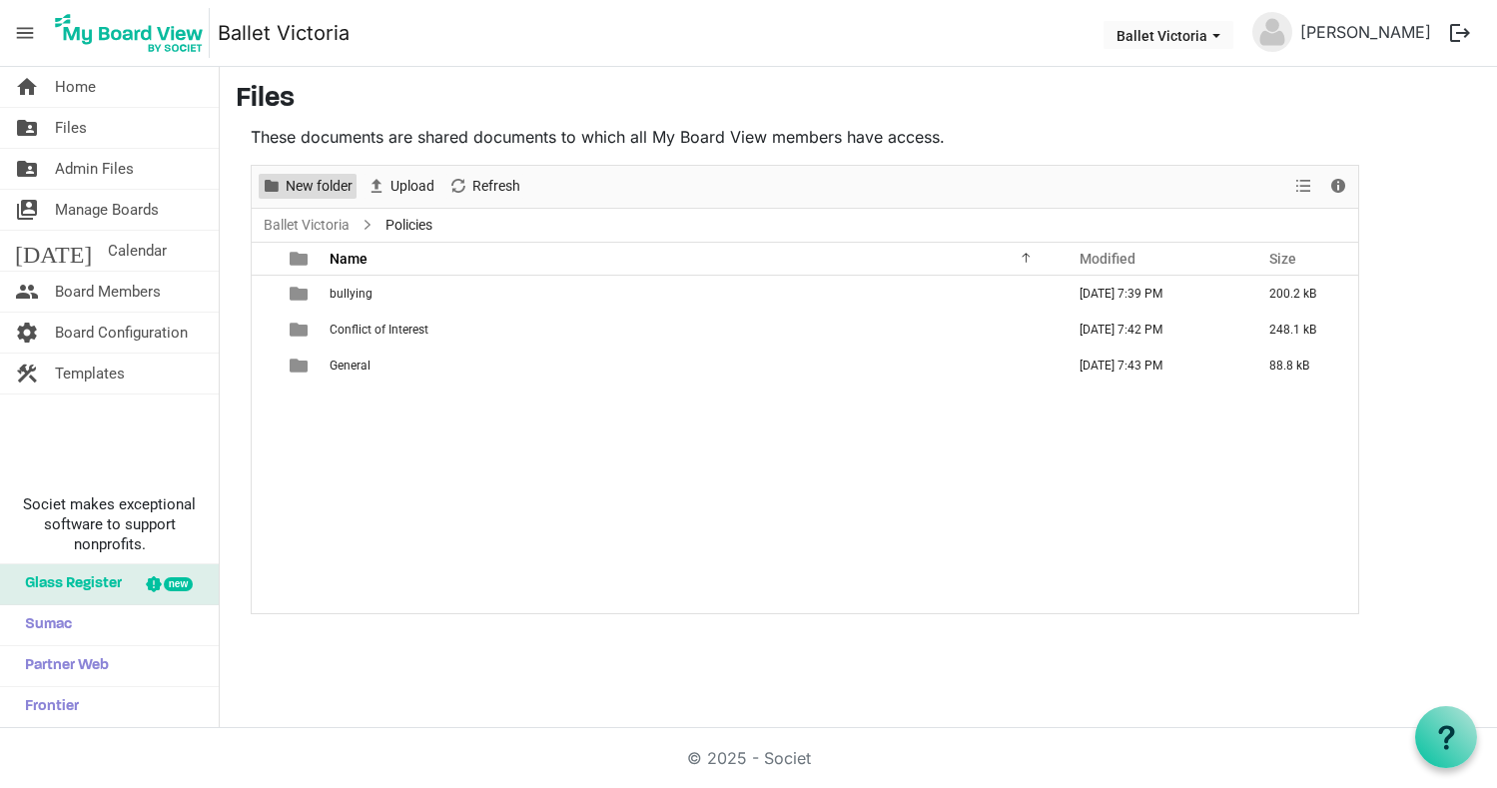
click at [318, 184] on span "New folder" at bounding box center [319, 186] width 71 height 25
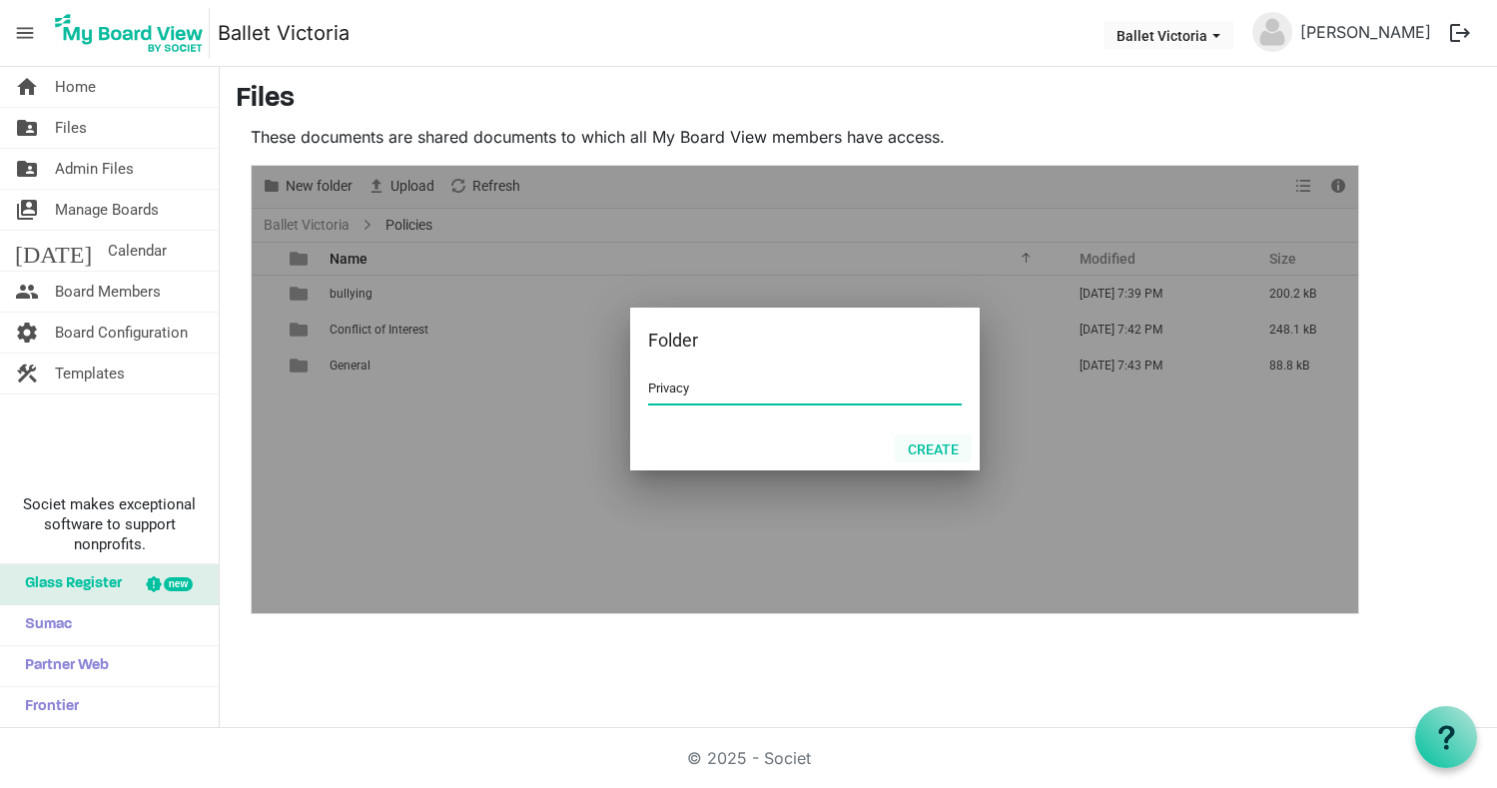
type input "Privacy"
click at [937, 447] on button "Create" at bounding box center [933, 448] width 77 height 28
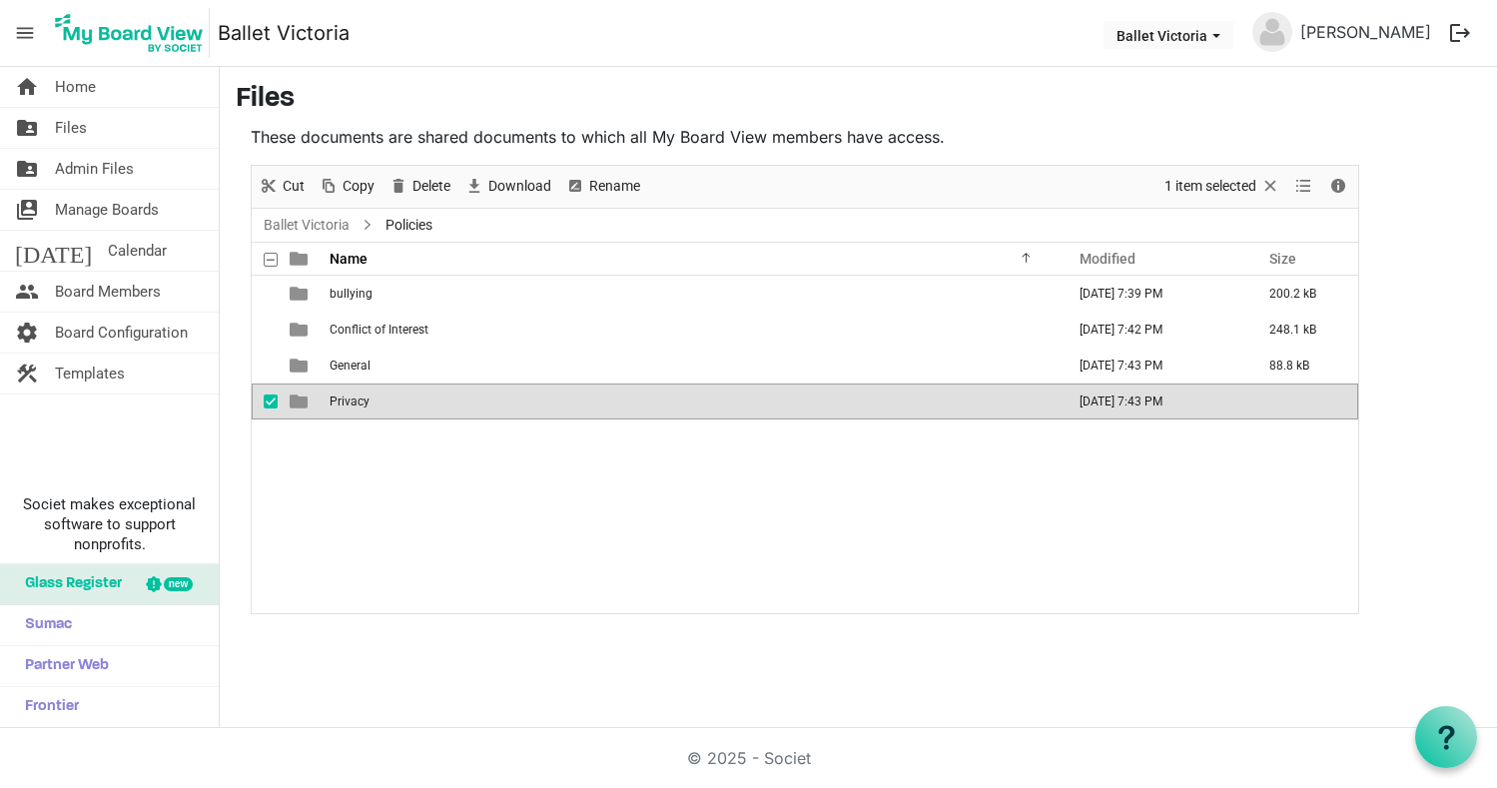
click at [297, 402] on span "is template cell column header type" at bounding box center [299, 401] width 18 height 18
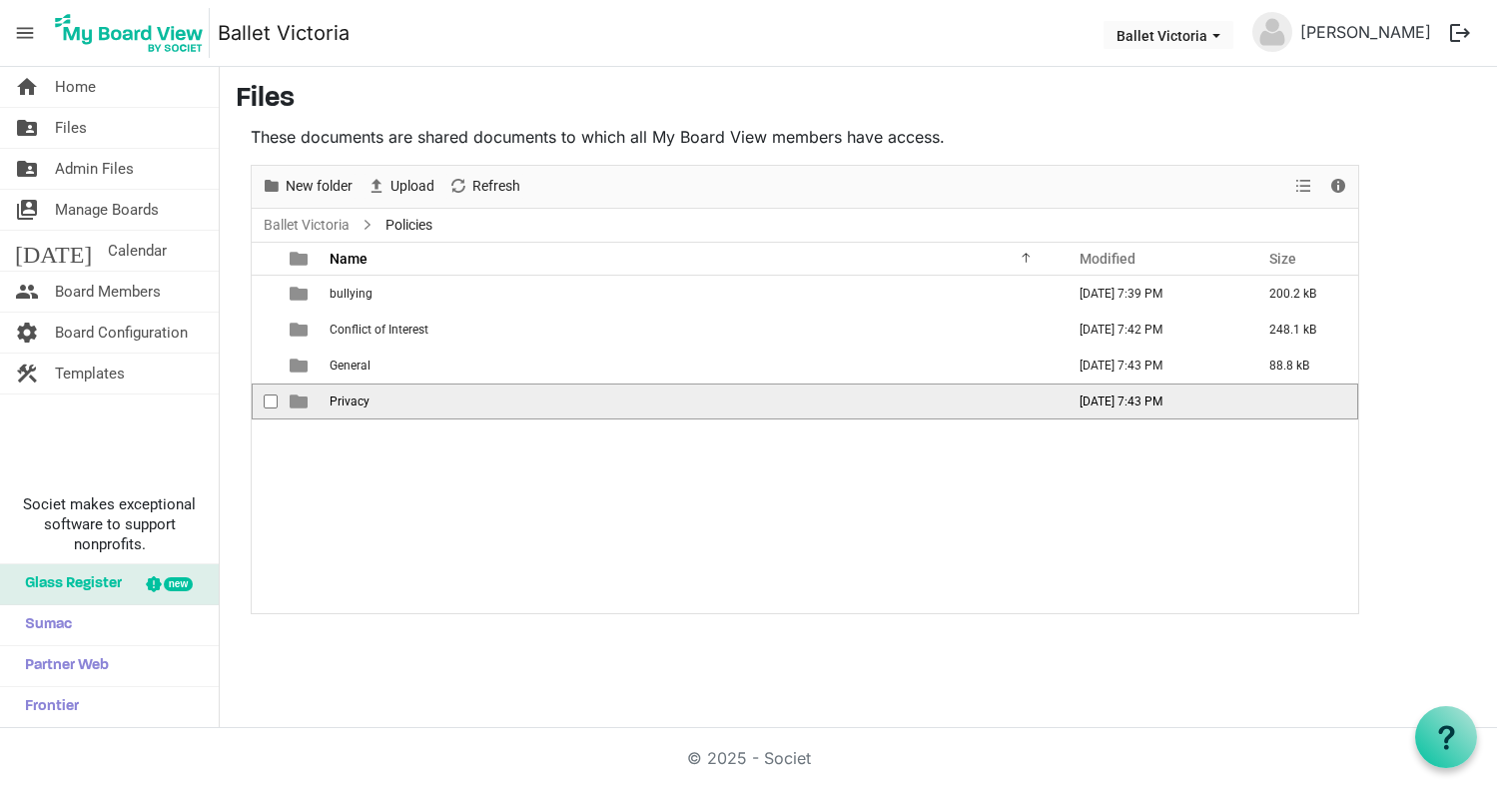
click at [297, 402] on span "is template cell column header type" at bounding box center [299, 401] width 18 height 18
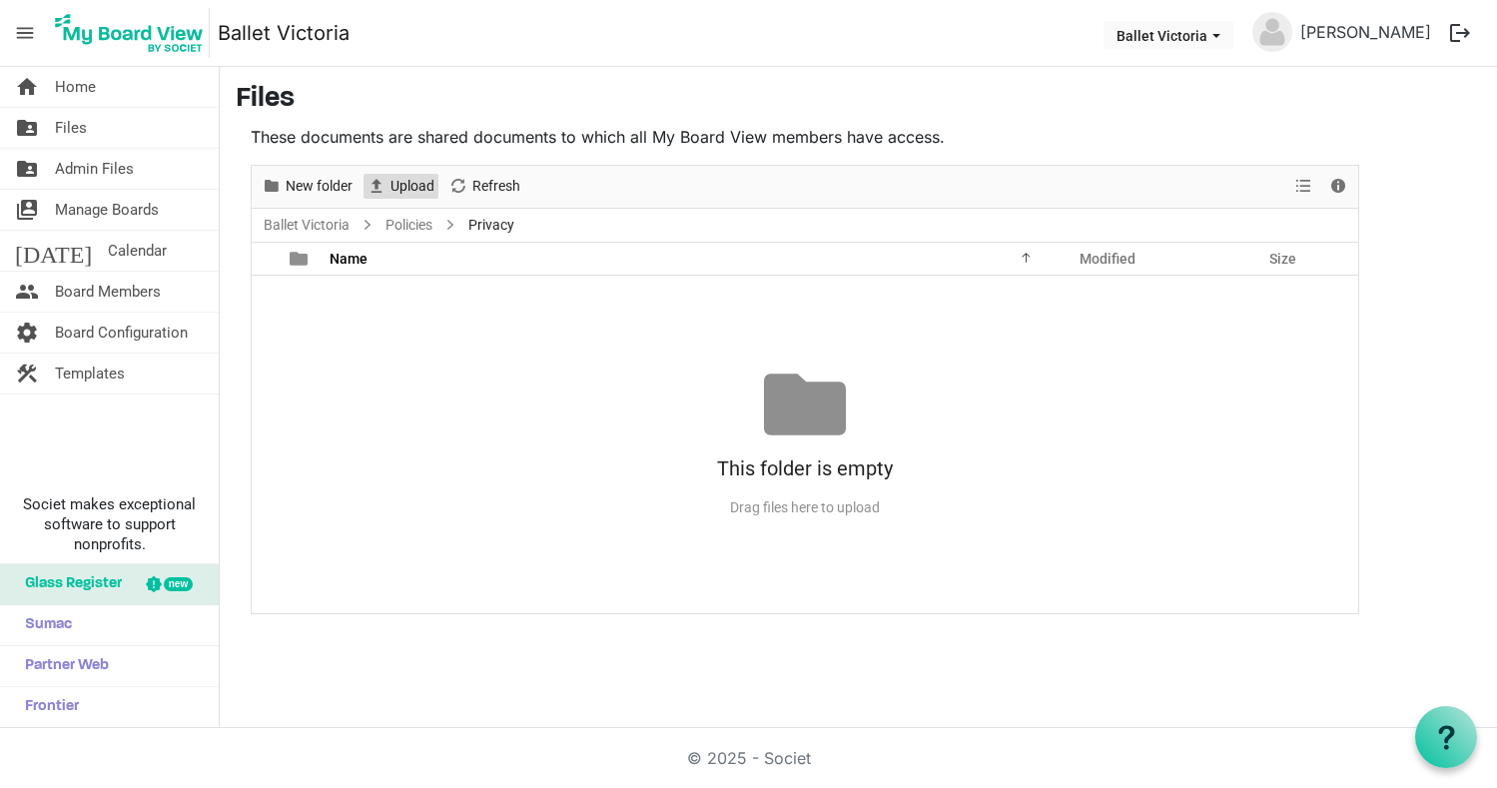
click at [406, 187] on span "Upload" at bounding box center [412, 186] width 48 height 25
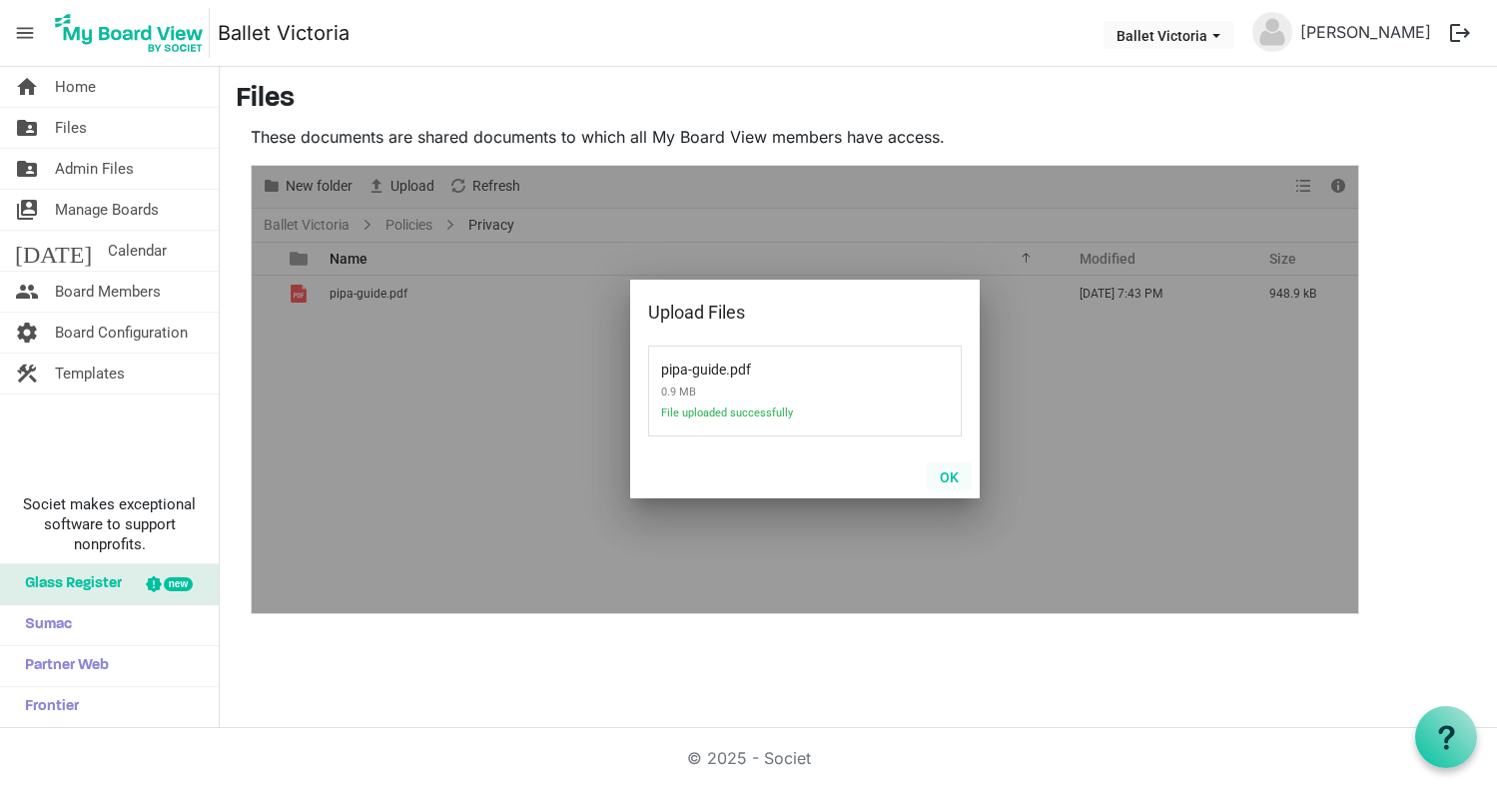
click at [946, 472] on button "OK" at bounding box center [949, 476] width 45 height 28
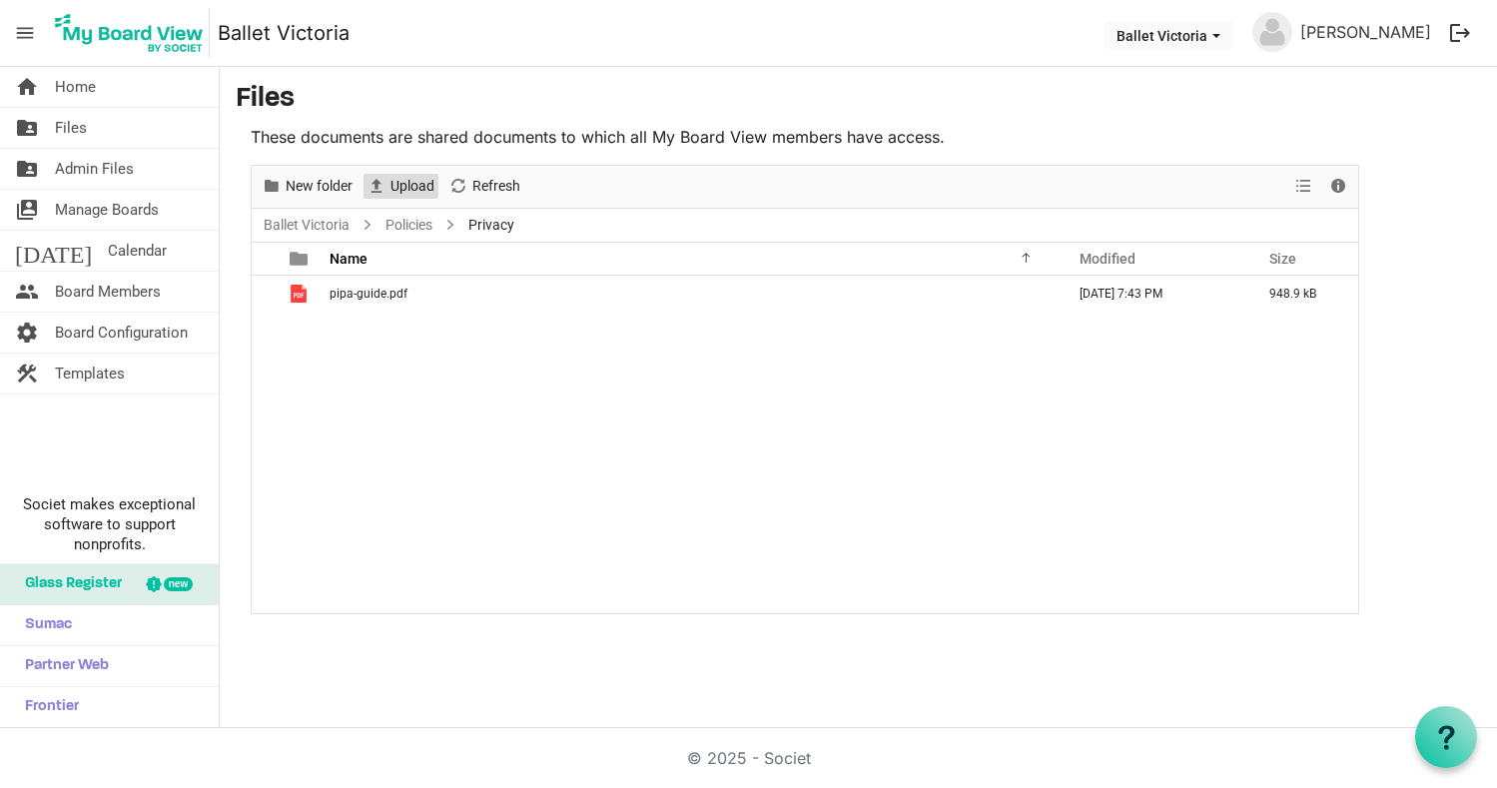
click at [405, 179] on span "Upload" at bounding box center [412, 186] width 48 height 25
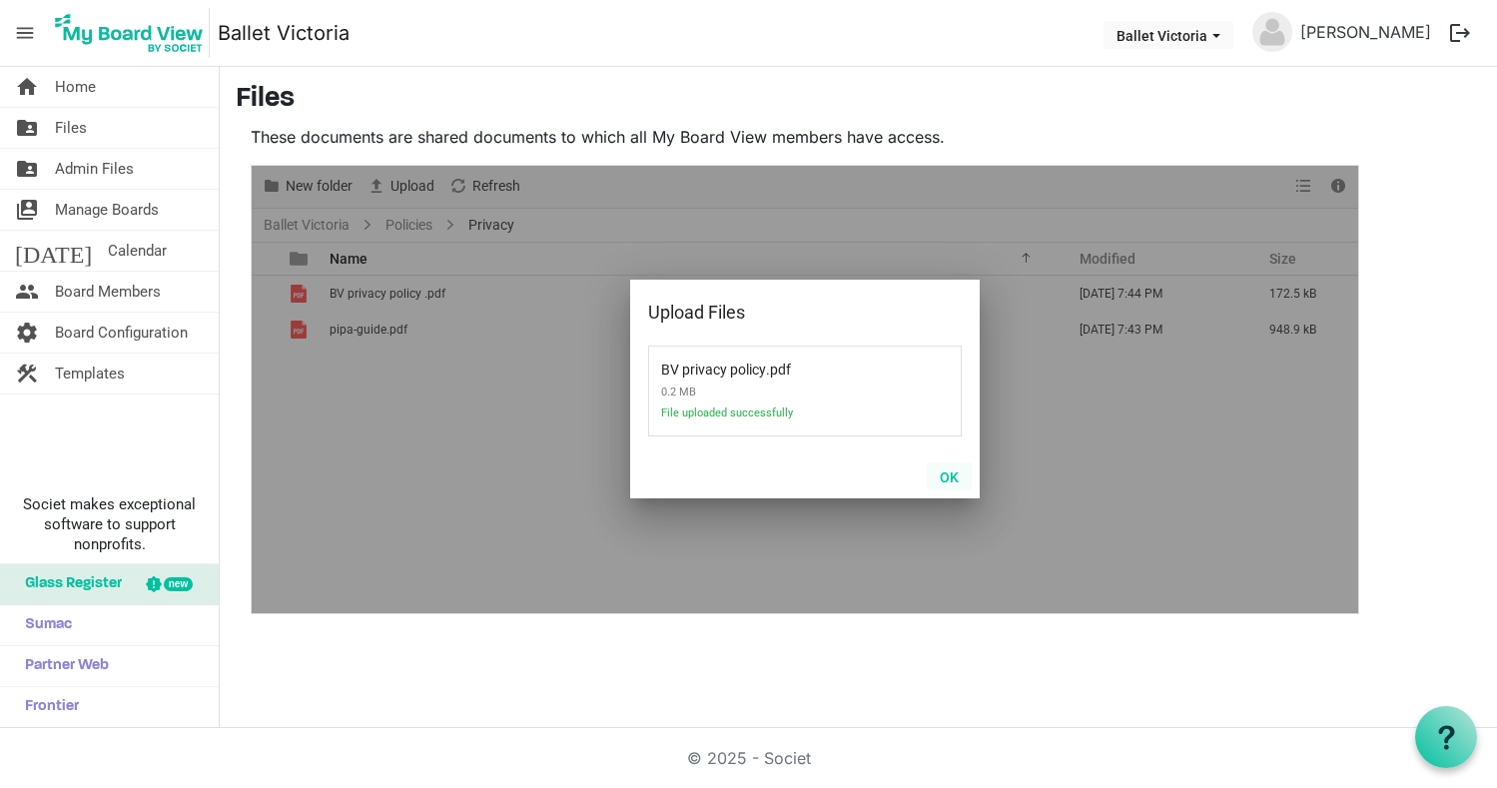
click at [953, 475] on button "OK" at bounding box center [949, 476] width 45 height 28
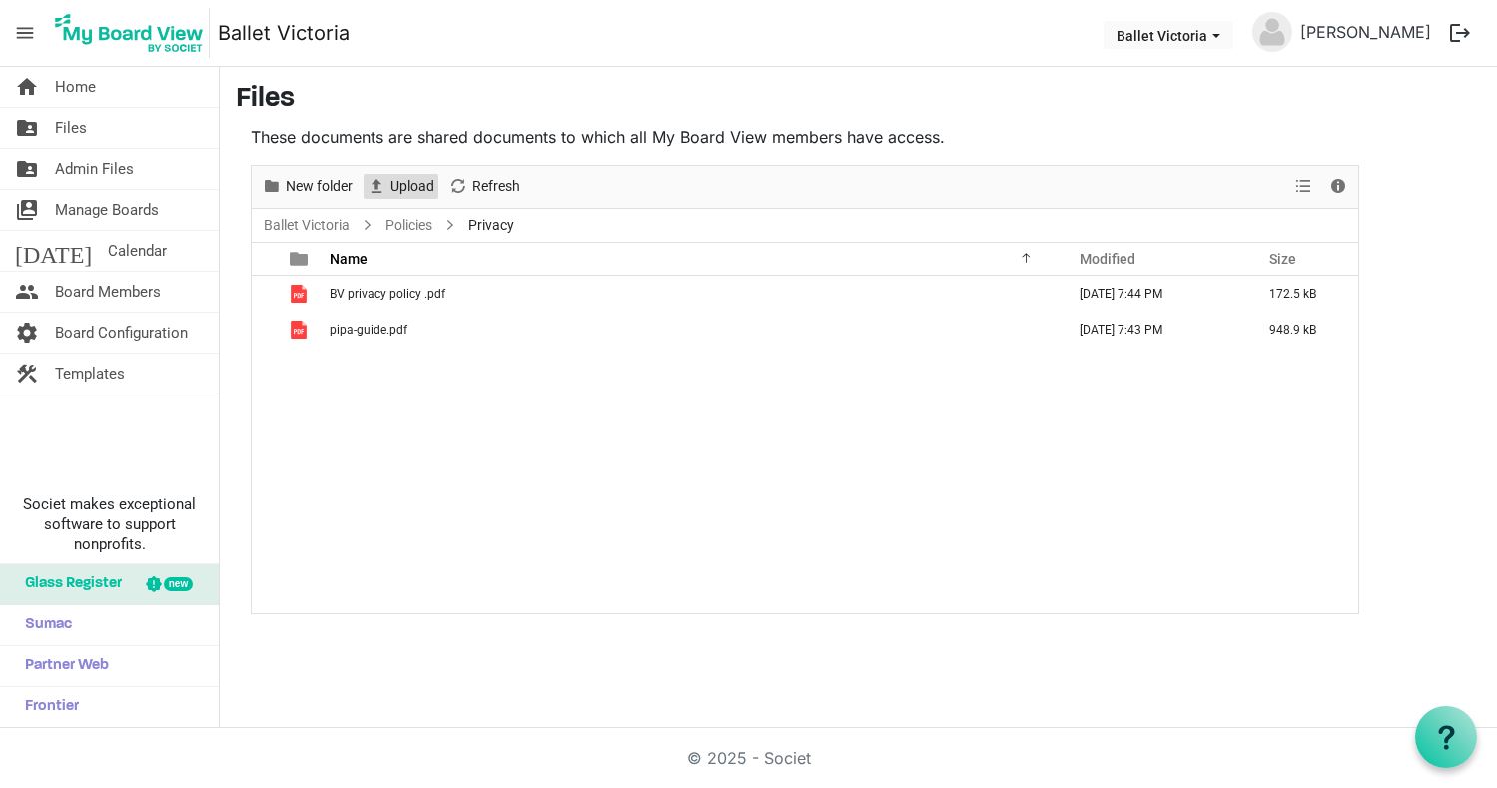
click at [404, 189] on span "Upload" at bounding box center [412, 186] width 48 height 25
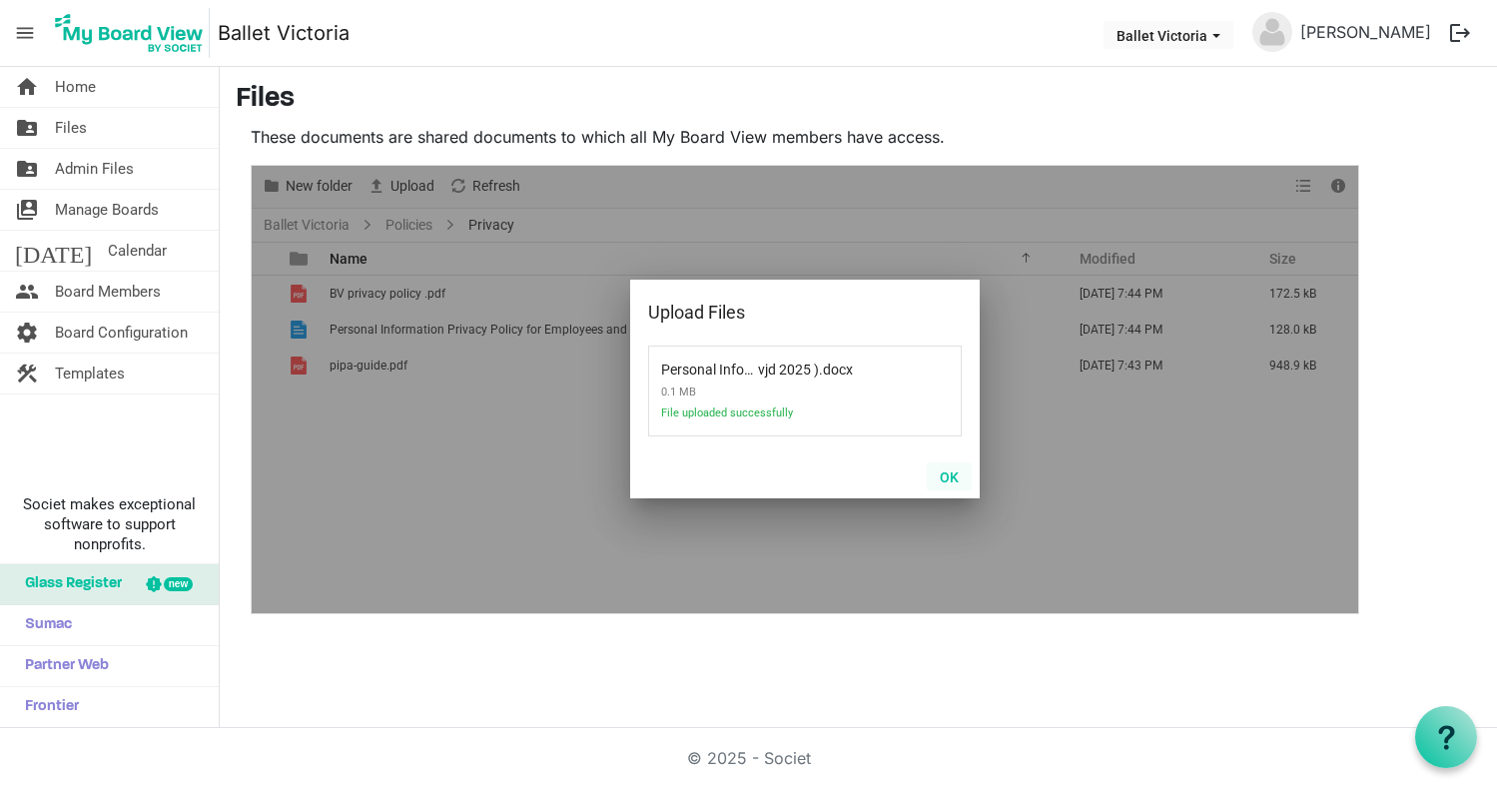
click at [950, 473] on button "OK" at bounding box center [949, 476] width 45 height 28
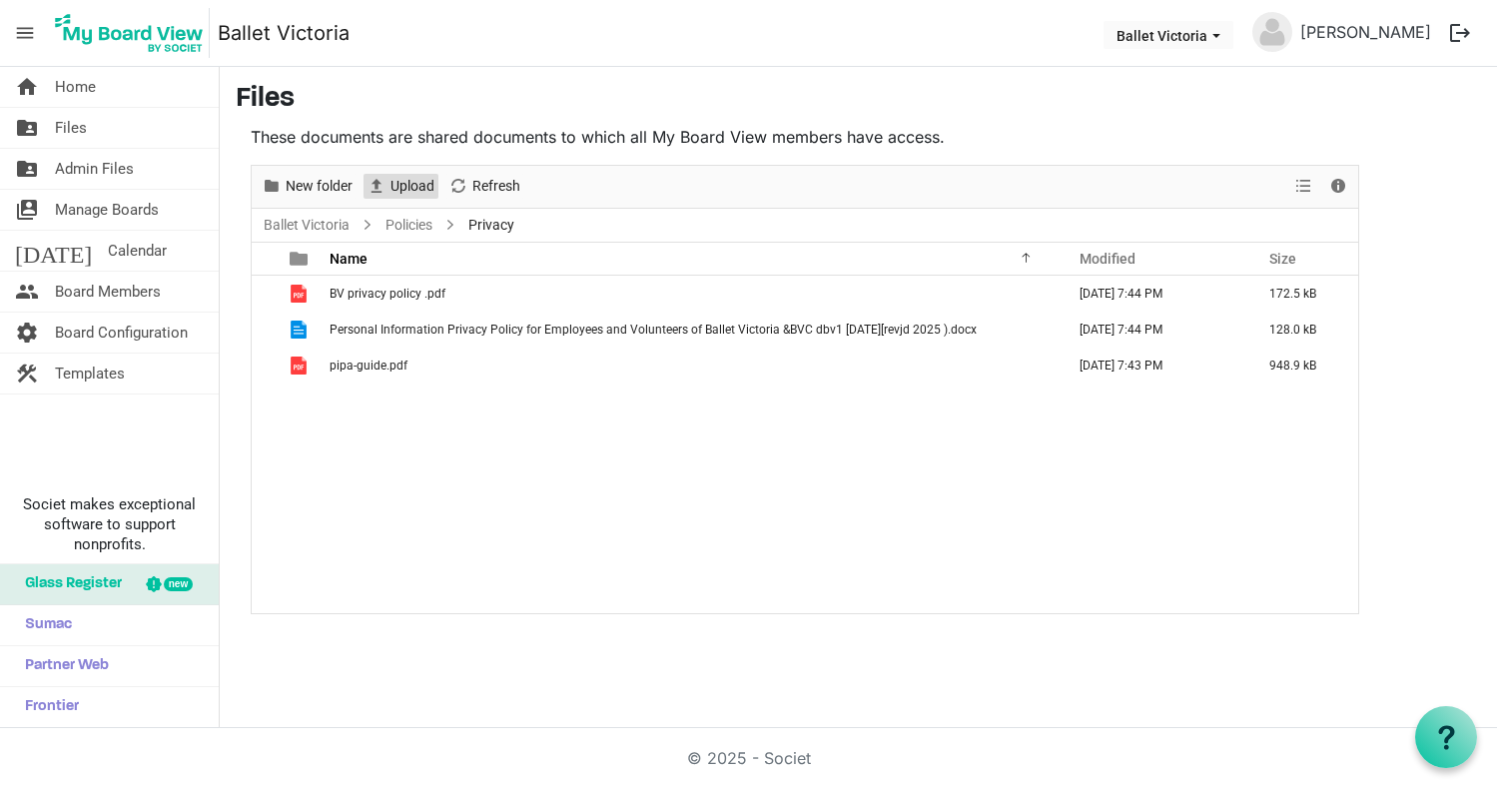
click at [412, 186] on span "Upload" at bounding box center [412, 186] width 48 height 25
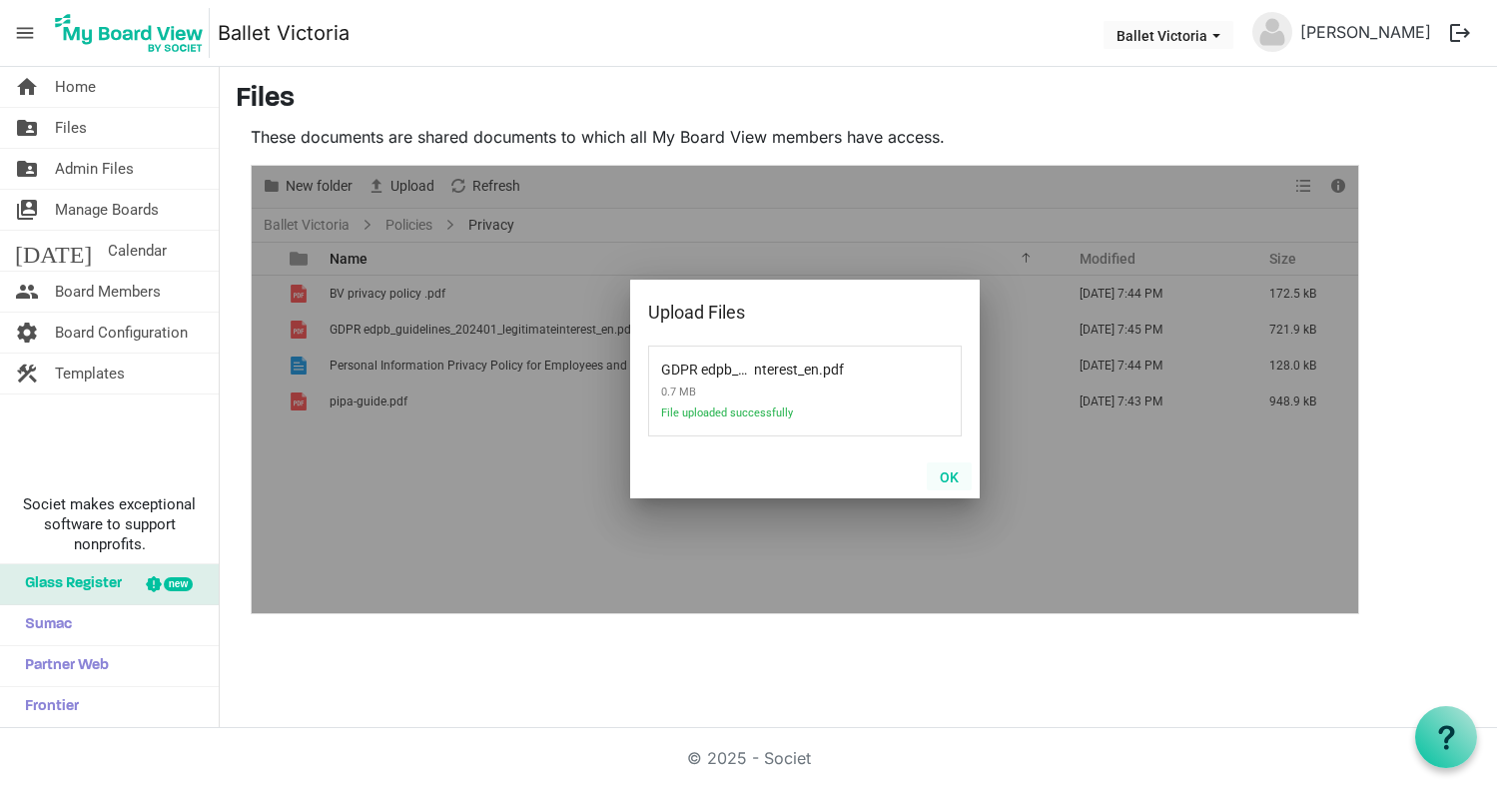
click at [956, 479] on button "OK" at bounding box center [949, 476] width 45 height 28
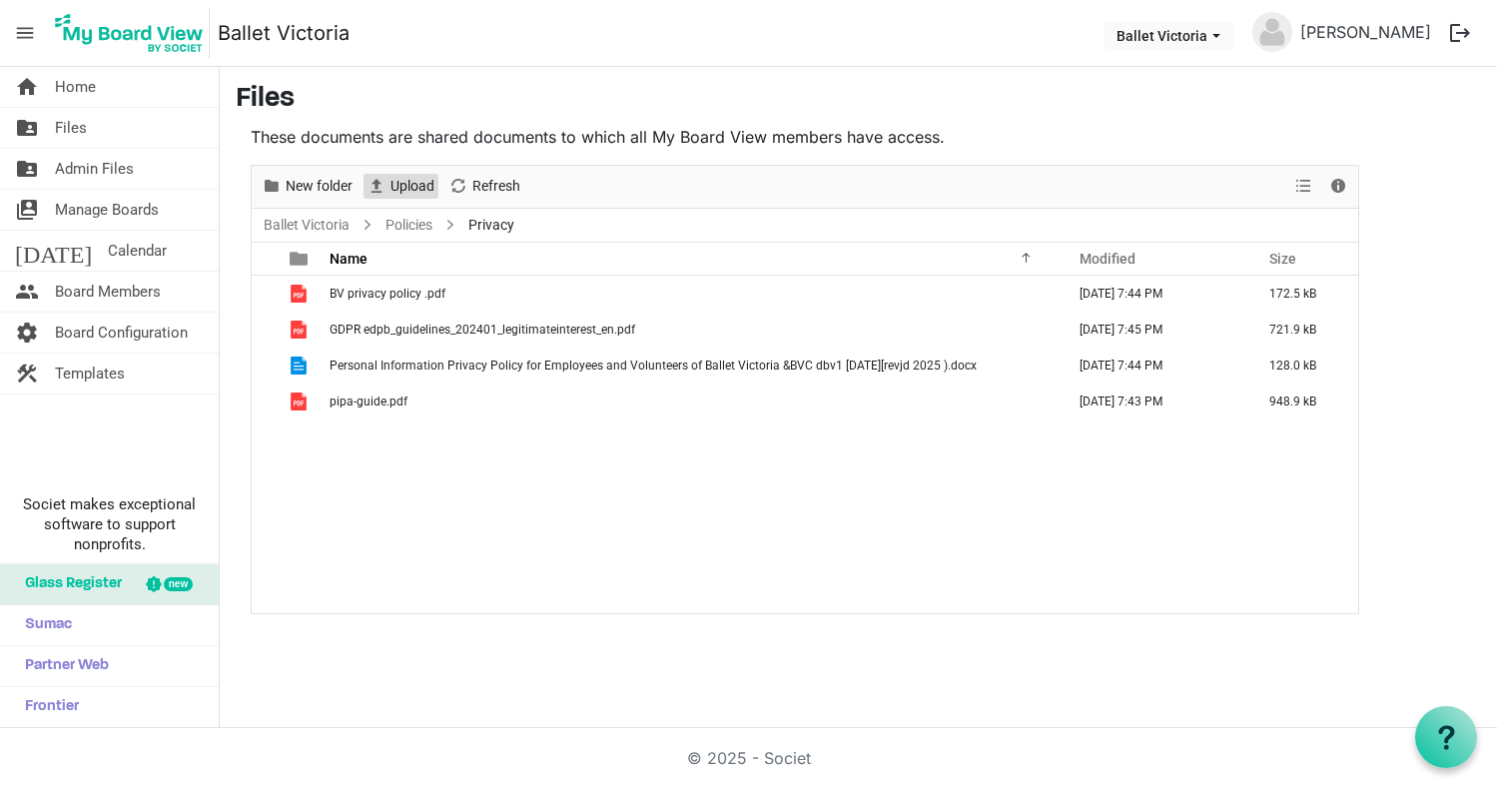
click at [406, 188] on span "Upload" at bounding box center [412, 186] width 48 height 25
click at [418, 225] on link "Policies" at bounding box center [408, 225] width 55 height 25
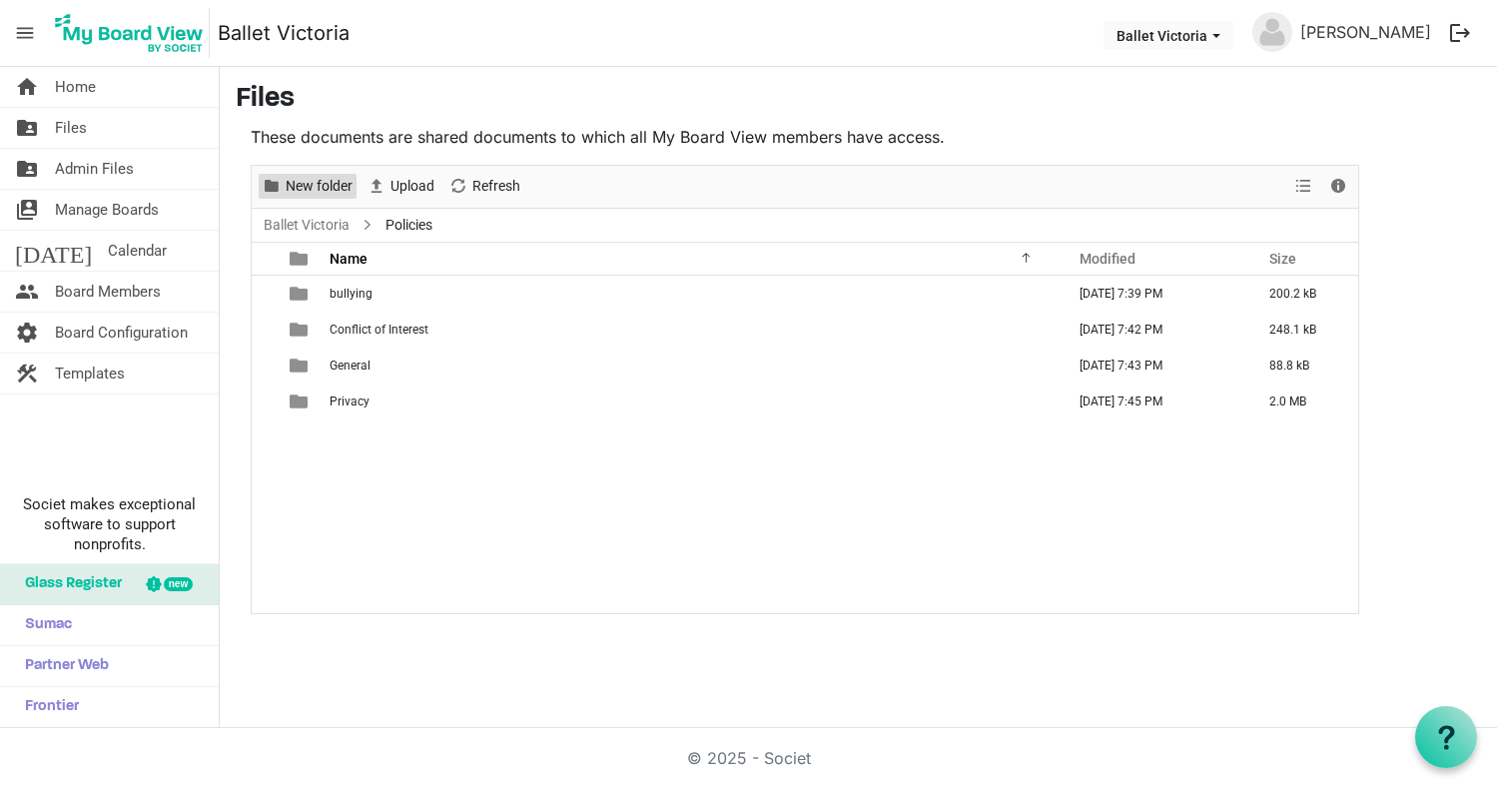
click at [325, 185] on span "New folder" at bounding box center [319, 186] width 71 height 25
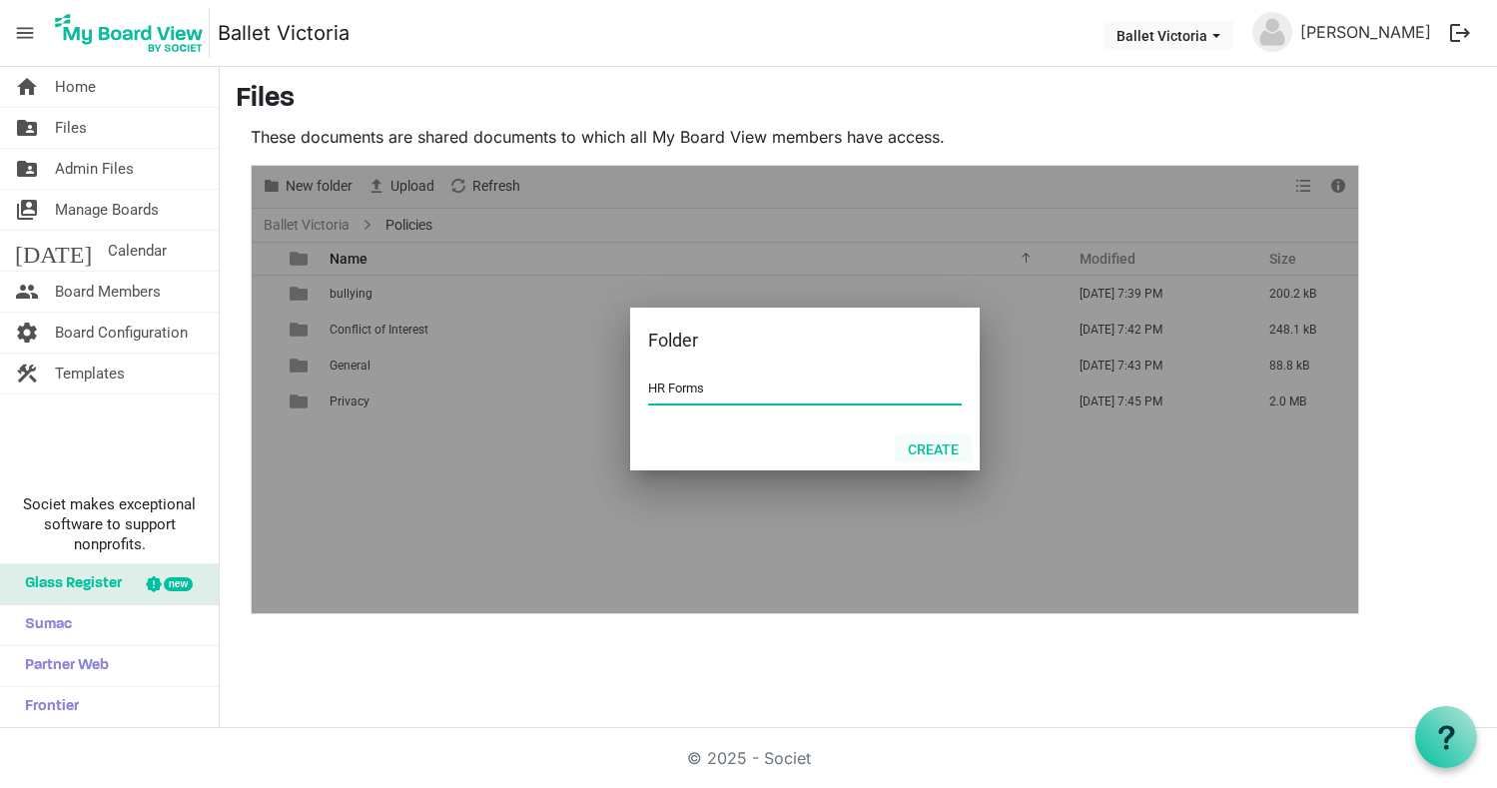
type input "HR Forms"
click at [930, 448] on button "Create" at bounding box center [933, 448] width 77 height 28
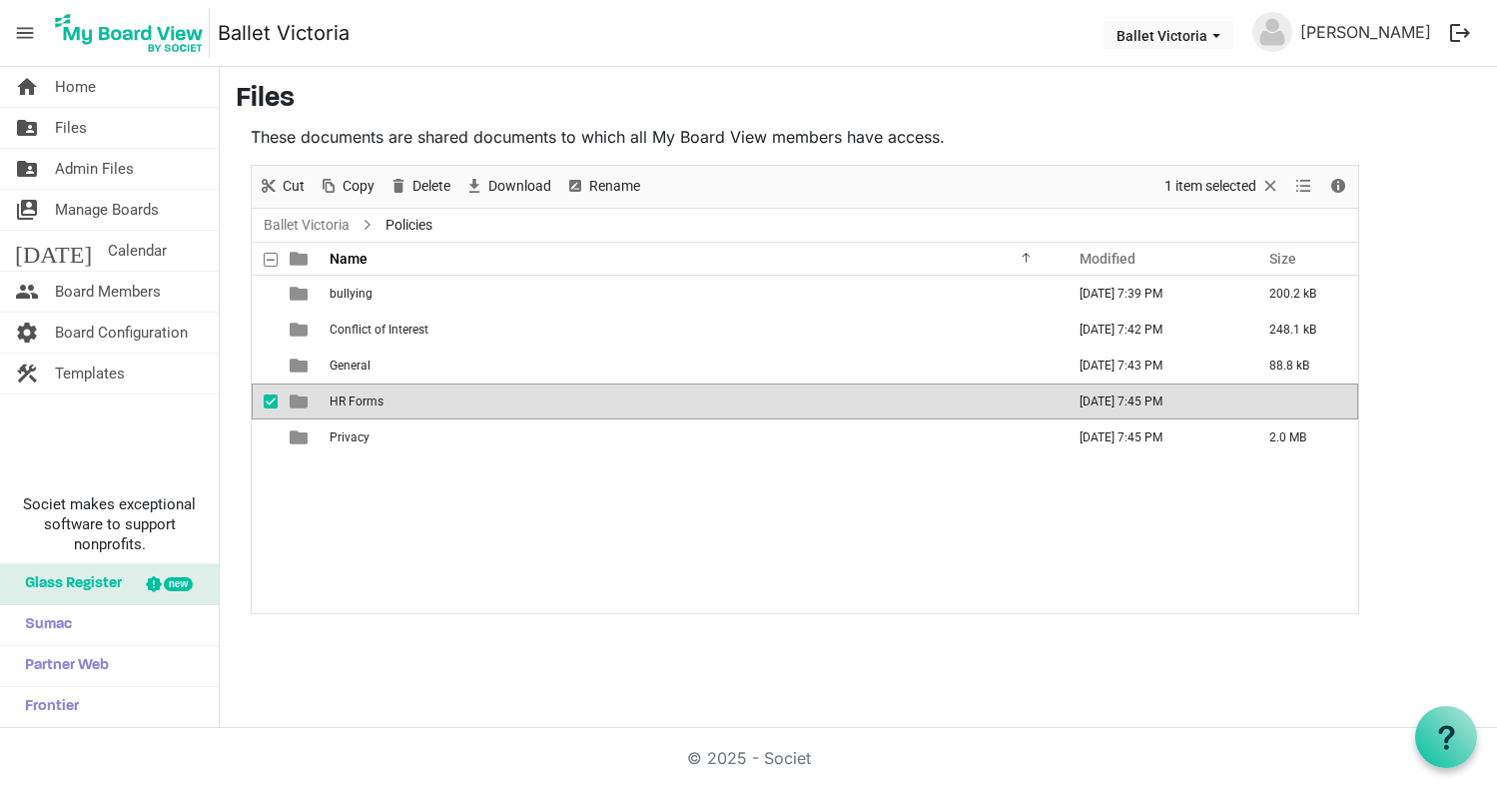
click at [300, 397] on span "is template cell column header type" at bounding box center [299, 401] width 18 height 18
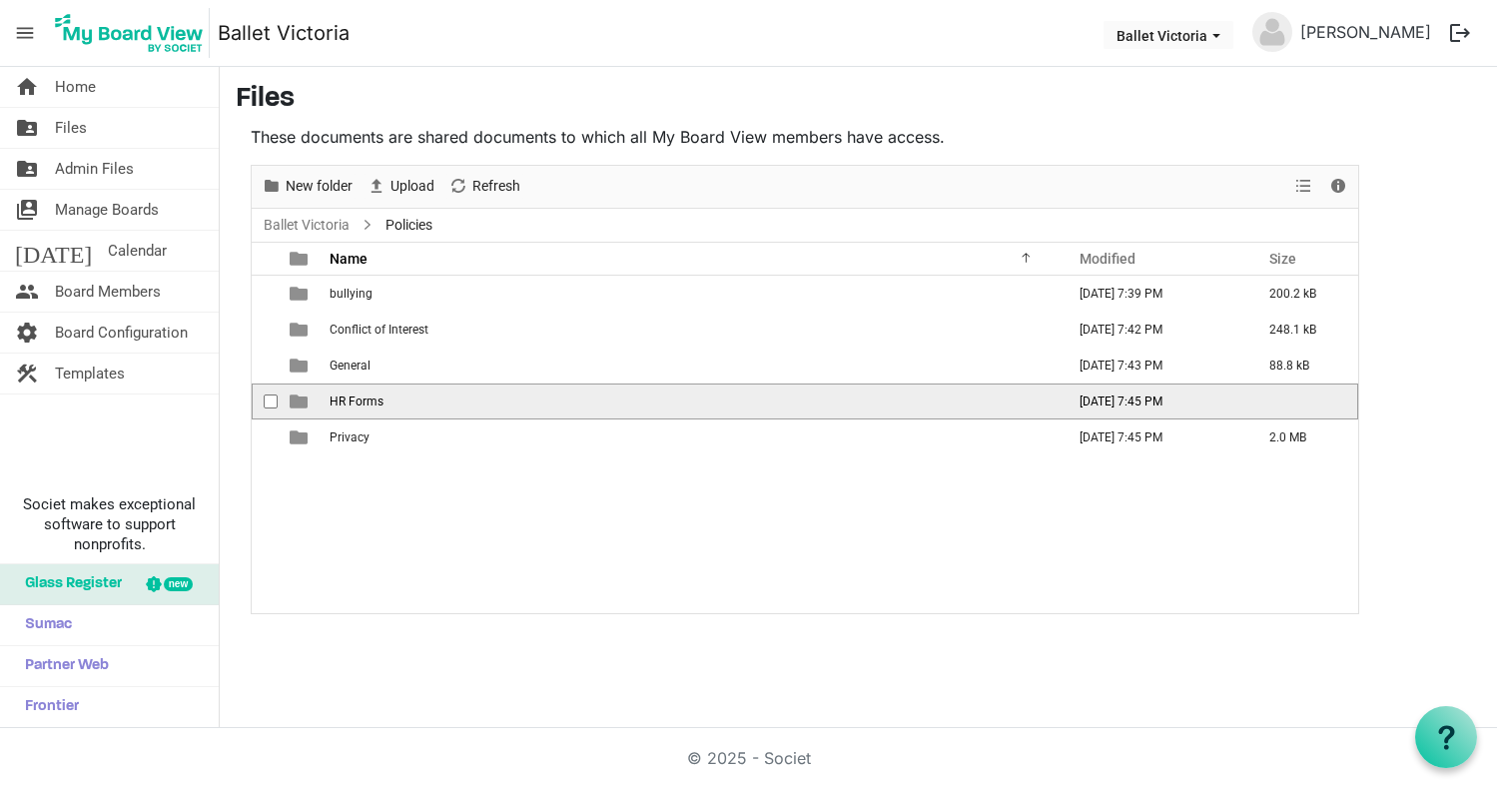
click at [300, 397] on span "is template cell column header type" at bounding box center [299, 401] width 18 height 18
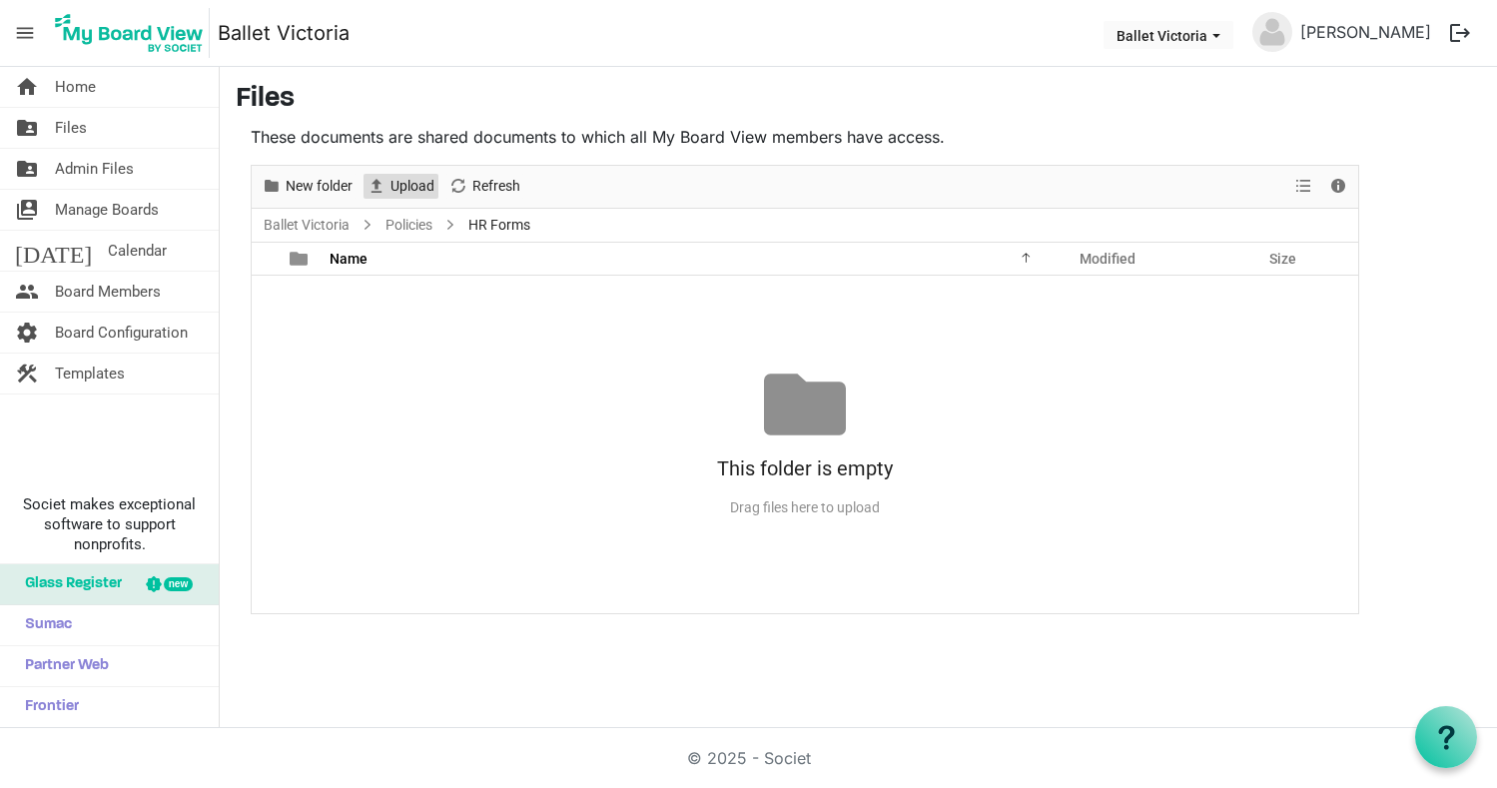
click at [417, 189] on span "Upload" at bounding box center [412, 186] width 48 height 25
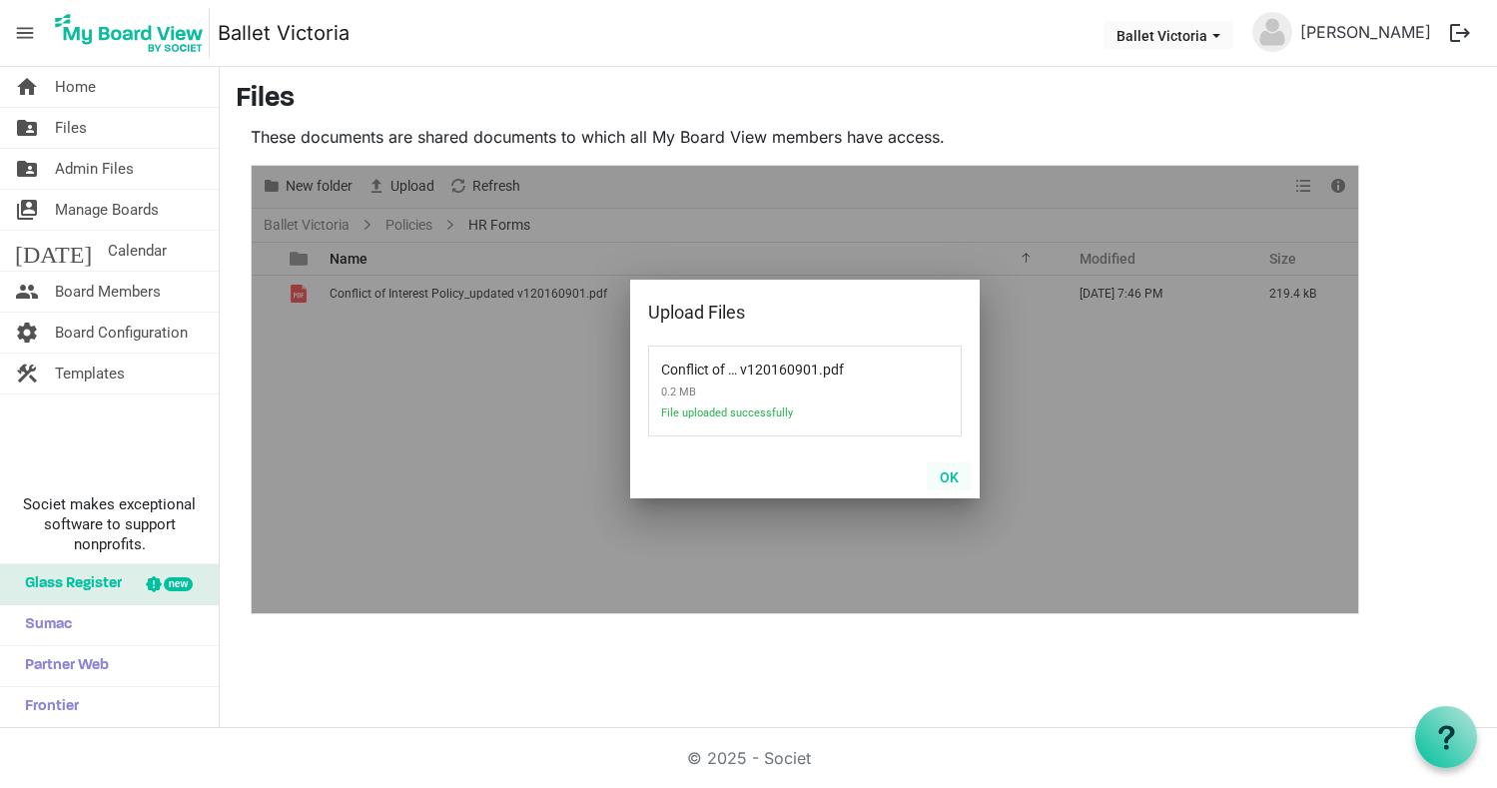
click at [950, 475] on button "OK" at bounding box center [949, 476] width 45 height 28
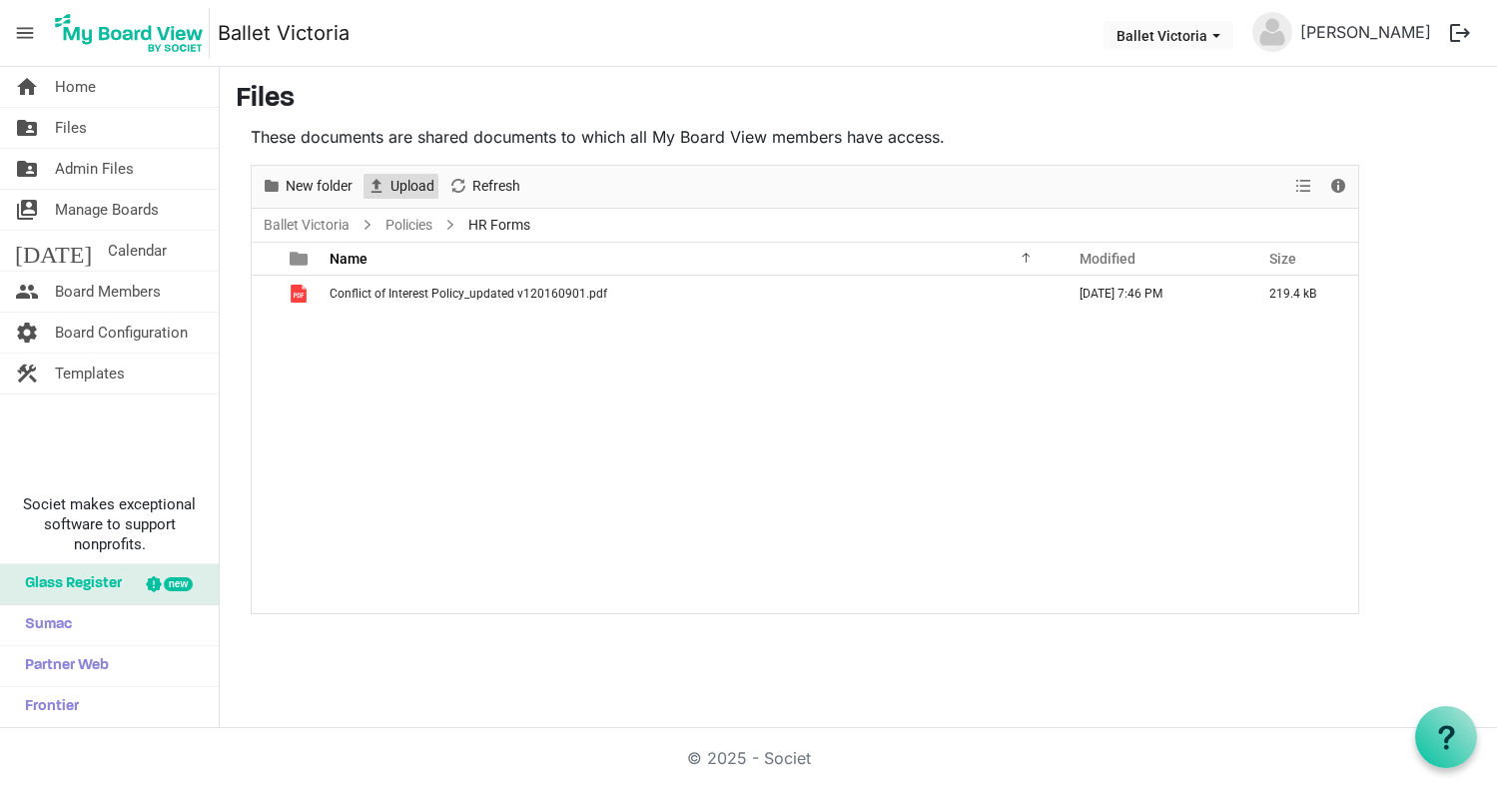
click at [418, 183] on span "Upload" at bounding box center [412, 186] width 48 height 25
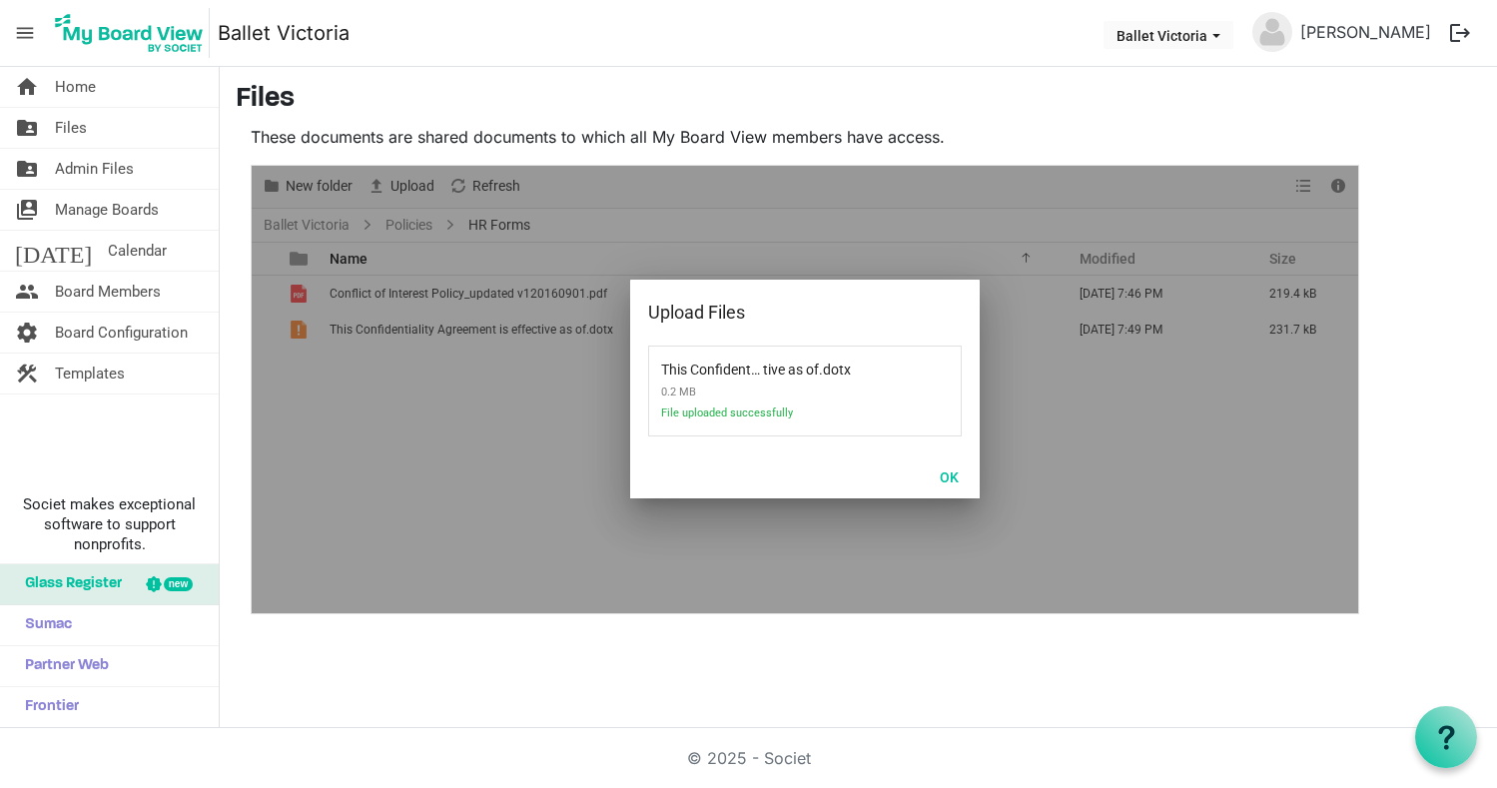
click at [950, 474] on button "OK" at bounding box center [949, 476] width 45 height 28
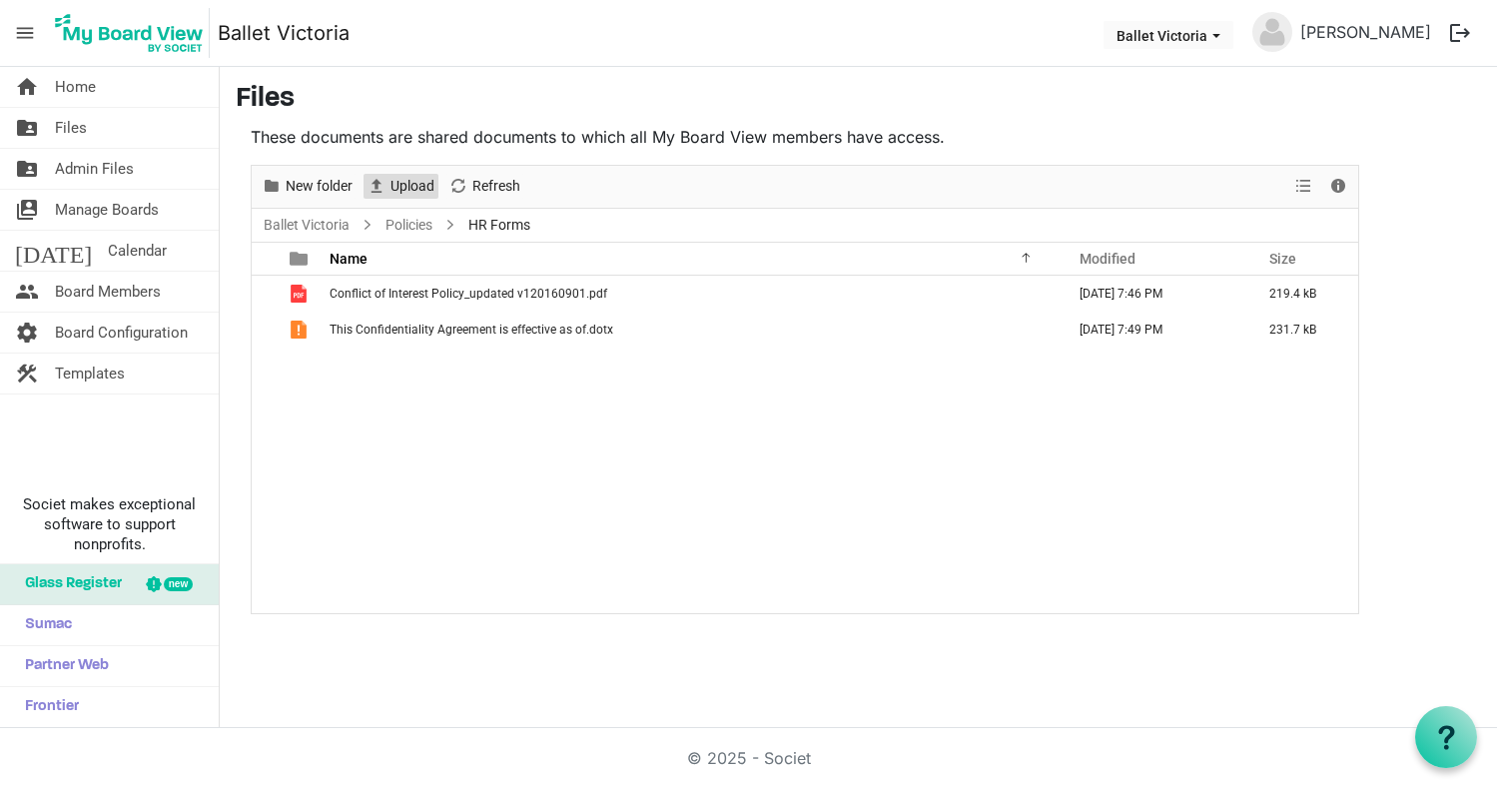
click at [405, 185] on span "Upload" at bounding box center [412, 186] width 48 height 25
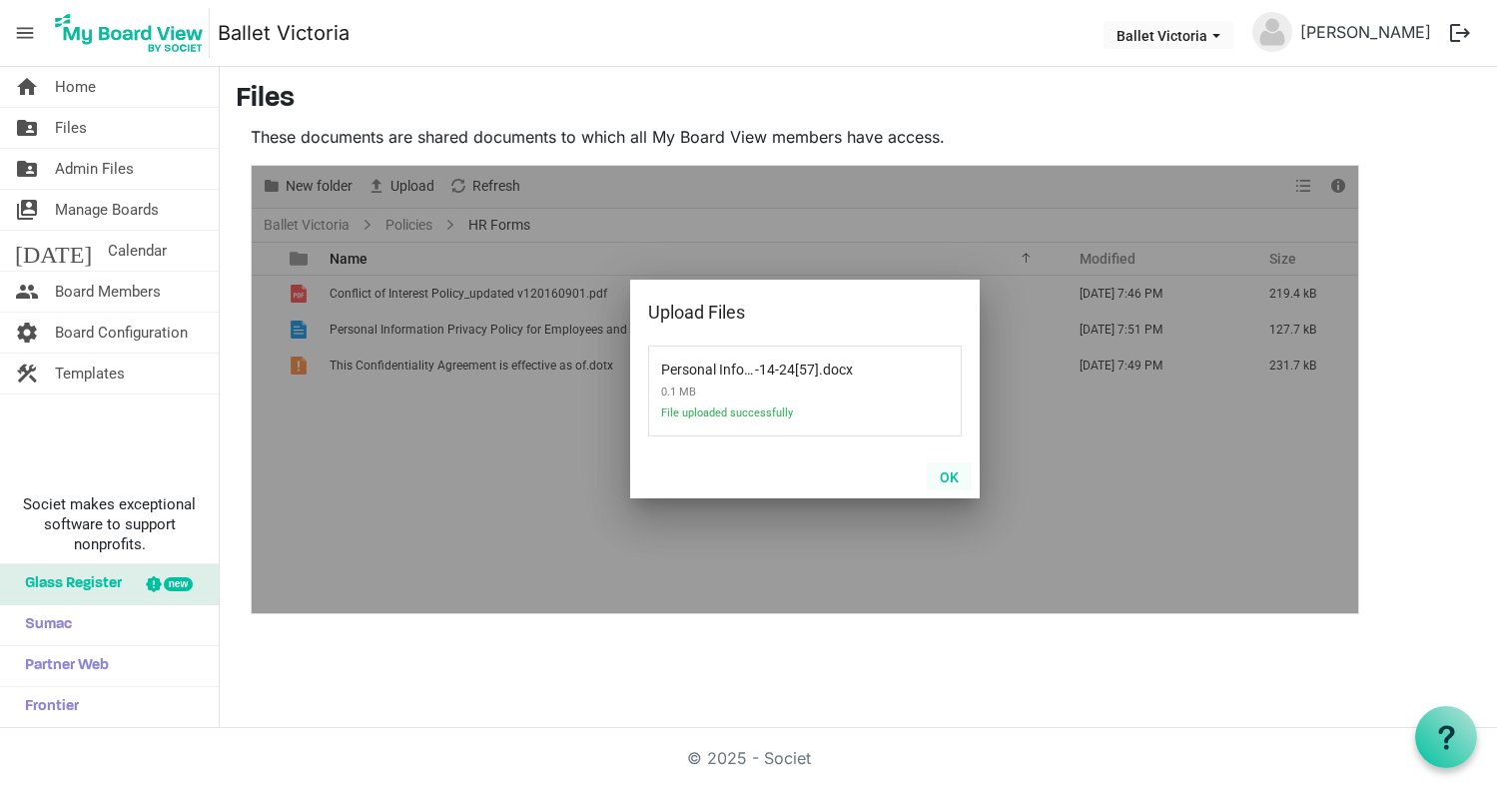
click at [951, 473] on button "OK" at bounding box center [949, 476] width 45 height 28
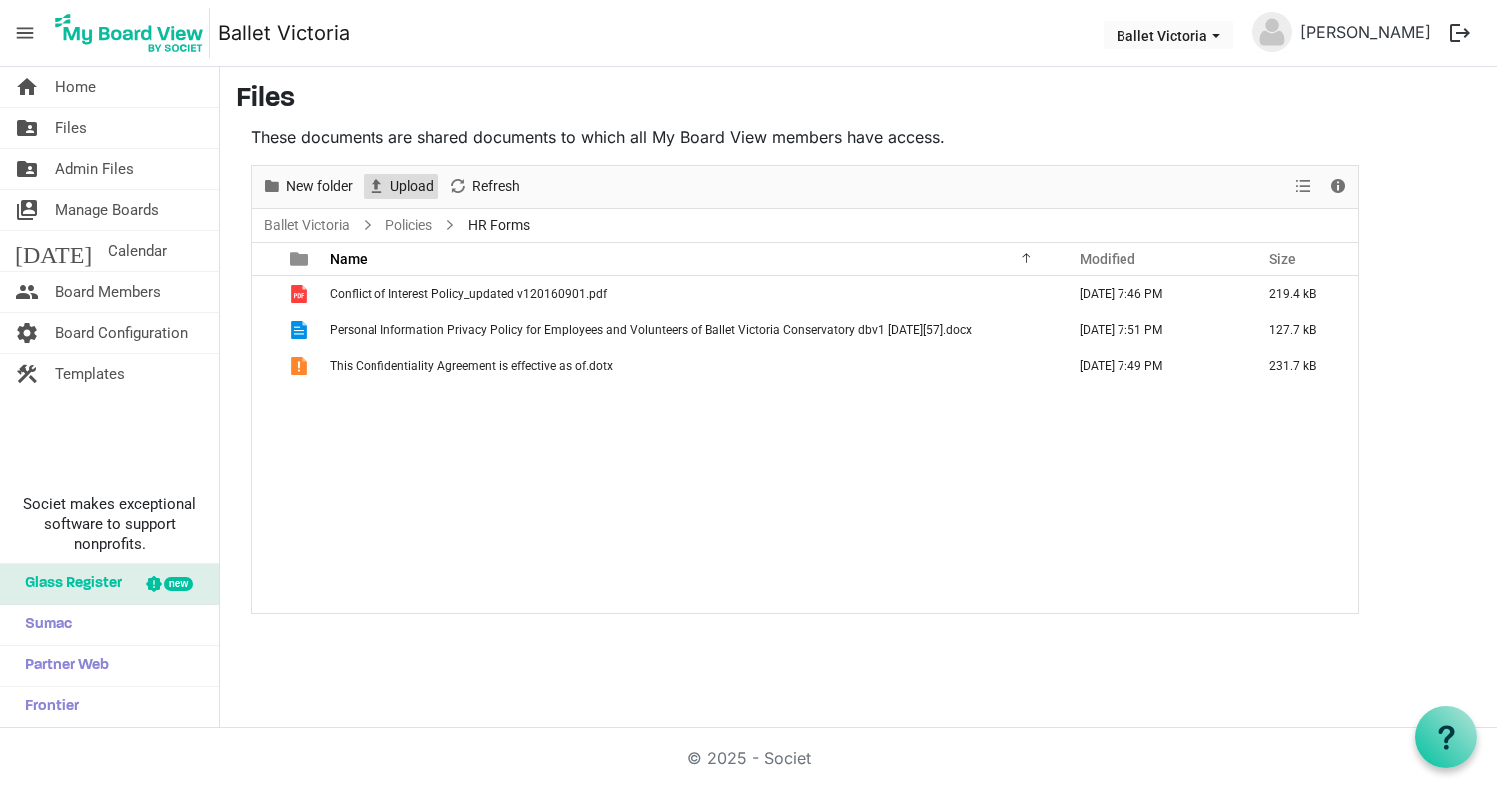
click at [413, 184] on span "Upload" at bounding box center [412, 186] width 48 height 25
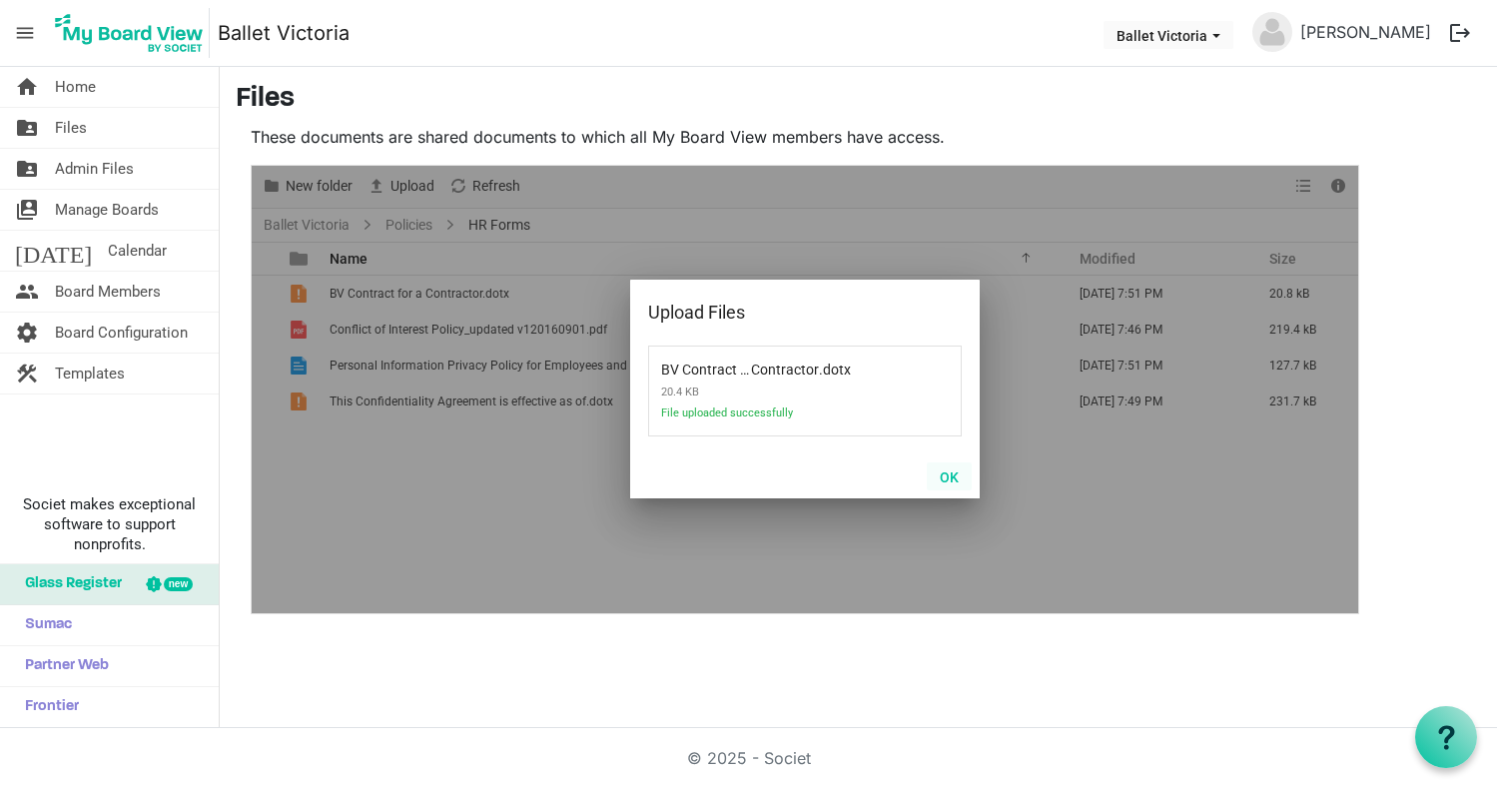
click at [948, 476] on button "OK" at bounding box center [949, 476] width 45 height 28
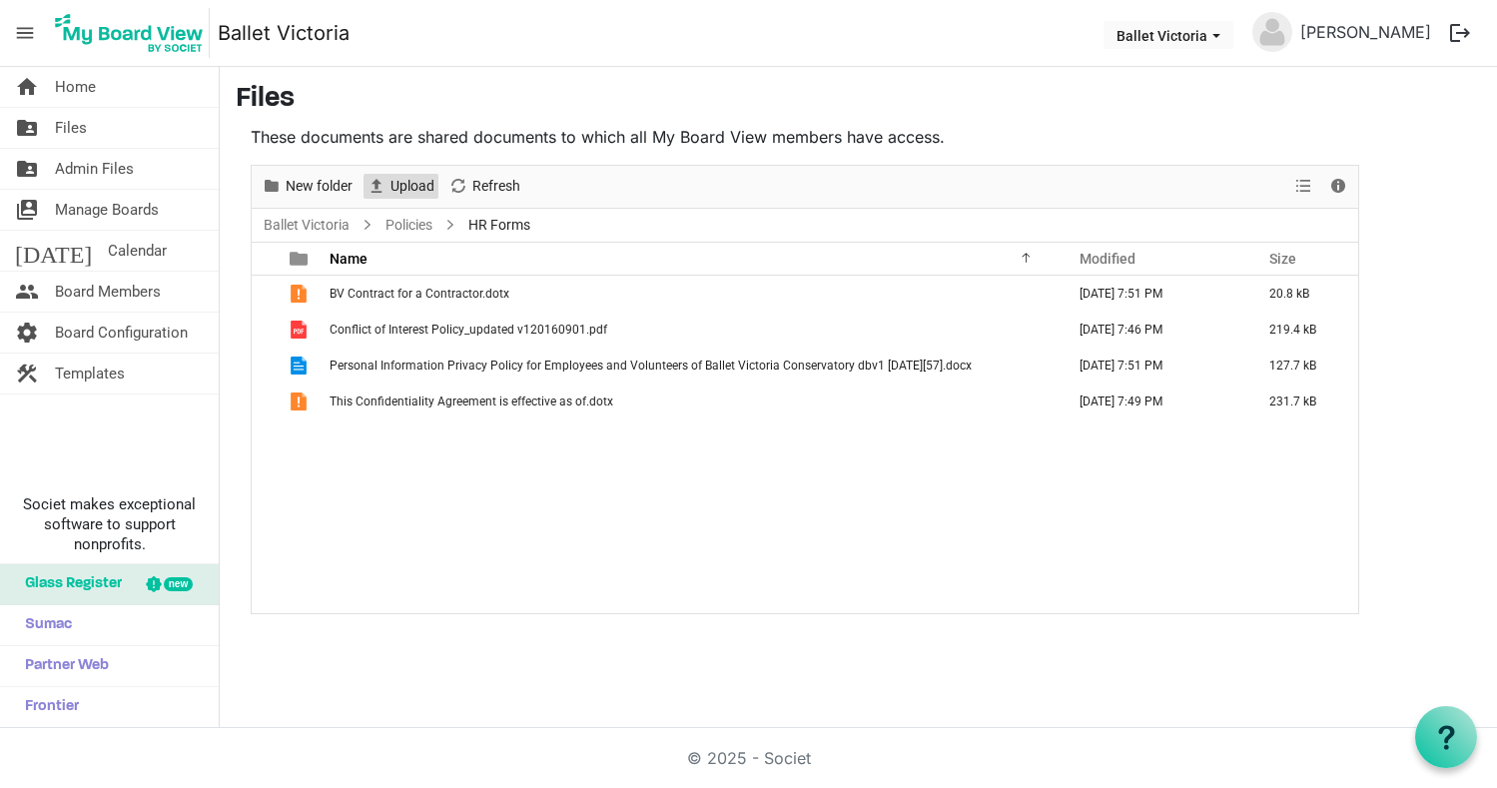
click at [410, 184] on span "Upload" at bounding box center [412, 186] width 48 height 25
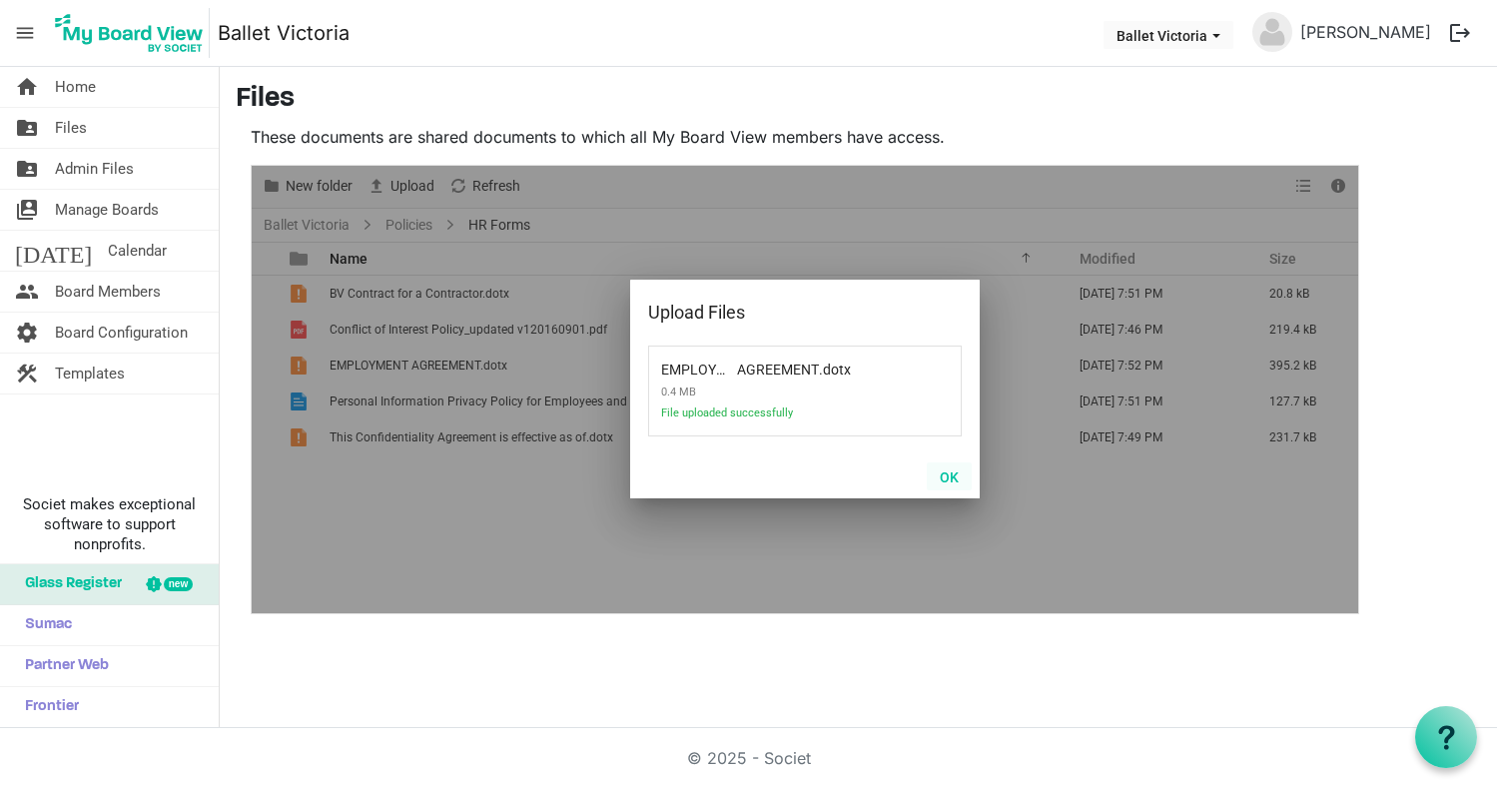
click at [950, 476] on button "OK" at bounding box center [949, 476] width 45 height 28
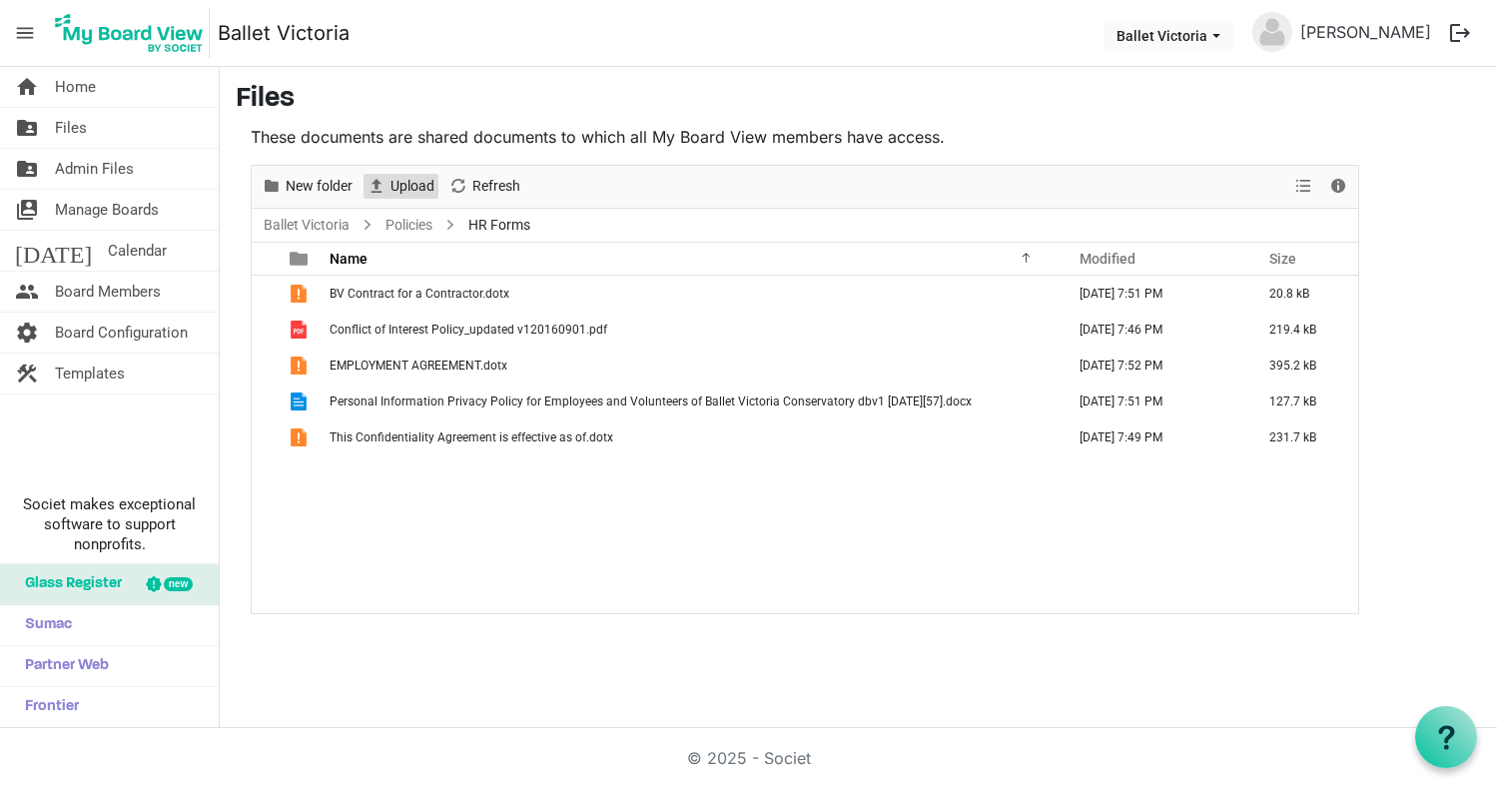
click at [408, 186] on span "Upload" at bounding box center [412, 186] width 48 height 25
click at [410, 225] on link "Policies" at bounding box center [408, 225] width 55 height 25
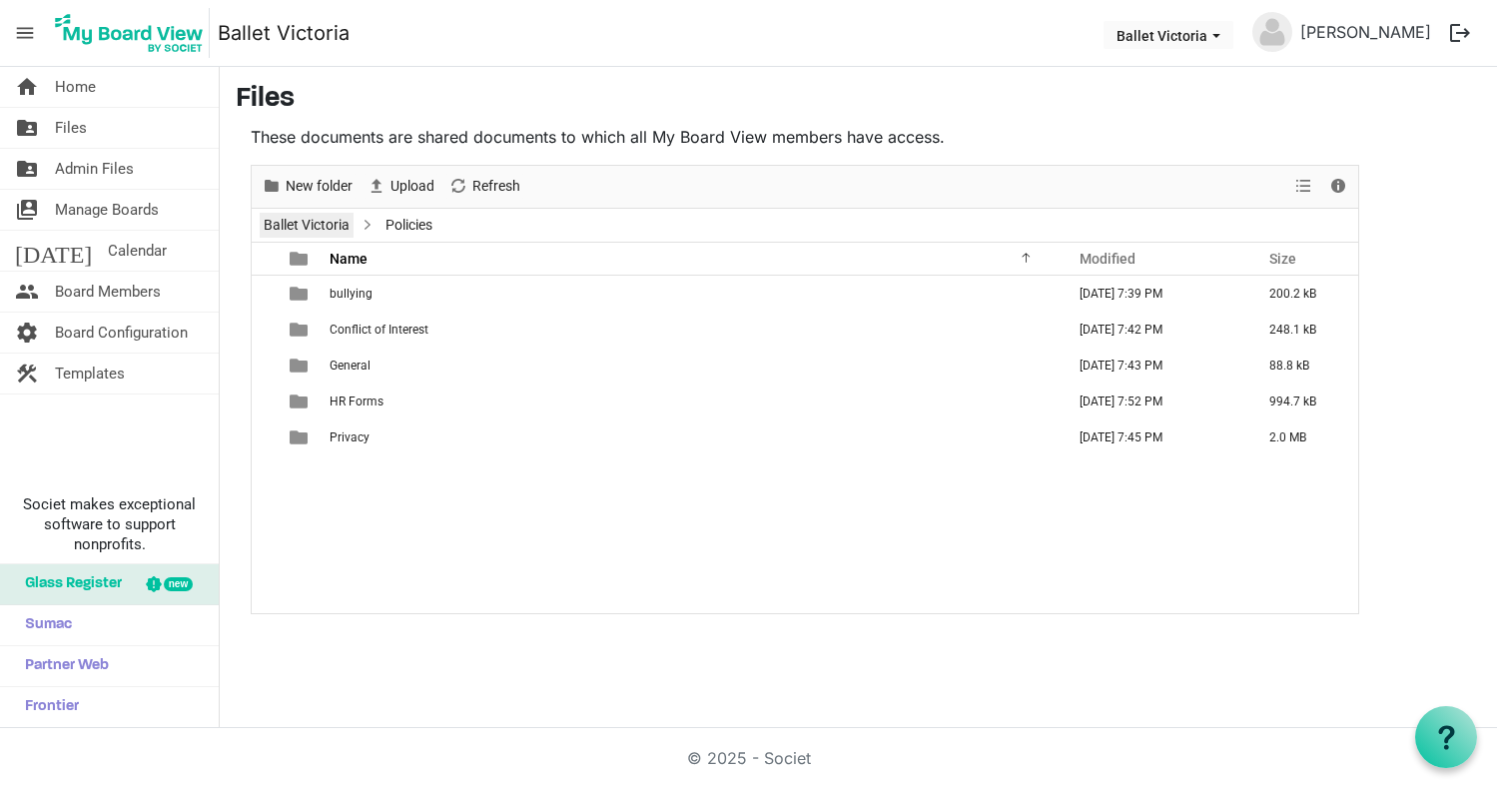
click at [316, 222] on link "Ballet Victoria" at bounding box center [307, 225] width 94 height 25
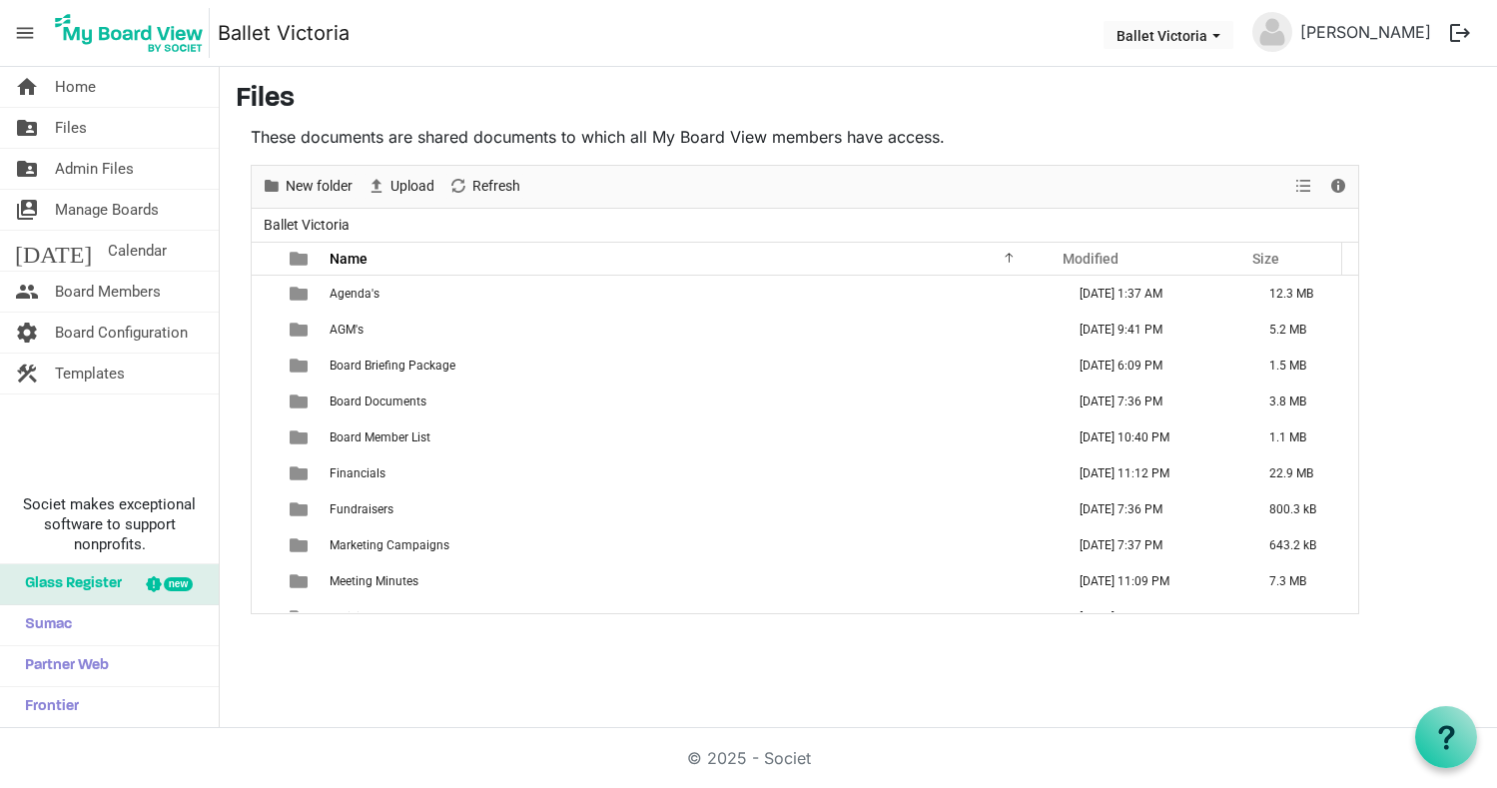
click at [1457, 32] on button "logout" at bounding box center [1460, 33] width 42 height 42
